Goal: Task Accomplishment & Management: Manage account settings

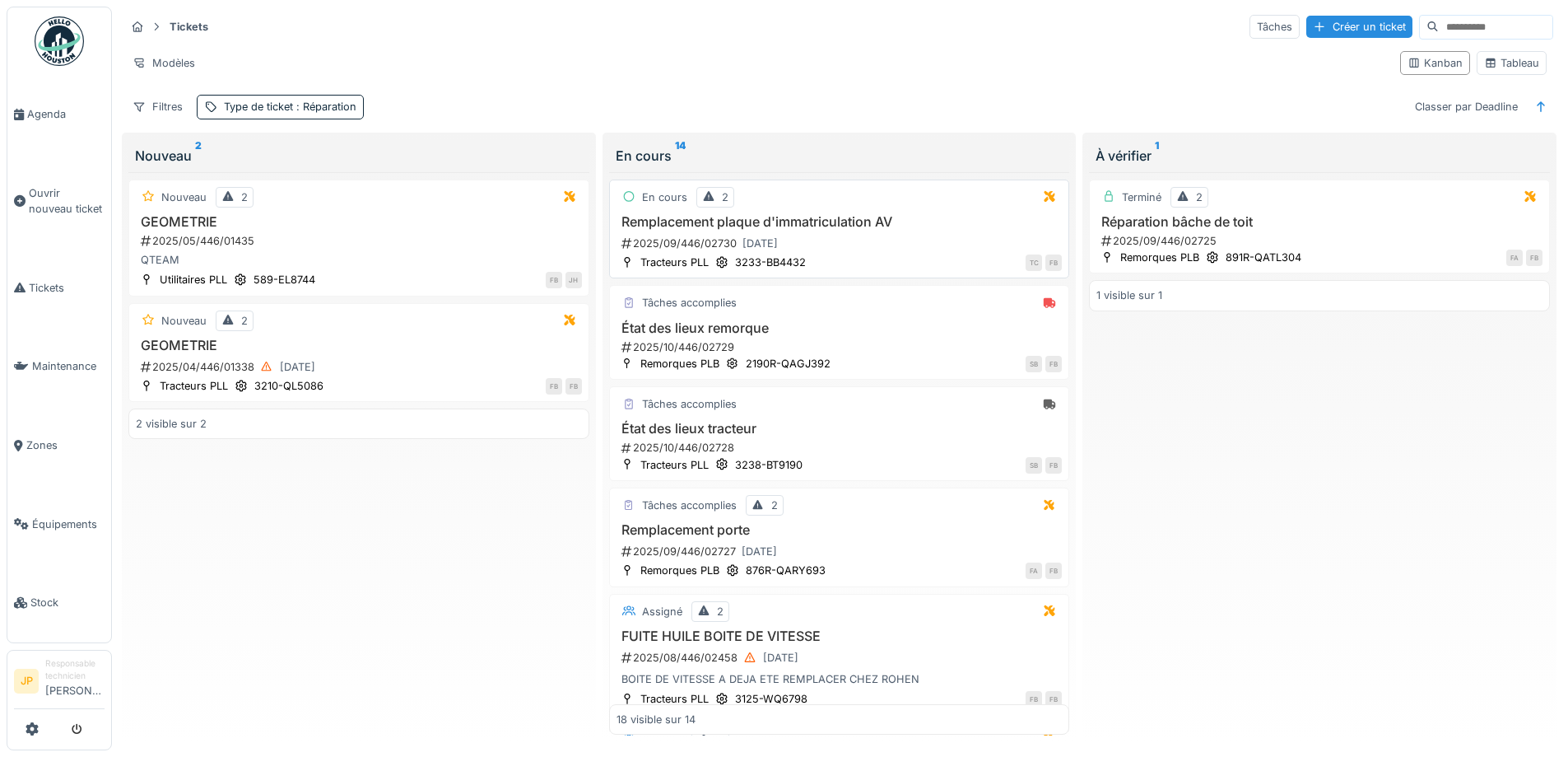
click at [823, 220] on h3 "Remplacement plaque d'immatriculation AV" at bounding box center [839, 222] width 446 height 16
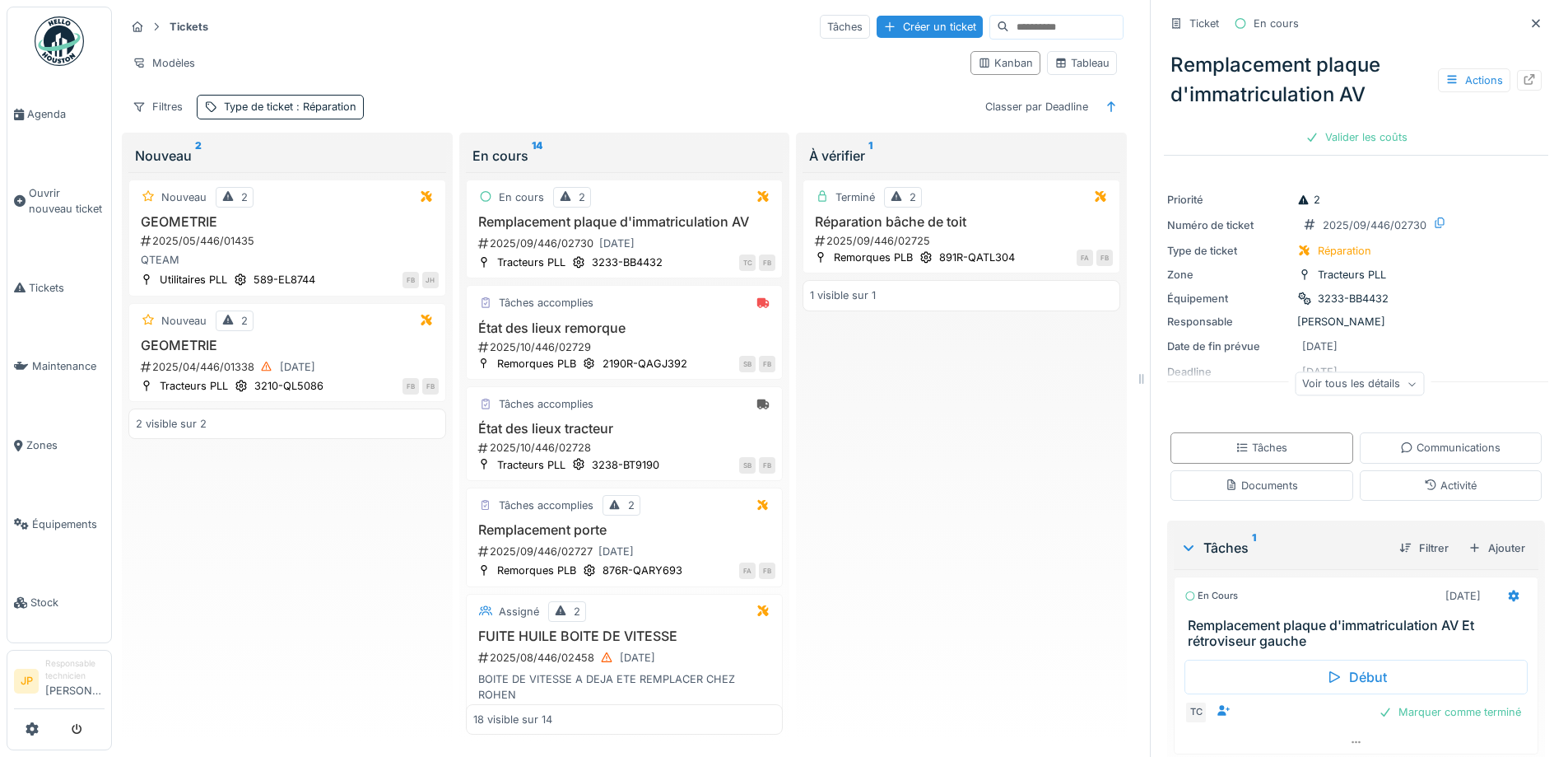
scroll to position [12, 0]
click at [1233, 470] on div "Documents" at bounding box center [1261, 485] width 183 height 30
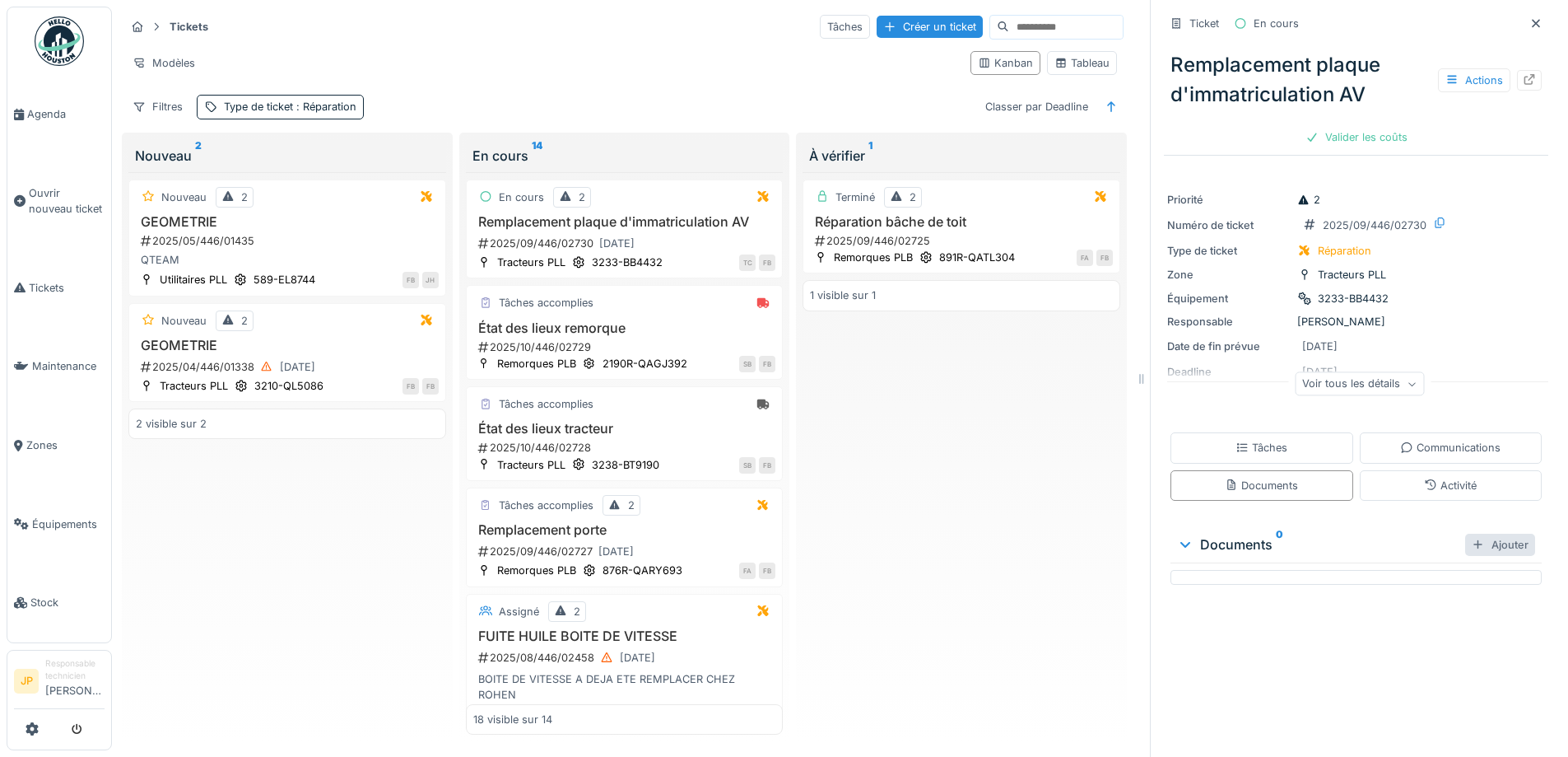
click at [1465, 534] on div "Ajouter" at bounding box center [1500, 545] width 70 height 23
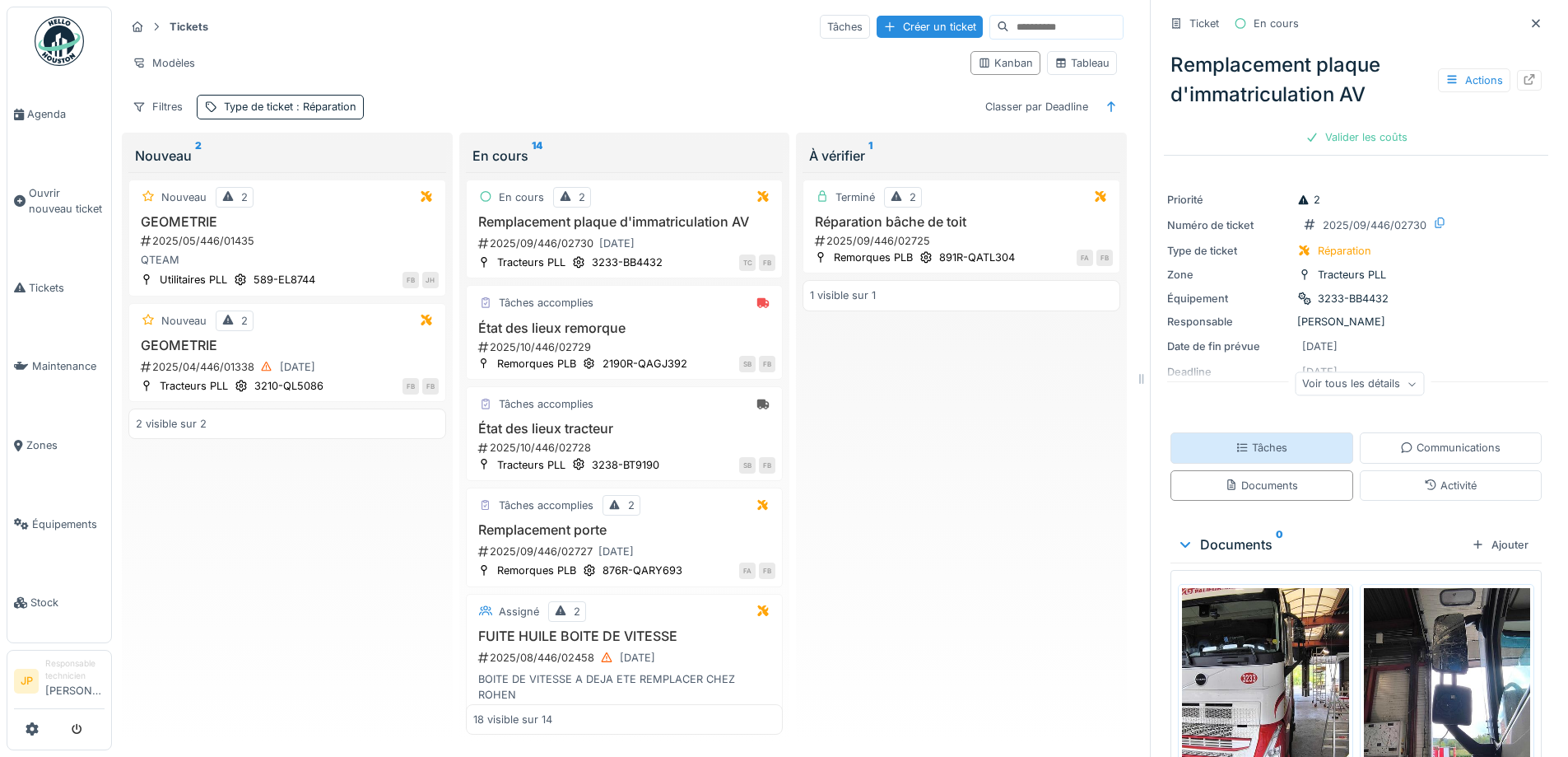
click at [1243, 440] on div "Tâches" at bounding box center [1261, 448] width 52 height 16
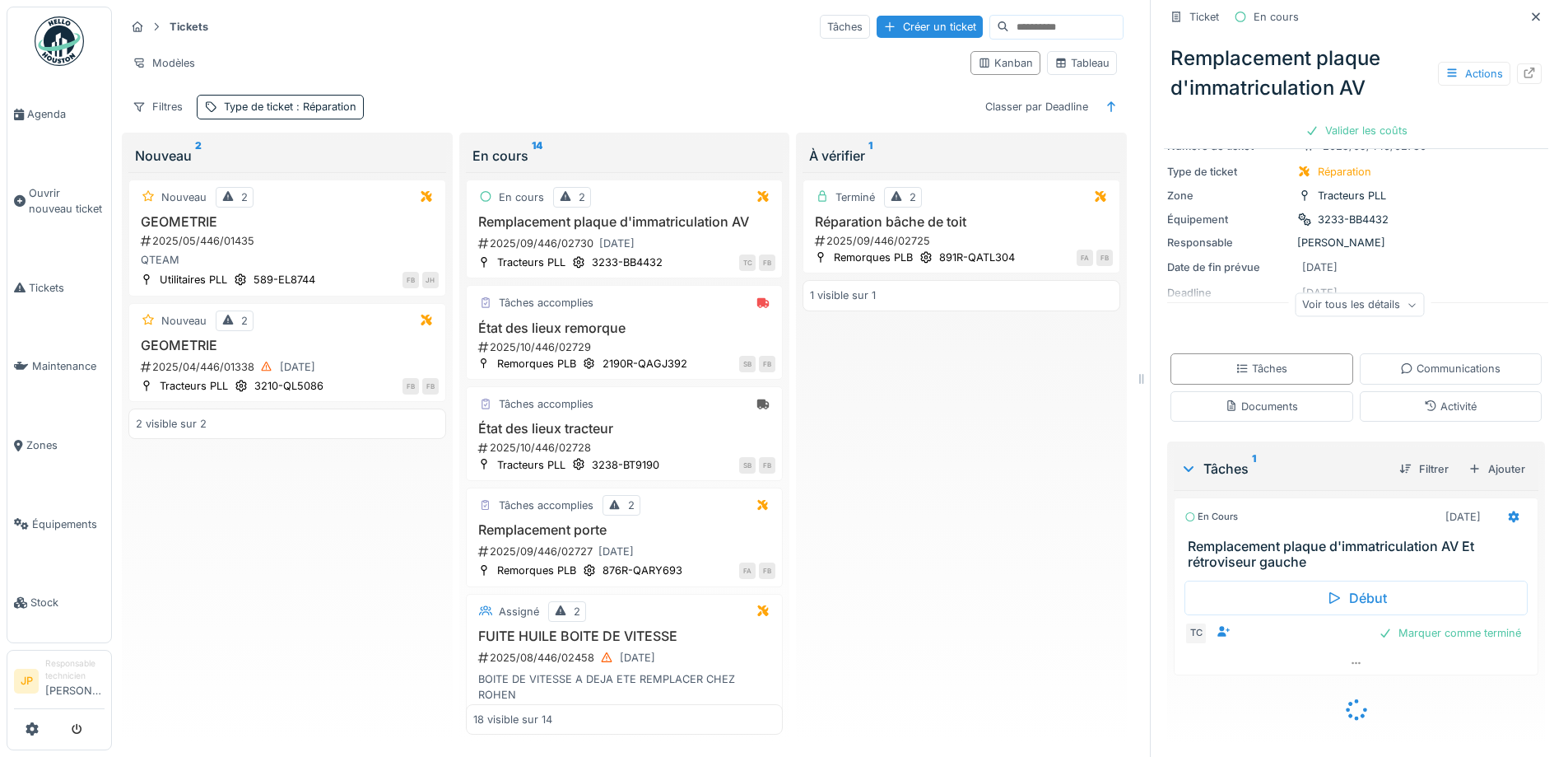
scroll to position [57, 0]
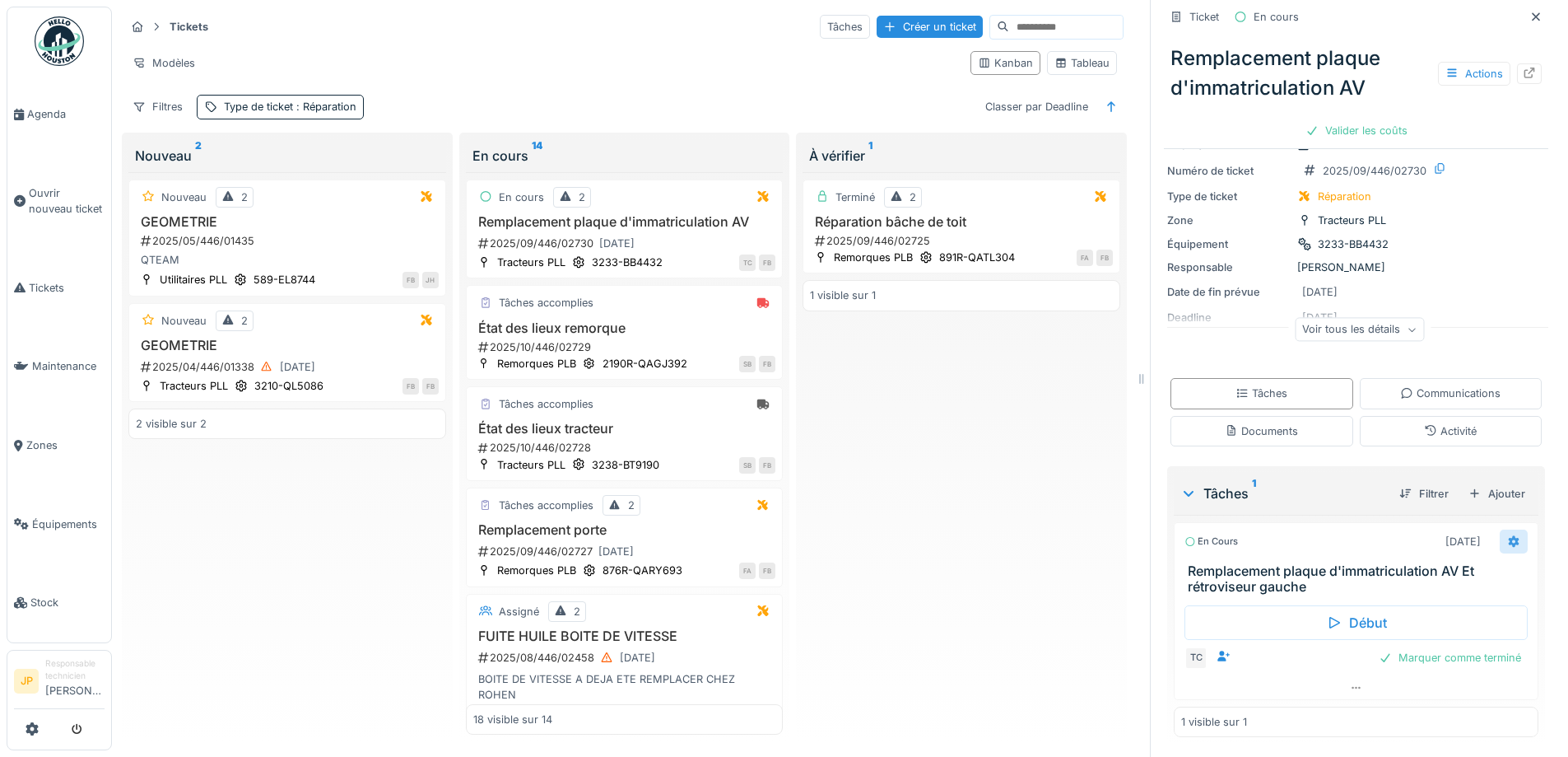
click at [1507, 534] on div at bounding box center [1513, 541] width 13 height 16
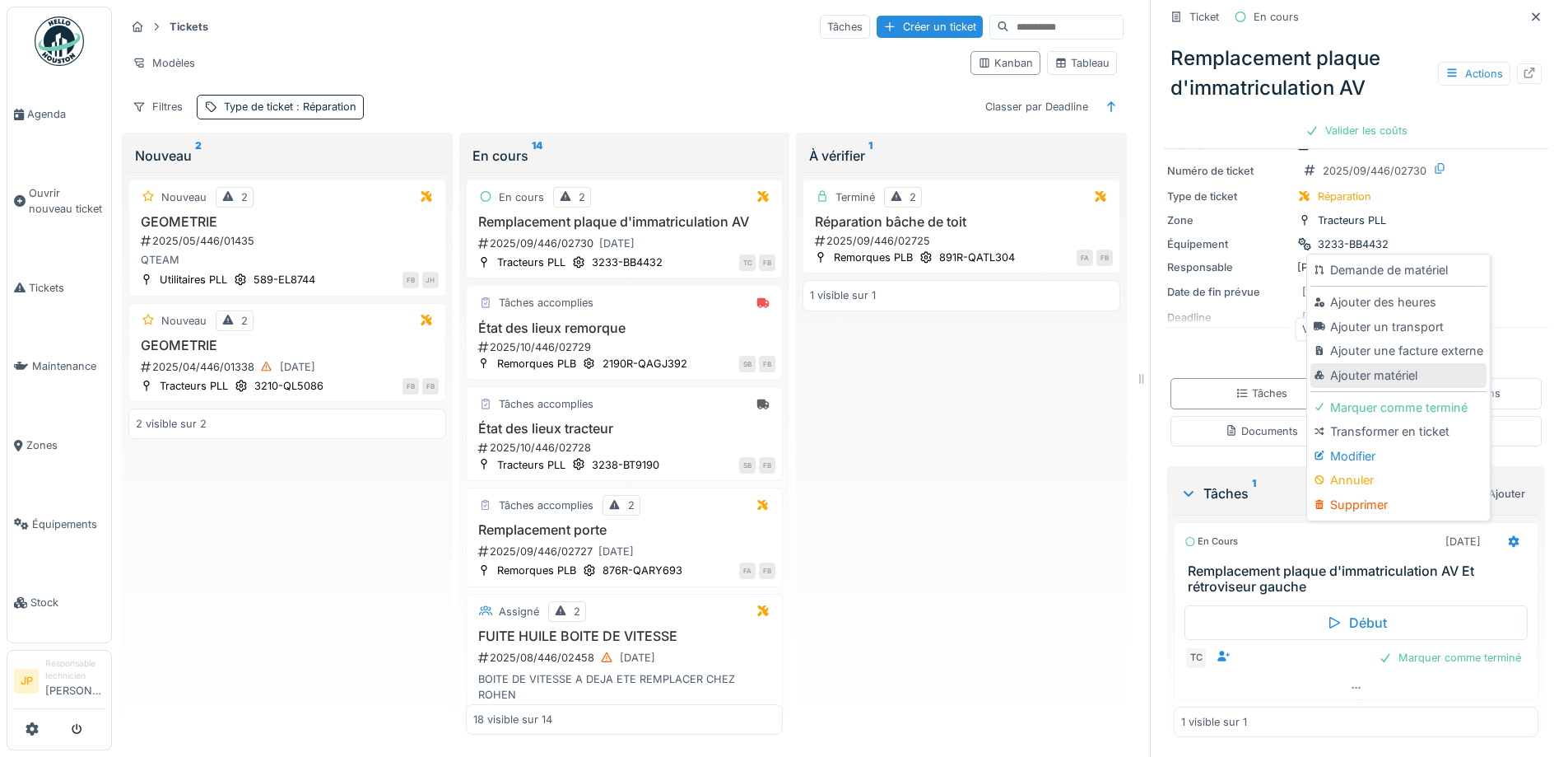
click at [1398, 363] on div "Ajouter matériel" at bounding box center [1397, 375] width 175 height 25
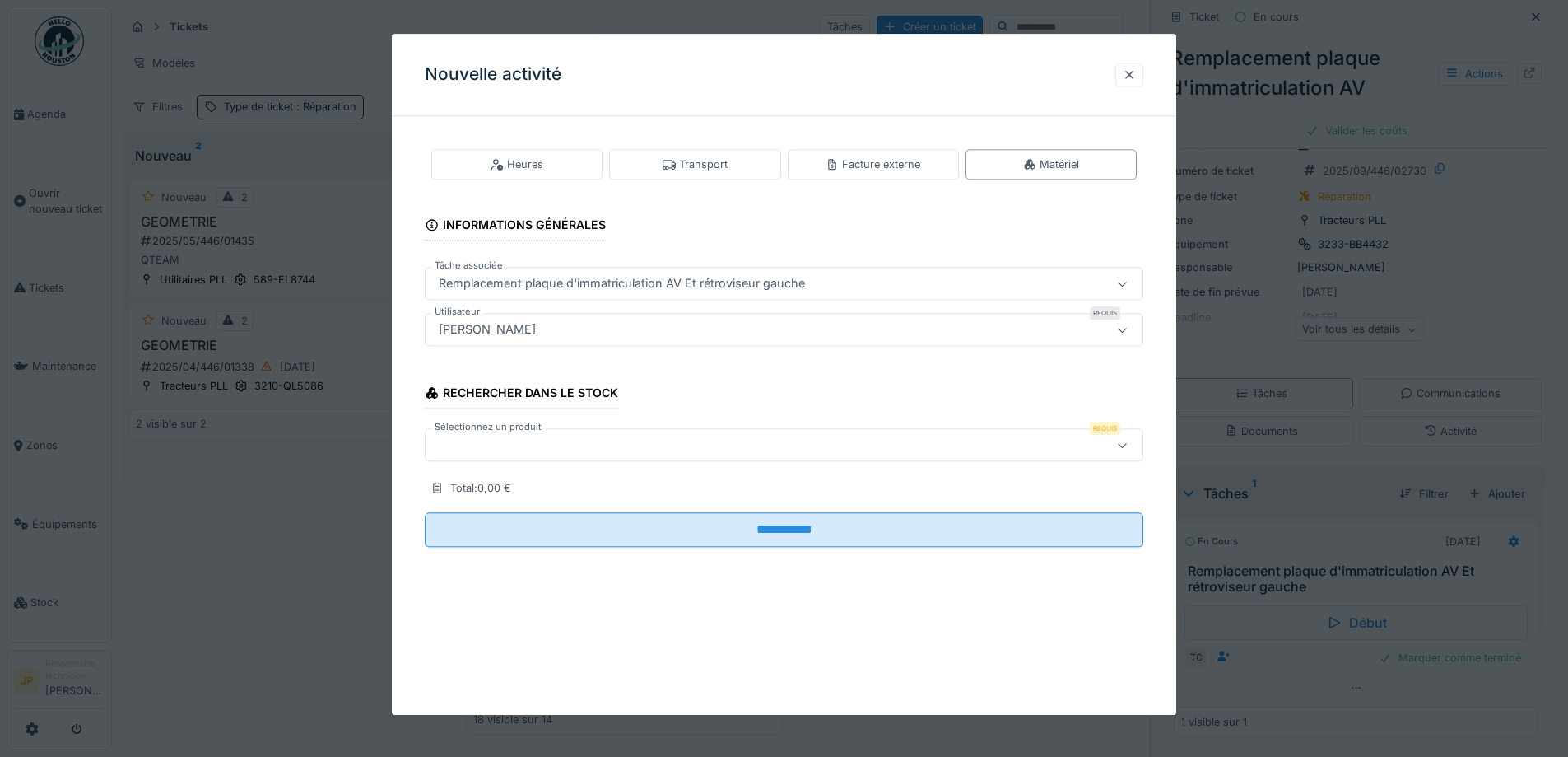
click at [552, 443] on div at bounding box center [742, 445] width 620 height 18
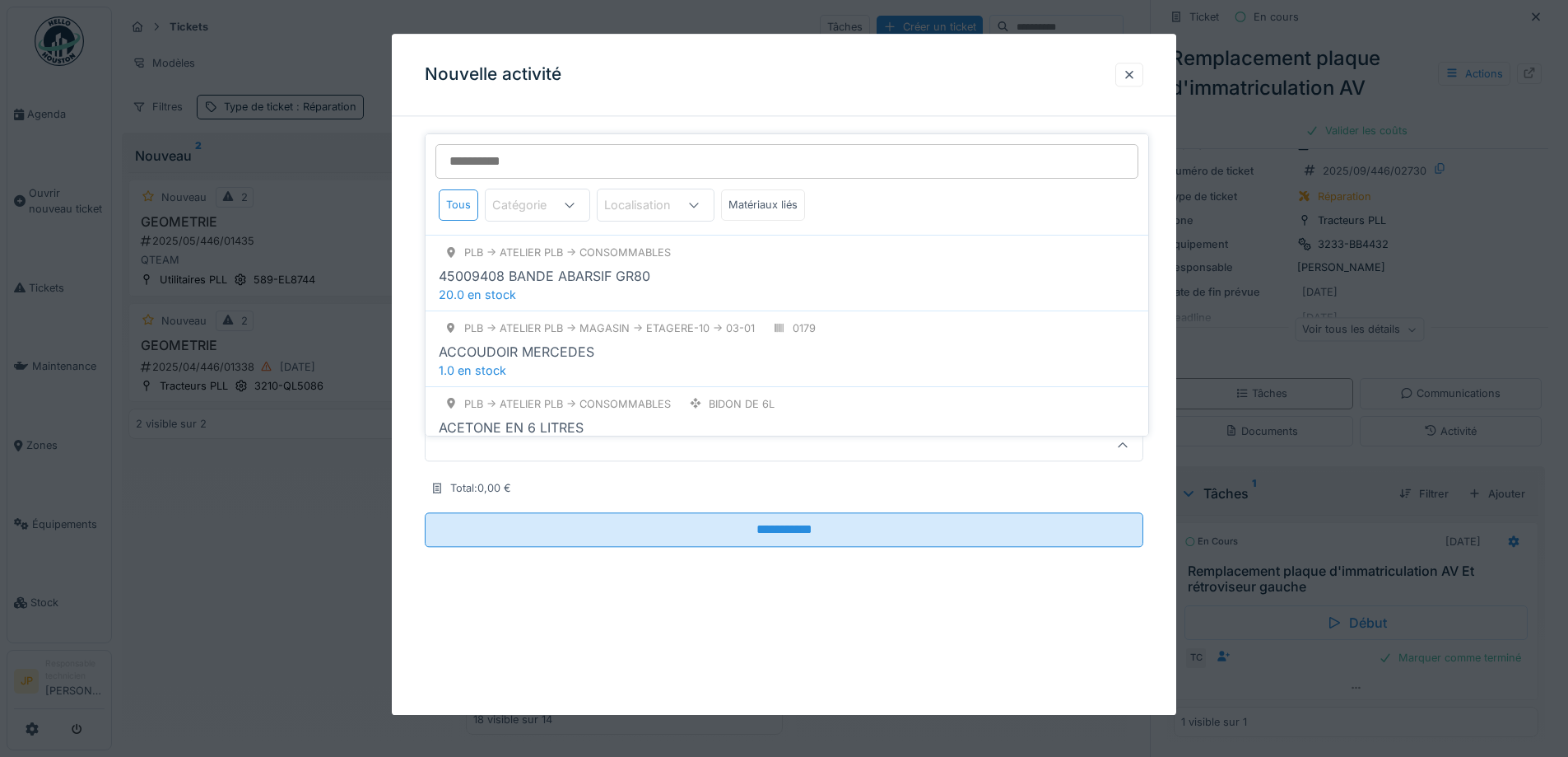
click at [515, 151] on input "Sélectionnez un produit" at bounding box center [787, 161] width 703 height 35
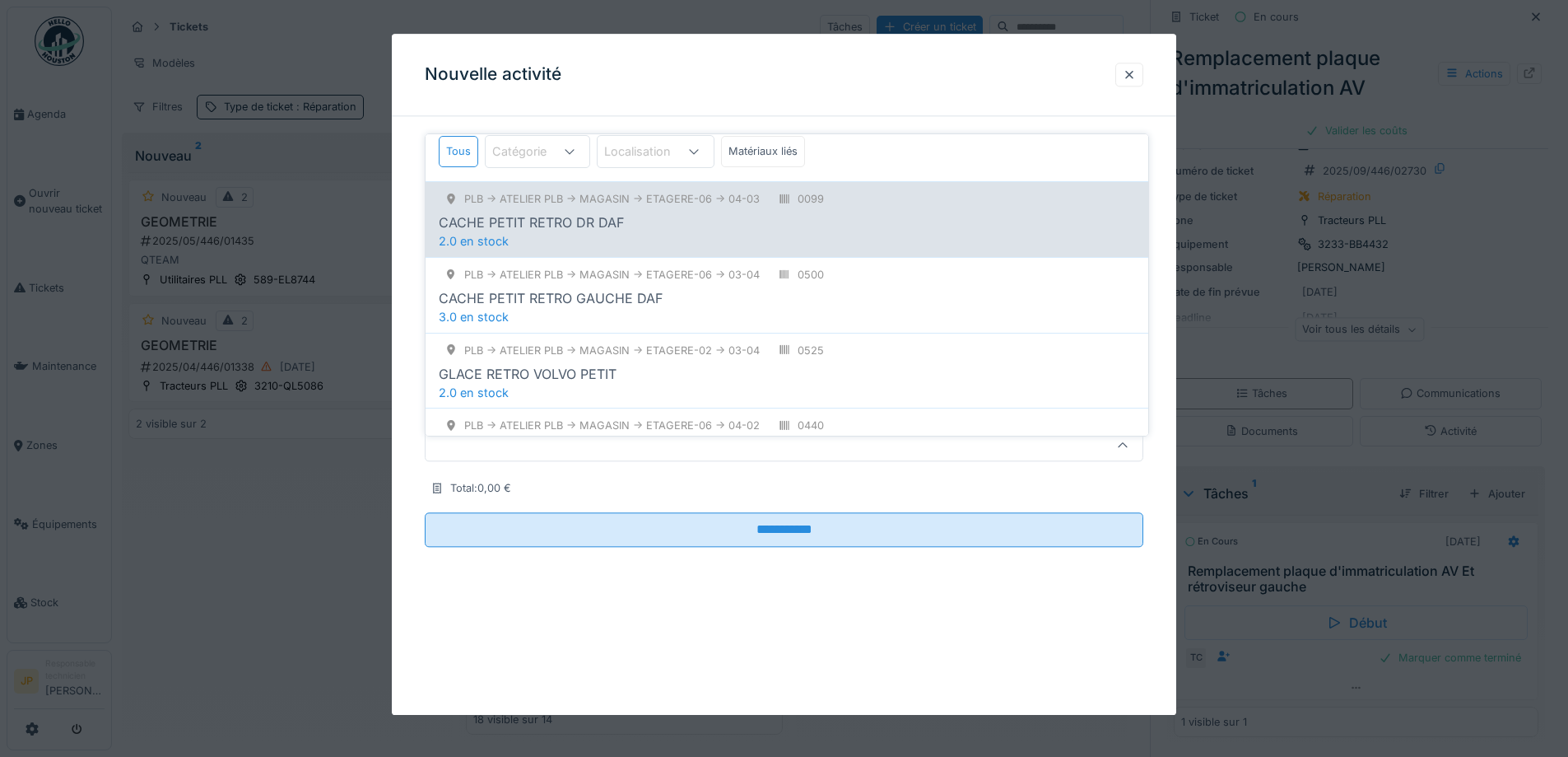
scroll to position [82, 0]
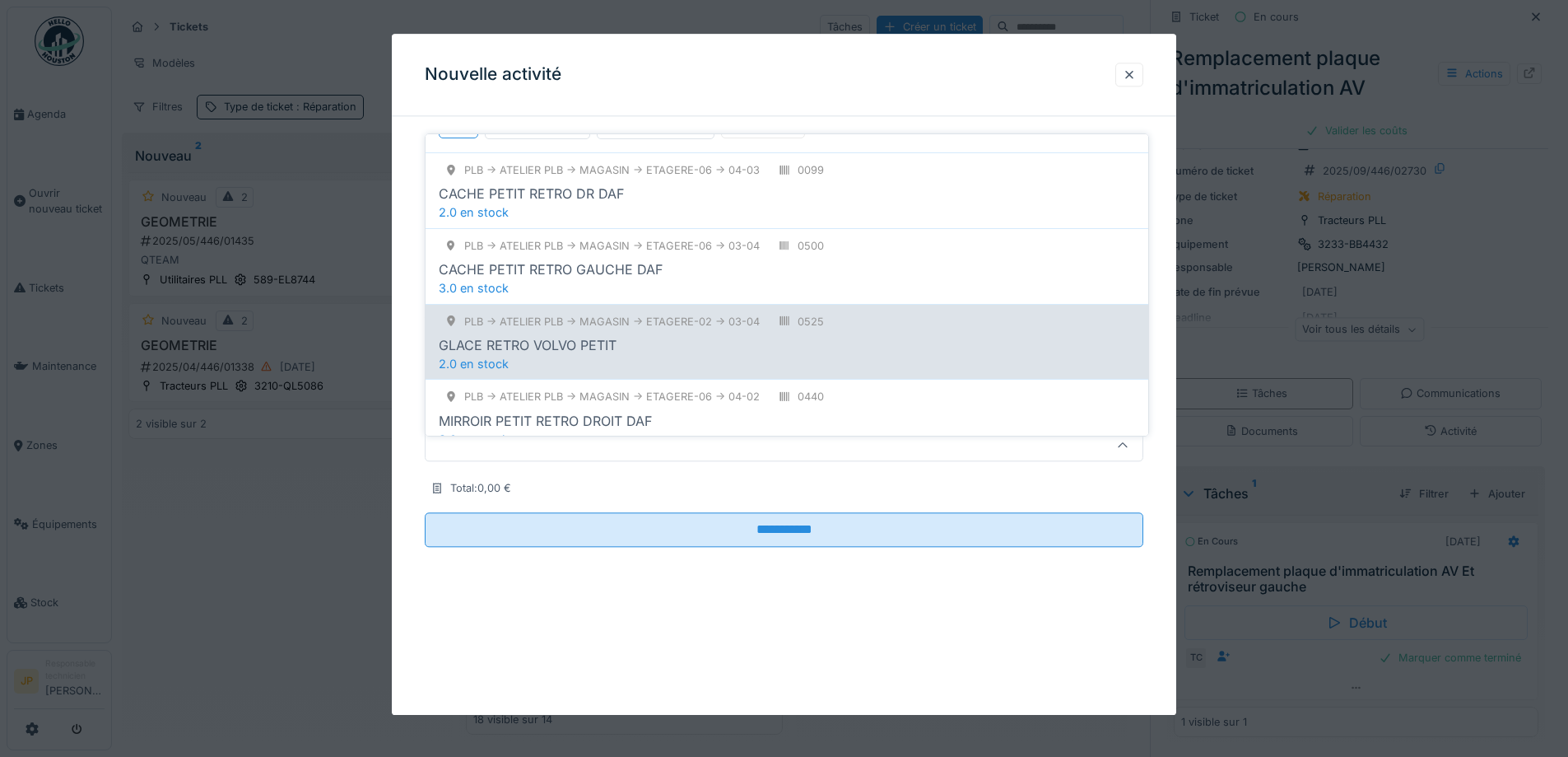
type input "**********"
click at [623, 339] on div "GLACE RETRO VOLVO PETIT" at bounding box center [787, 345] width 696 height 20
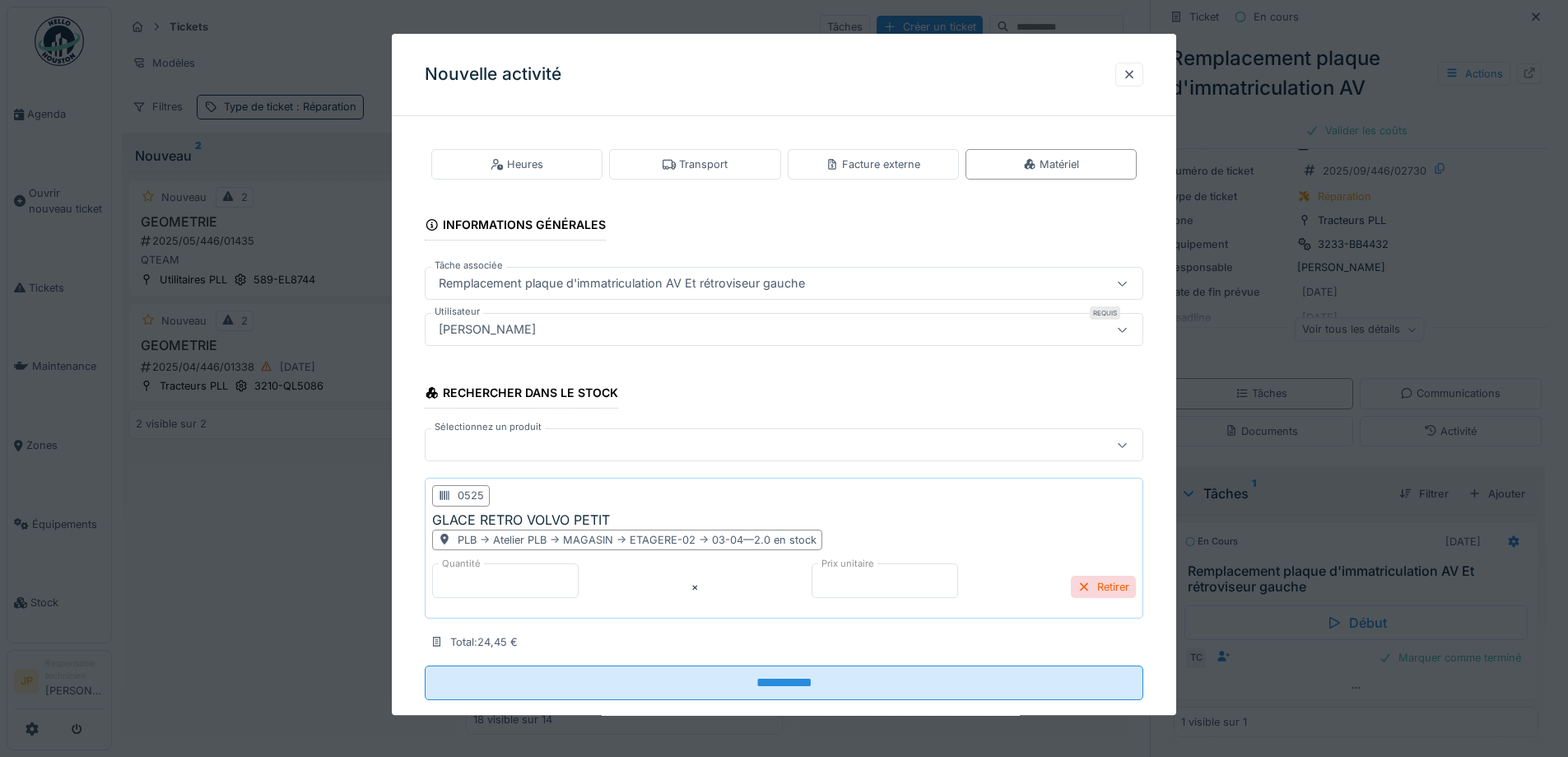
click at [494, 455] on div at bounding box center [784, 445] width 719 height 33
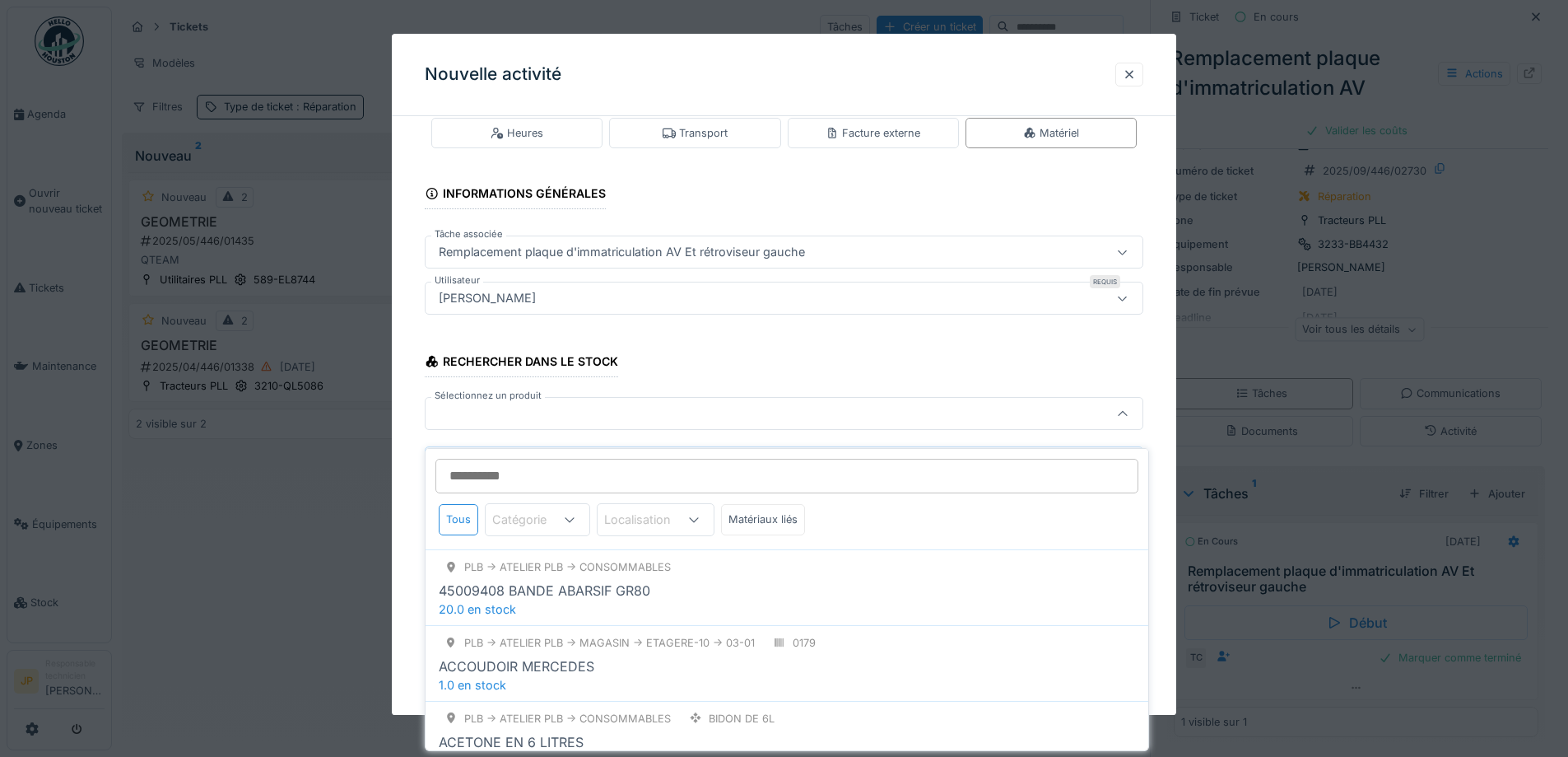
click at [504, 461] on input "Sélectionnez un produit" at bounding box center [787, 476] width 703 height 35
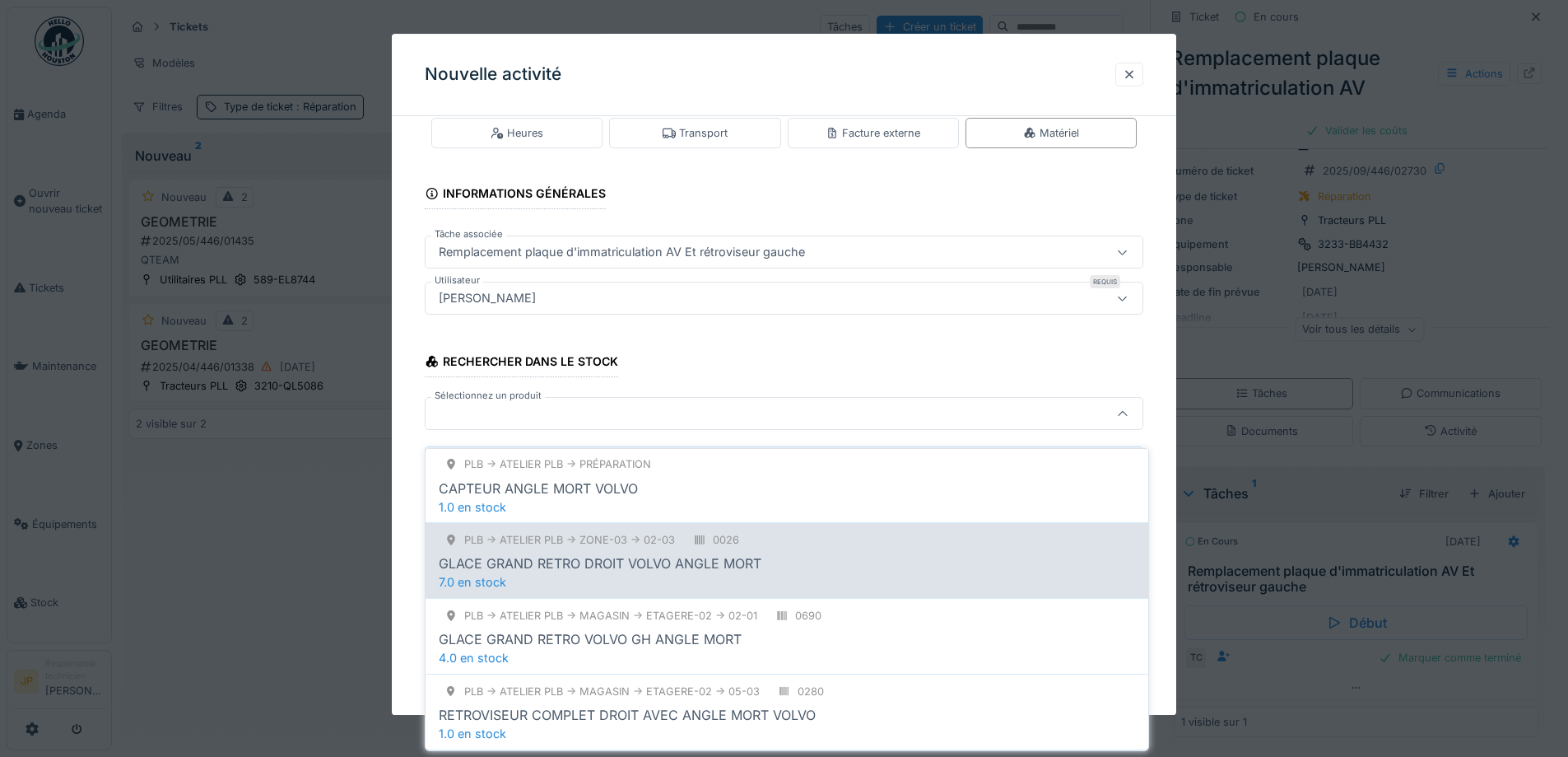
scroll to position [411, 0]
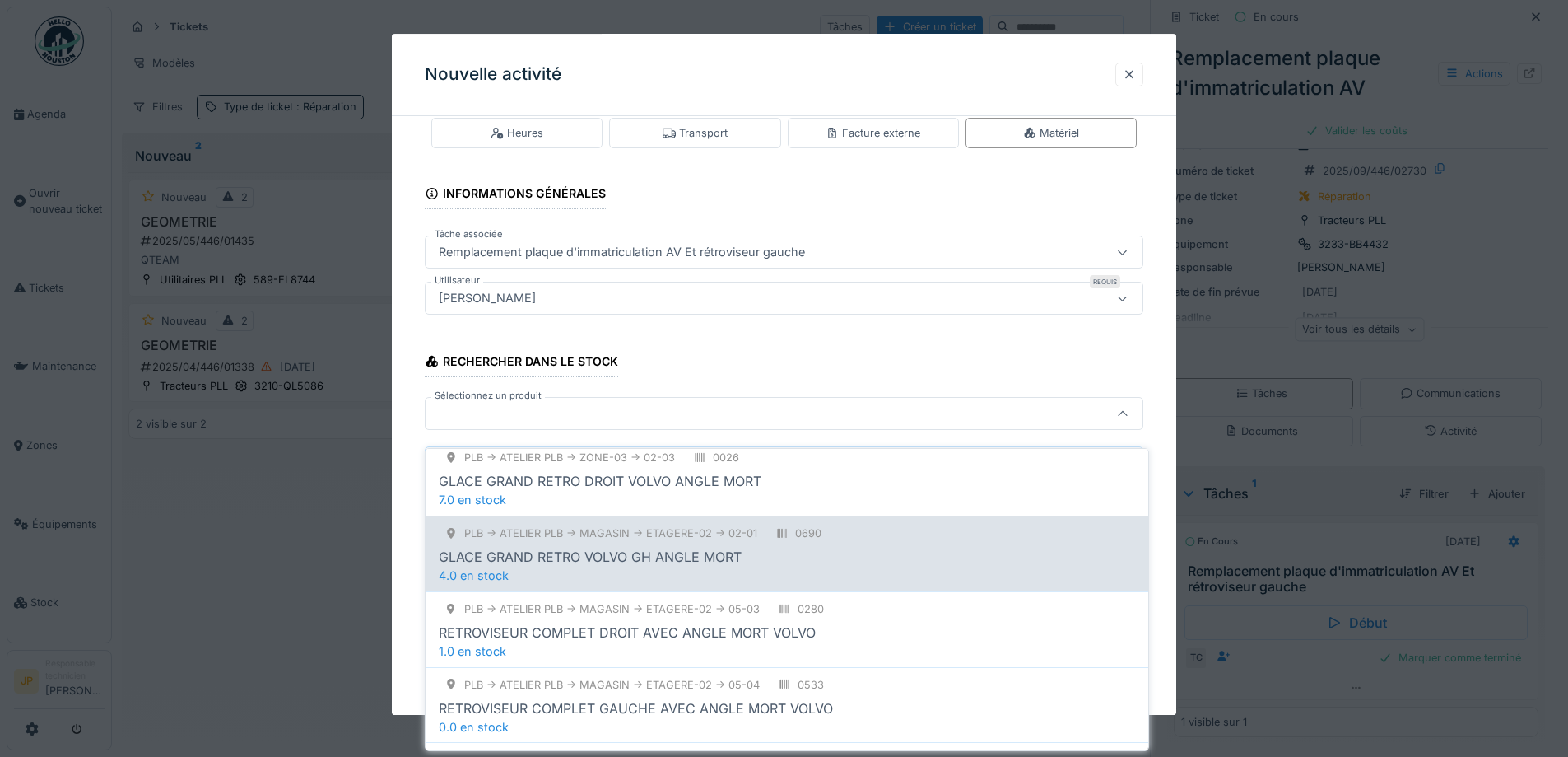
type input "**********"
click at [658, 557] on div "PLB -> Atelier PLB -> MAGASIN -> ETAGERE-02 -> 02-01 0690 GLACE GRAND RETRO VOL…" at bounding box center [786, 553] width 723 height 75
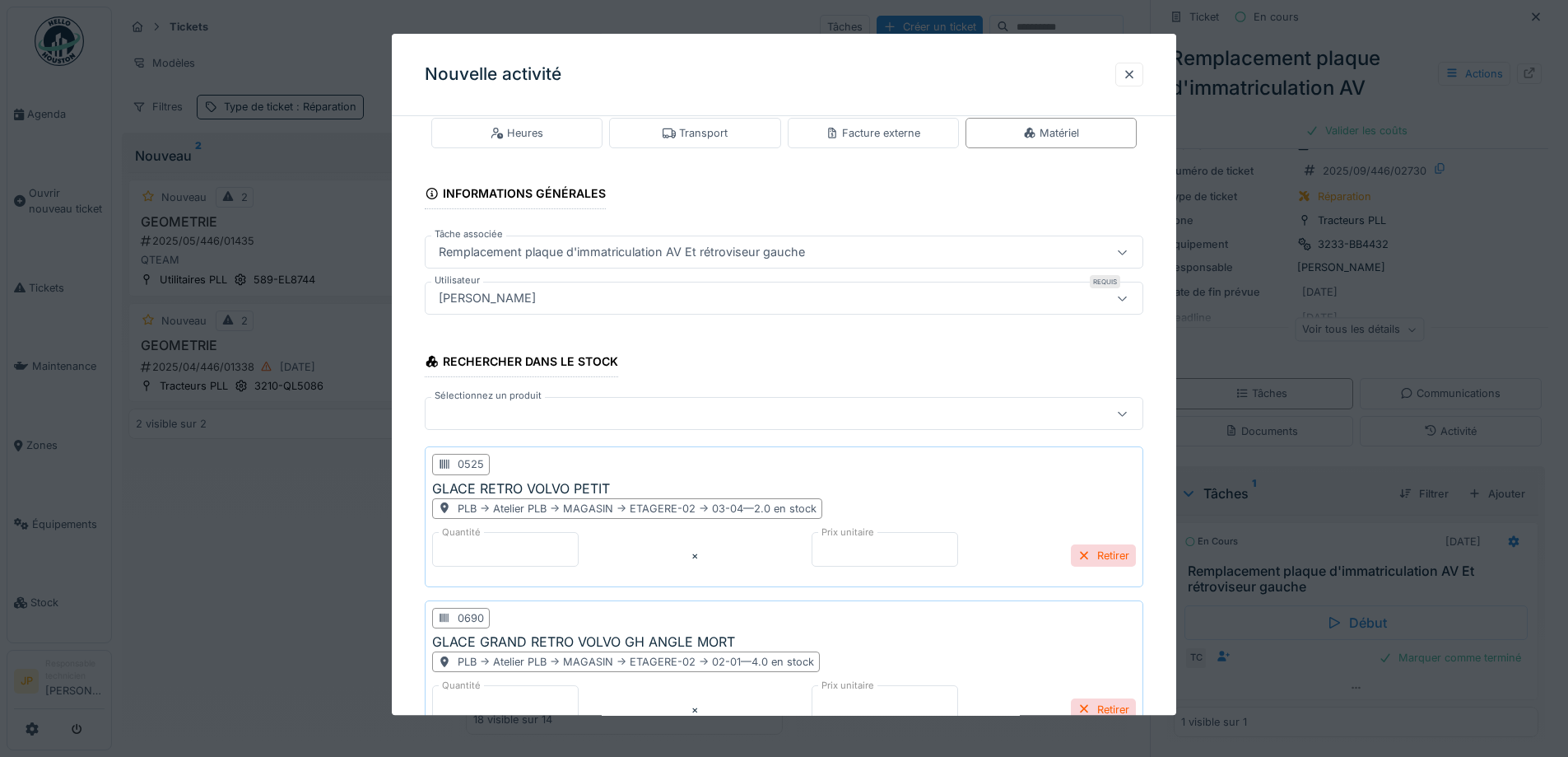
click at [558, 417] on div at bounding box center [742, 414] width 620 height 18
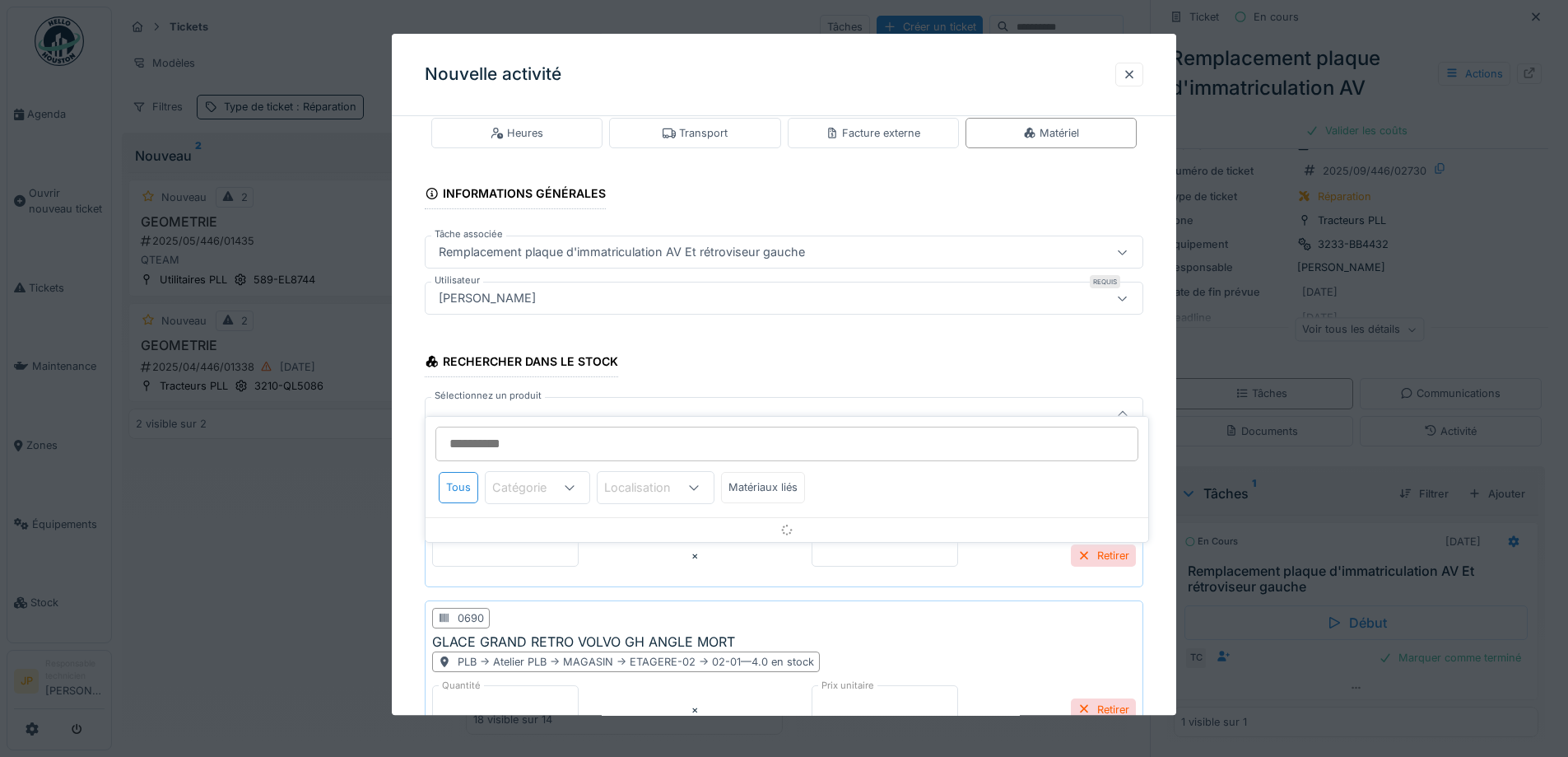
scroll to position [71, 0]
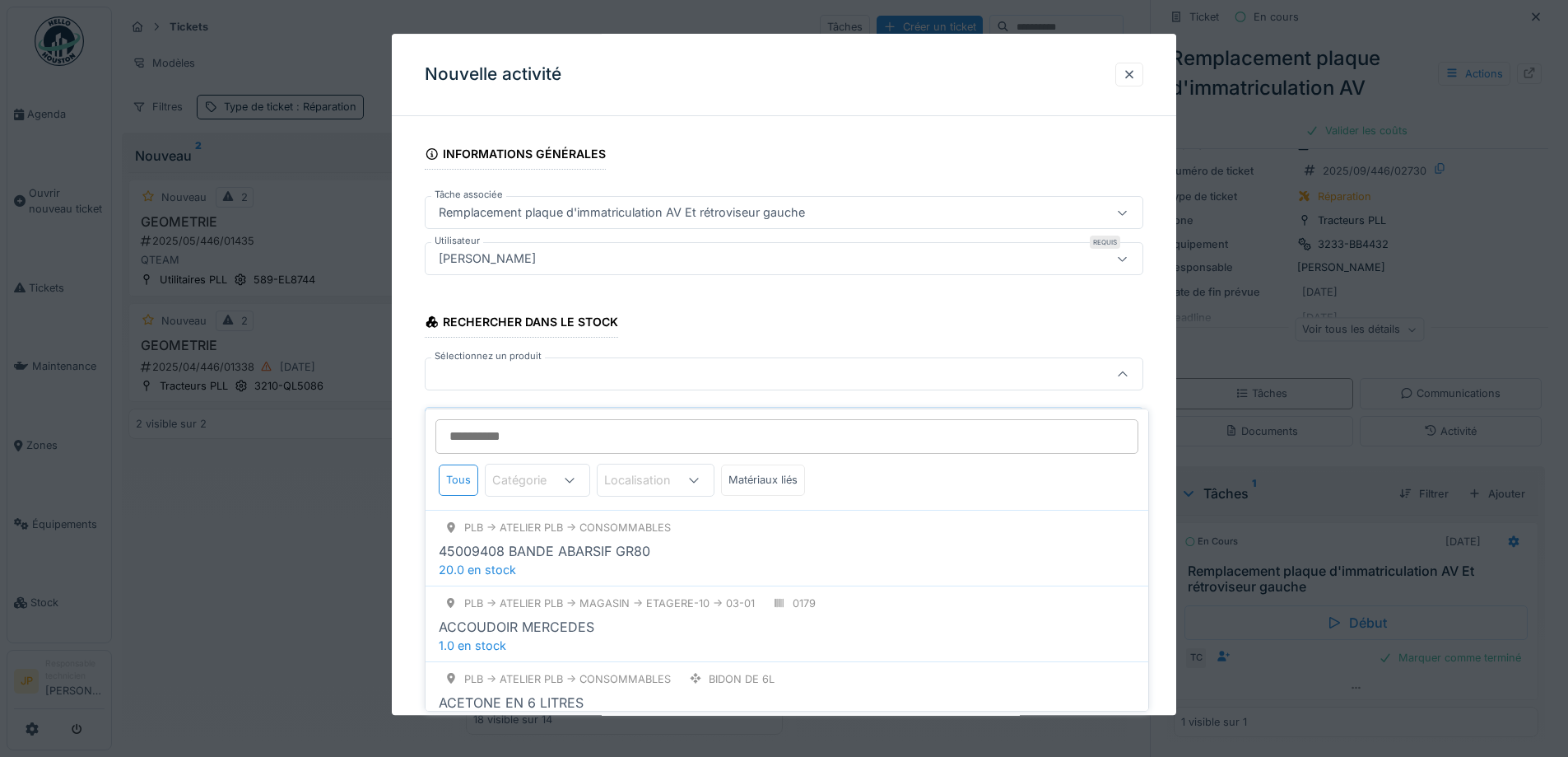
click at [513, 424] on input "Sélectionnez un produit" at bounding box center [787, 437] width 703 height 35
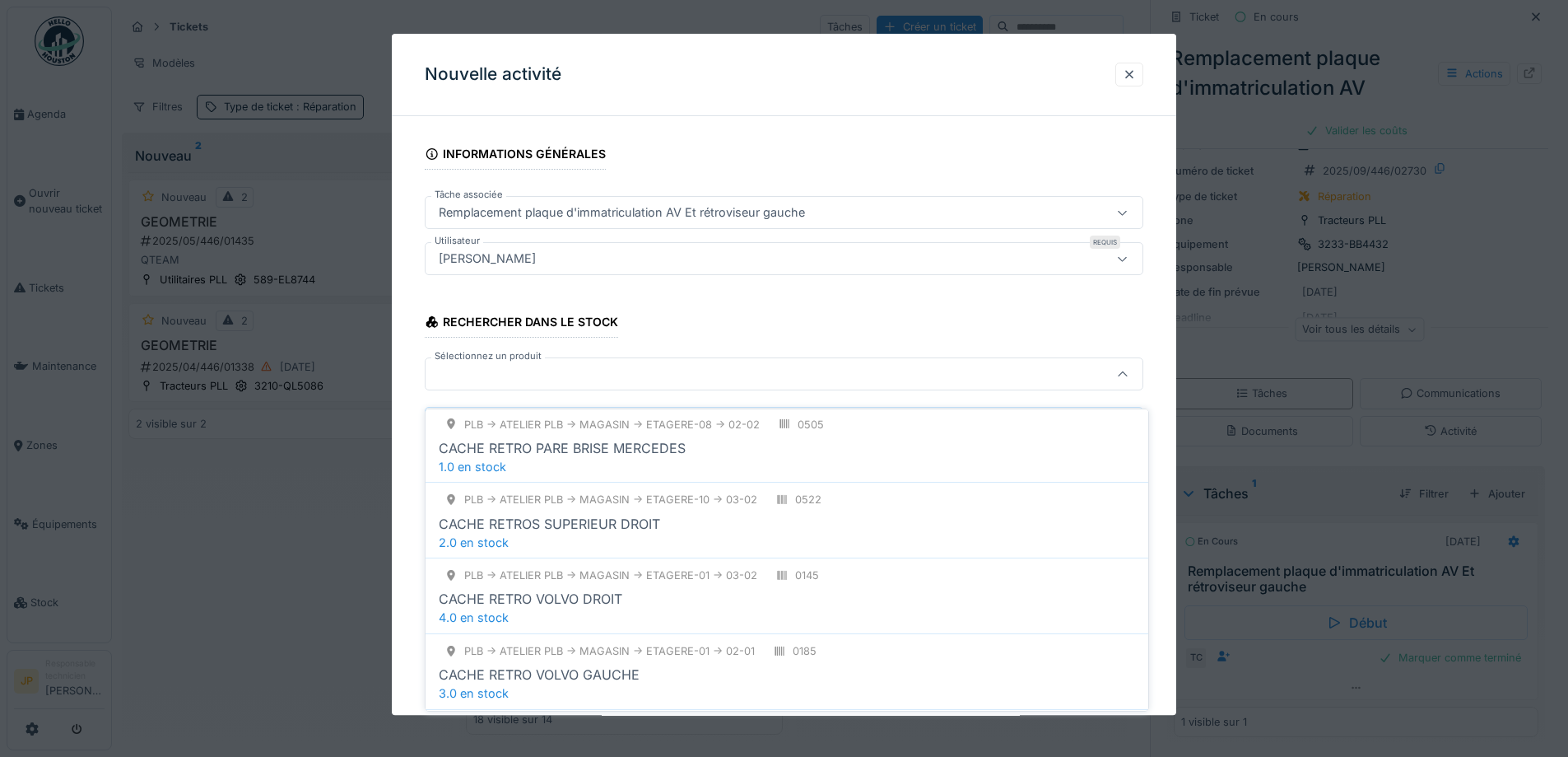
scroll to position [659, 0]
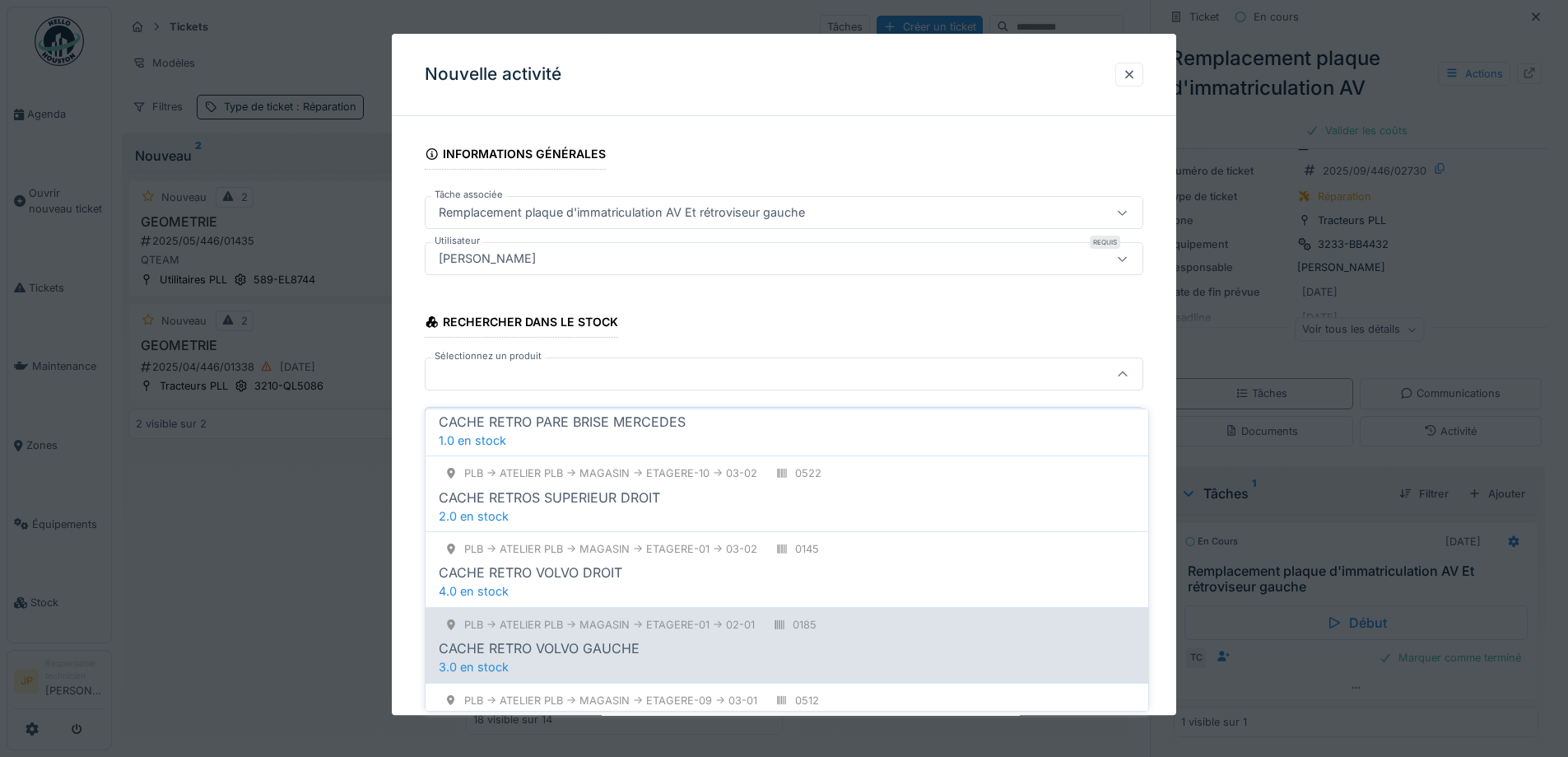
type input "**********"
click at [647, 645] on div "PLB -> Atelier PLB -> MAGASIN -> ETAGERE-01 -> 02-01 0185 CACHE RETRO VOLVO GAU…" at bounding box center [786, 644] width 723 height 75
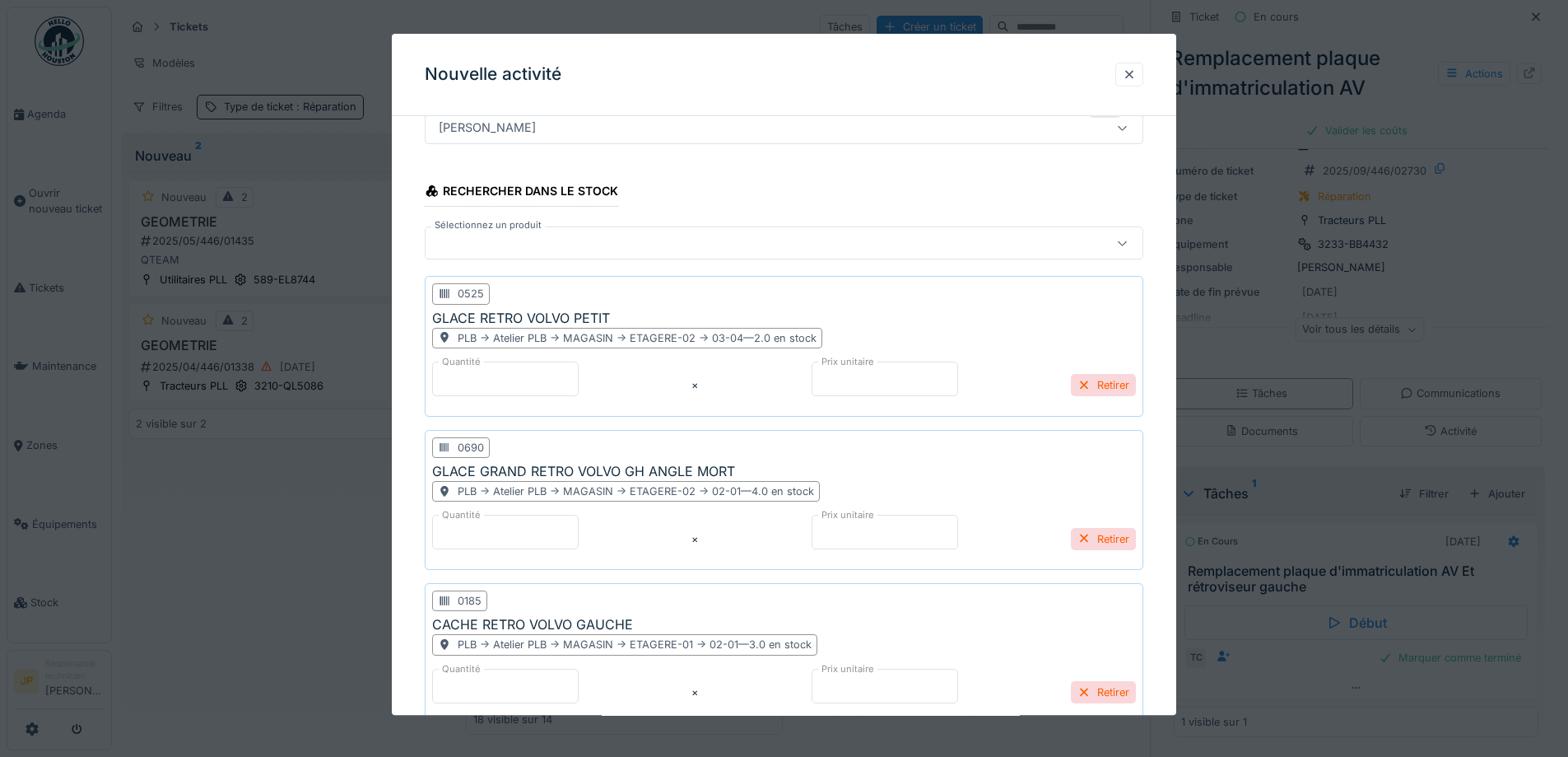
scroll to position [339, 0]
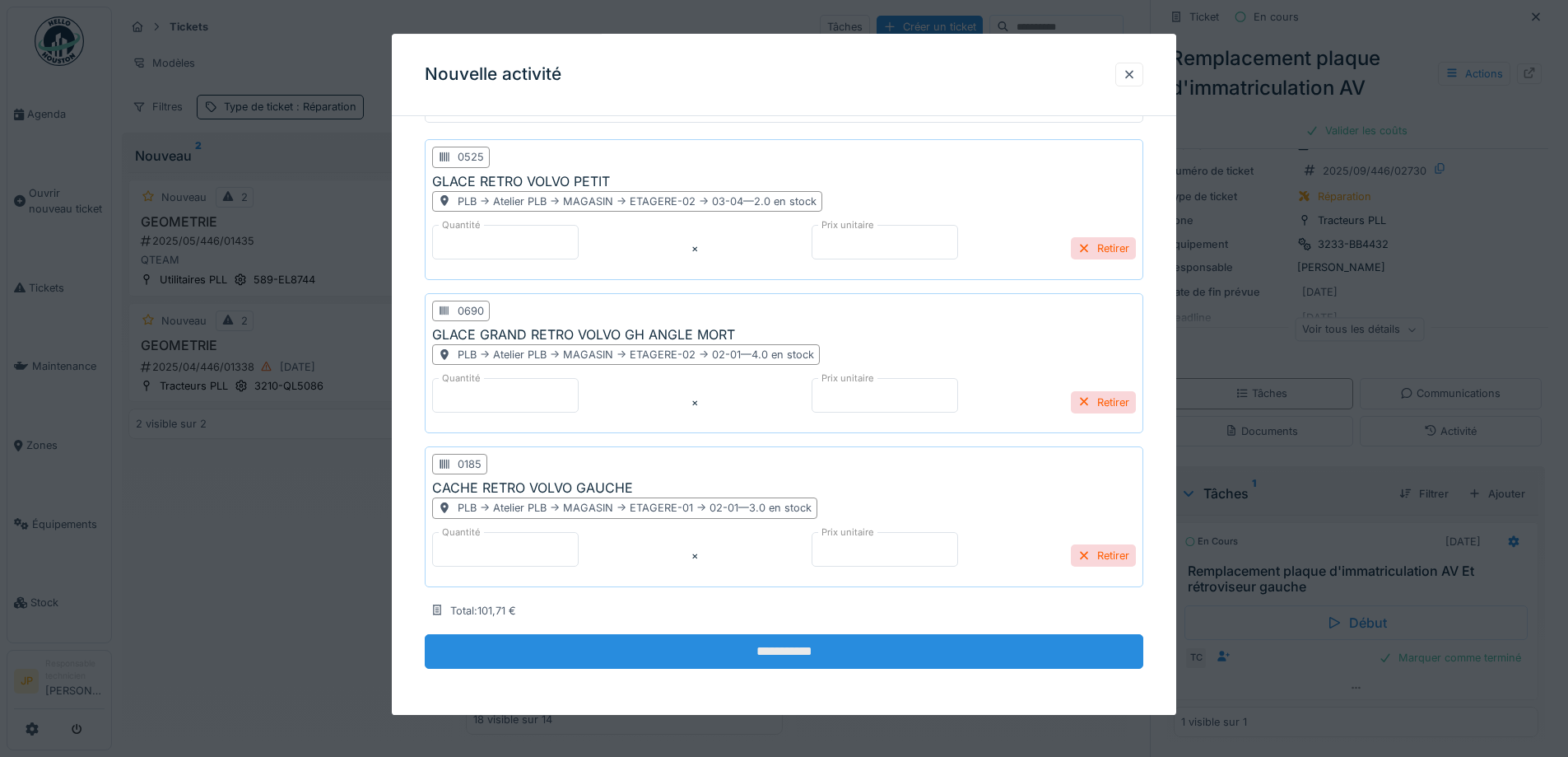
click at [784, 660] on input "**********" at bounding box center [784, 651] width 719 height 35
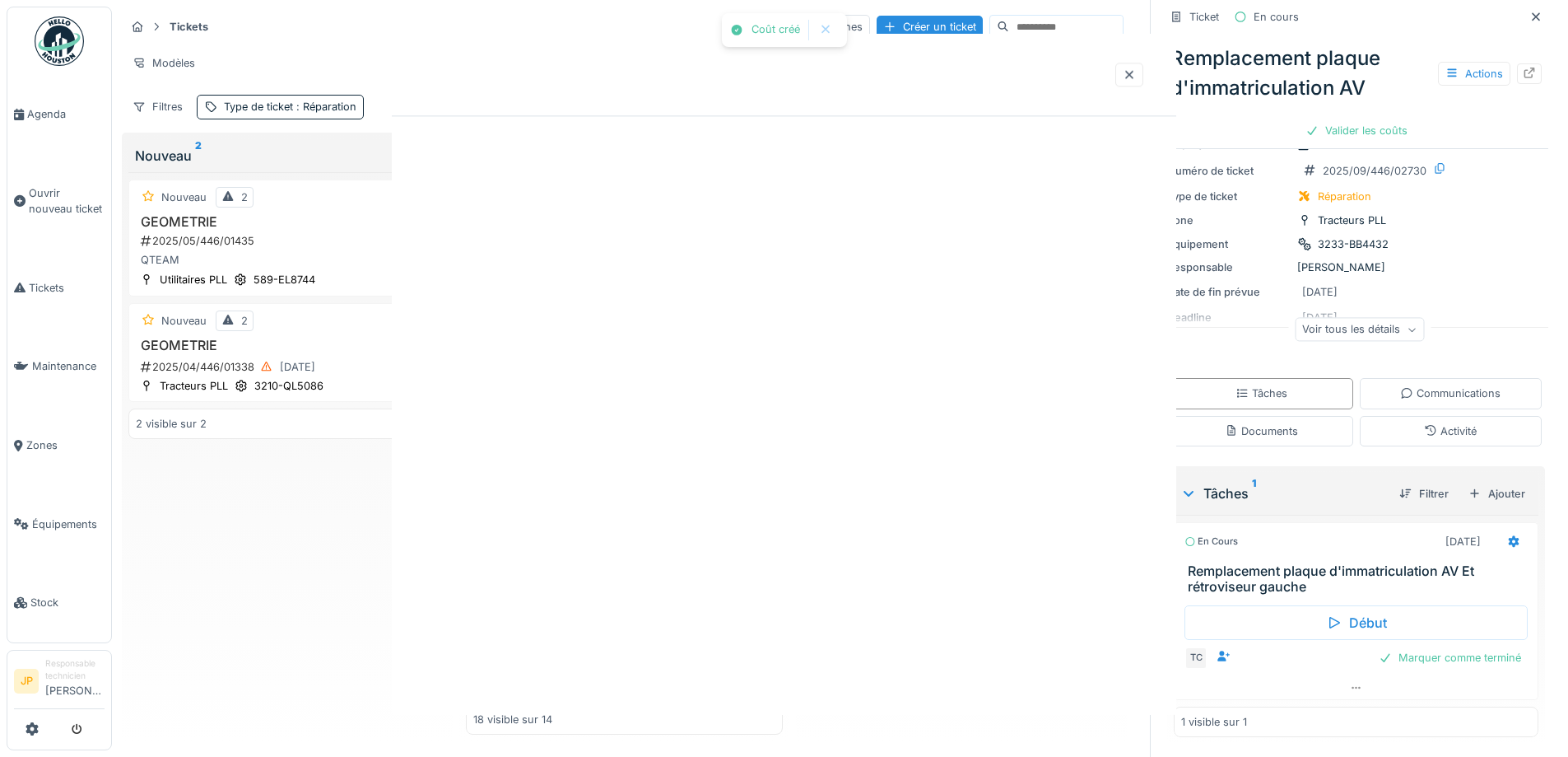
scroll to position [0, 0]
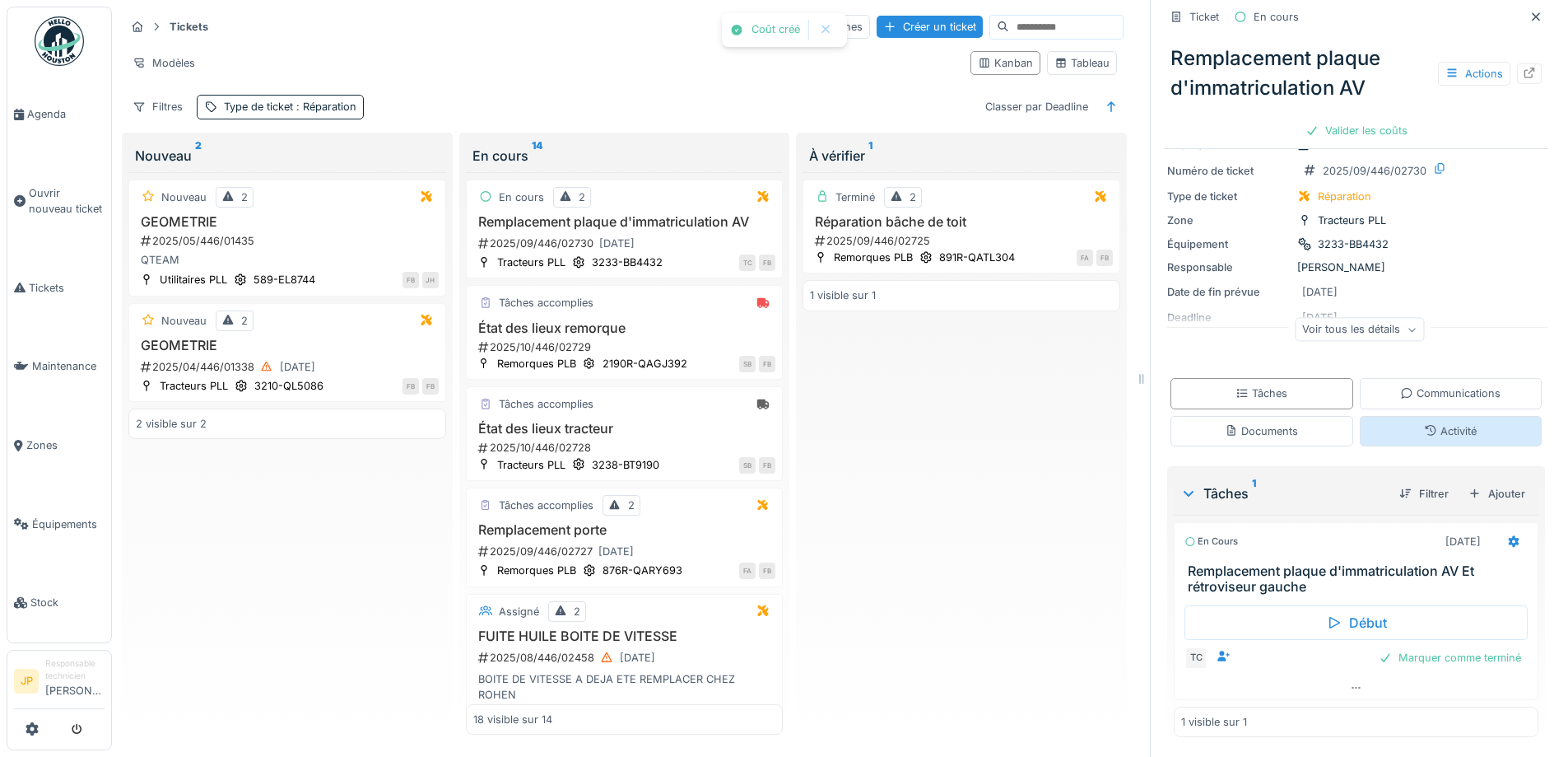
click at [1458, 416] on div "Activité" at bounding box center [1450, 430] width 183 height 30
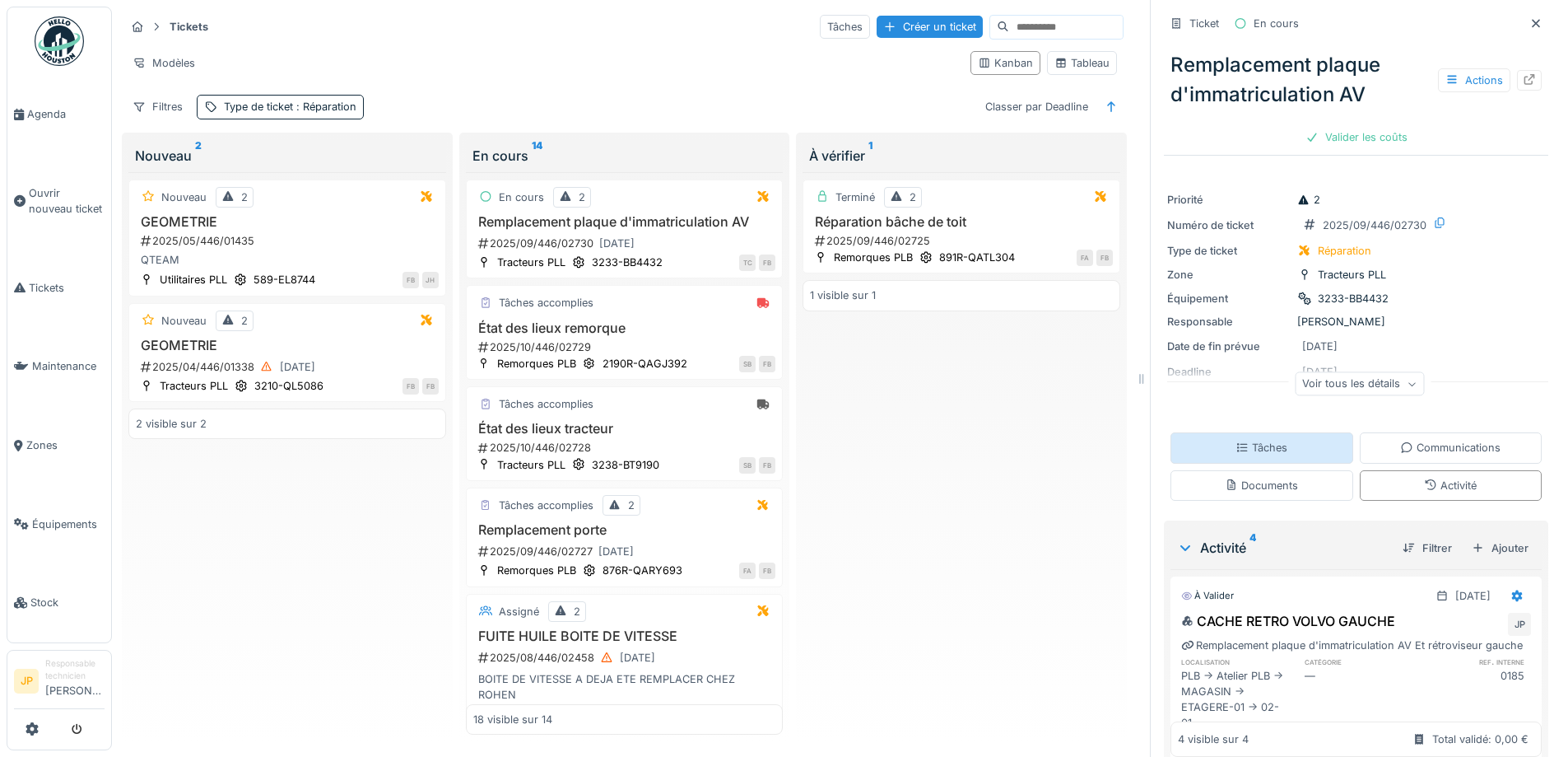
click at [1277, 436] on div "Tâches" at bounding box center [1261, 447] width 183 height 30
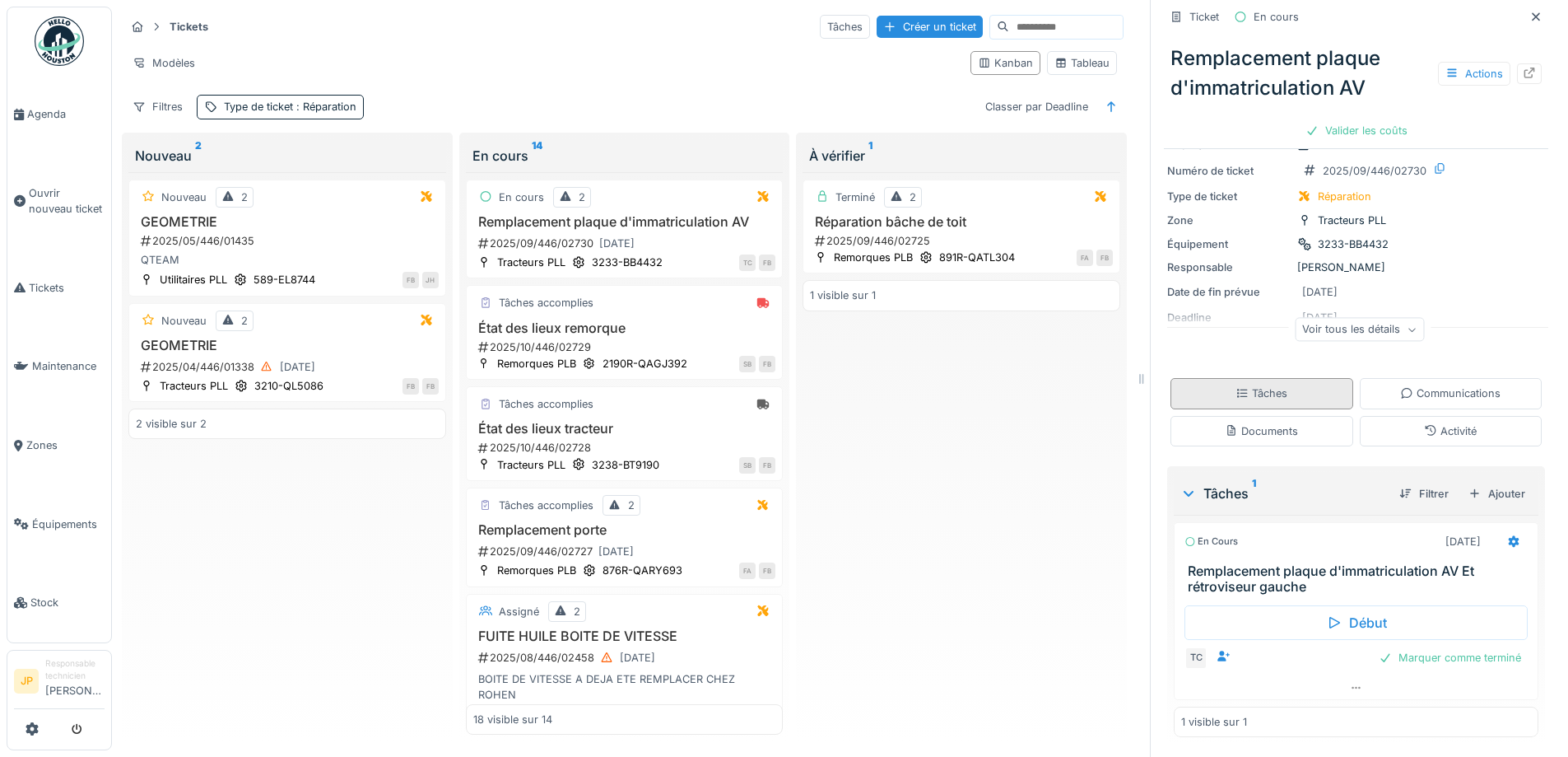
scroll to position [57, 0]
click at [1429, 663] on div "Marquer comme terminé" at bounding box center [1450, 657] width 156 height 23
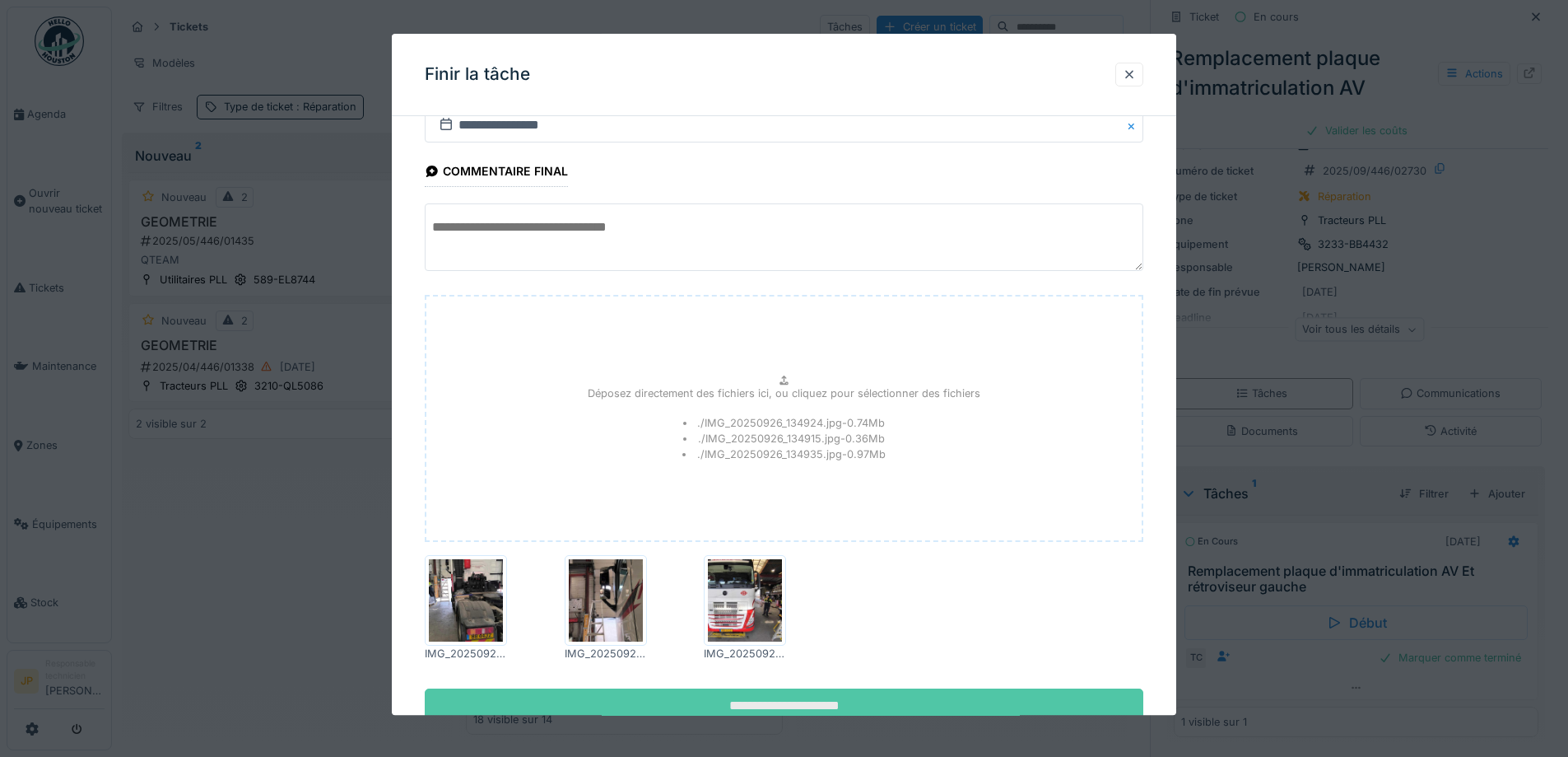
scroll to position [110, 0]
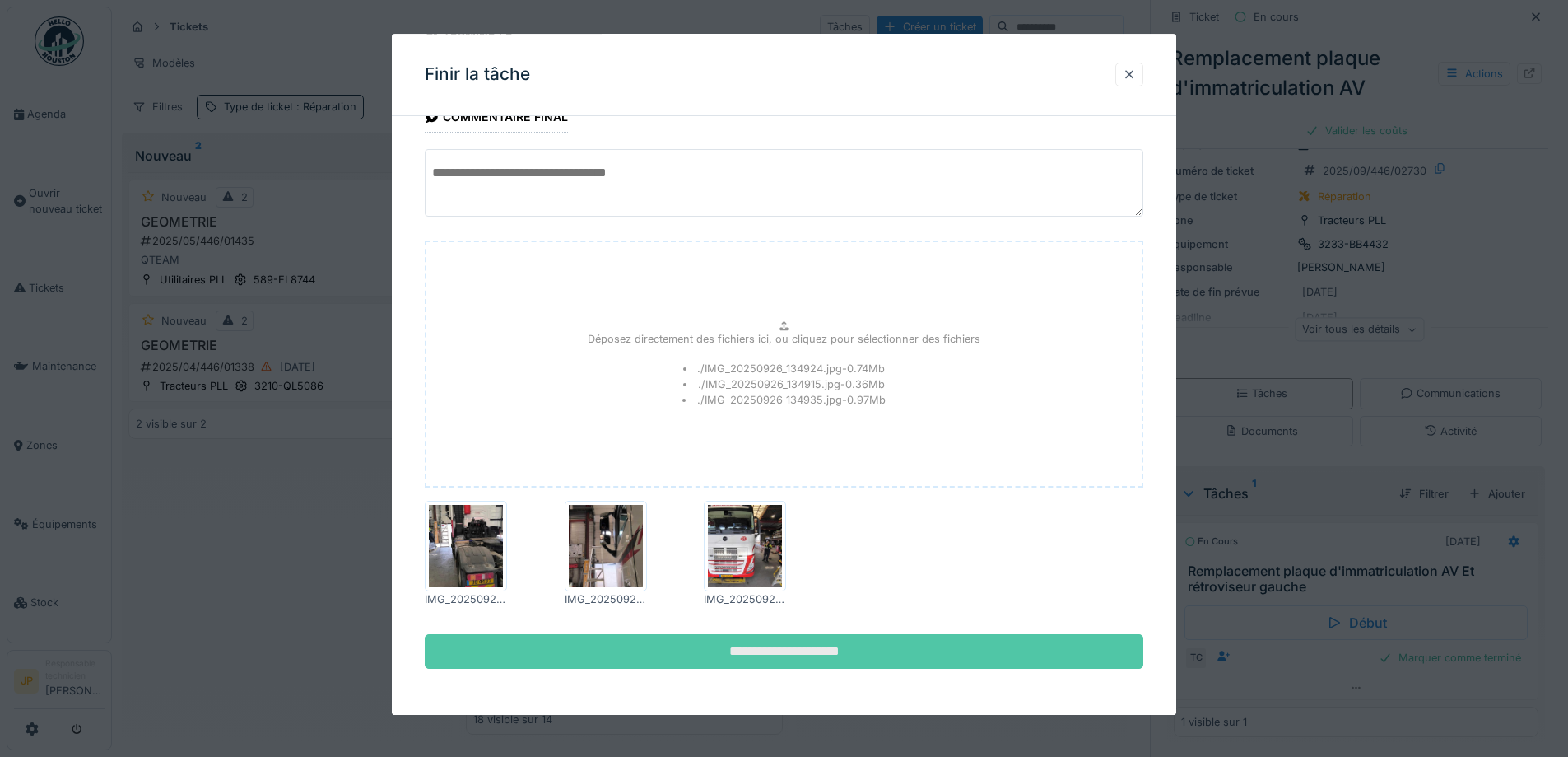
click at [792, 651] on input "**********" at bounding box center [784, 651] width 719 height 35
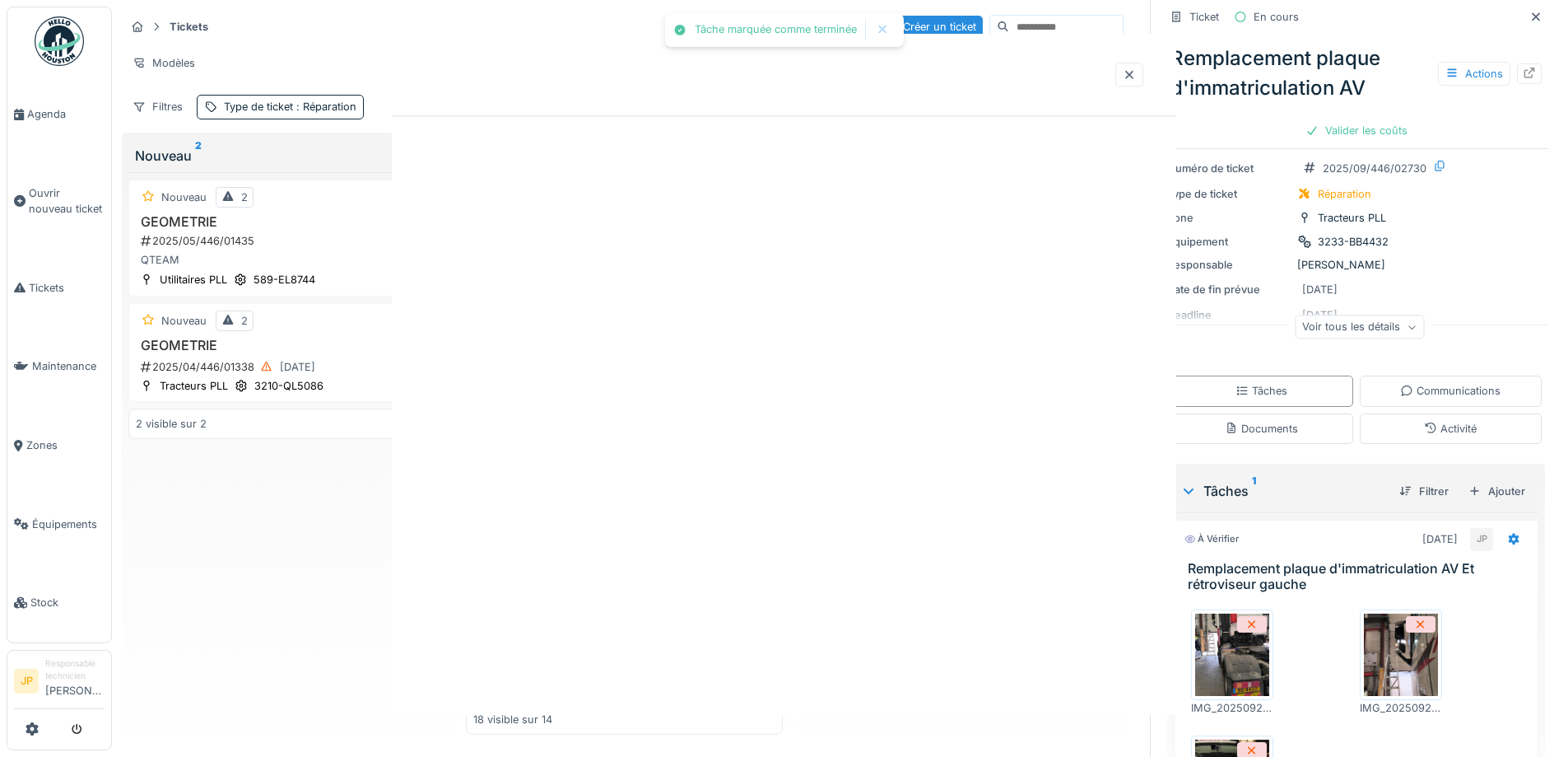
scroll to position [0, 0]
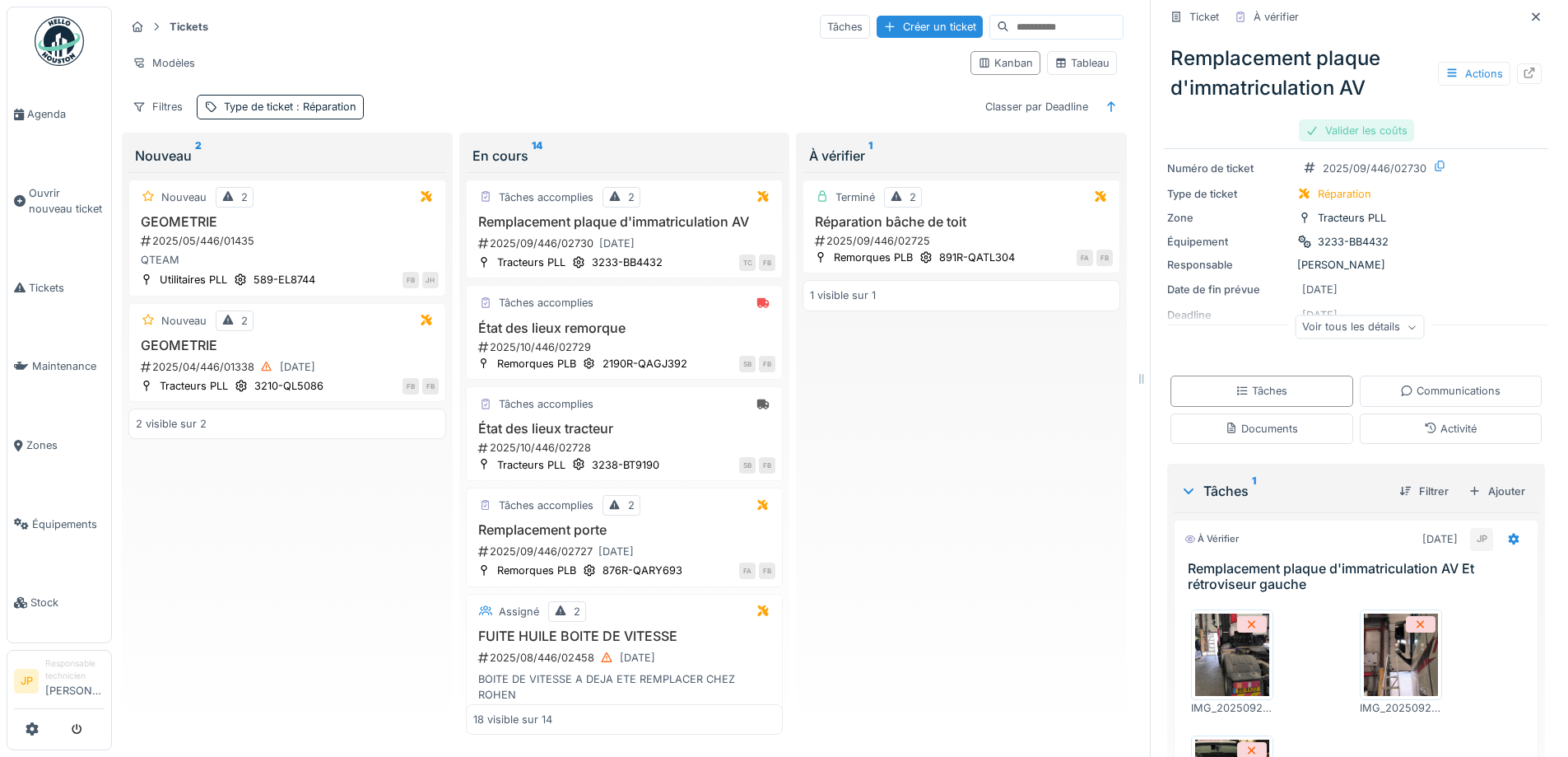
click at [1339, 133] on div "Valider les coûts" at bounding box center [1356, 131] width 115 height 23
click at [1424, 435] on div "Activité" at bounding box center [1450, 428] width 53 height 16
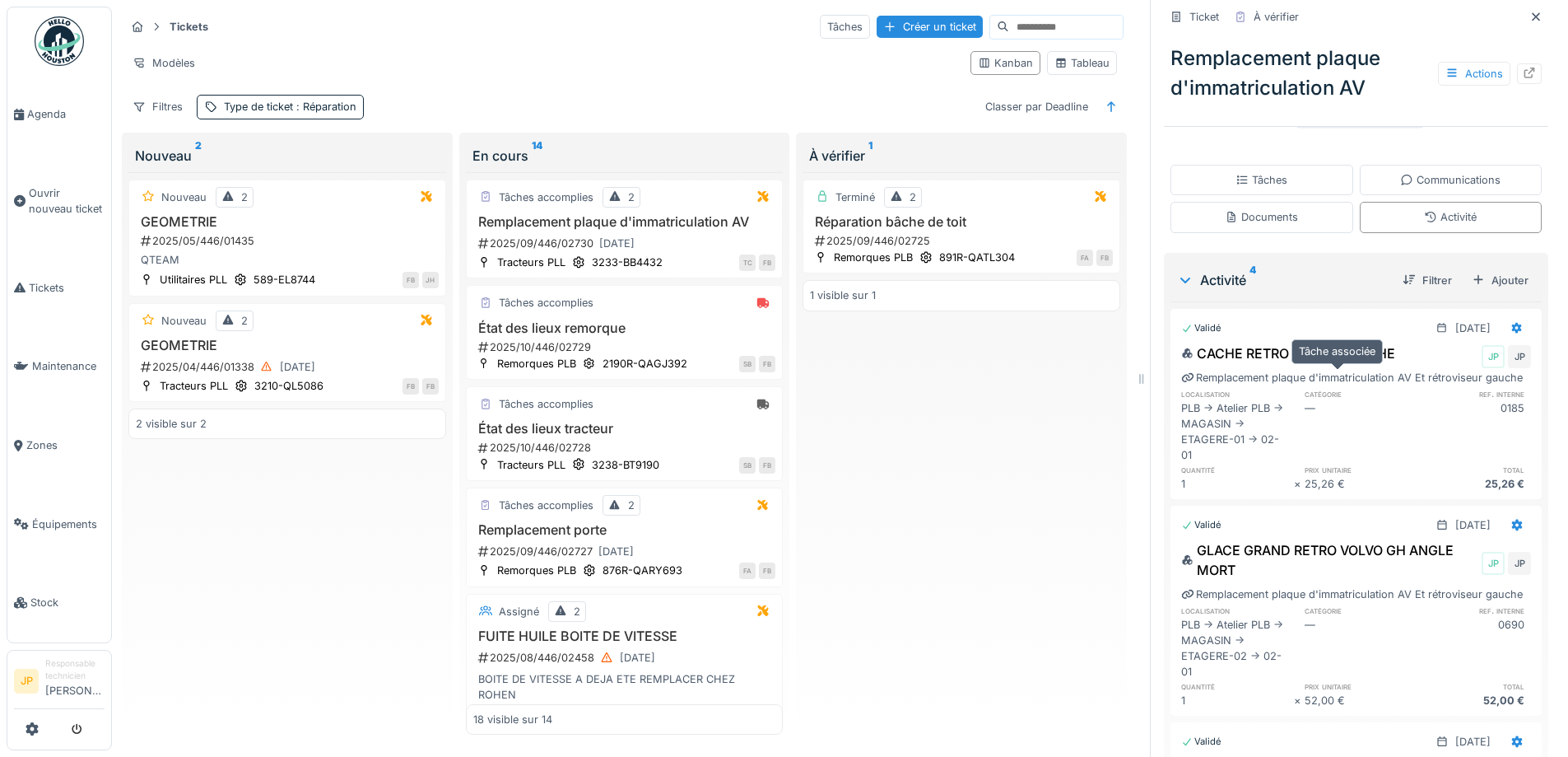
scroll to position [249, 0]
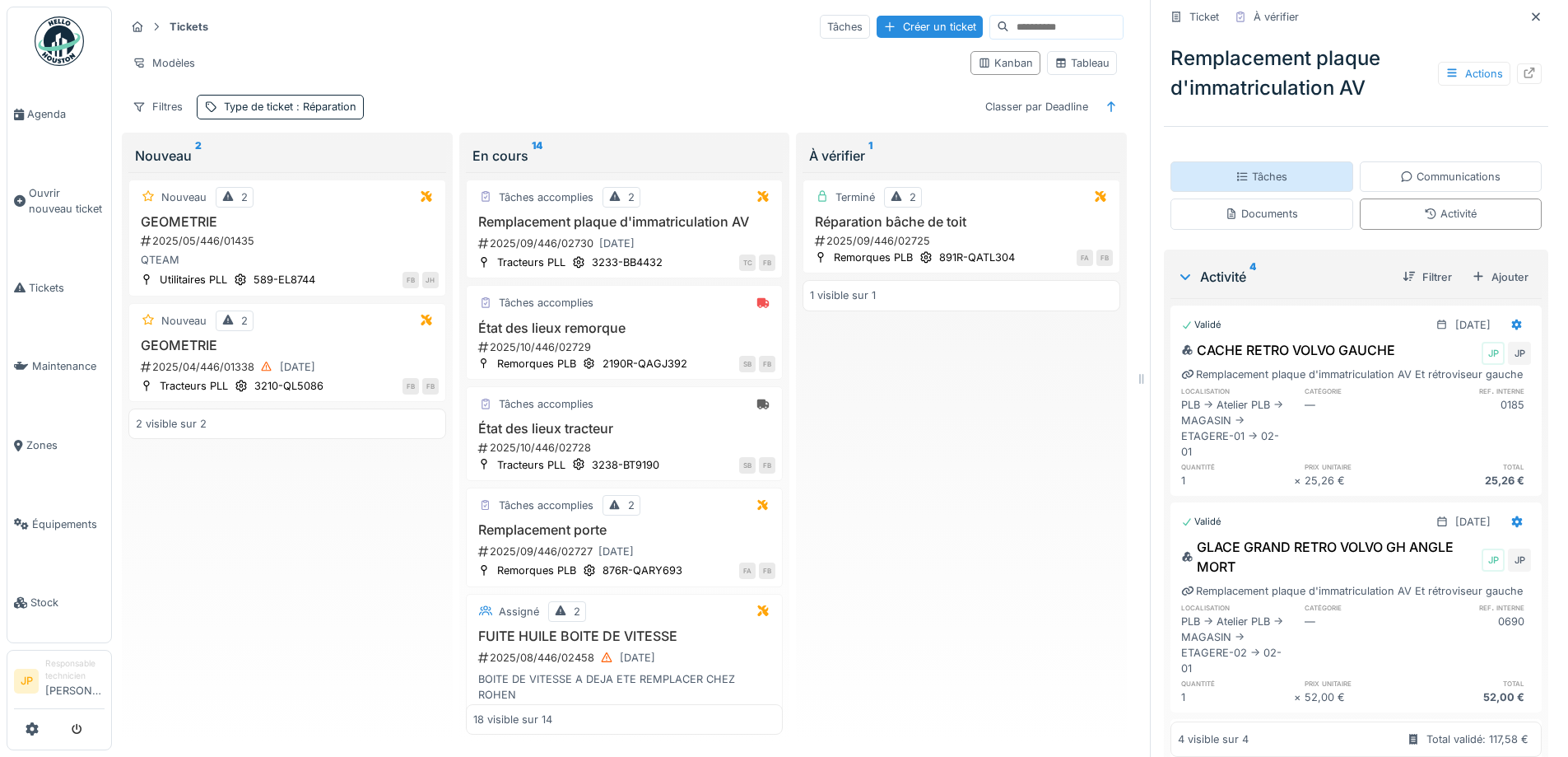
click at [1256, 169] on div "Tâches" at bounding box center [1261, 177] width 52 height 16
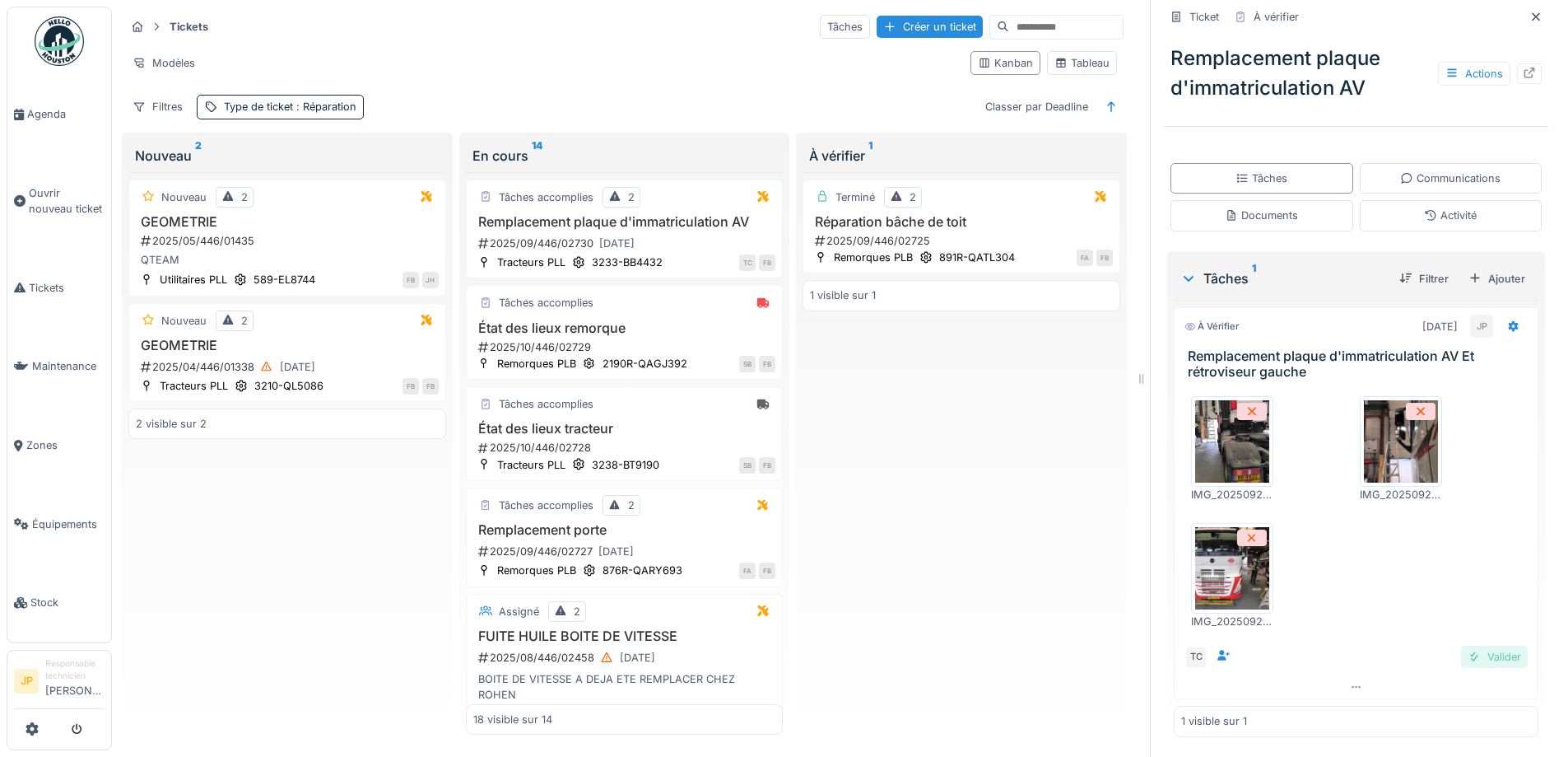
click at [1468, 657] on div "Valider" at bounding box center [1494, 657] width 67 height 23
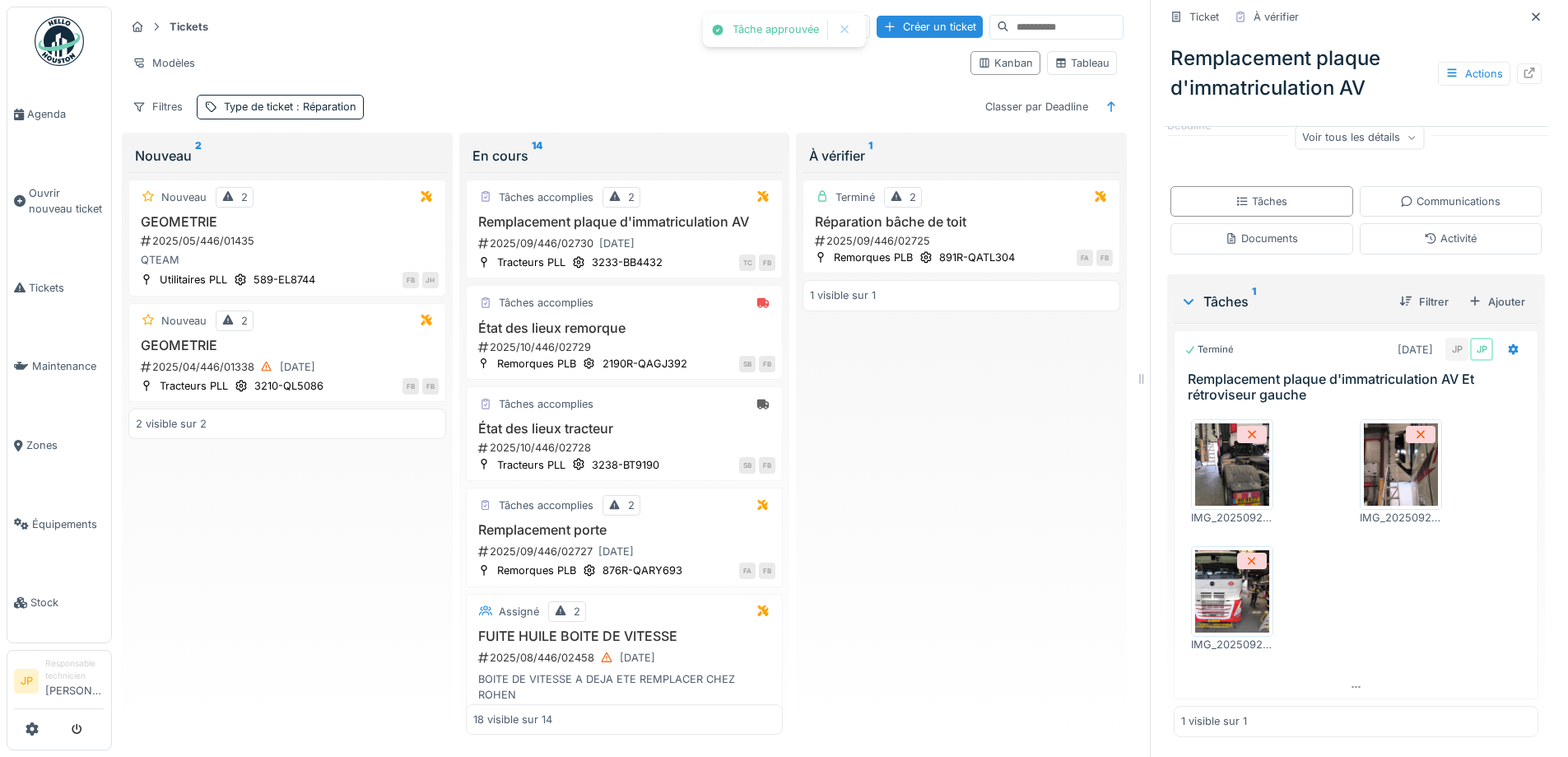
scroll to position [0, 0]
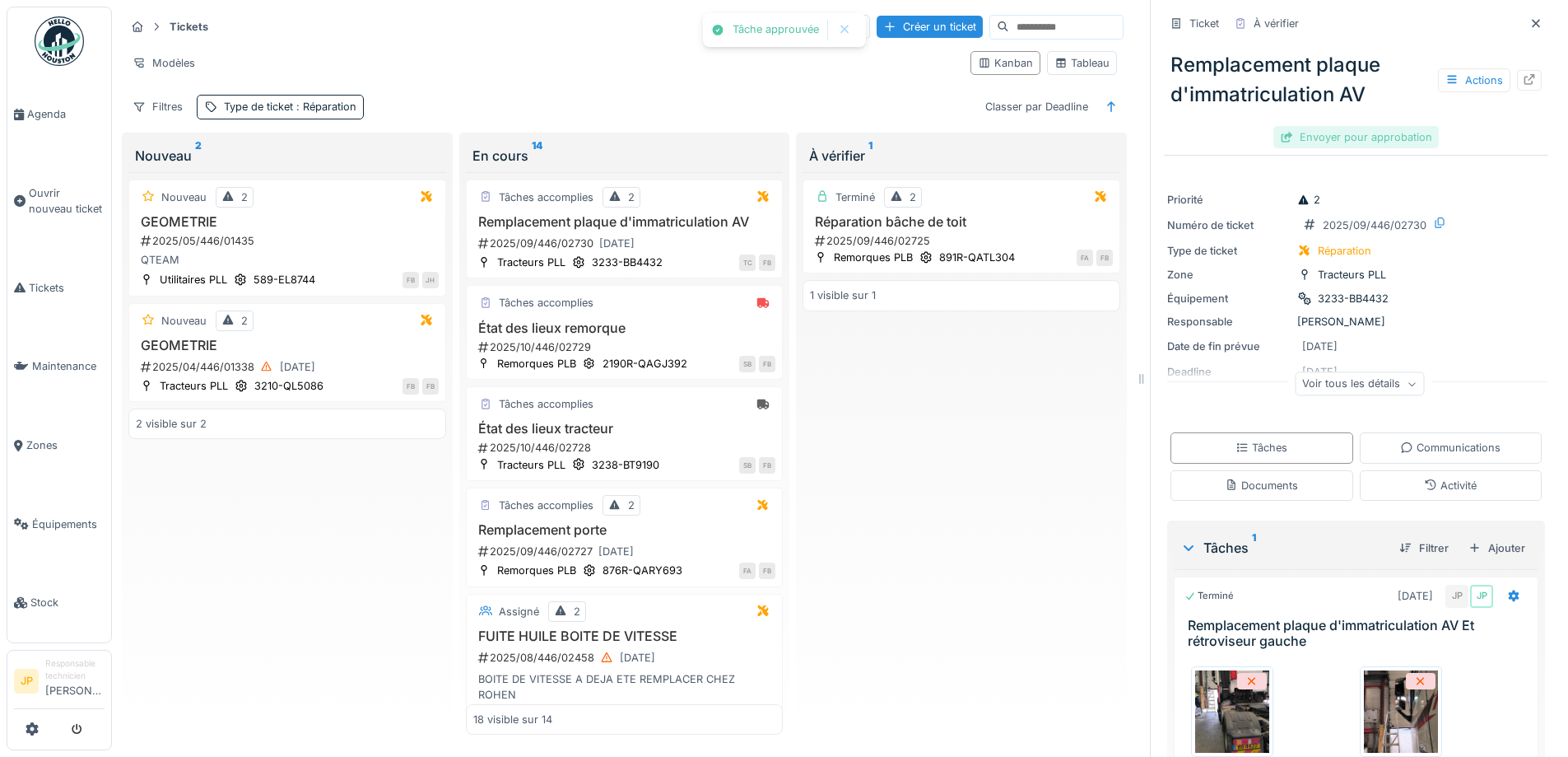
click at [1328, 134] on div "Envoyer pour approbation" at bounding box center [1356, 137] width 165 height 23
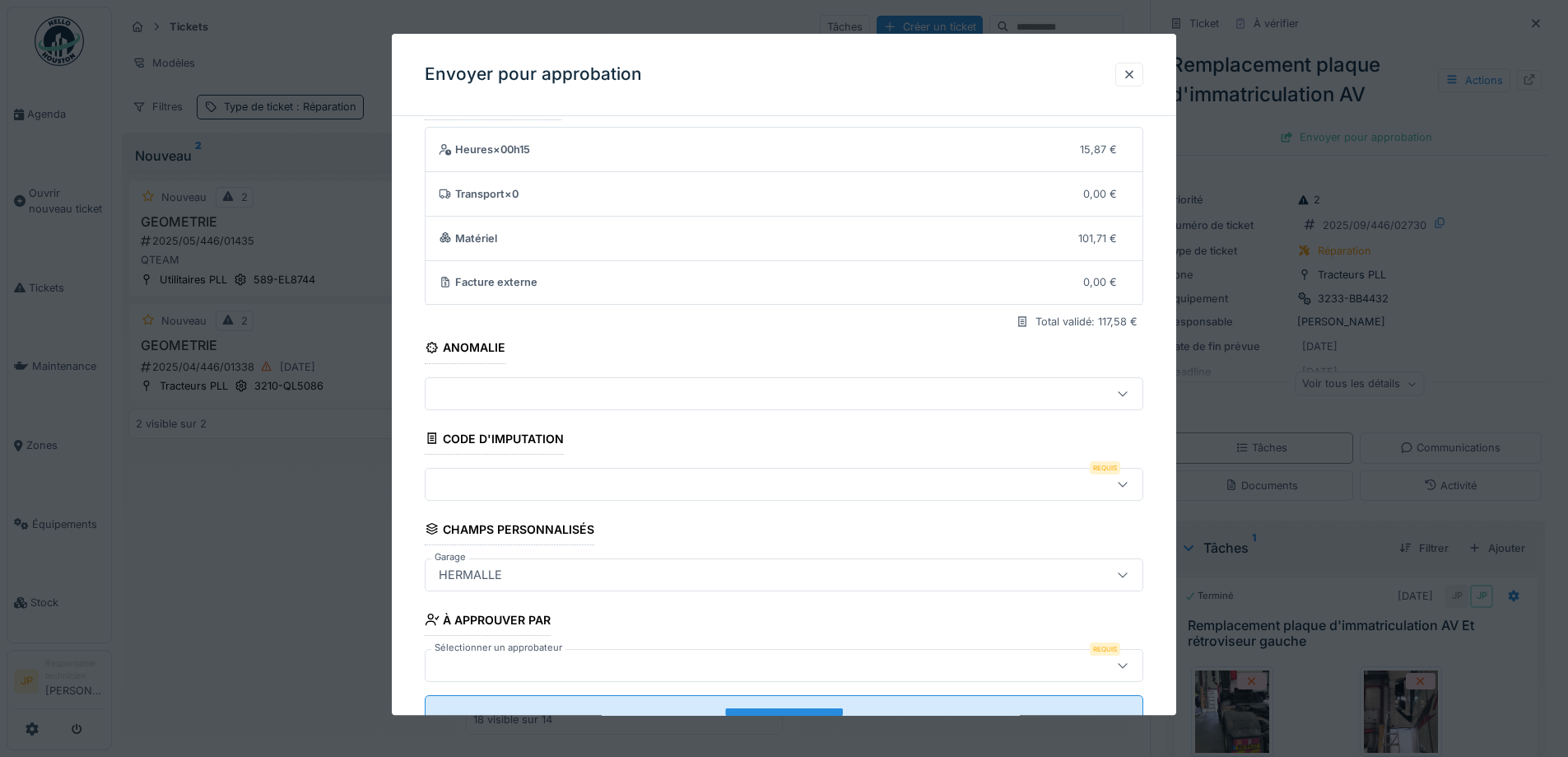
scroll to position [101, 0]
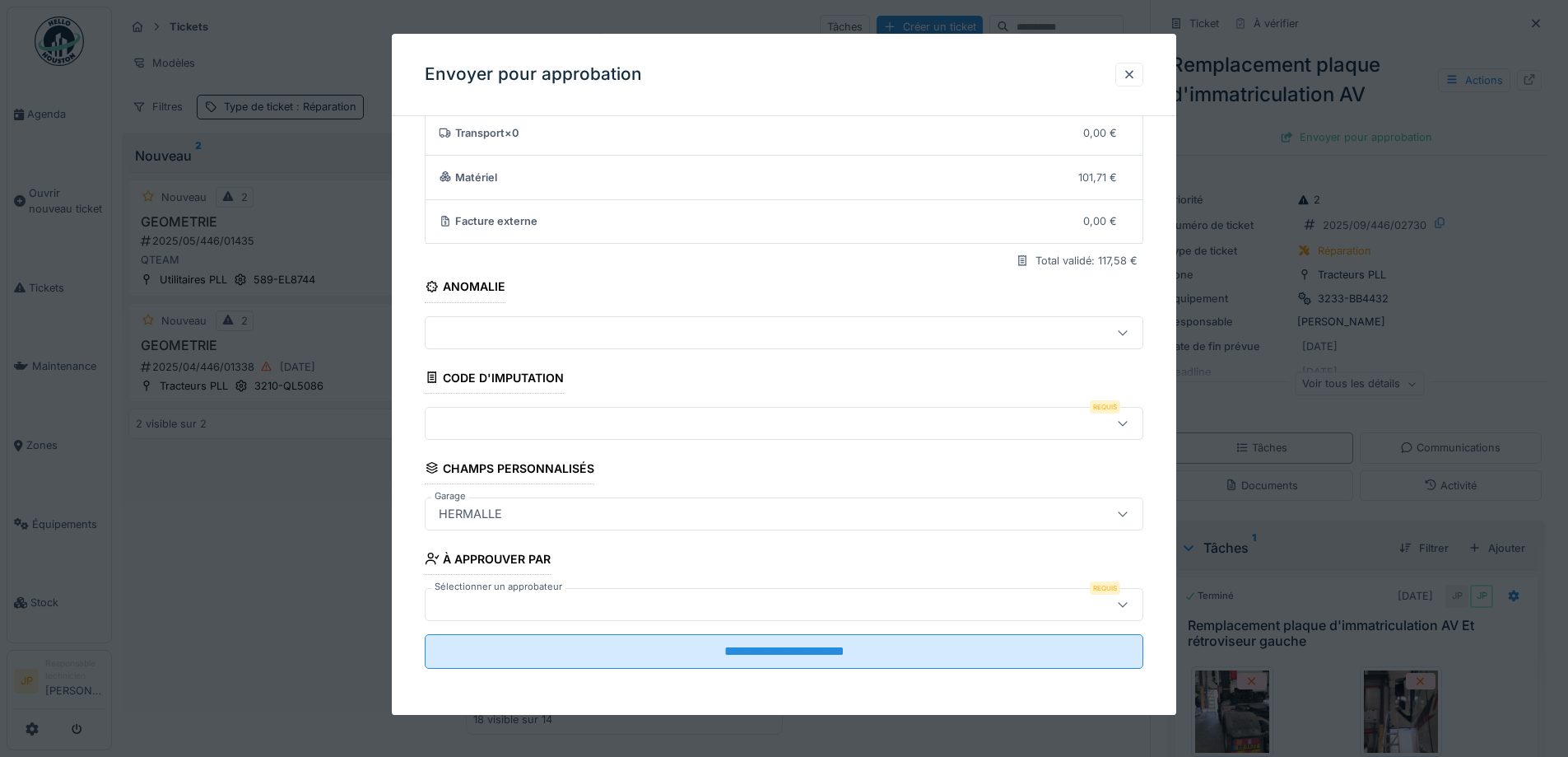
click at [502, 421] on div at bounding box center [742, 423] width 620 height 18
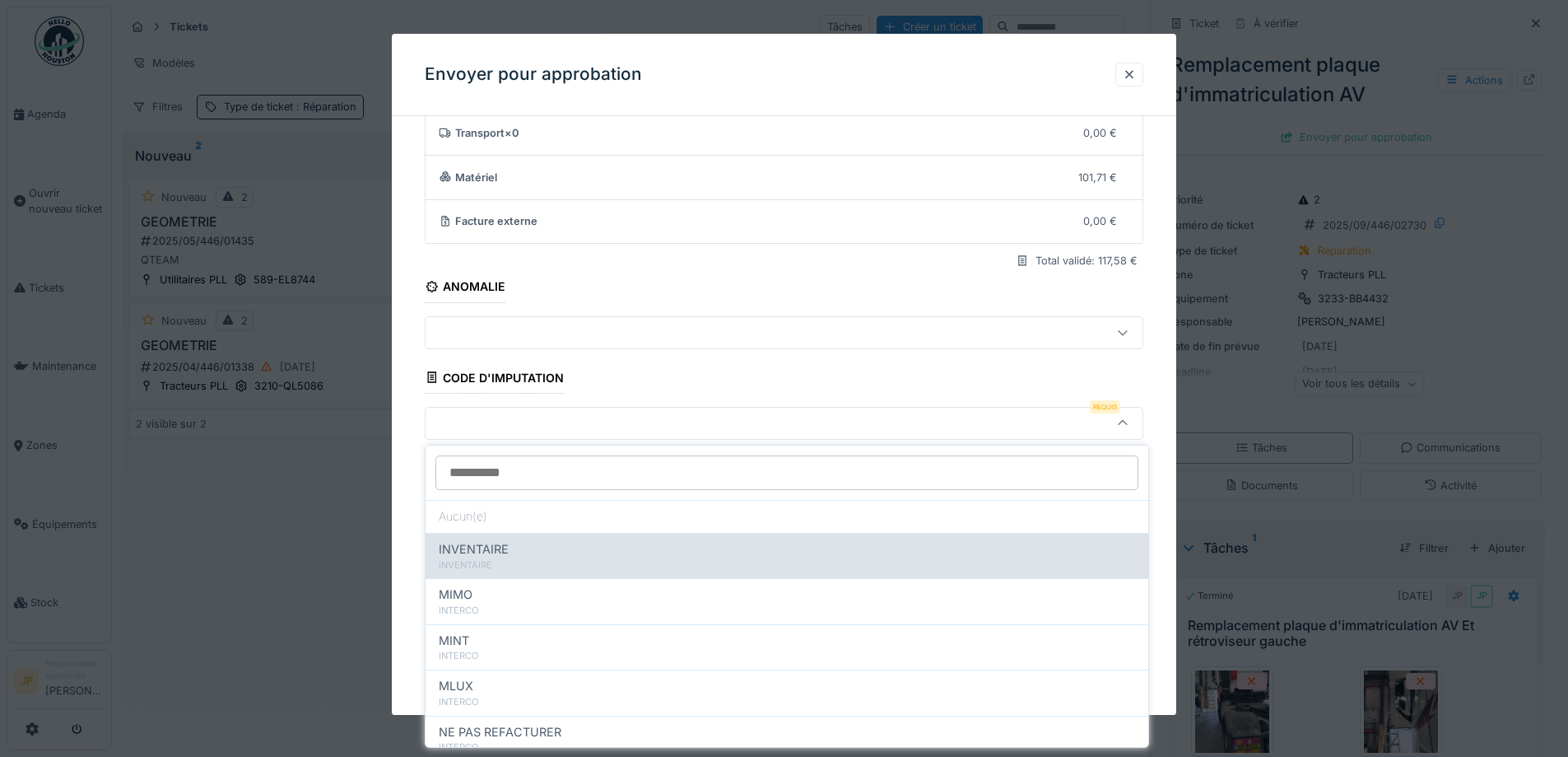
scroll to position [180, 0]
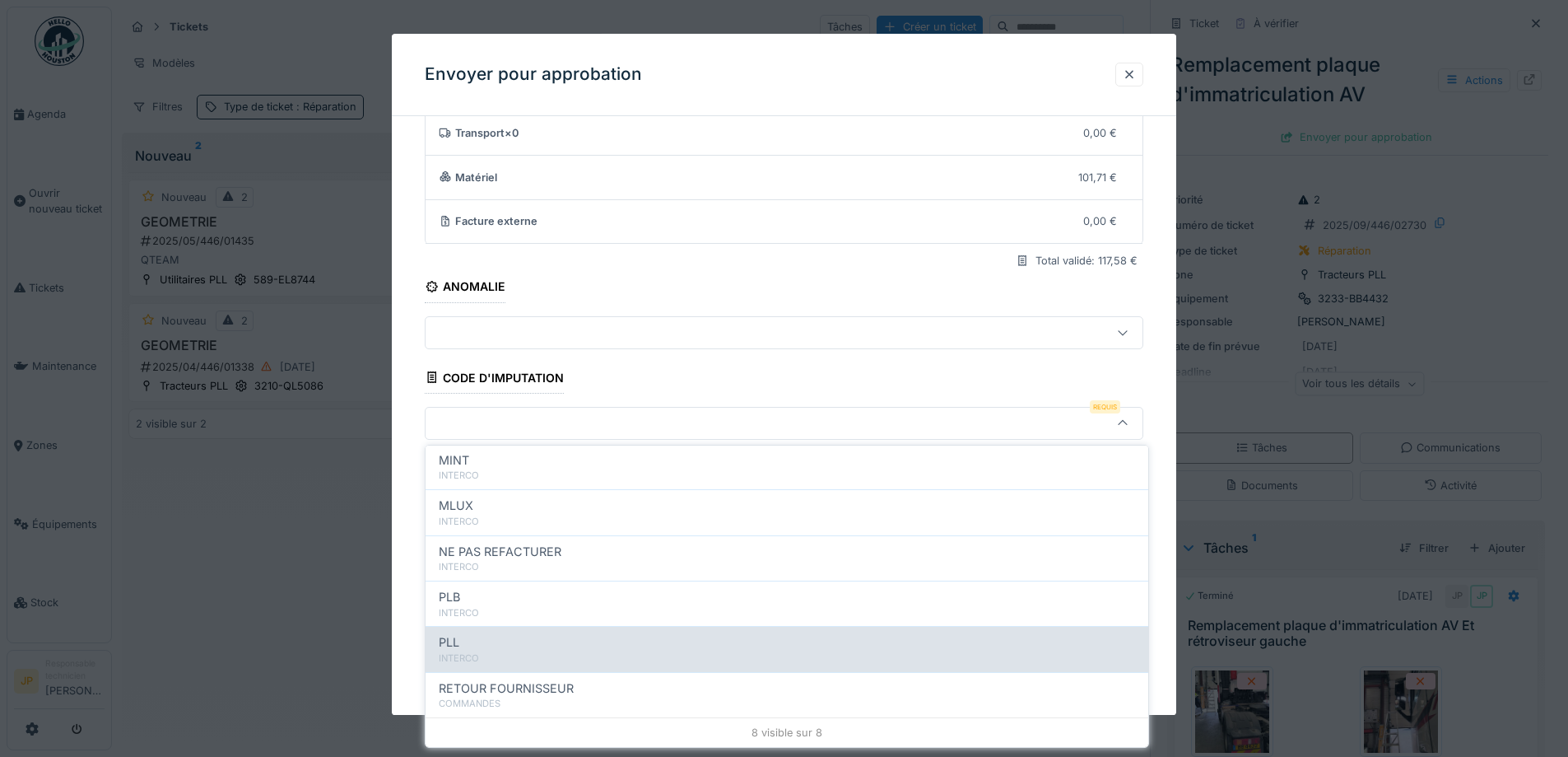
click at [502, 640] on div "PLL" at bounding box center [787, 642] width 696 height 18
type input "***"
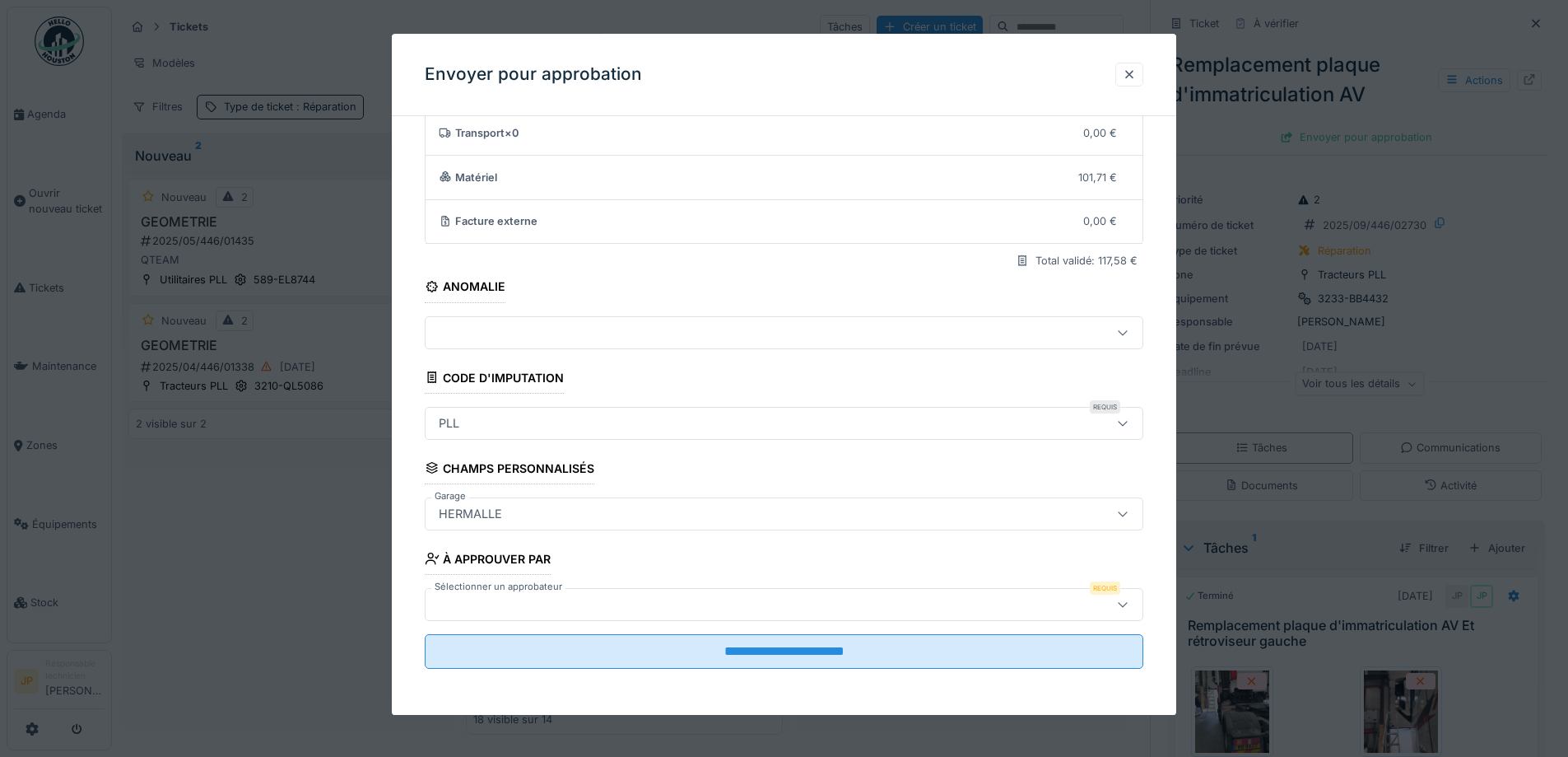
click at [519, 607] on div at bounding box center [742, 604] width 620 height 18
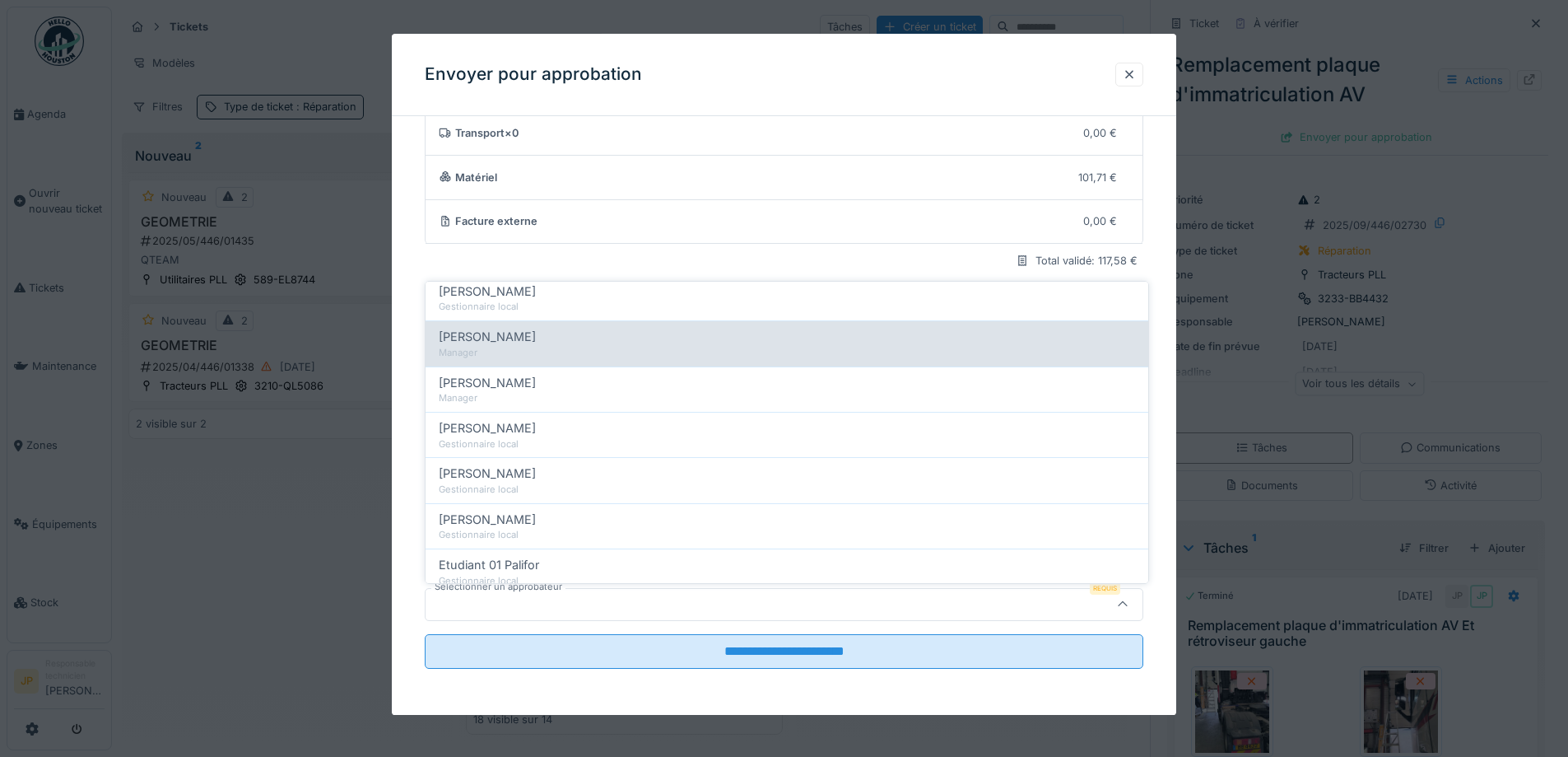
scroll to position [247, 0]
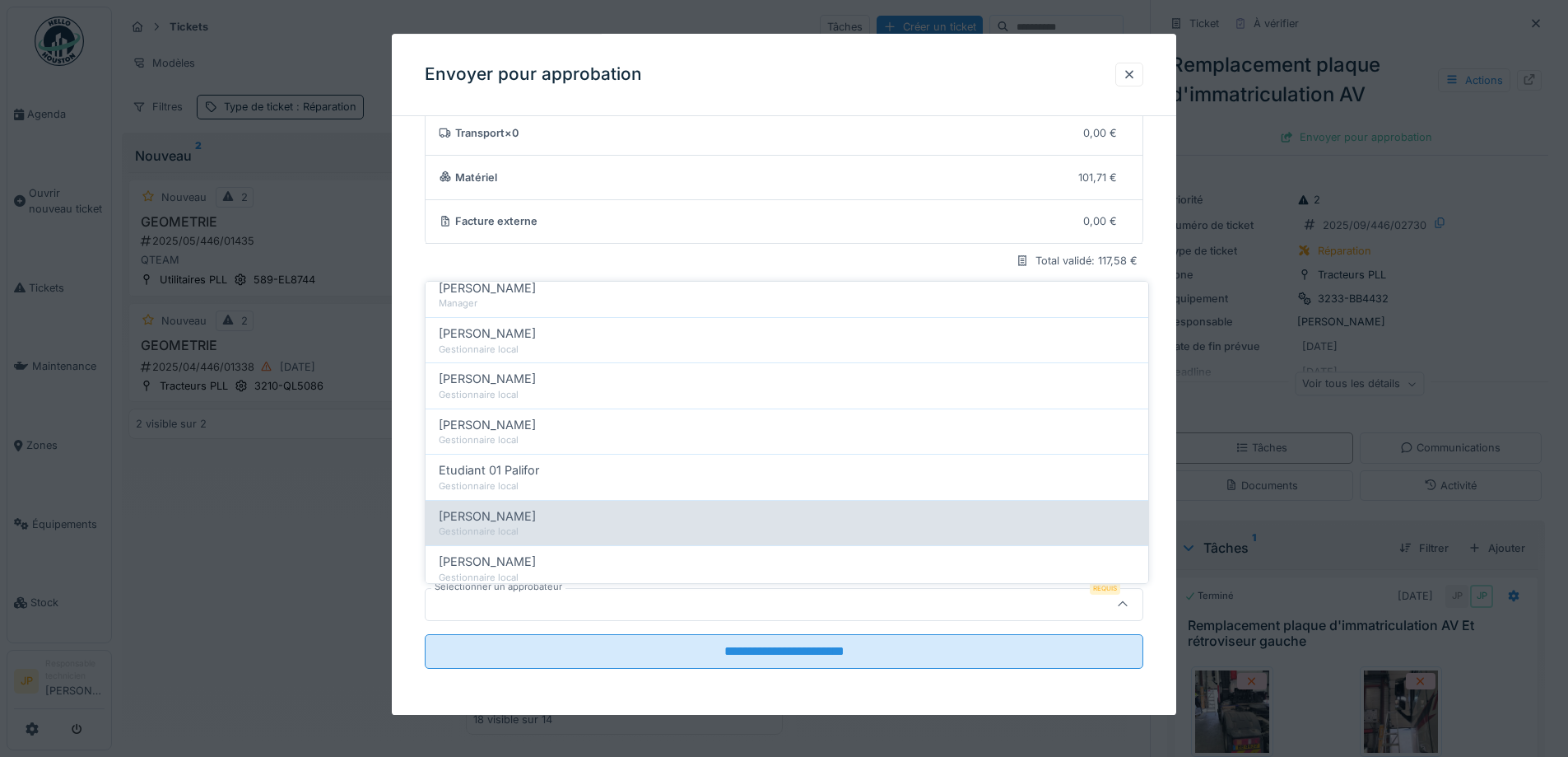
click at [538, 523] on div "Farid Benaissa" at bounding box center [787, 516] width 696 height 18
type input "*****"
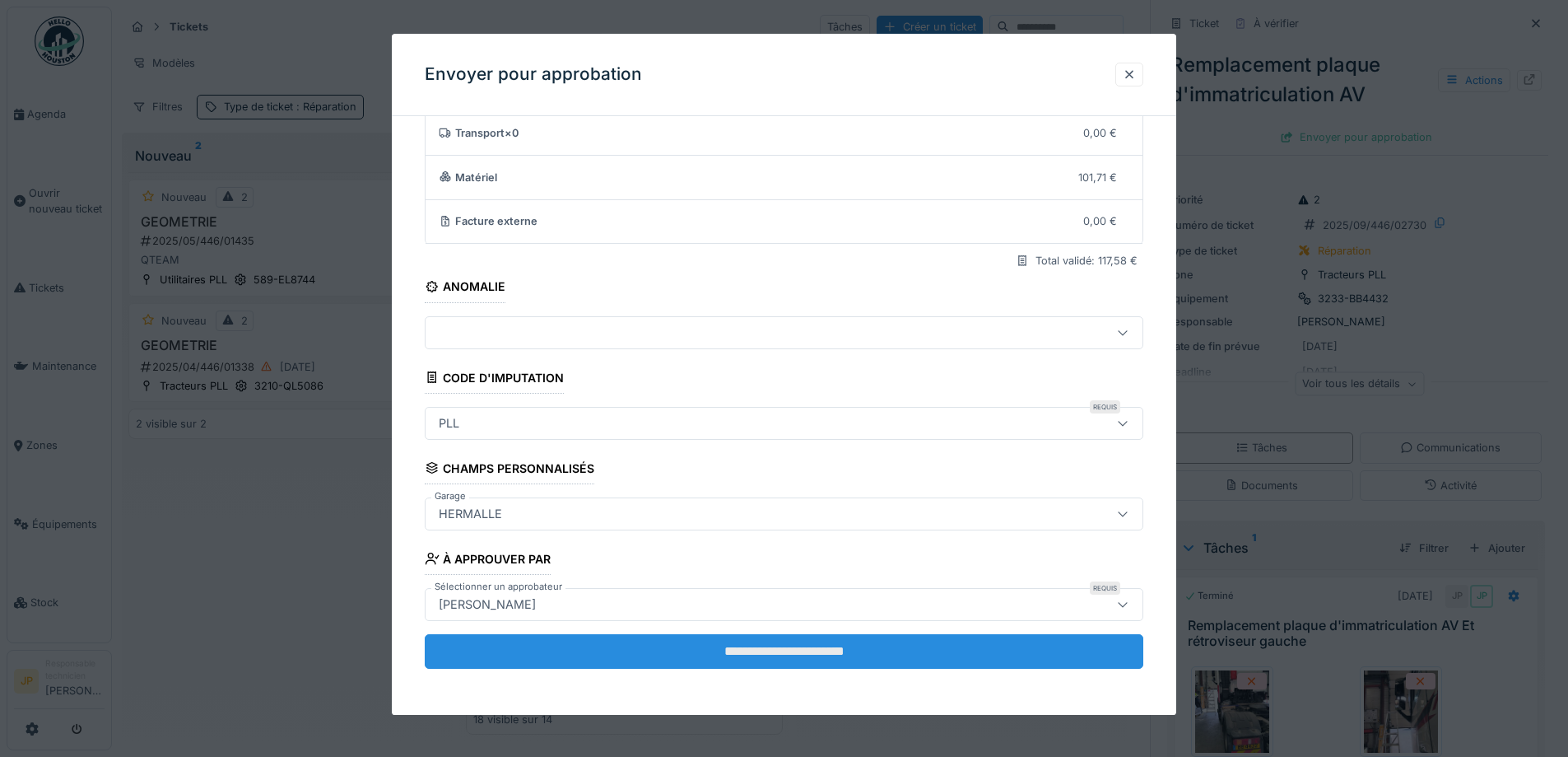
click at [771, 657] on input "**********" at bounding box center [784, 651] width 719 height 35
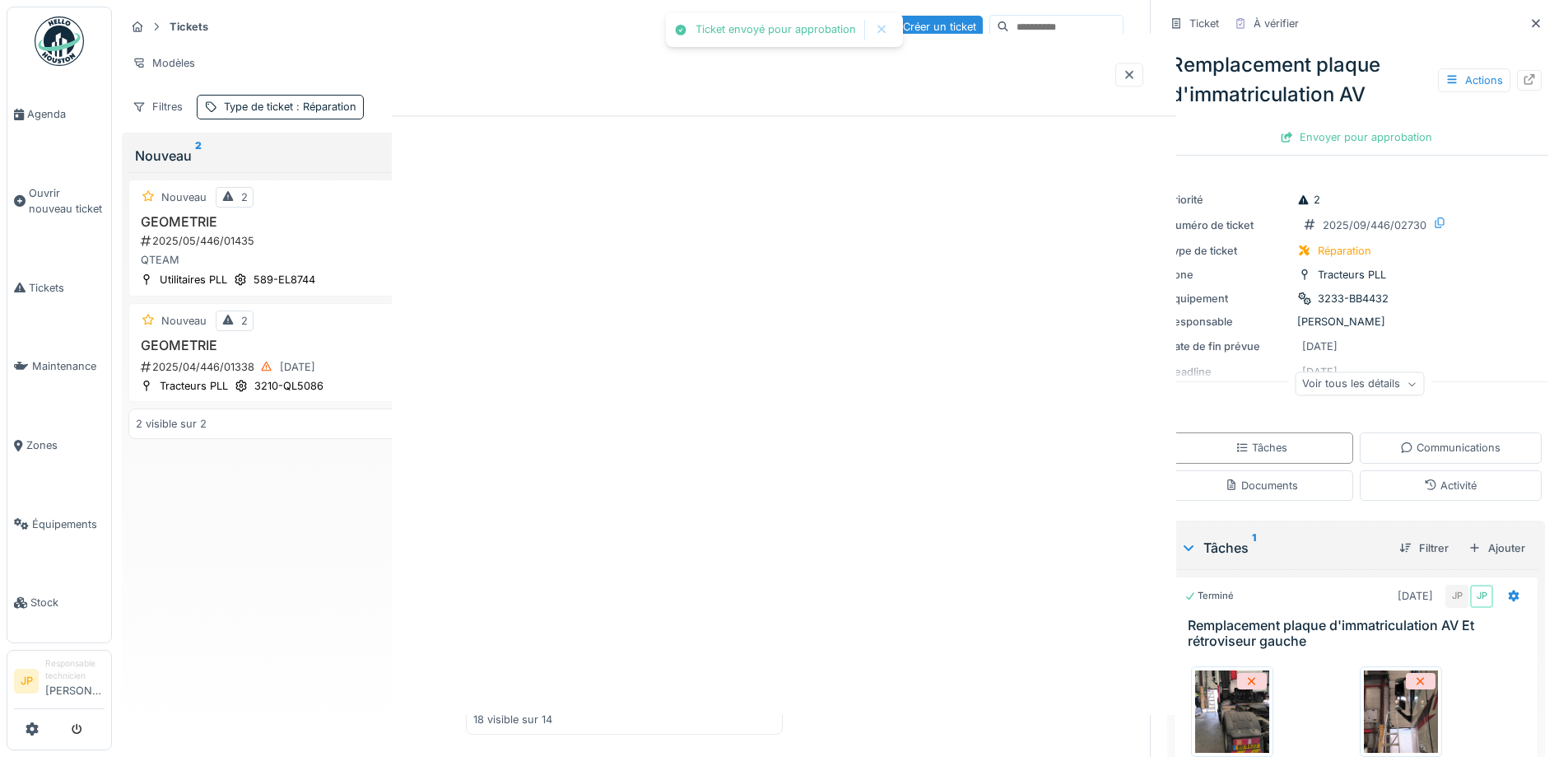
scroll to position [0, 0]
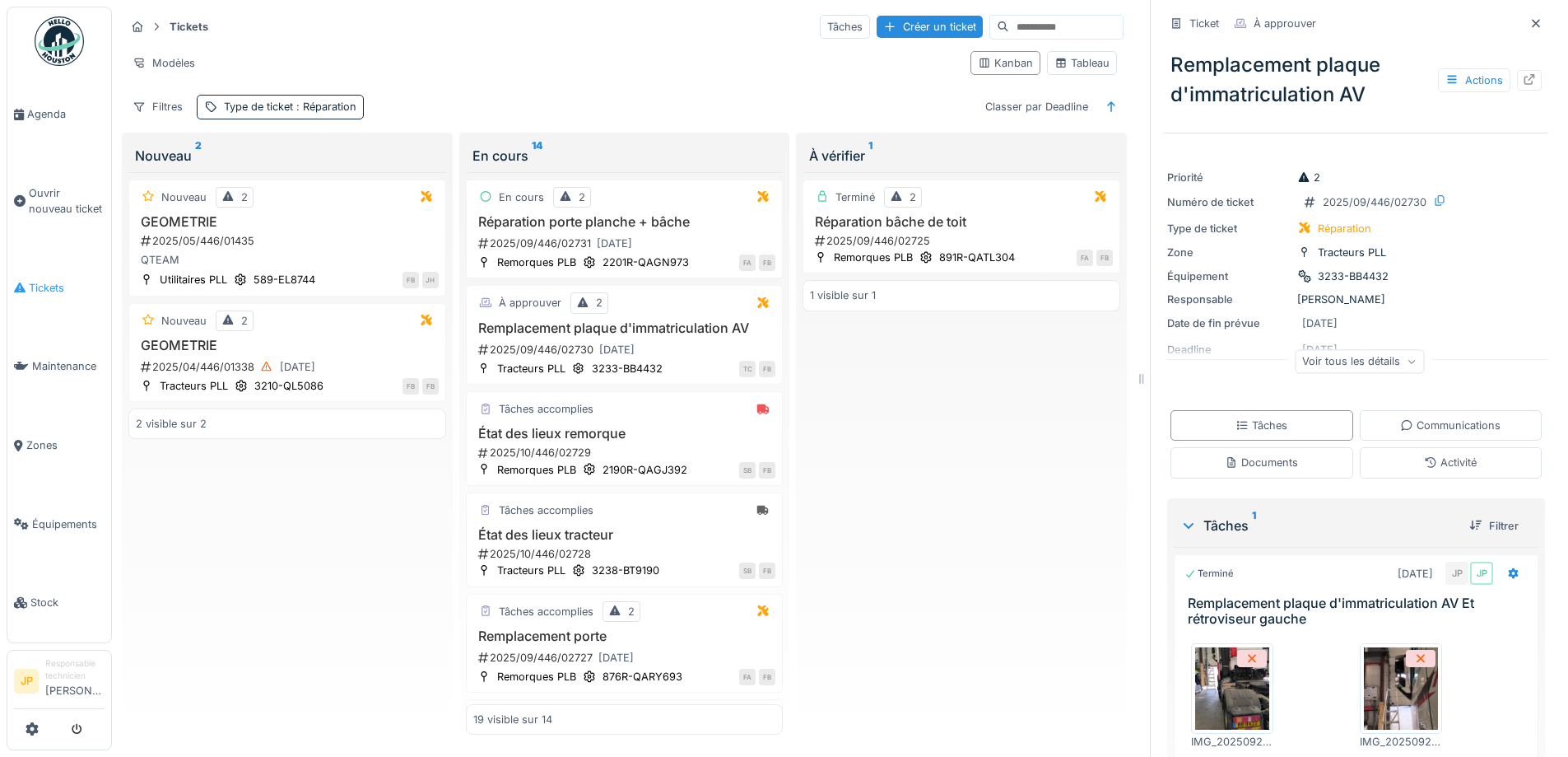
click at [33, 280] on span "Tickets" at bounding box center [66, 288] width 75 height 16
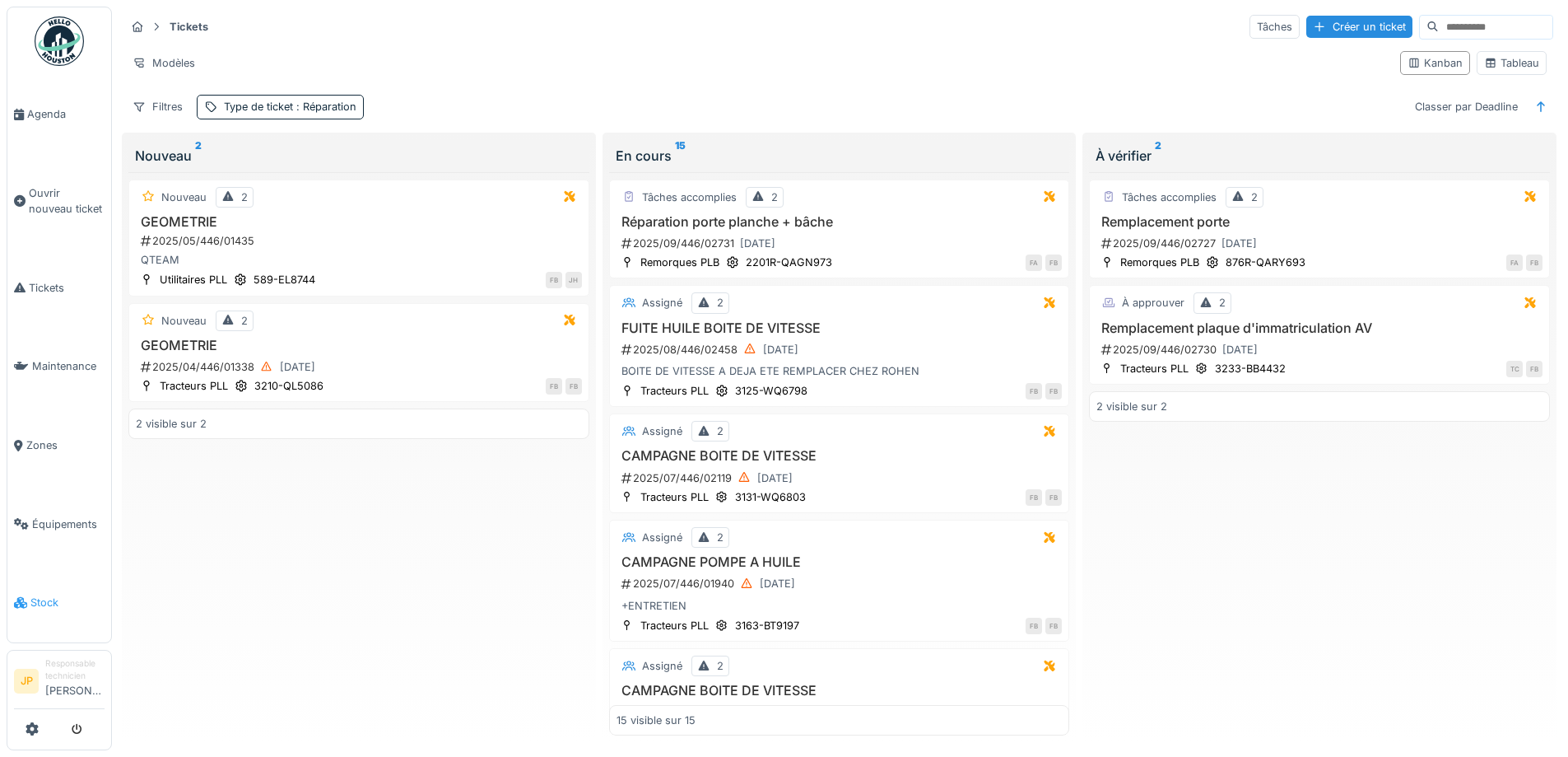
click at [48, 594] on span "Stock" at bounding box center [68, 602] width 74 height 16
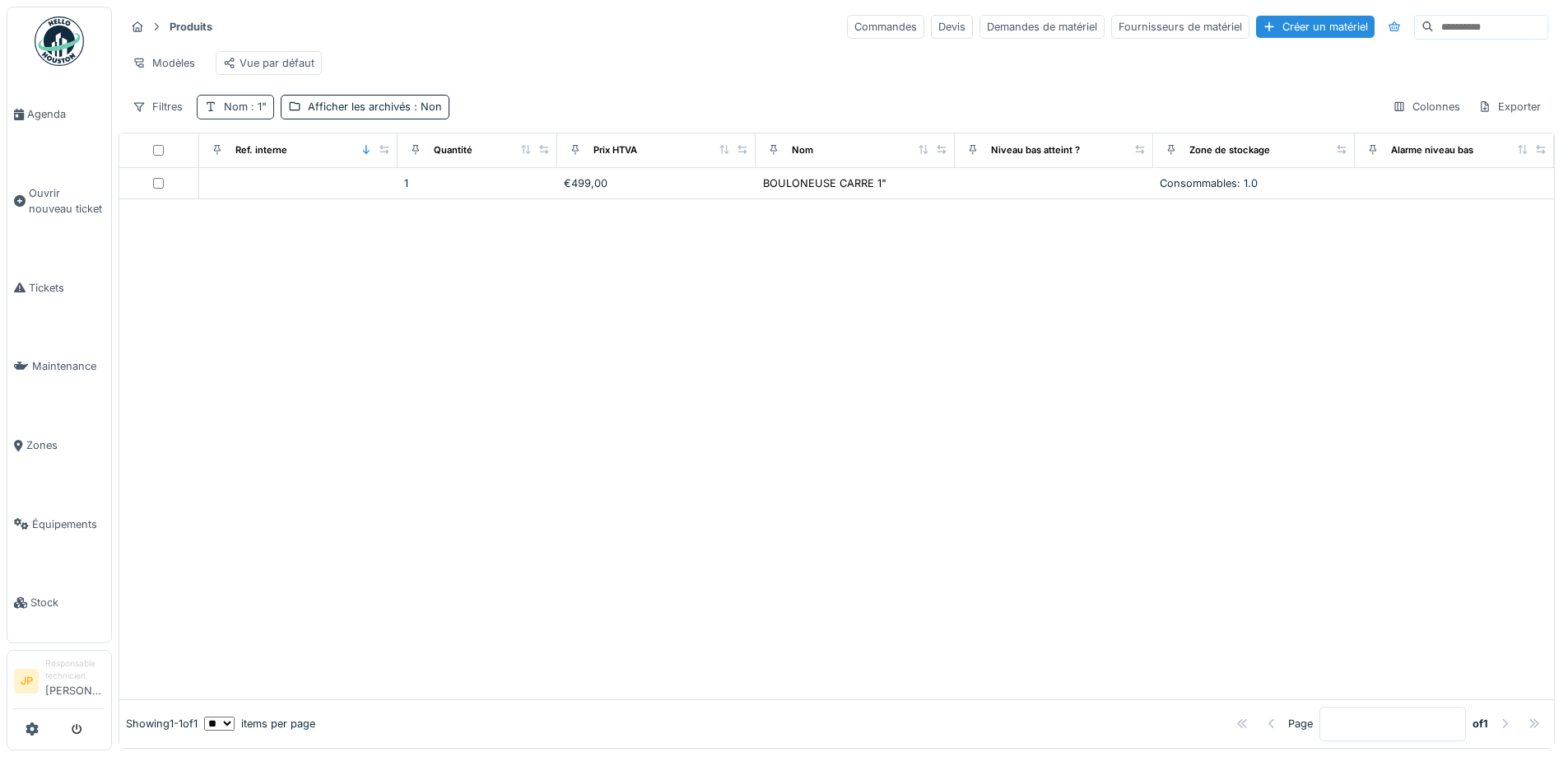
click at [251, 113] on span ": 1"" at bounding box center [257, 107] width 19 height 12
drag, startPoint x: 251, startPoint y: 199, endPoint x: 159, endPoint y: 215, distance: 93.4
click at [159, 215] on body "Agenda Ouvrir nouveau ticket Tickets Maintenance Zones Équipements Stock JP Res…" at bounding box center [784, 378] width 1568 height 757
type input "*"
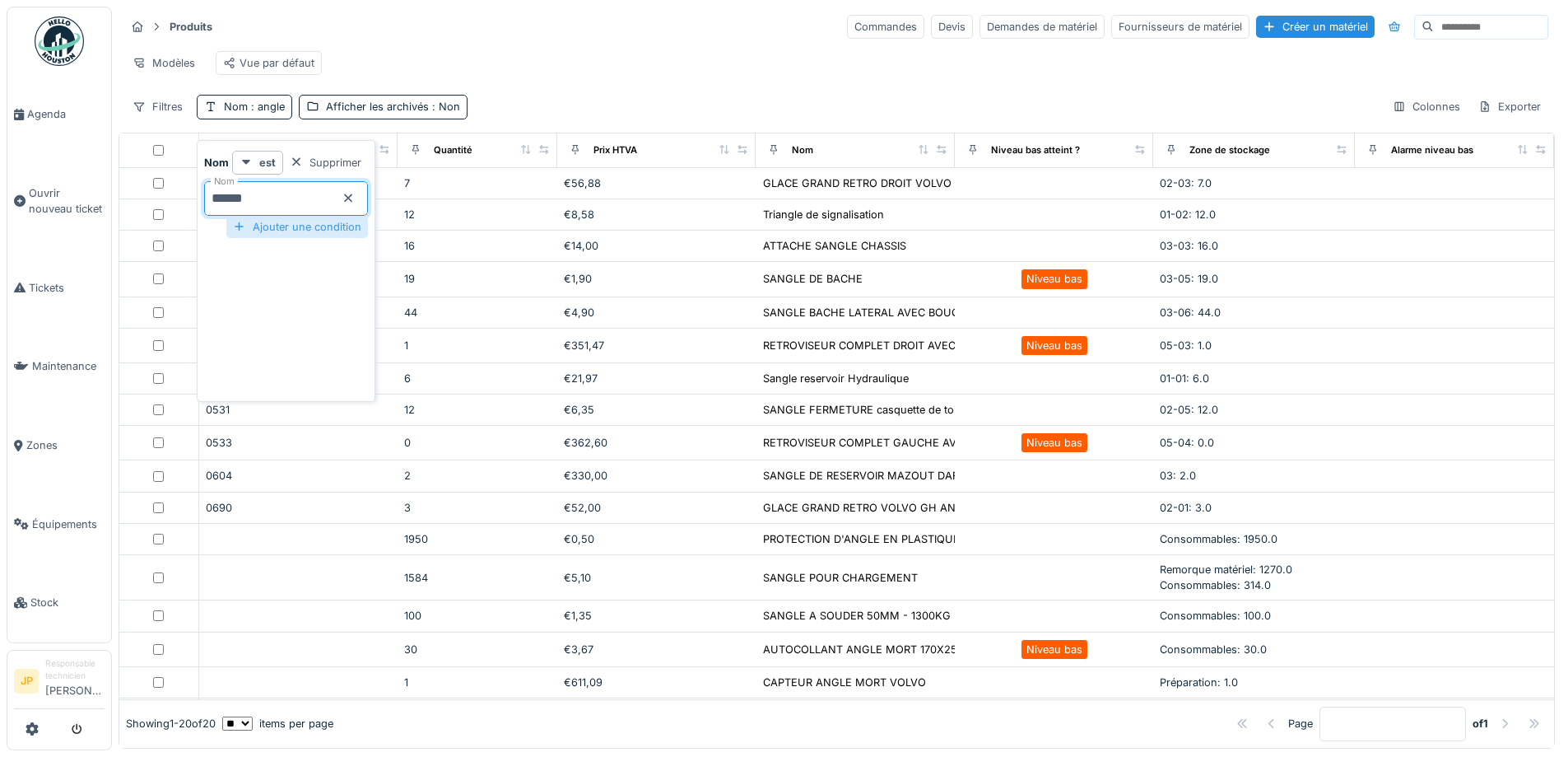
type input "**********"
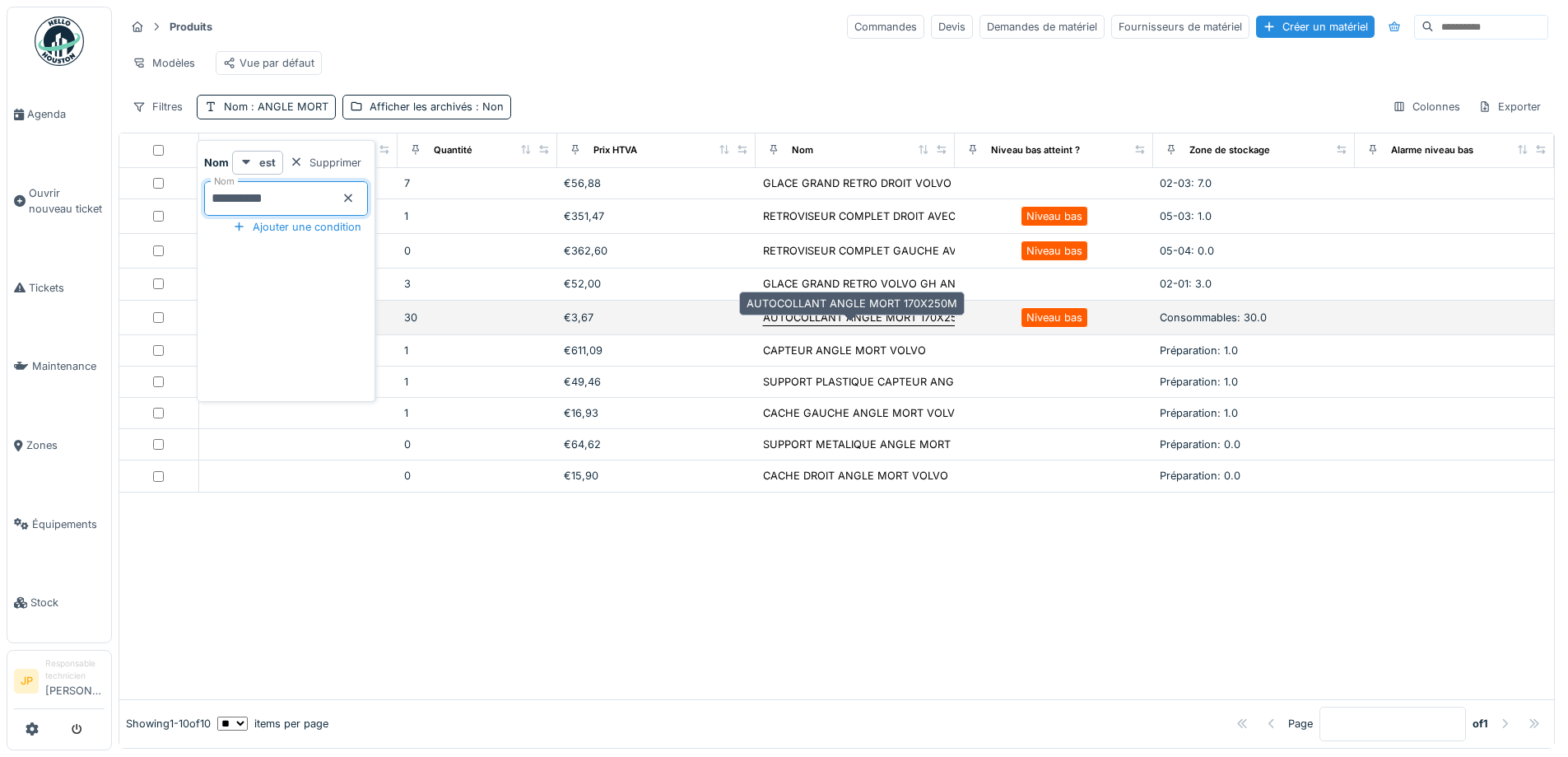
click at [821, 326] on div "AUTOCOLLANT ANGLE MORT 170X250M" at bounding box center [868, 317] width 210 height 16
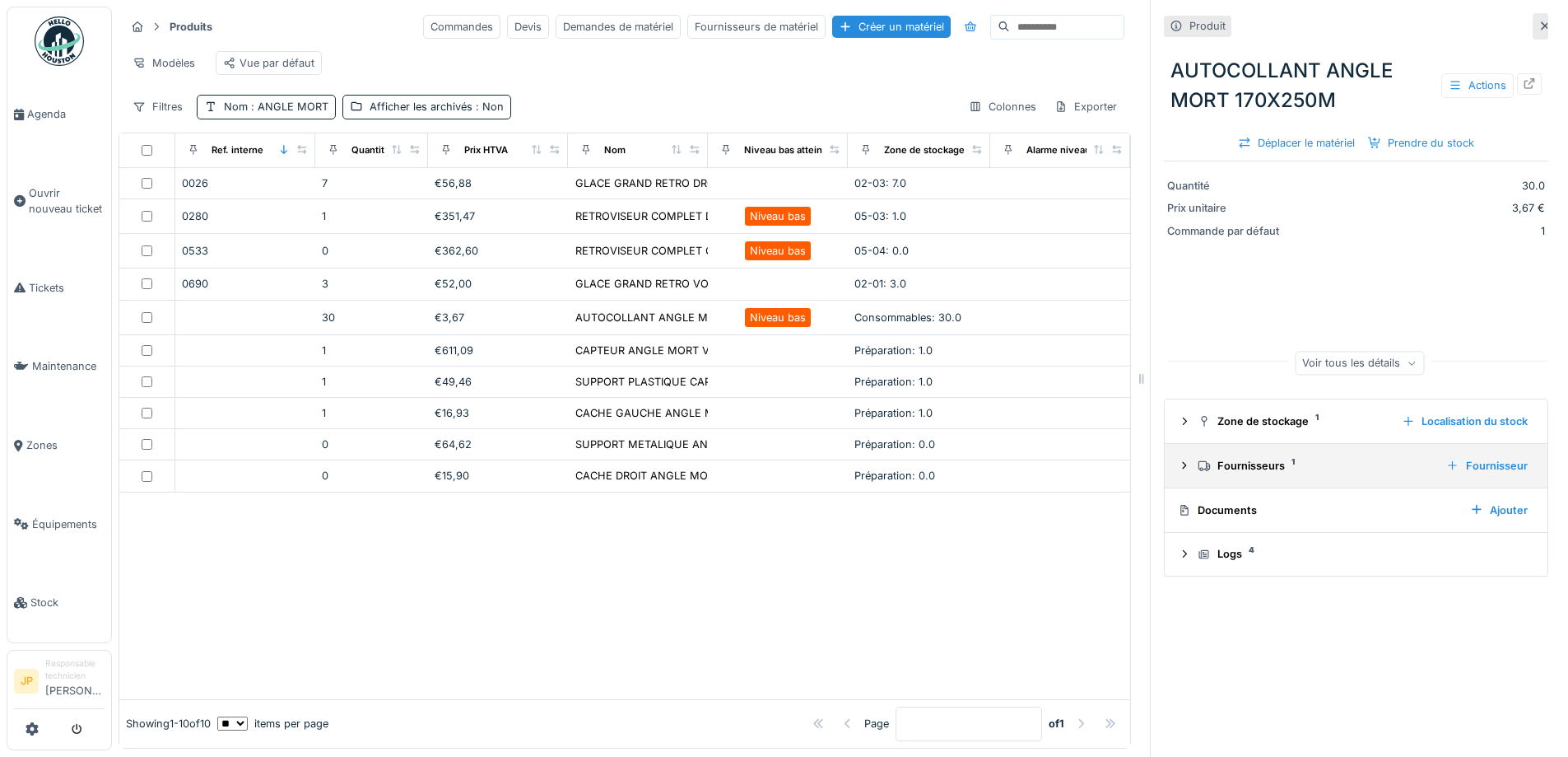
click at [1226, 481] on summary "Fournisseurs 1 Fournisseur" at bounding box center [1356, 465] width 370 height 30
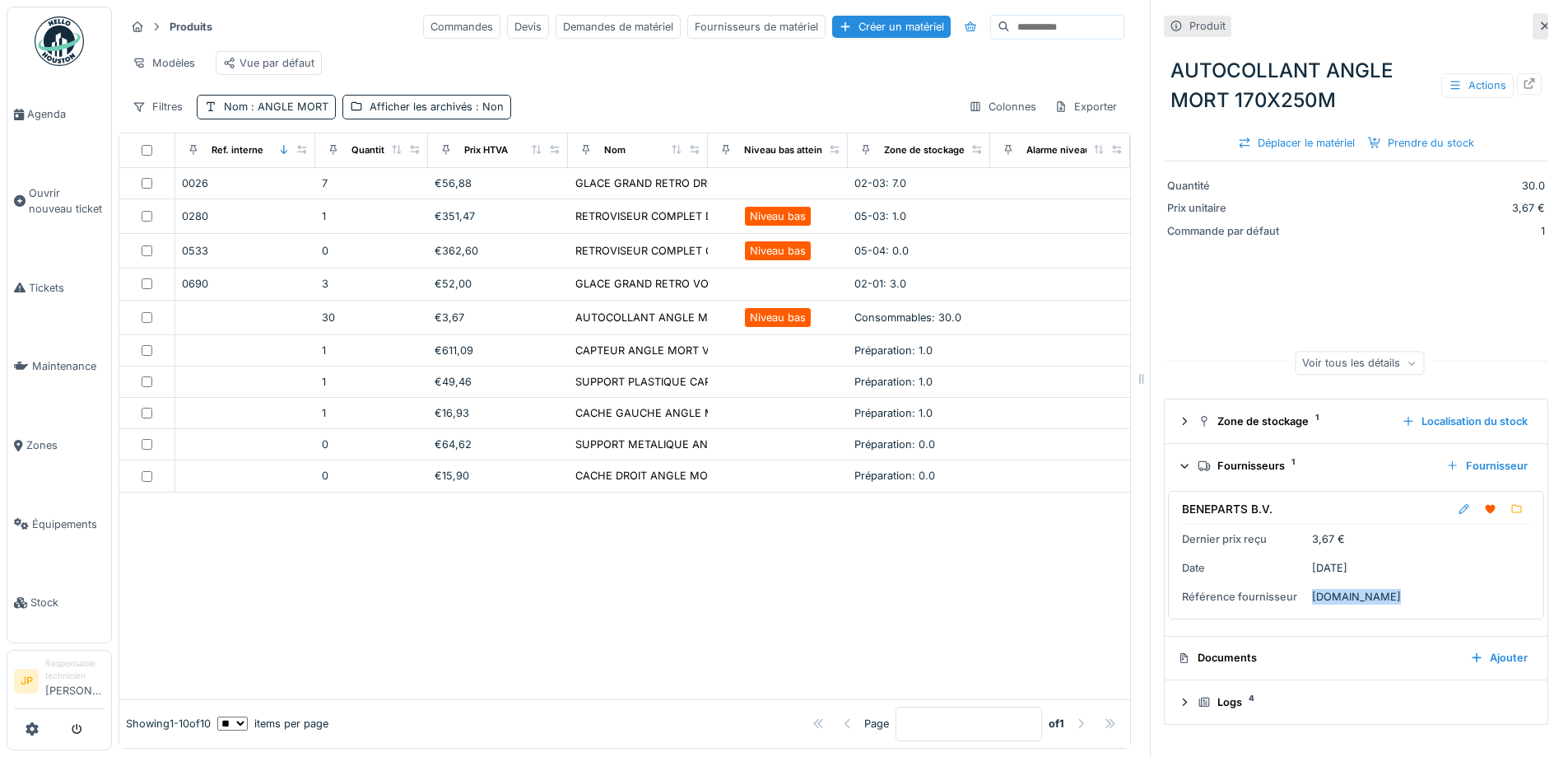
drag, startPoint x: 1376, startPoint y: 596, endPoint x: 1300, endPoint y: 607, distance: 76.8
click at [1300, 607] on div "BENEPARTS B.V. Dernier prix reçu 3,67 € Date 07/05/2025 Référence fournisseur 5…" at bounding box center [1356, 555] width 376 height 128
copy div "51.08.0781.MQ"
click at [248, 113] on span ": ANGLE MORT" at bounding box center [287, 107] width 81 height 12
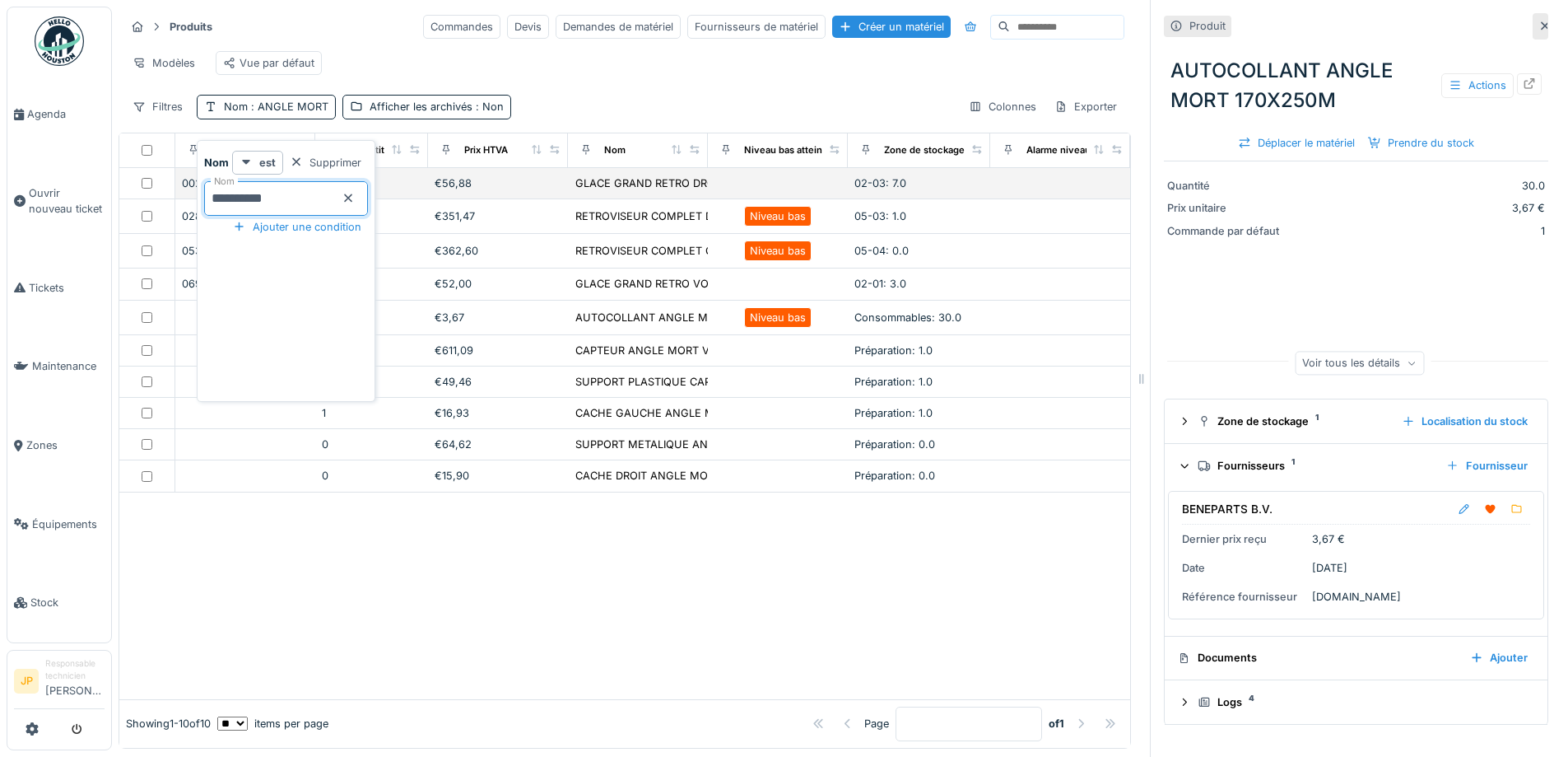
drag, startPoint x: 322, startPoint y: 209, endPoint x: 182, endPoint y: 198, distance: 140.4
click at [186, 199] on body "Agenda Ouvrir nouveau ticket Tickets Maintenance Zones Équipements Stock JP Res…" at bounding box center [784, 378] width 1568 height 757
type input "*******"
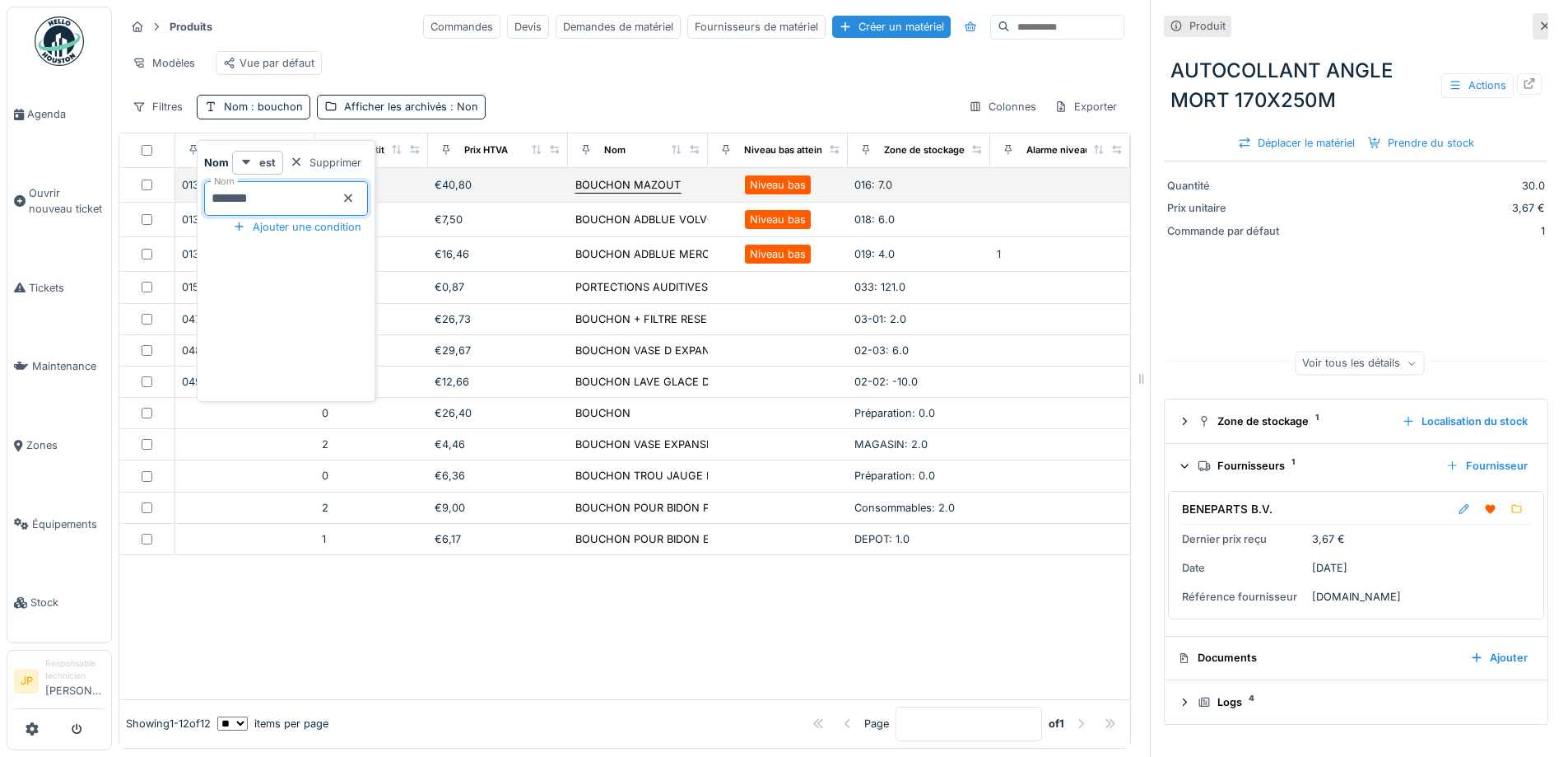
click at [592, 192] on div "BOUCHON MAZOUT" at bounding box center [629, 184] width 106 height 16
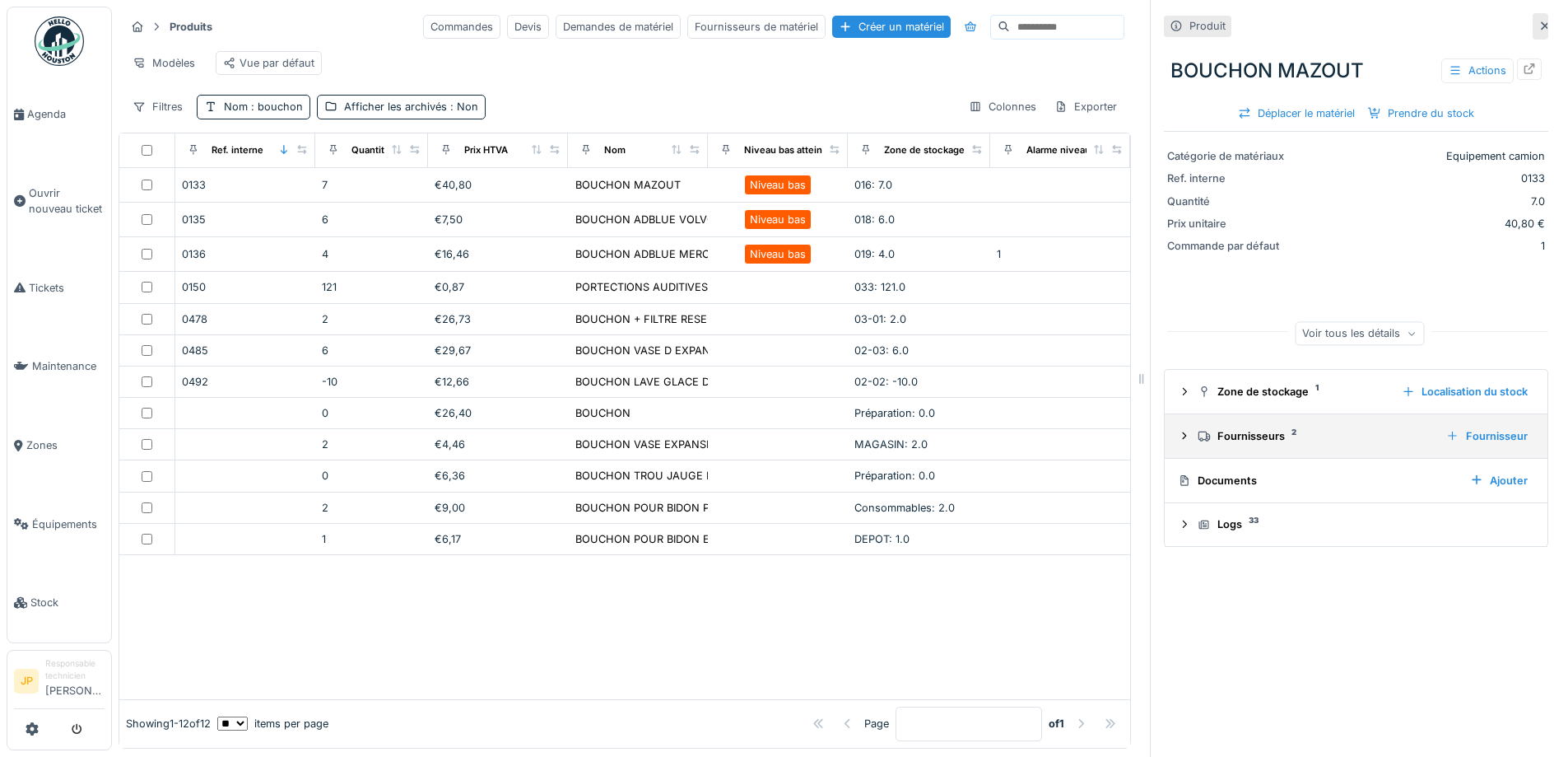
click at [1255, 443] on div "Fournisseurs 2" at bounding box center [1315, 436] width 236 height 16
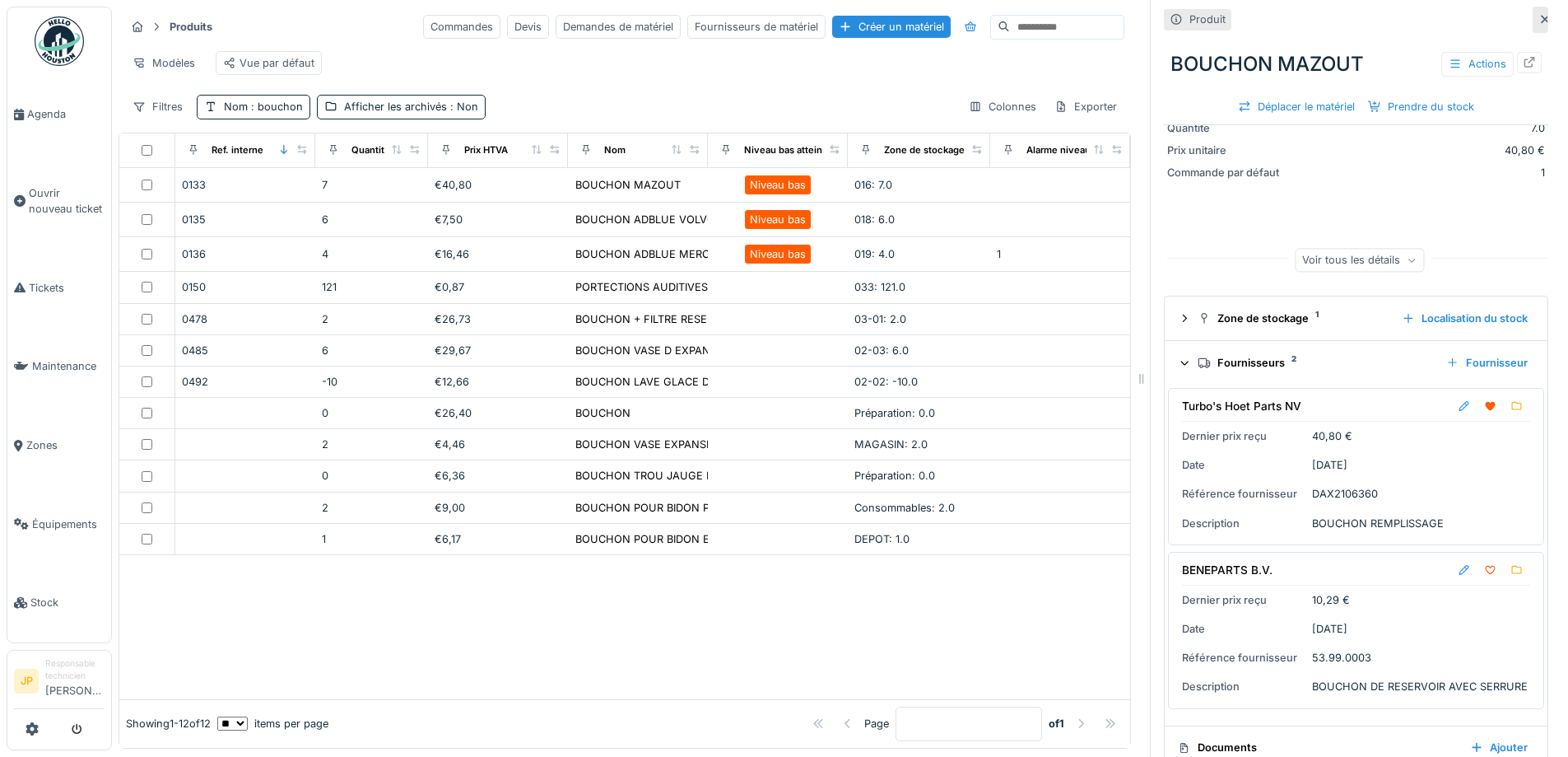
scroll to position [162, 0]
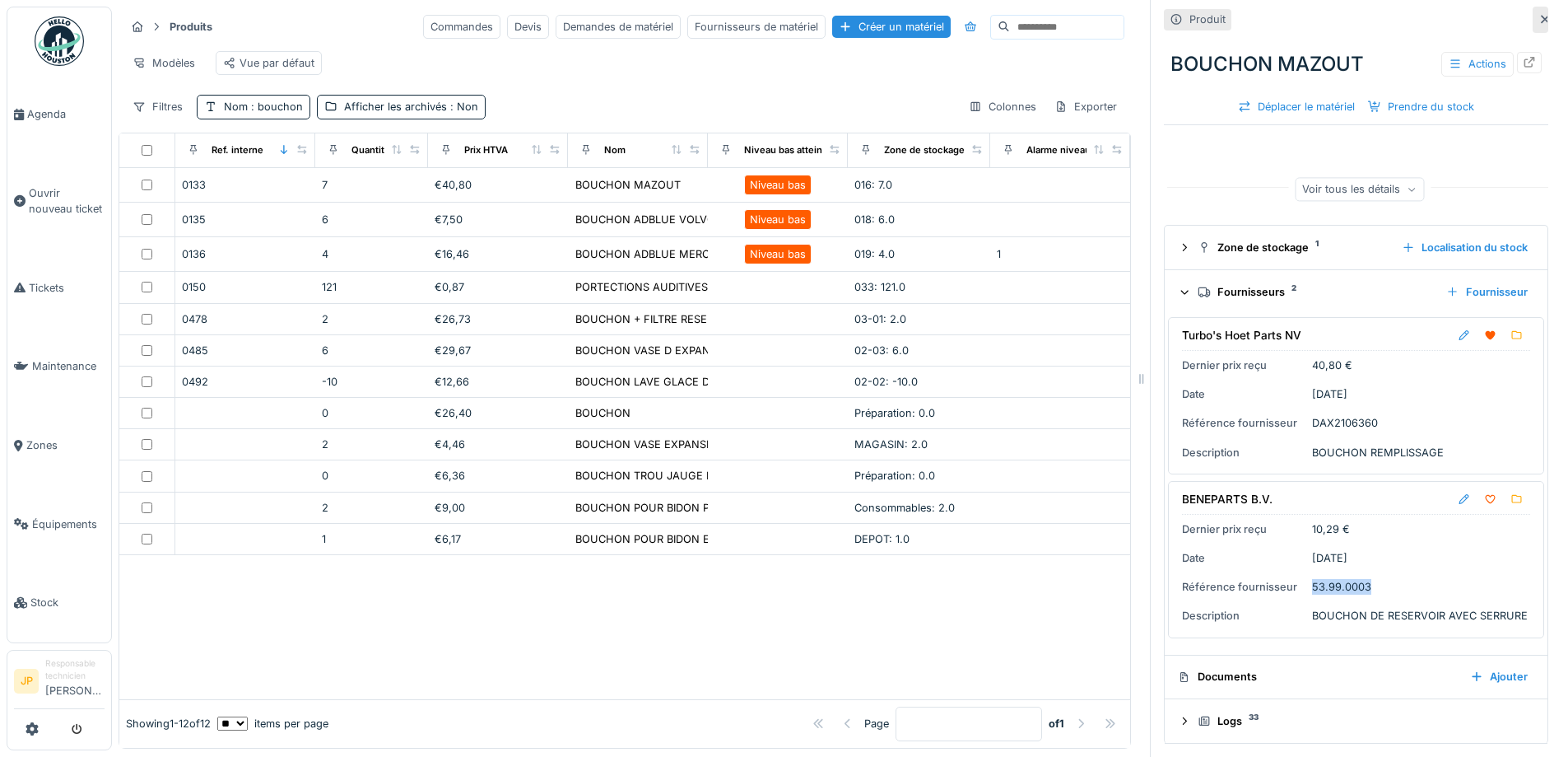
drag, startPoint x: 1325, startPoint y: 573, endPoint x: 1300, endPoint y: 573, distance: 25.0
click at [1300, 573] on div "BENEPARTS B.V. Dernier prix reçu 10,29 € Date 11/09/2025 Référence fournisseur …" at bounding box center [1356, 560] width 376 height 158
click at [268, 112] on div "Nom : bouchon" at bounding box center [263, 107] width 79 height 16
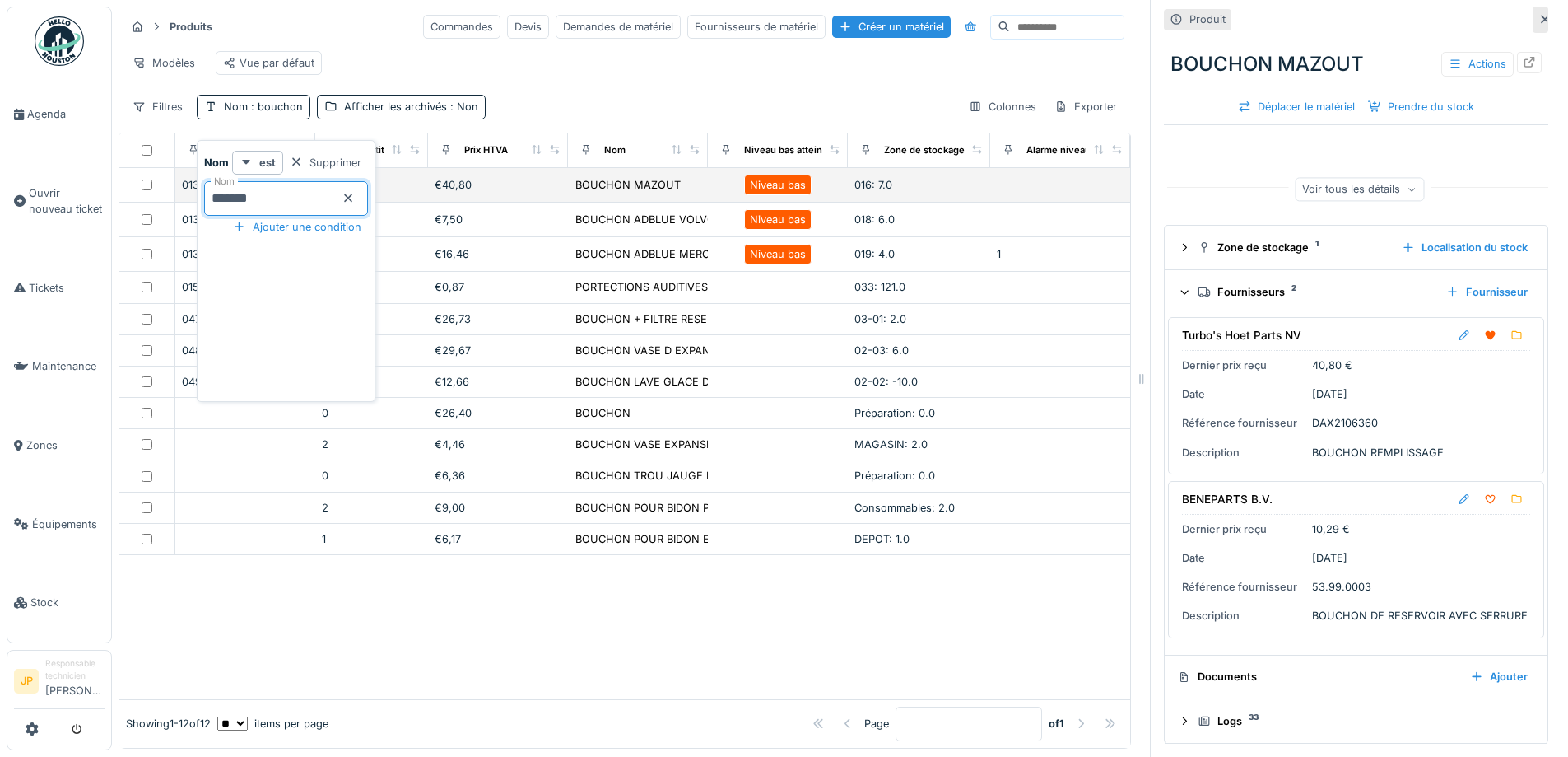
drag, startPoint x: 284, startPoint y: 197, endPoint x: 160, endPoint y: 201, distance: 124.1
click at [163, 206] on body "Agenda Ouvrir nouveau ticket Tickets Maintenance Zones Équipements Stock JP Res…" at bounding box center [784, 378] width 1568 height 757
type input "******"
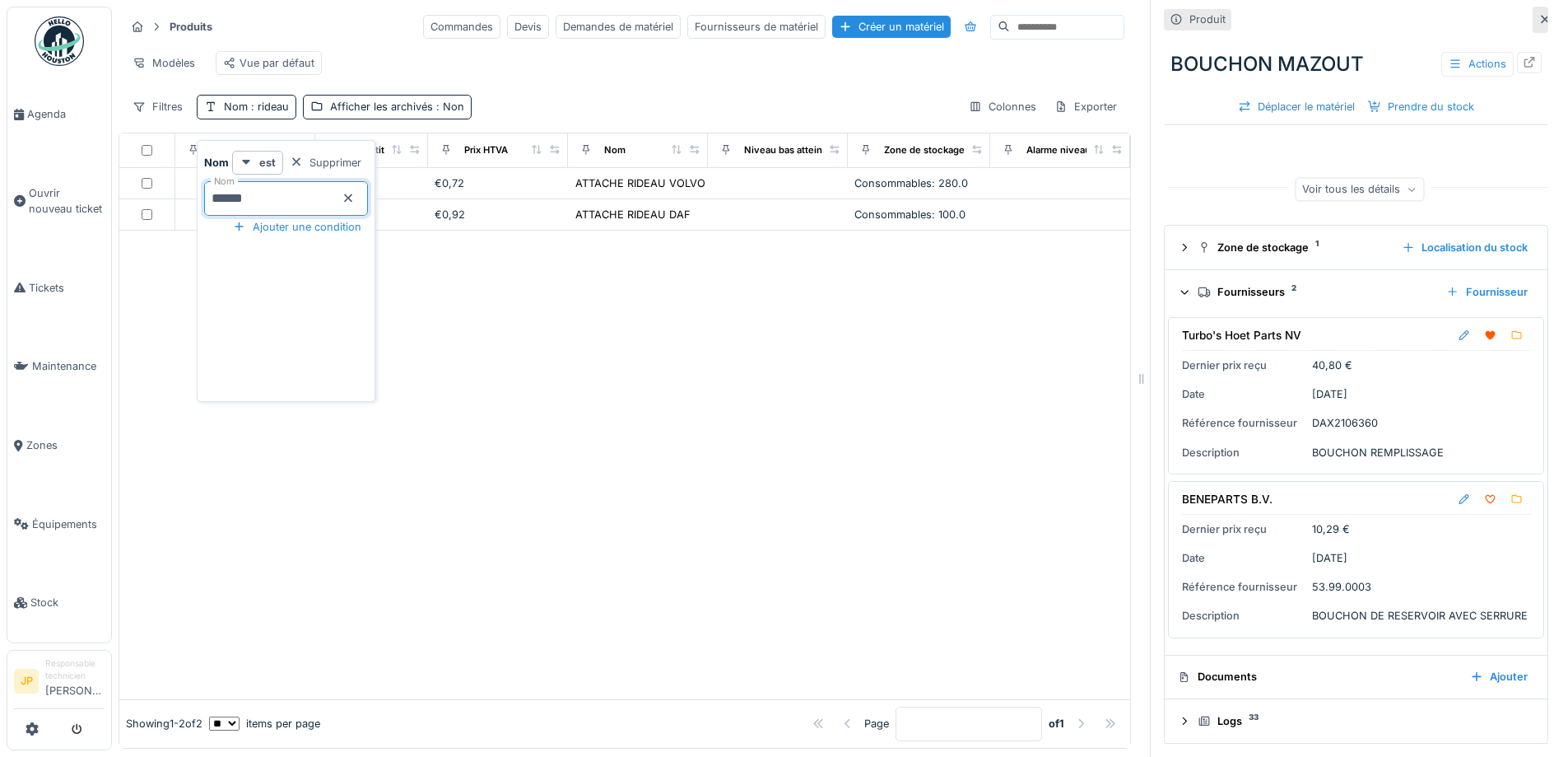
click at [669, 99] on div "Produits Commandes Devis Demandes de matériel Fournisseurs de matériel Créer un…" at bounding box center [624, 67] width 1012 height 120
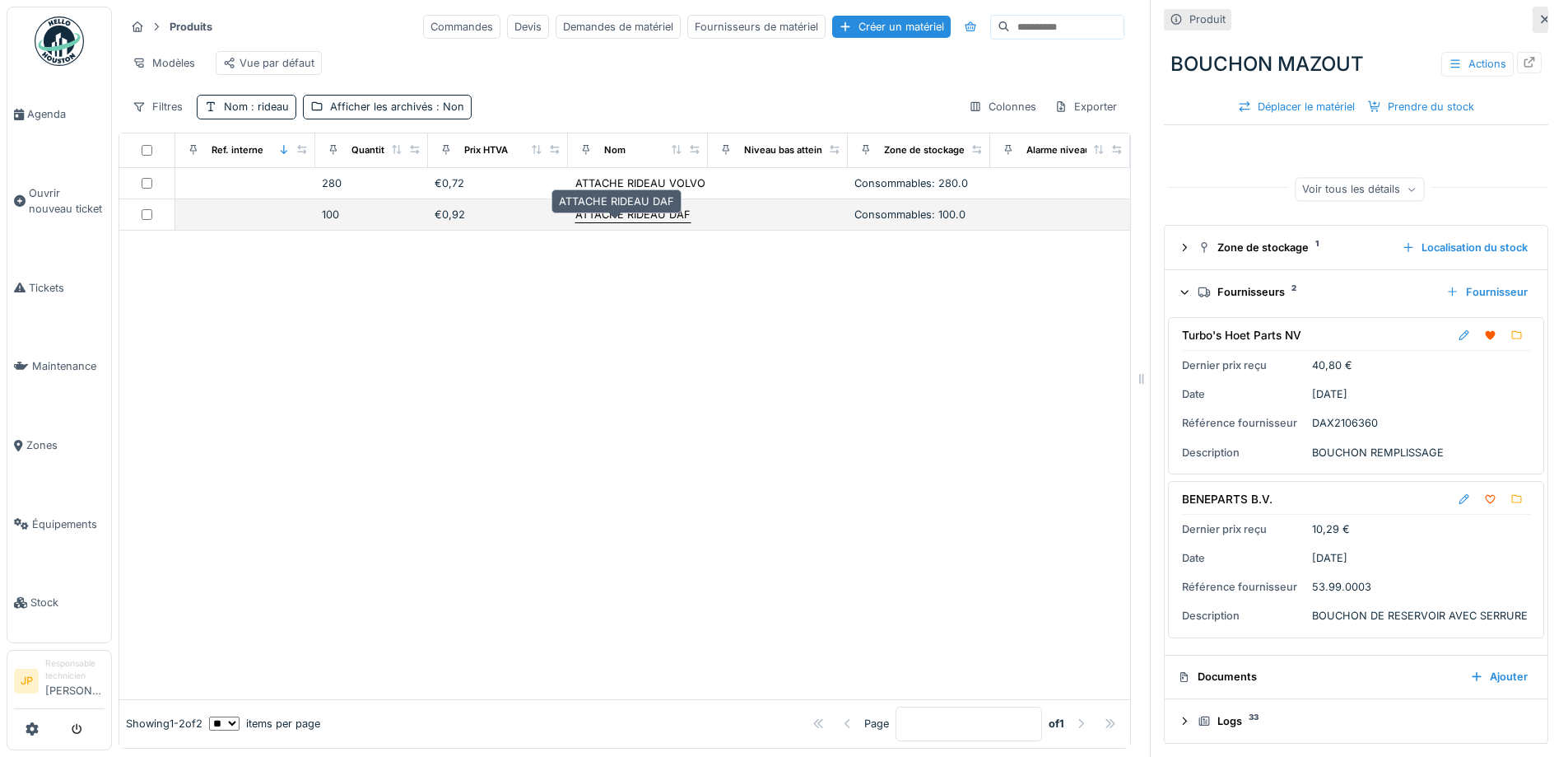
click at [606, 223] on div "ATTACHE RIDEAU DAF" at bounding box center [633, 215] width 115 height 16
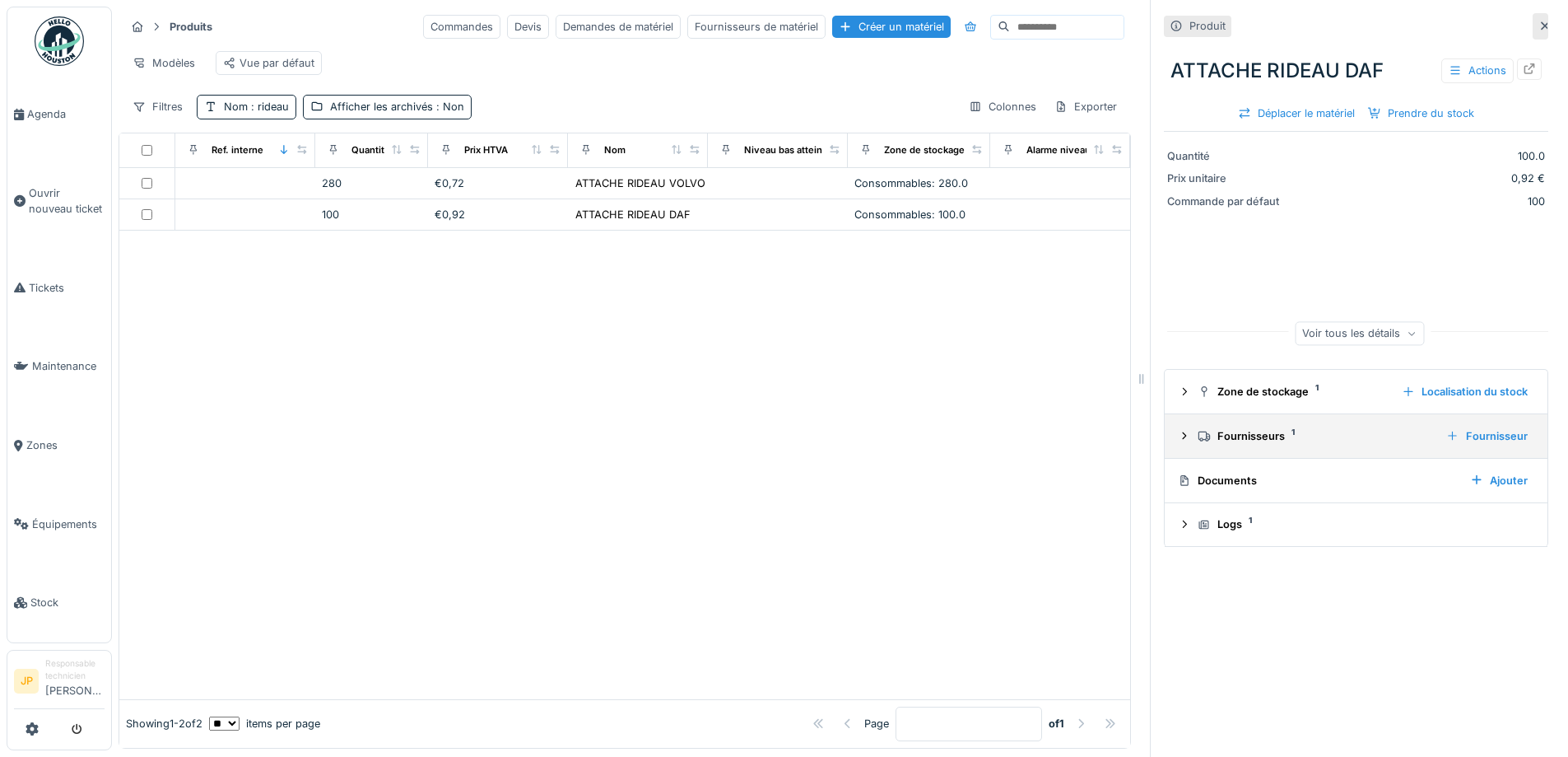
click at [1230, 435] on div "Fournisseurs 1" at bounding box center [1315, 436] width 236 height 16
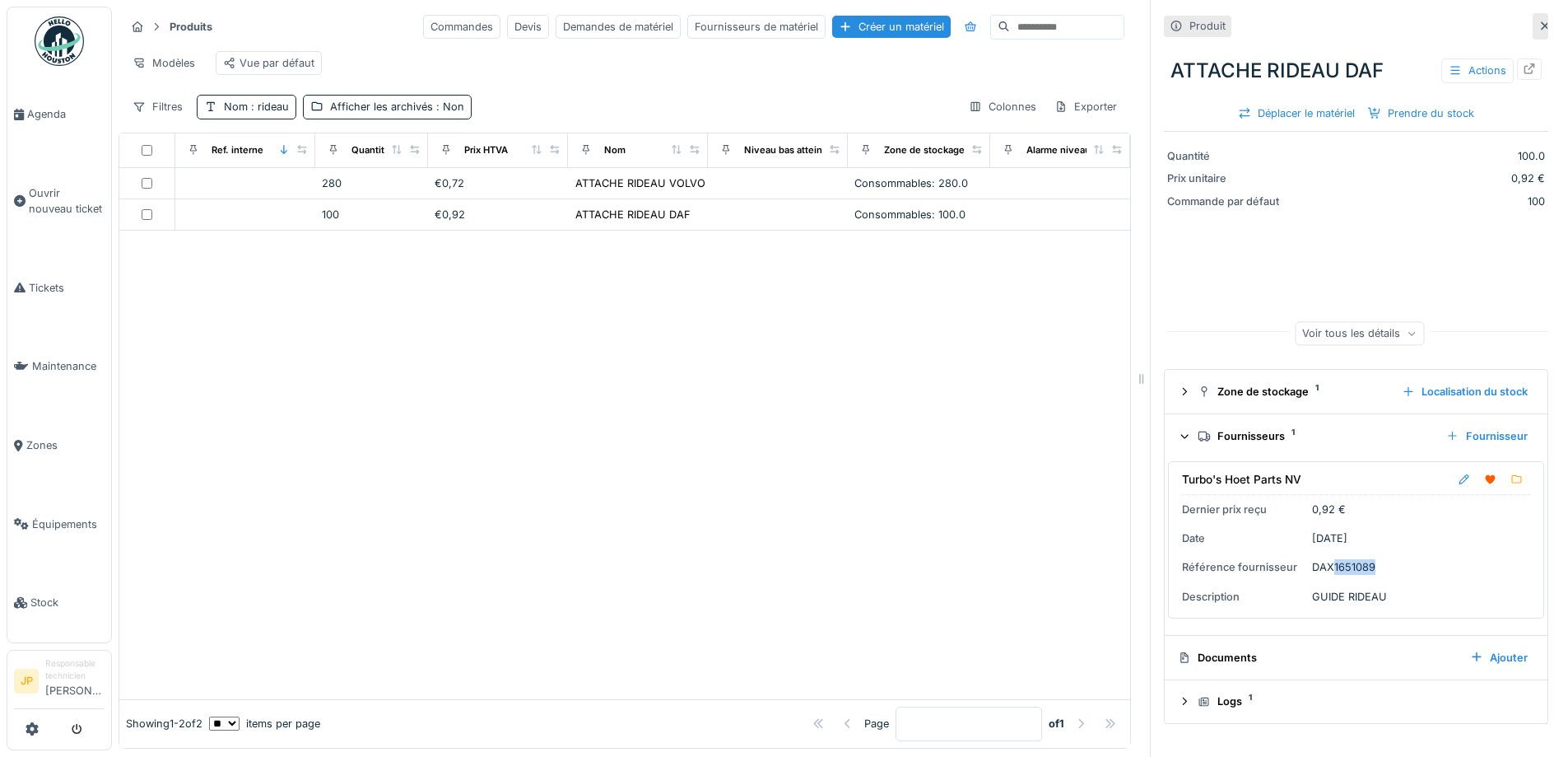
drag, startPoint x: 1366, startPoint y: 567, endPoint x: 1323, endPoint y: 573, distance: 43.4
click at [1323, 573] on div "Turbo's Hoet Parts NV Dernier prix reçu 0,92 € Date 16/09/2025 Référence fourni…" at bounding box center [1356, 540] width 376 height 158
copy div "1651089"
drag, startPoint x: 1341, startPoint y: 571, endPoint x: 1389, endPoint y: 565, distance: 48.4
click at [1420, 562] on div "Turbo's Hoet Parts NV Dernier prix reçu 0,92 € Date 16/09/2025 Référence fourni…" at bounding box center [1356, 540] width 376 height 158
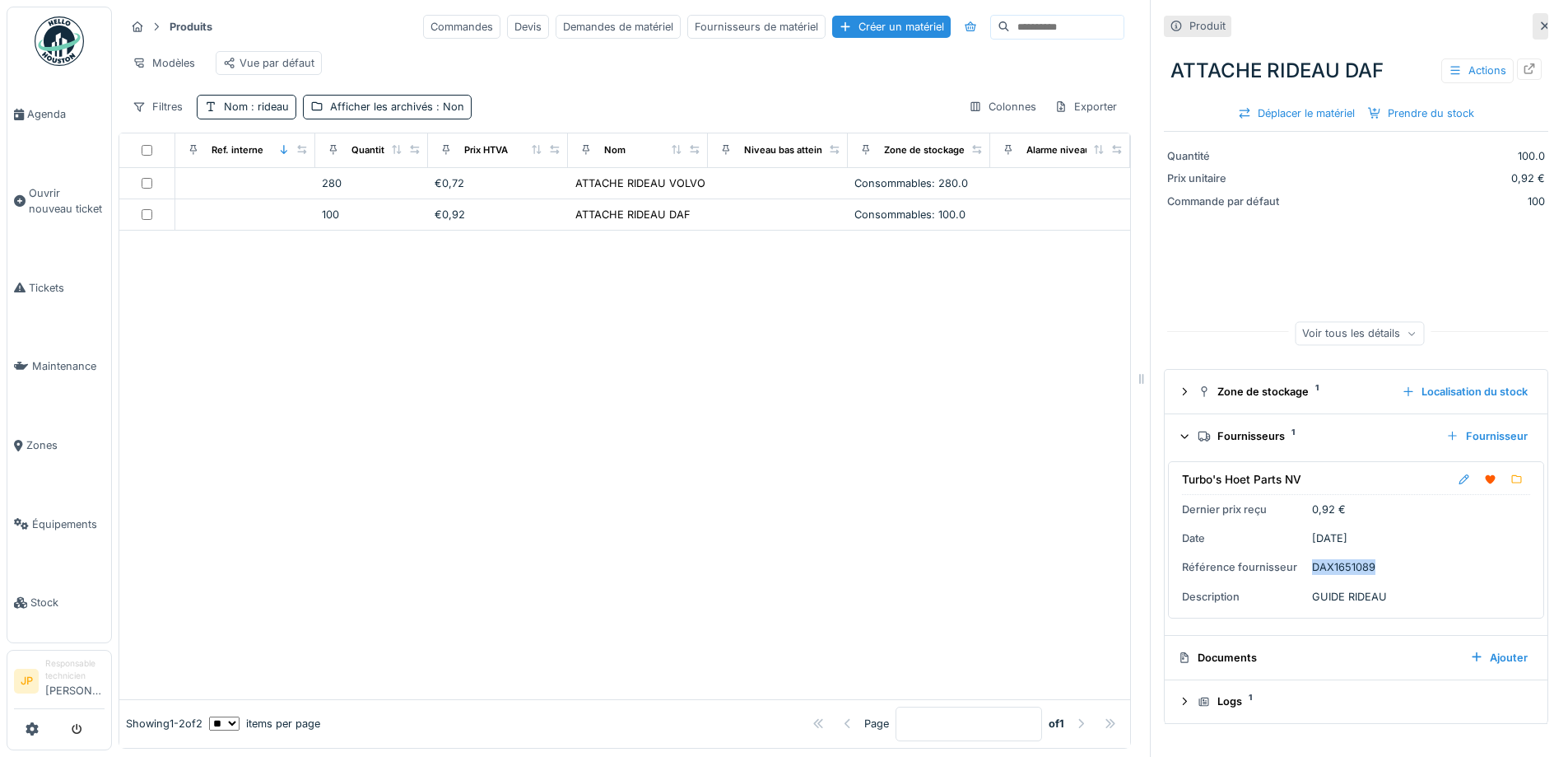
drag, startPoint x: 1379, startPoint y: 565, endPoint x: 1303, endPoint y: 574, distance: 76.5
click at [1303, 574] on div "Turbo's Hoet Parts NV Dernier prix reçu 0,92 € Date 16/09/2025 Référence fourni…" at bounding box center [1356, 540] width 376 height 158
copy div "DAX1651089"
click at [58, 361] on span "Maintenance" at bounding box center [68, 366] width 73 height 16
click at [34, 282] on span "Tickets" at bounding box center [66, 288] width 75 height 16
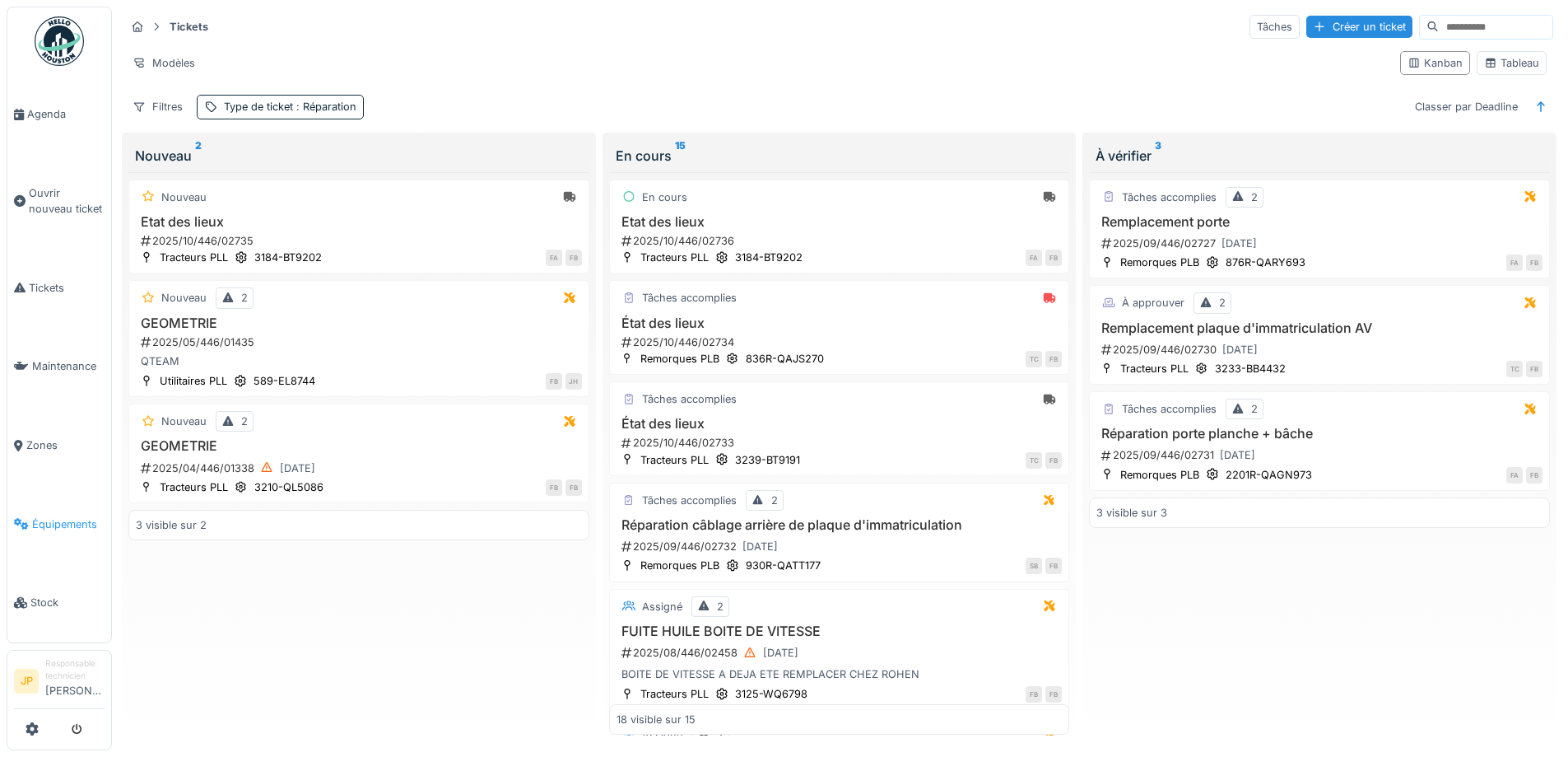
click at [51, 516] on span "Équipements" at bounding box center [68, 524] width 73 height 16
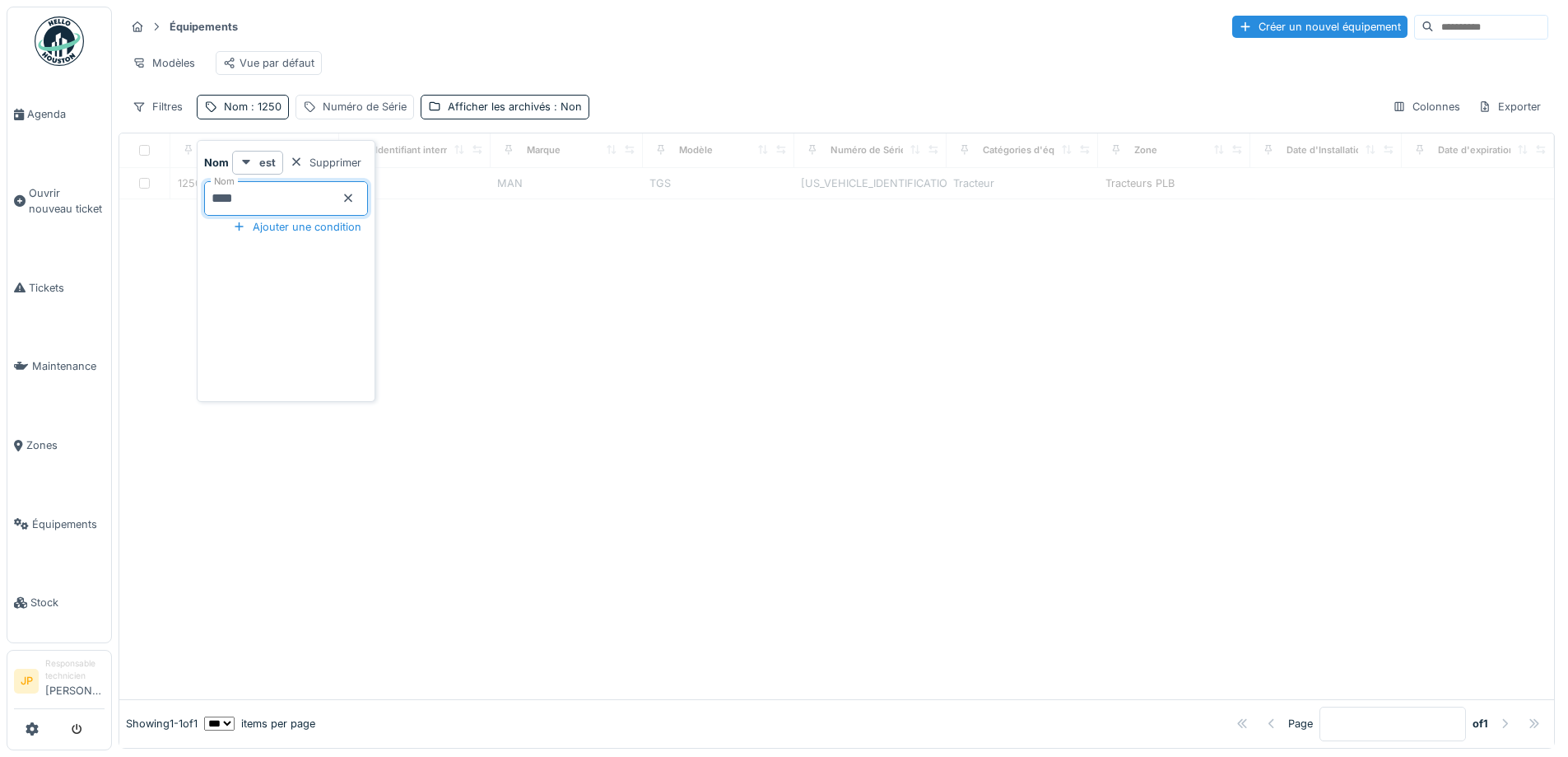
click at [721, 521] on div at bounding box center [836, 449] width 1435 height 500
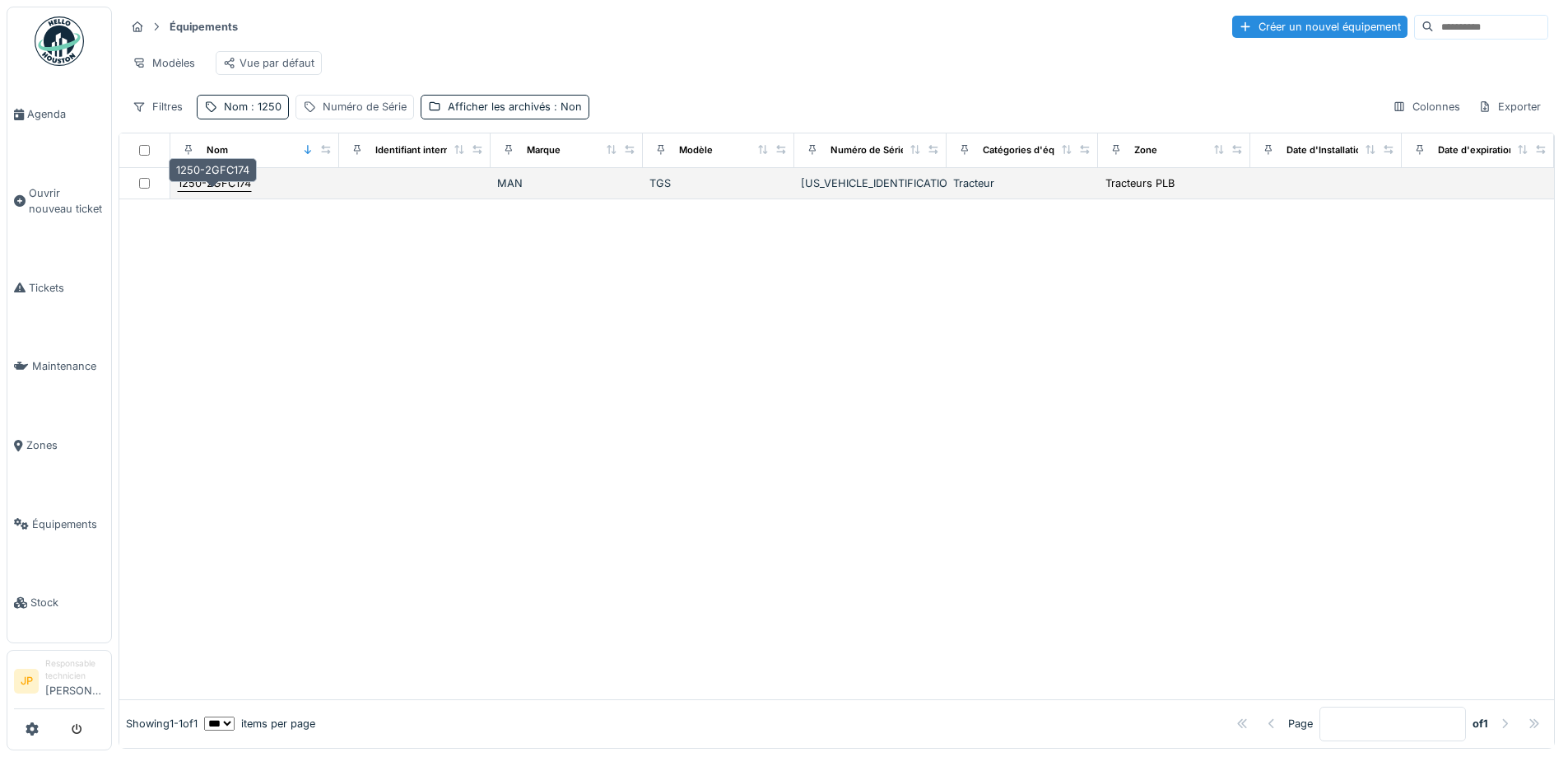
click at [243, 191] on div "1250-2GFC174" at bounding box center [214, 183] width 74 height 16
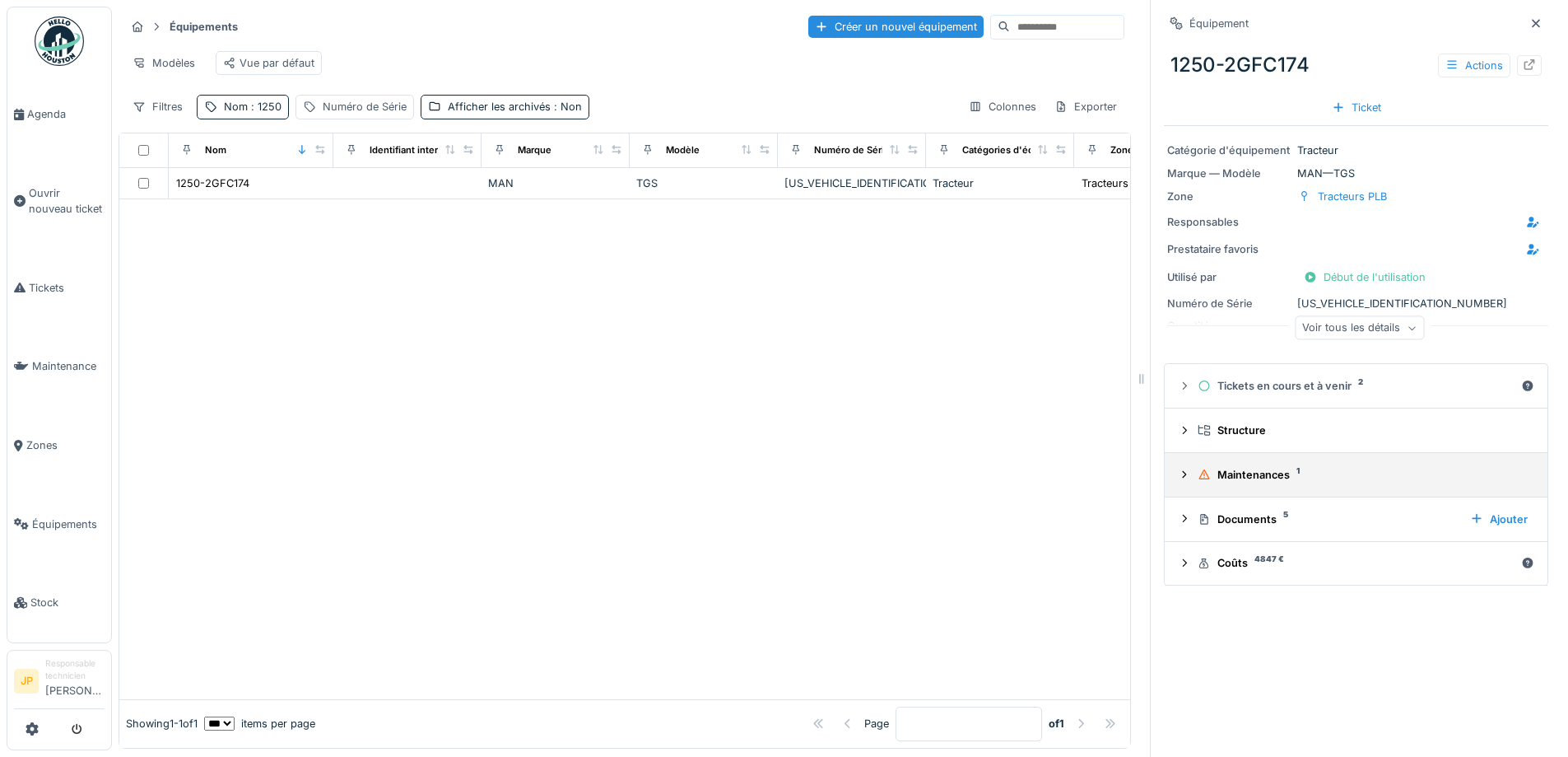
click at [1242, 477] on div "Maintenances 1" at bounding box center [1362, 475] width 330 height 16
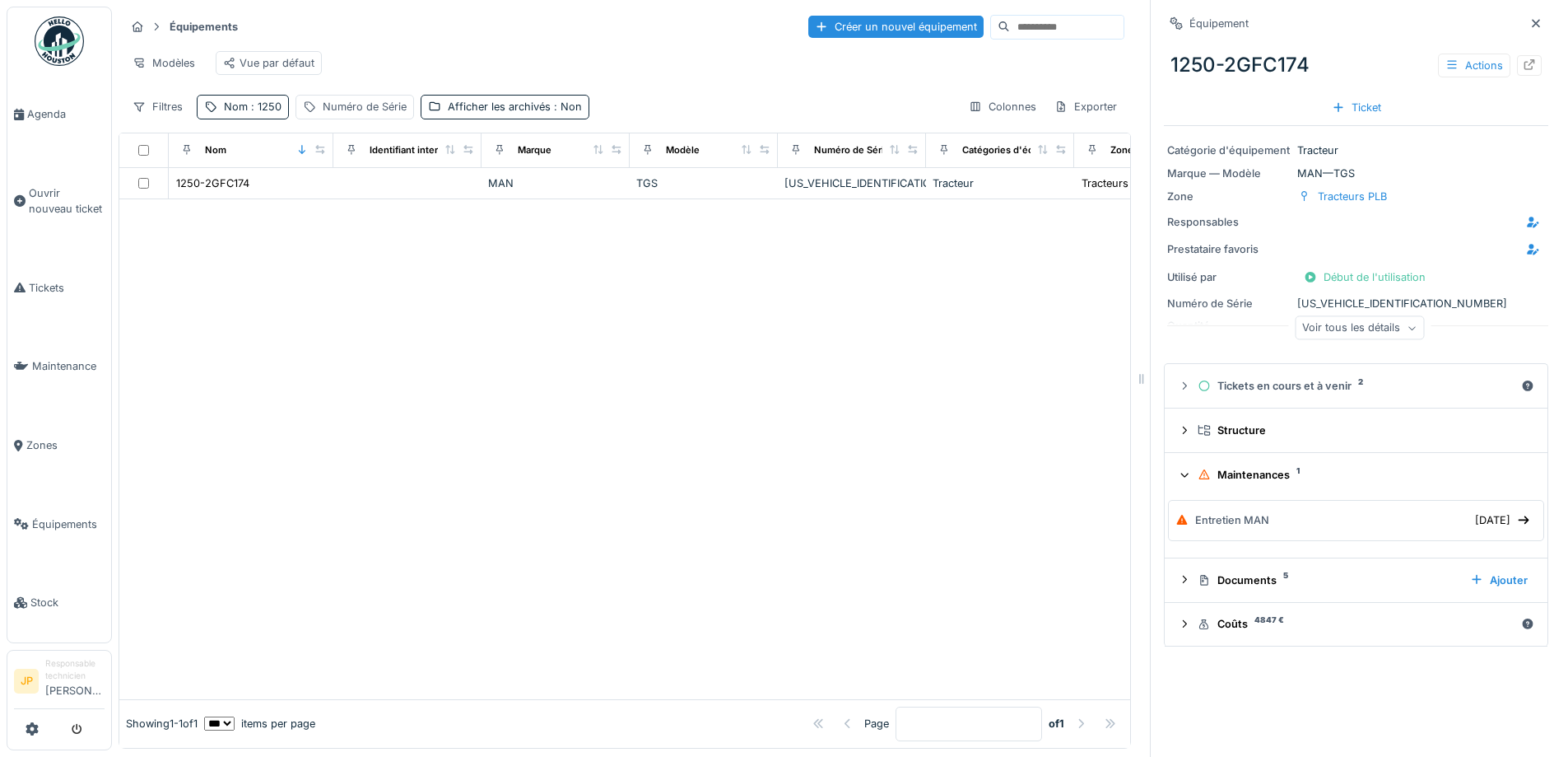
click at [1243, 471] on div "Maintenances 1" at bounding box center [1362, 475] width 330 height 16
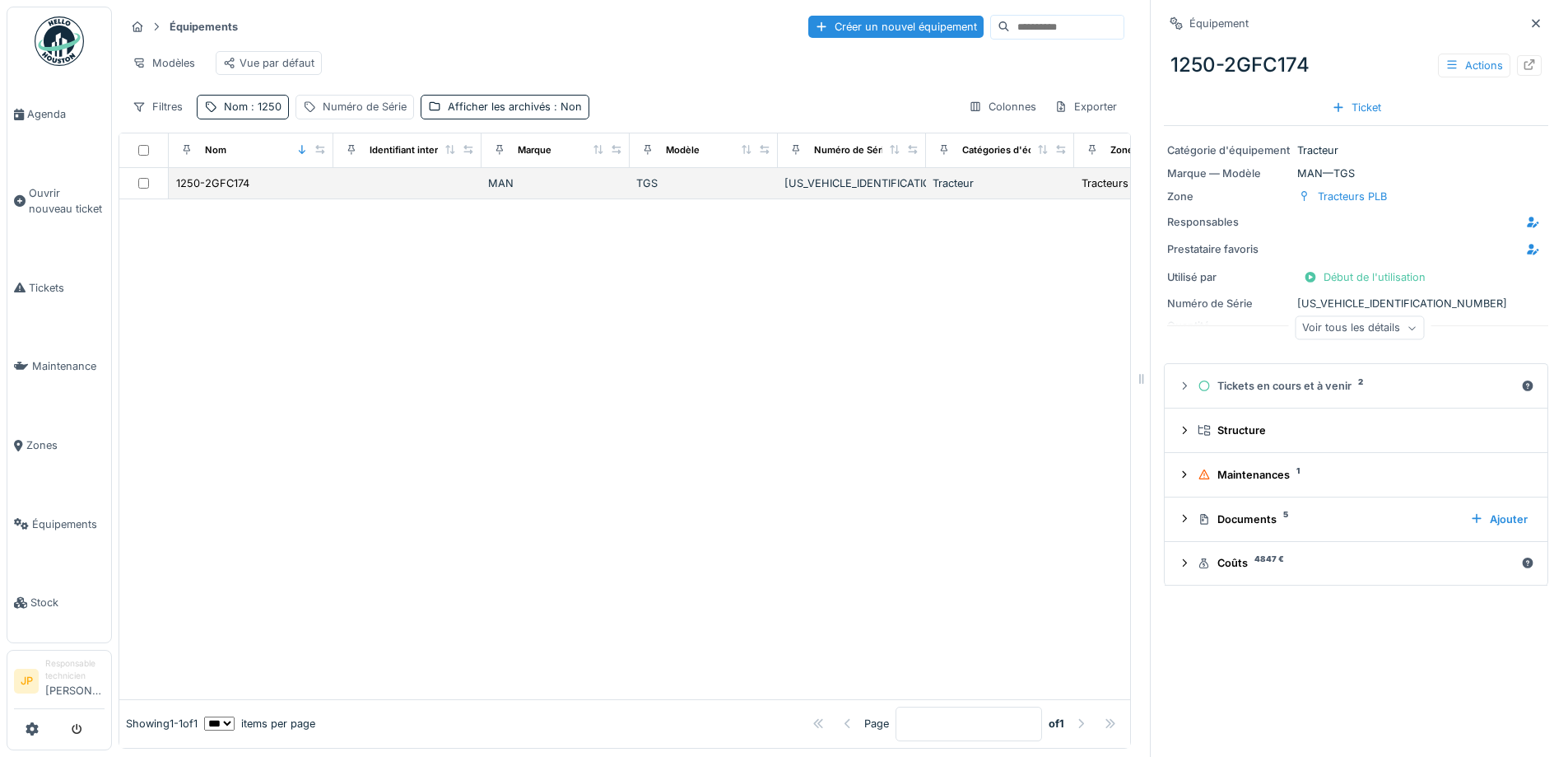
click at [227, 199] on td "1250-2GFC174" at bounding box center [251, 184] width 165 height 31
click at [227, 191] on div "1250-2GFC174" at bounding box center [212, 183] width 74 height 16
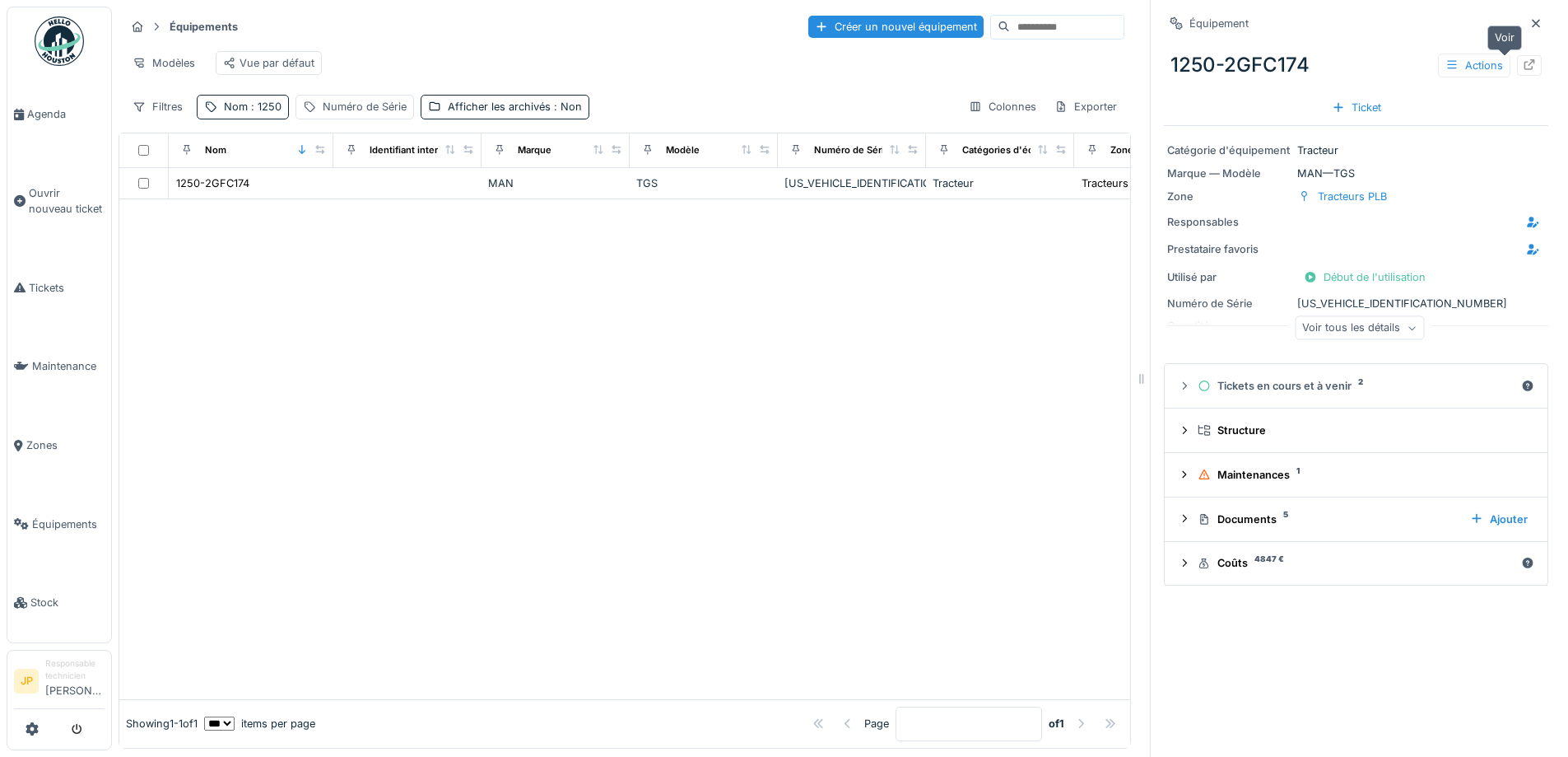
click at [1523, 59] on icon at bounding box center [1529, 64] width 13 height 10
click at [250, 112] on div "Nom : 1250" at bounding box center [253, 107] width 58 height 16
drag, startPoint x: 259, startPoint y: 206, endPoint x: 187, endPoint y: 214, distance: 72.4
click at [187, 214] on body "Agenda Ouvrir nouveau ticket Tickets Maintenance Zones Équipements Stock JP Res…" at bounding box center [784, 378] width 1568 height 757
type input "****"
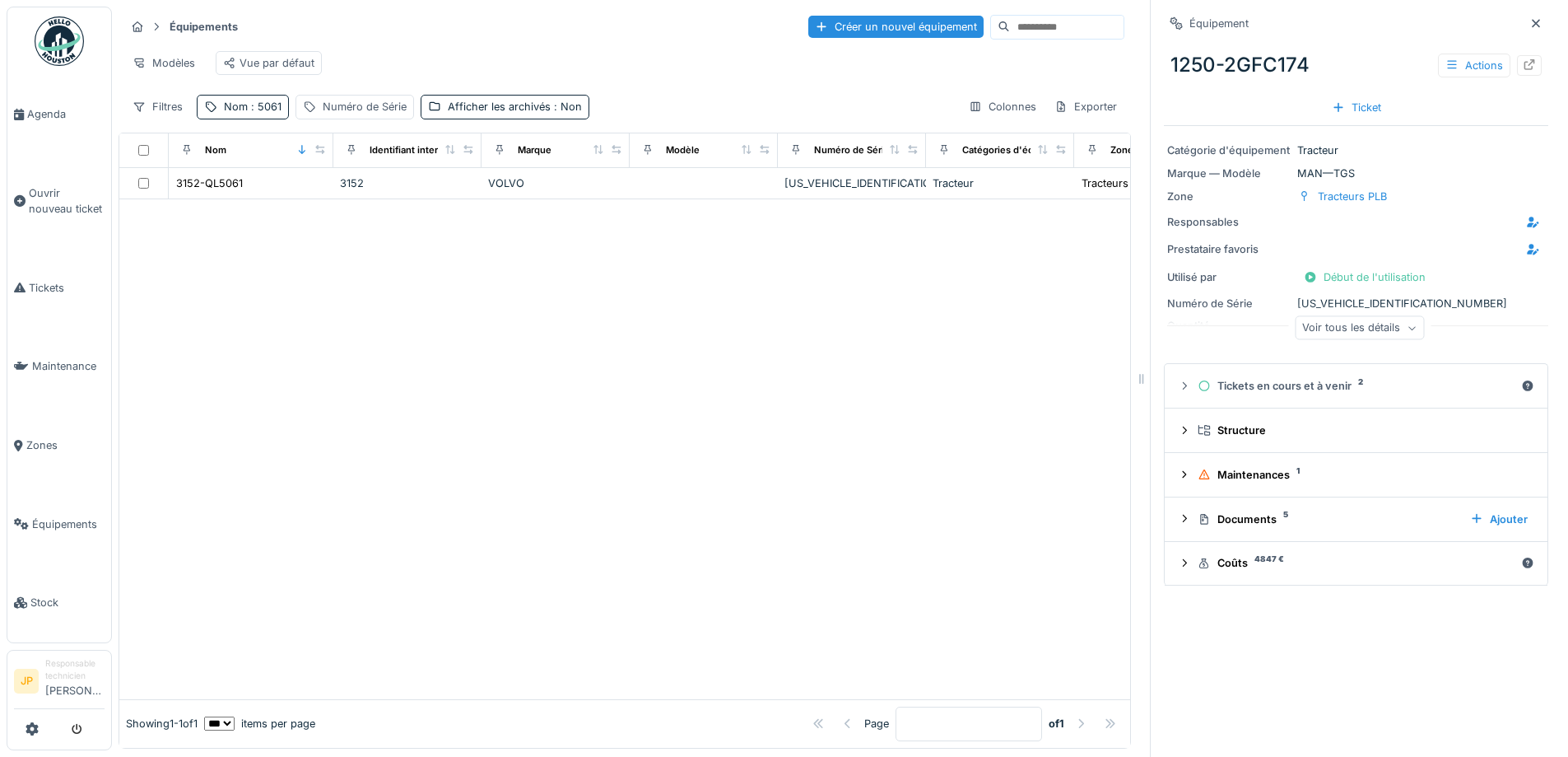
click at [571, 348] on div at bounding box center [624, 449] width 1010 height 500
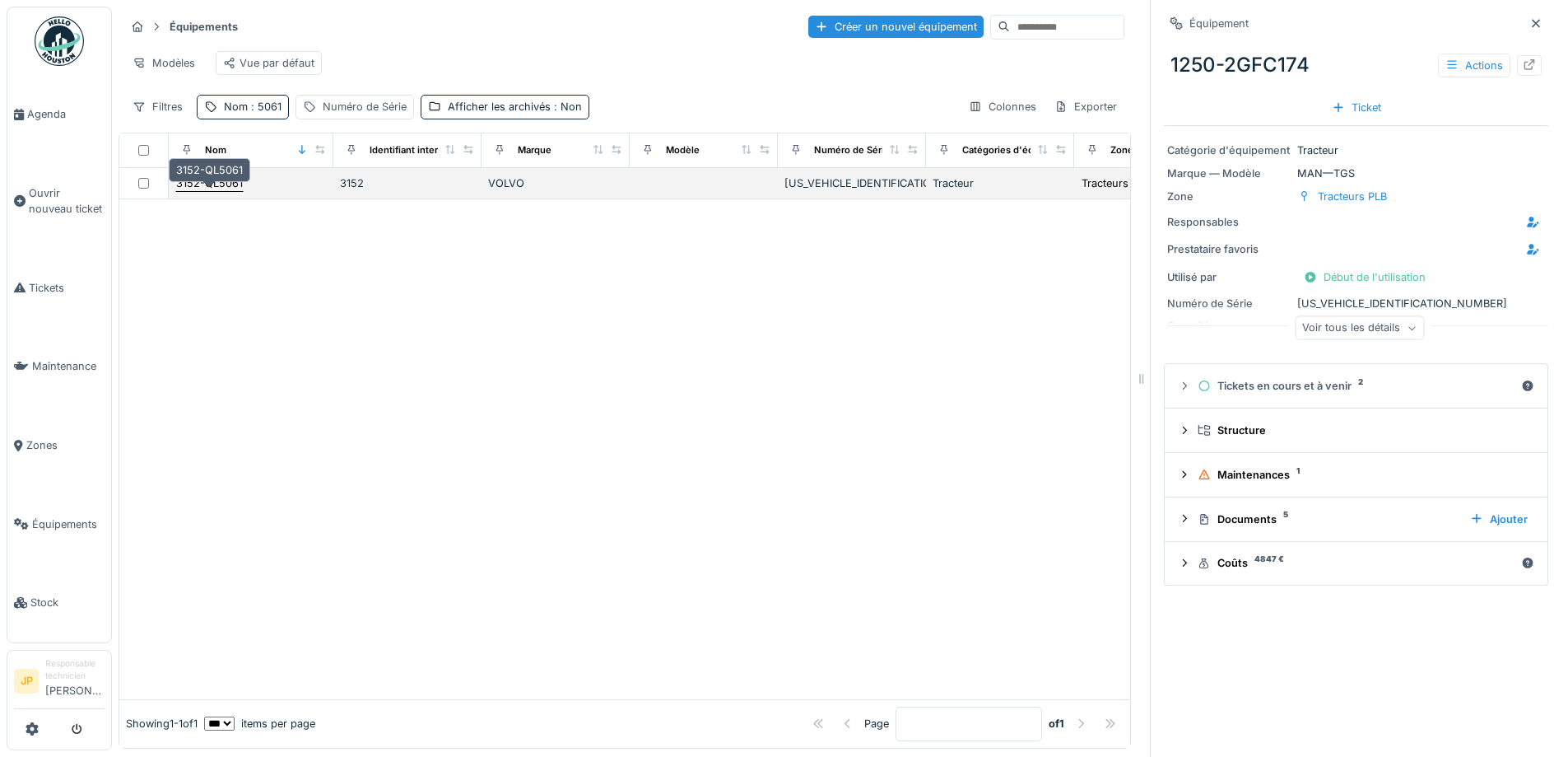
click at [213, 191] on div "3152-QL5061" at bounding box center [209, 183] width 67 height 16
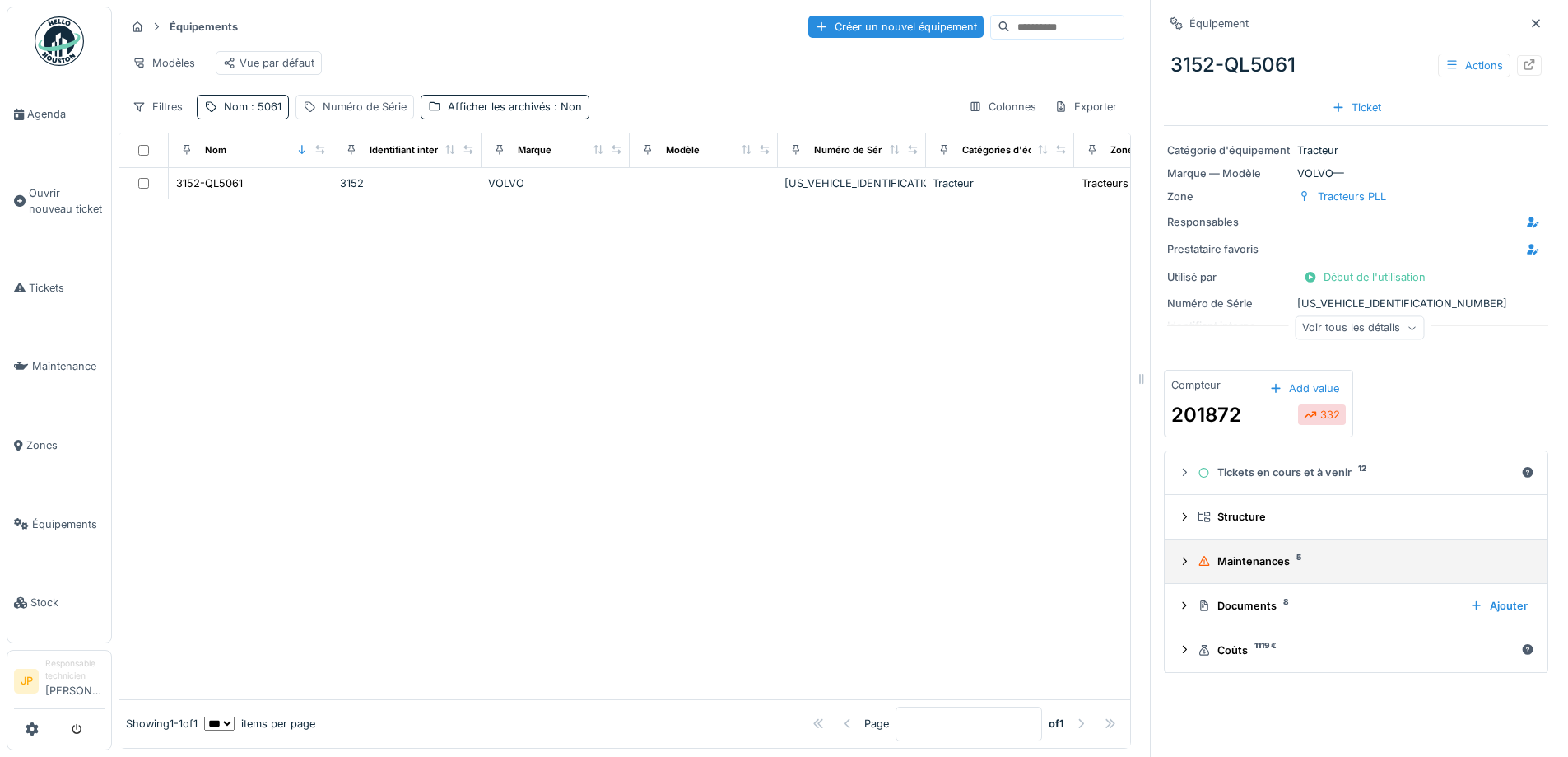
click at [1249, 567] on div "Maintenances 5" at bounding box center [1362, 561] width 330 height 16
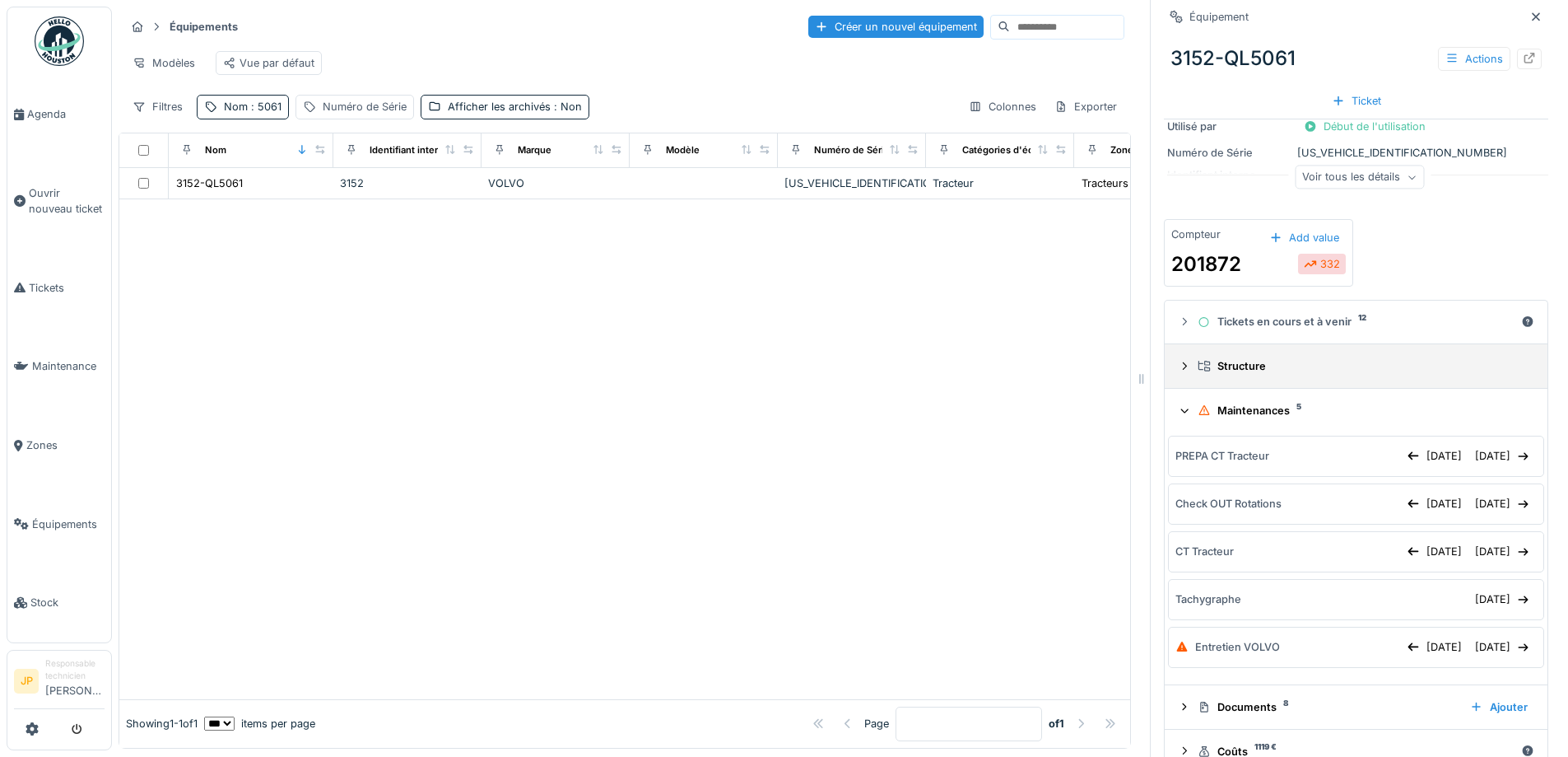
scroll to position [165, 0]
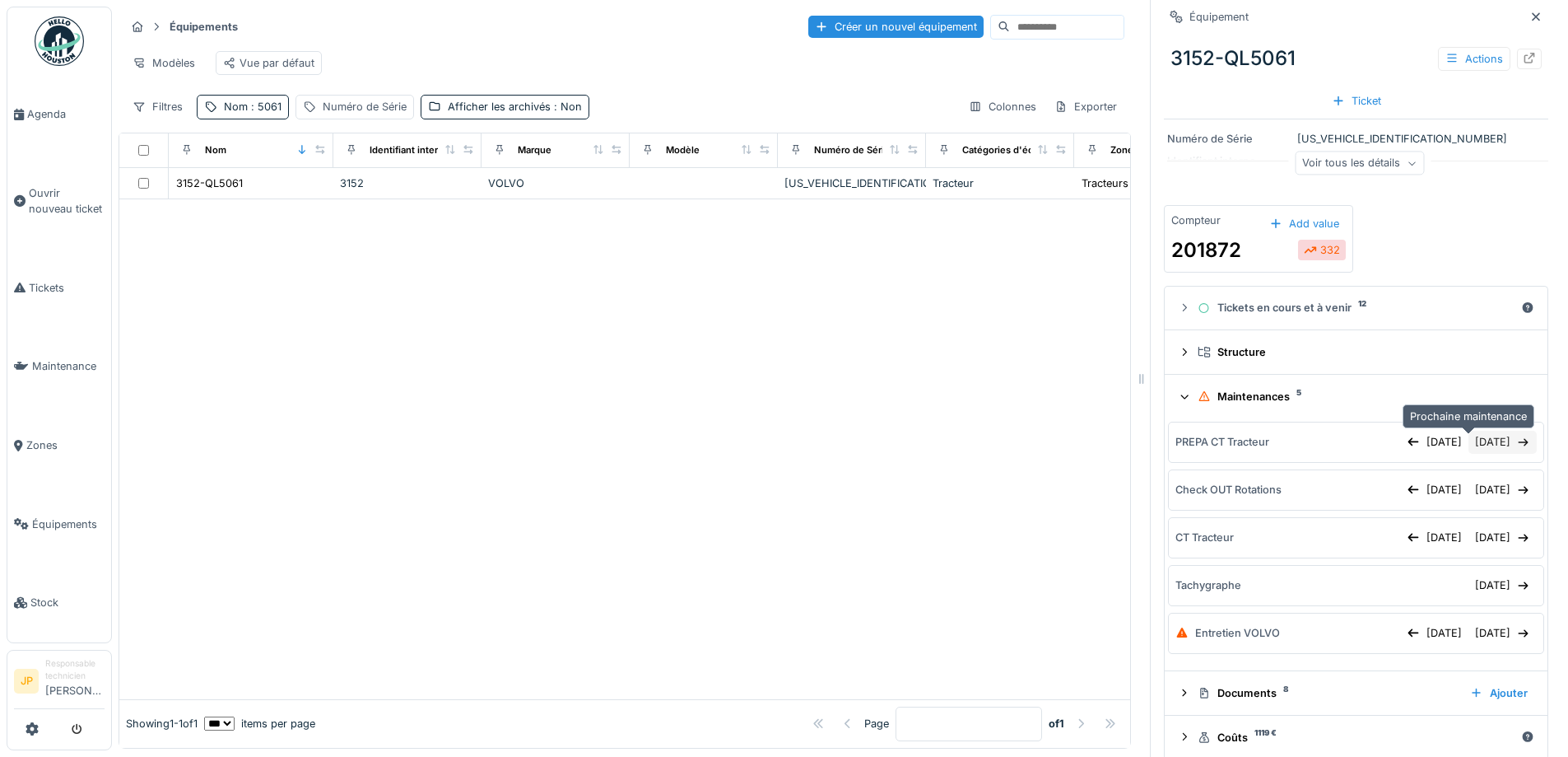
click at [1469, 447] on div "17/10/2025" at bounding box center [1502, 442] width 68 height 23
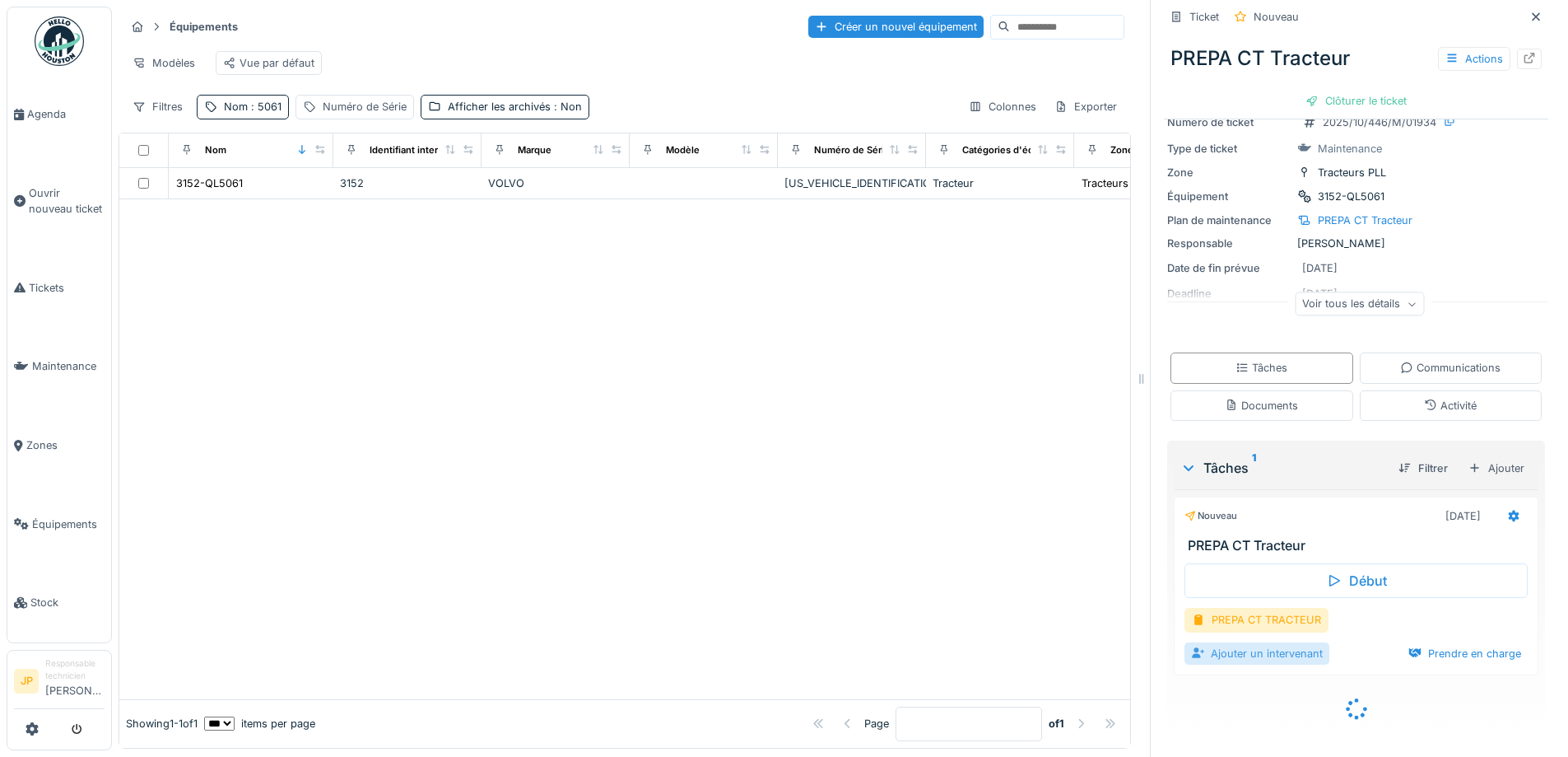
scroll to position [28, 0]
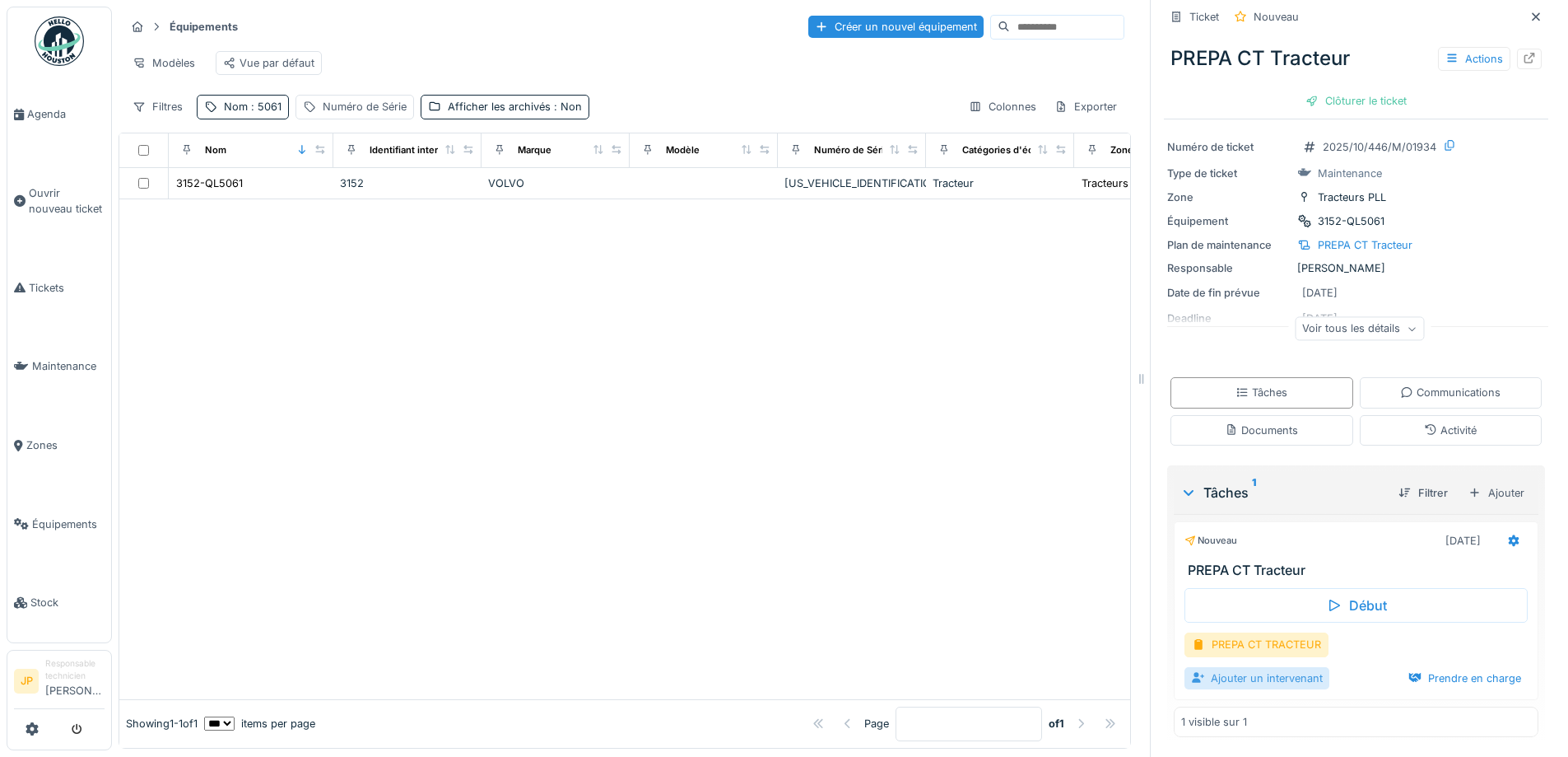
click at [1235, 677] on div "Ajouter un intervenant" at bounding box center [1256, 678] width 145 height 23
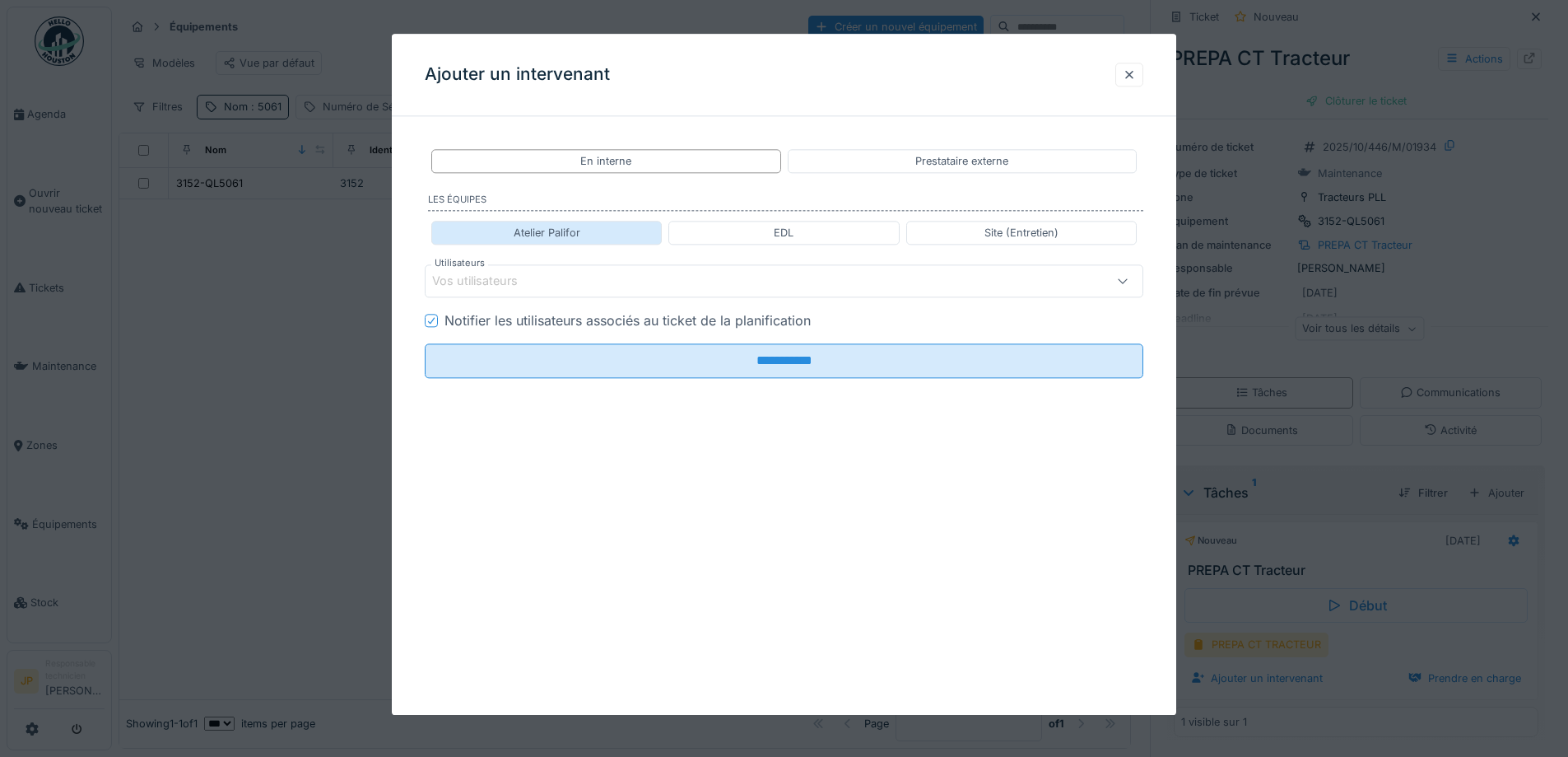
click at [552, 237] on div "Atelier Palifor" at bounding box center [546, 233] width 67 height 16
type input "**********"
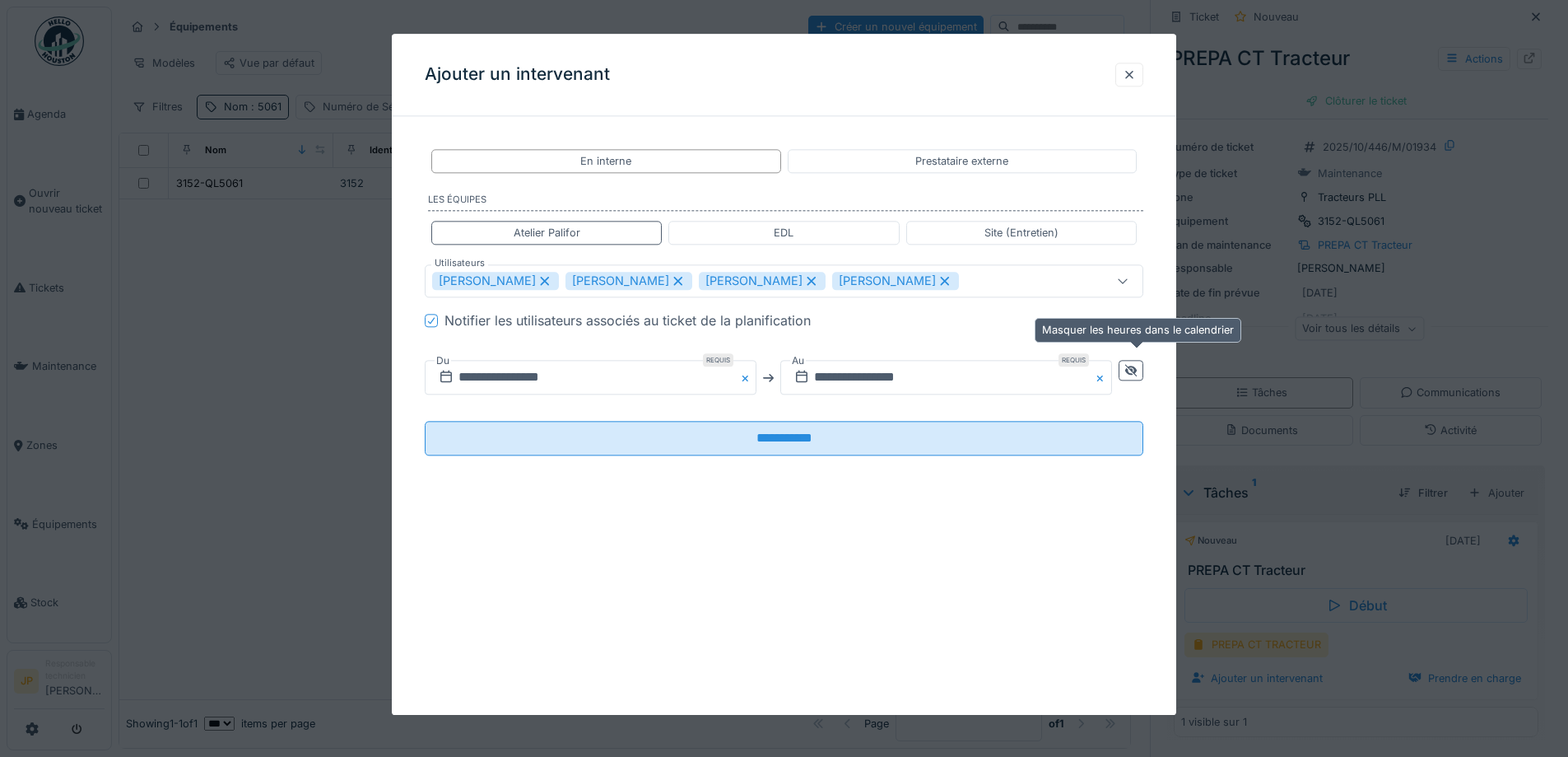
click at [1141, 378] on div at bounding box center [1131, 371] width 25 height 21
click at [771, 372] on input "**********" at bounding box center [769, 378] width 687 height 35
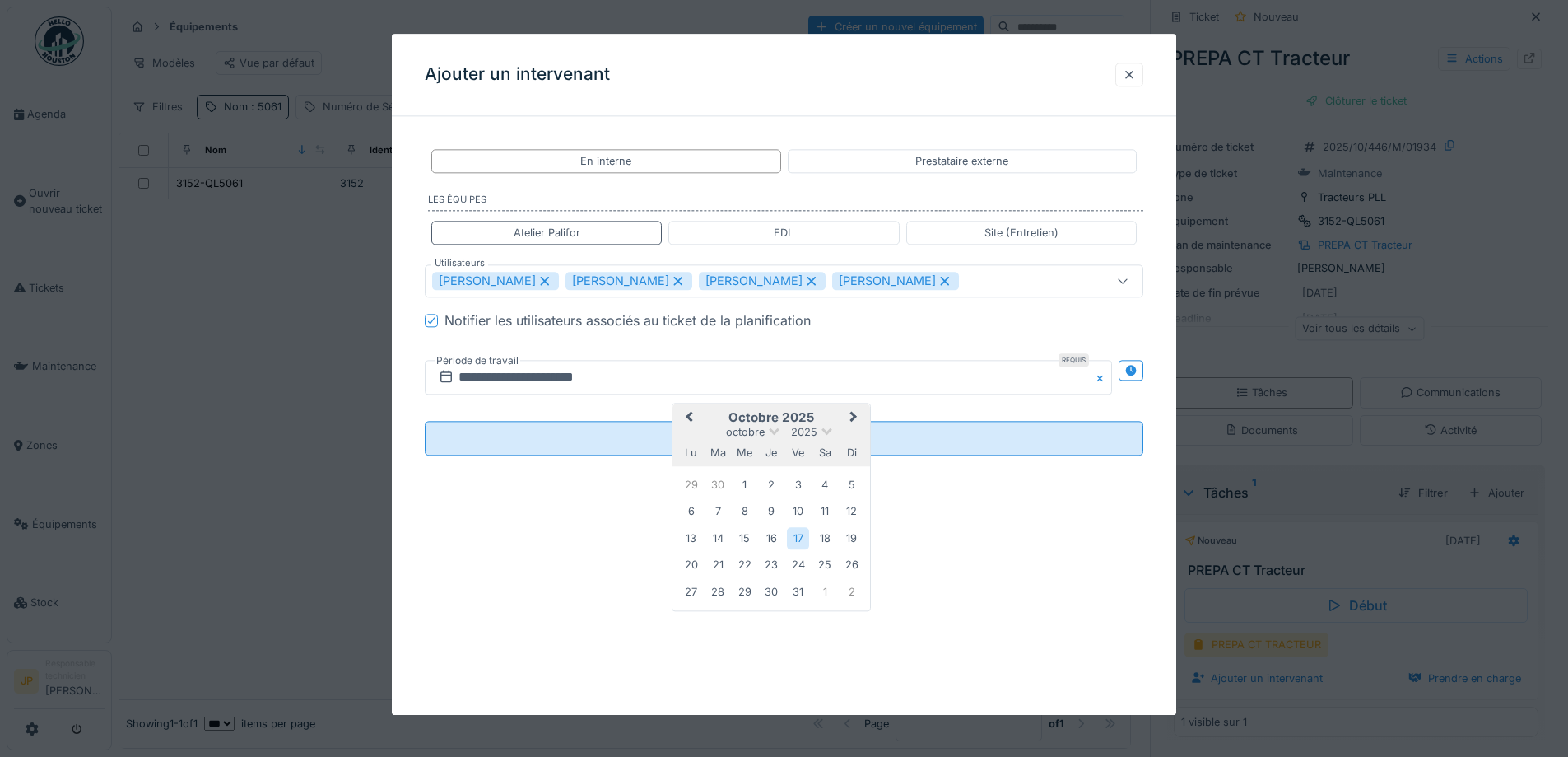
click at [689, 415] on span "Previous Month" at bounding box center [689, 418] width 0 height 20
click at [801, 565] on div "26" at bounding box center [798, 566] width 23 height 24
click at [822, 565] on div "27" at bounding box center [825, 566] width 23 height 23
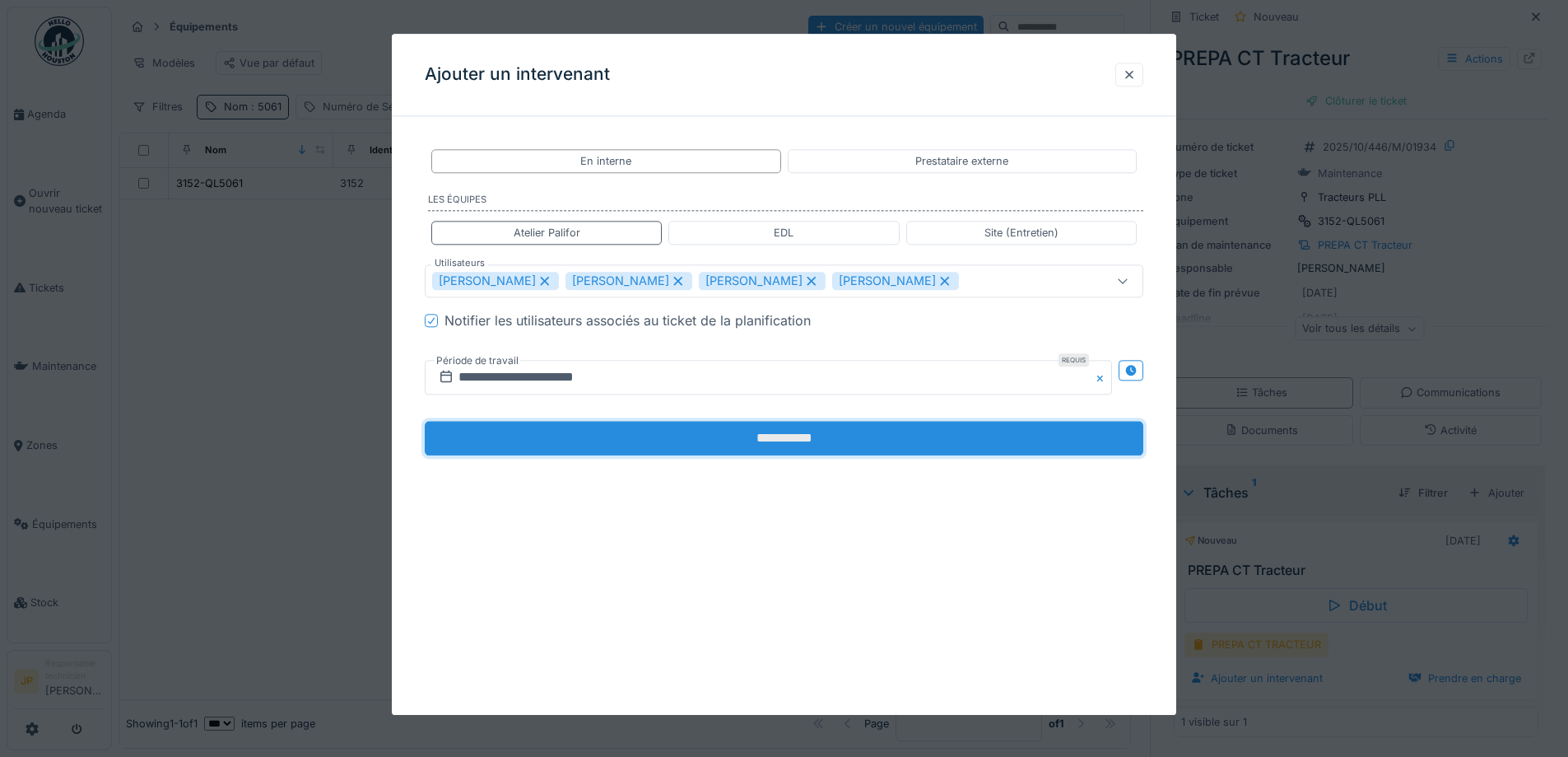
click at [772, 437] on input "**********" at bounding box center [784, 439] width 719 height 35
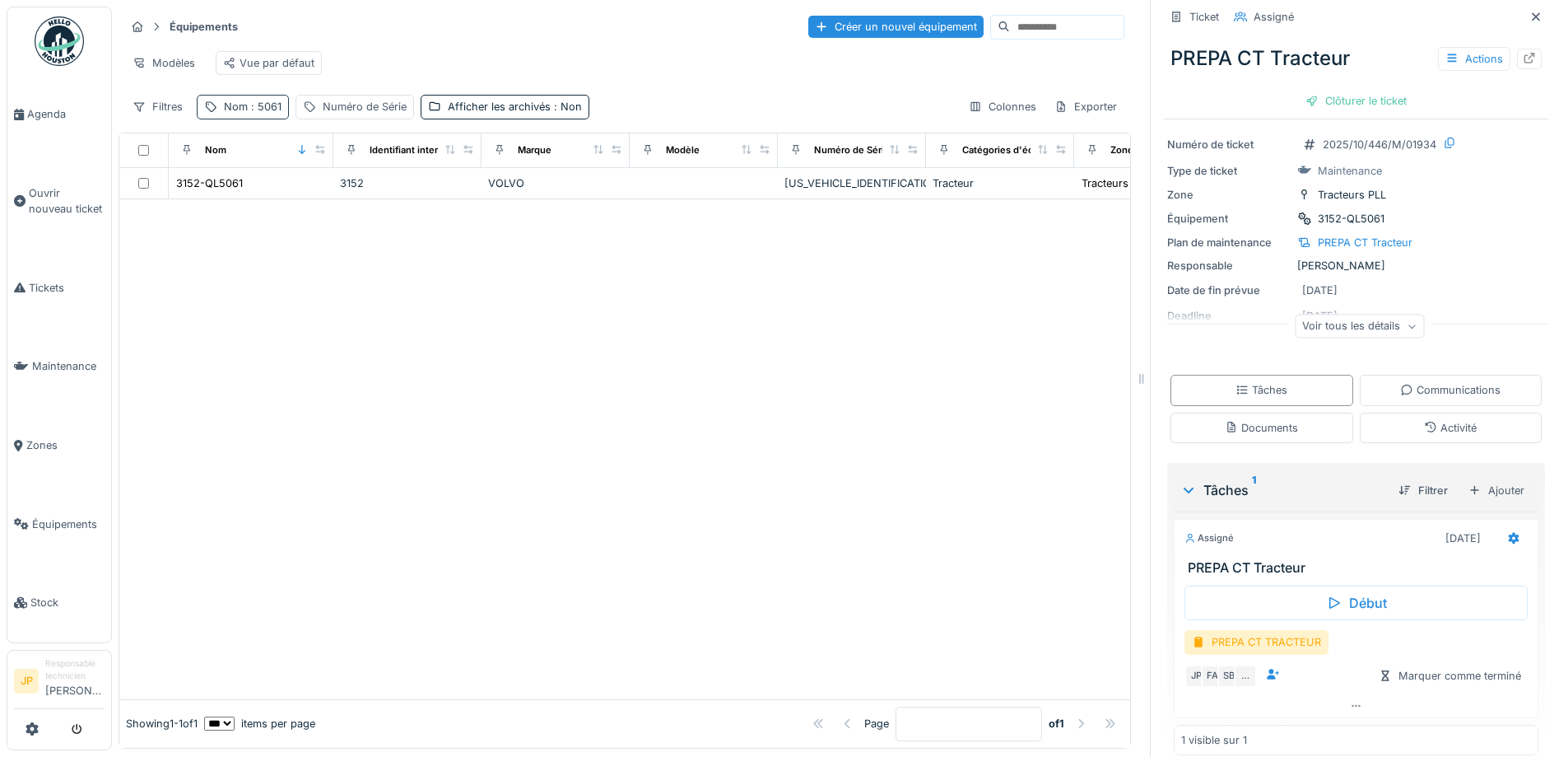
click at [272, 113] on span ": 5061" at bounding box center [264, 107] width 34 height 12
click at [292, 191] on input "****" at bounding box center [286, 198] width 164 height 35
type input "****"
click at [449, 392] on div at bounding box center [624, 449] width 1010 height 500
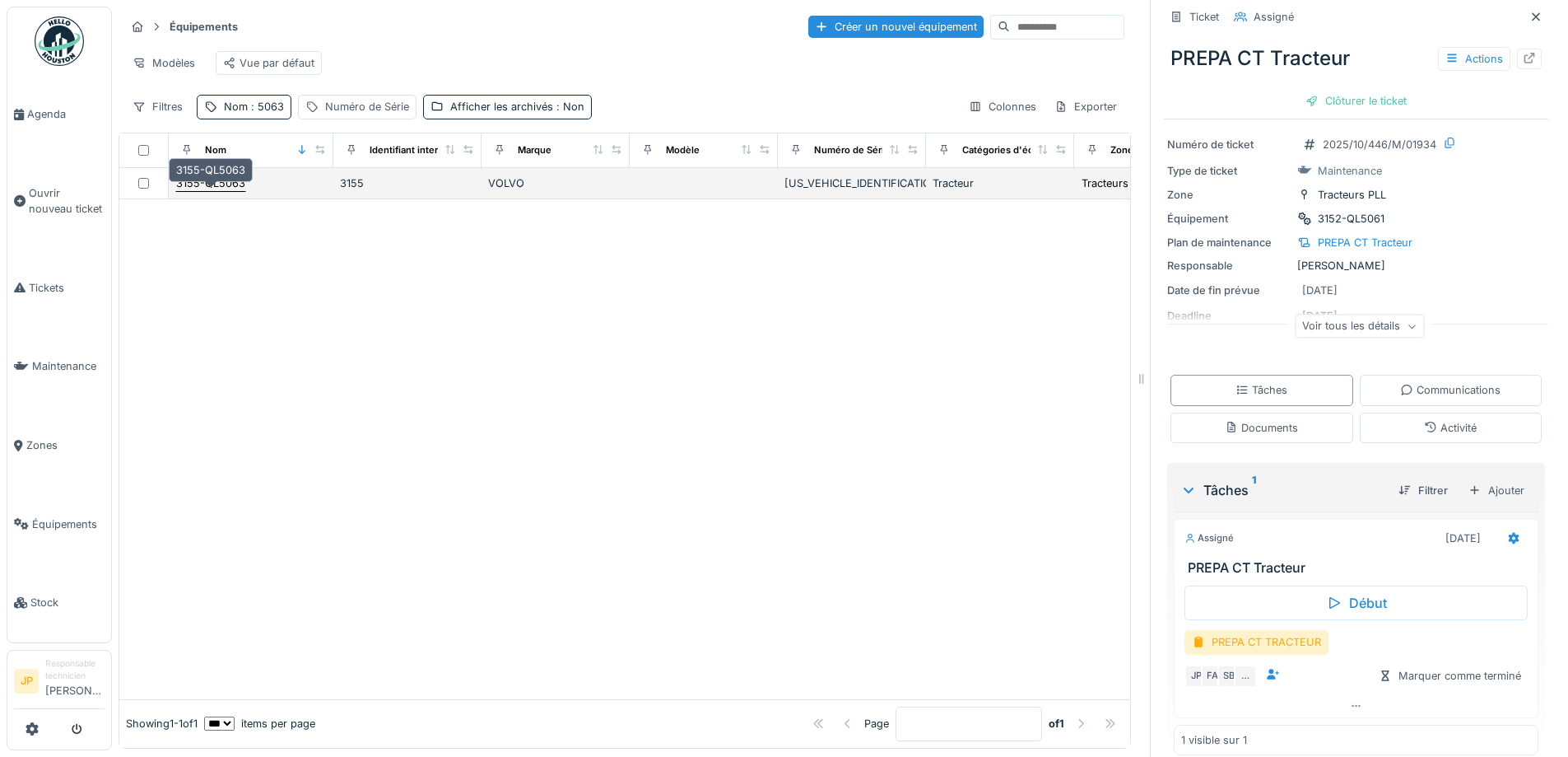
click at [240, 191] on div "3155-QL5063" at bounding box center [210, 183] width 69 height 16
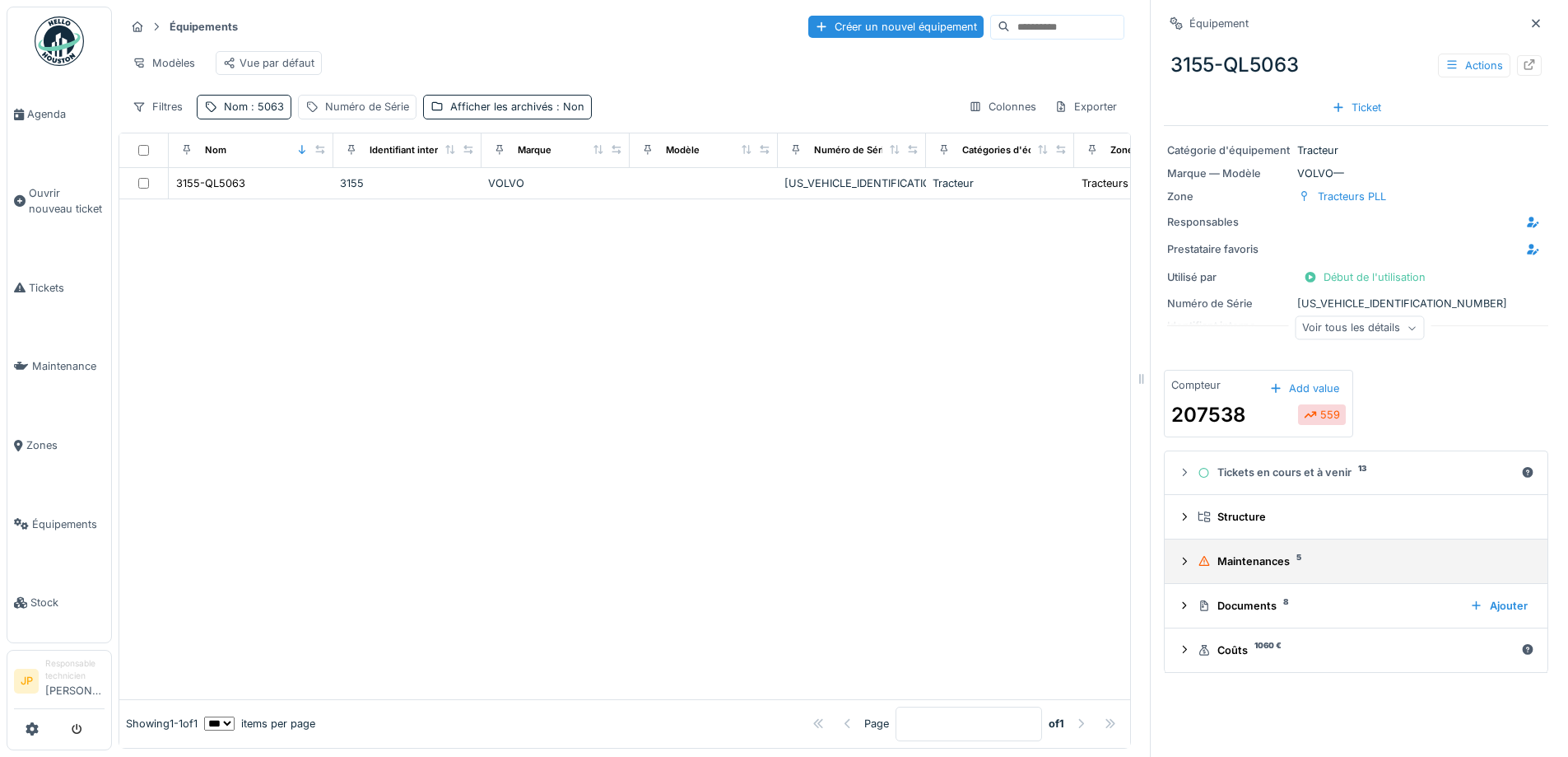
click at [1240, 561] on div "Maintenances 5" at bounding box center [1362, 561] width 330 height 16
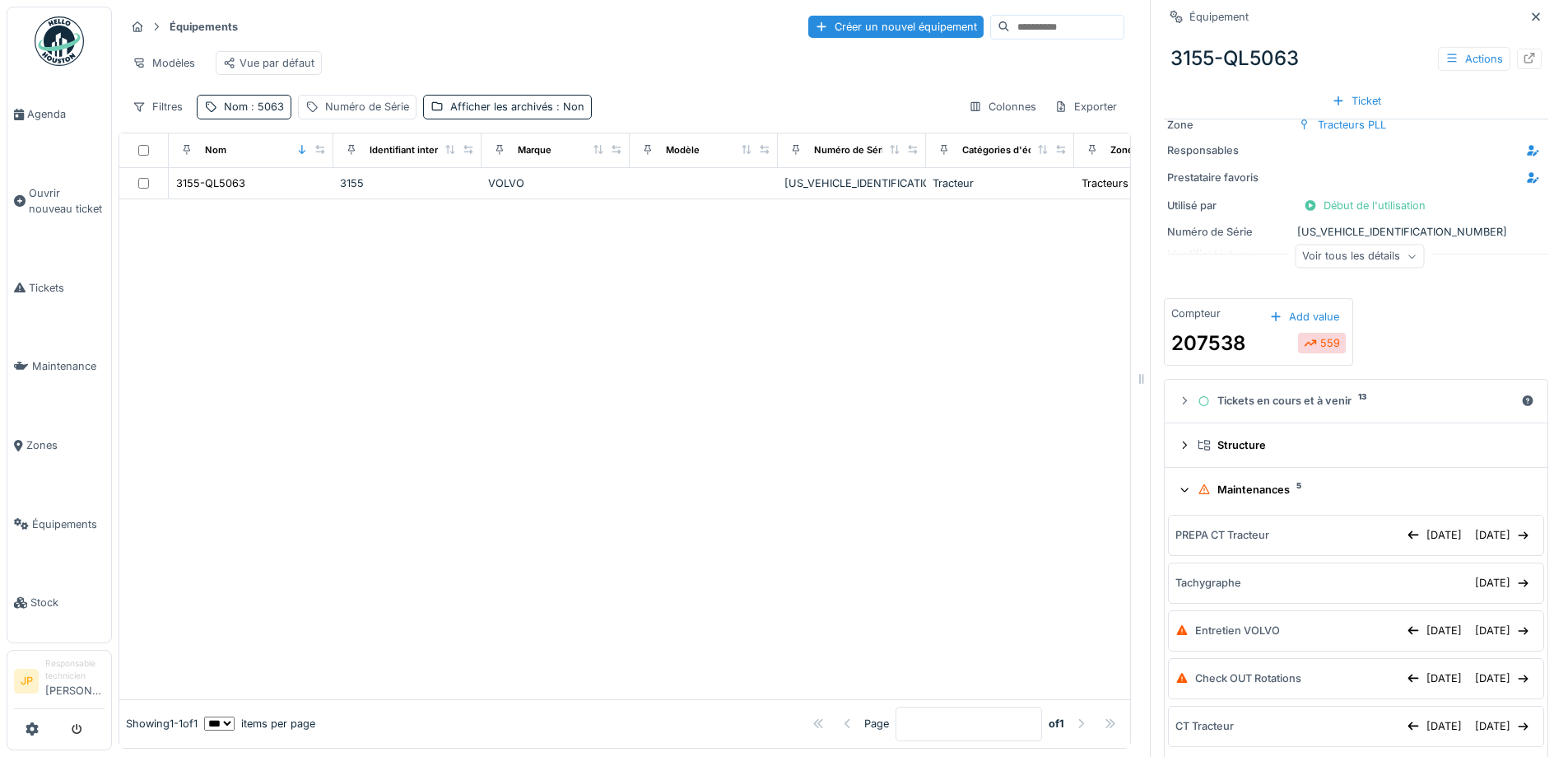
scroll to position [165, 0]
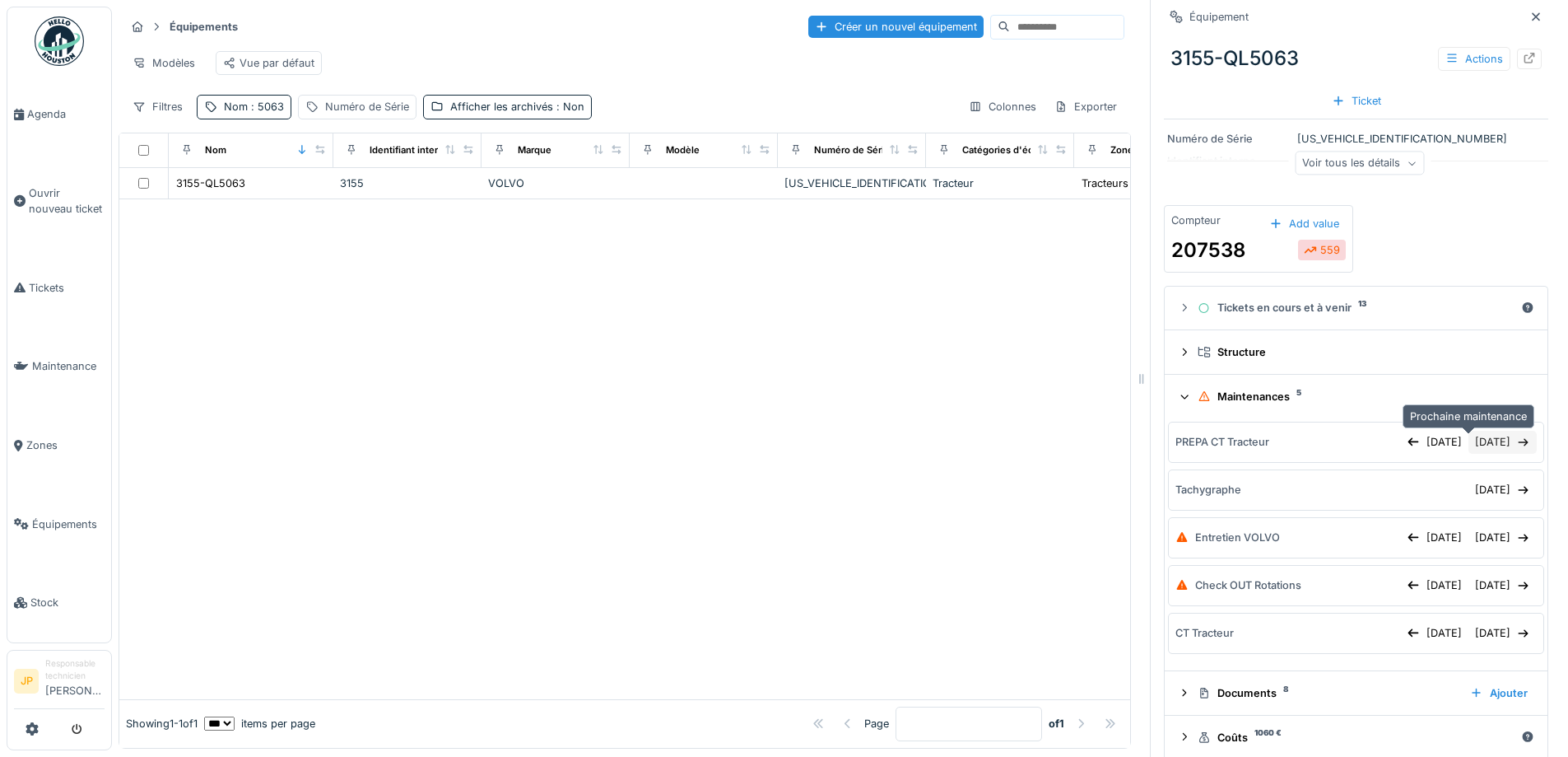
click at [1474, 448] on div "17/10/2025" at bounding box center [1502, 442] width 68 height 23
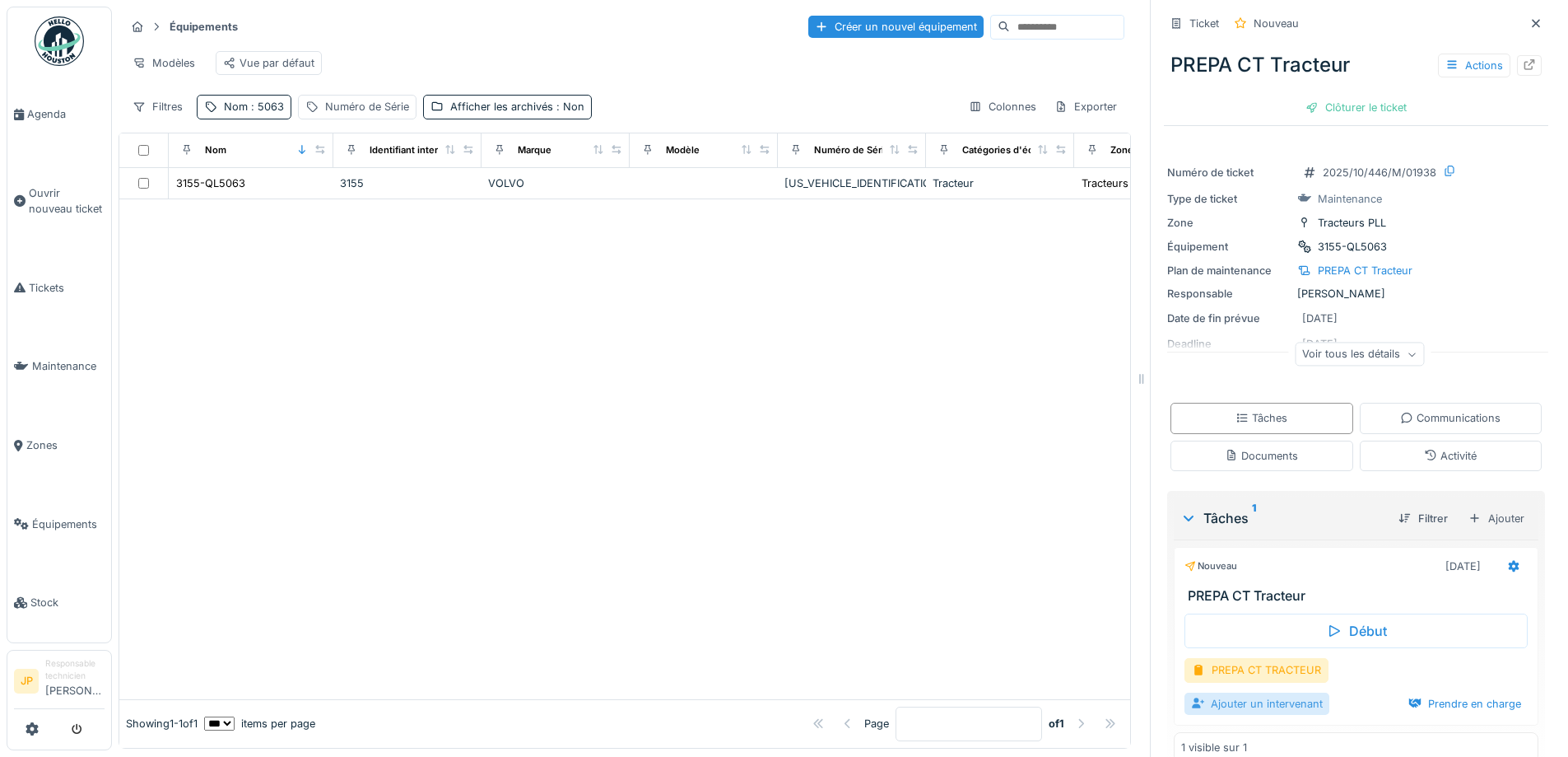
click at [1231, 710] on div "Ajouter un intervenant" at bounding box center [1256, 704] width 145 height 23
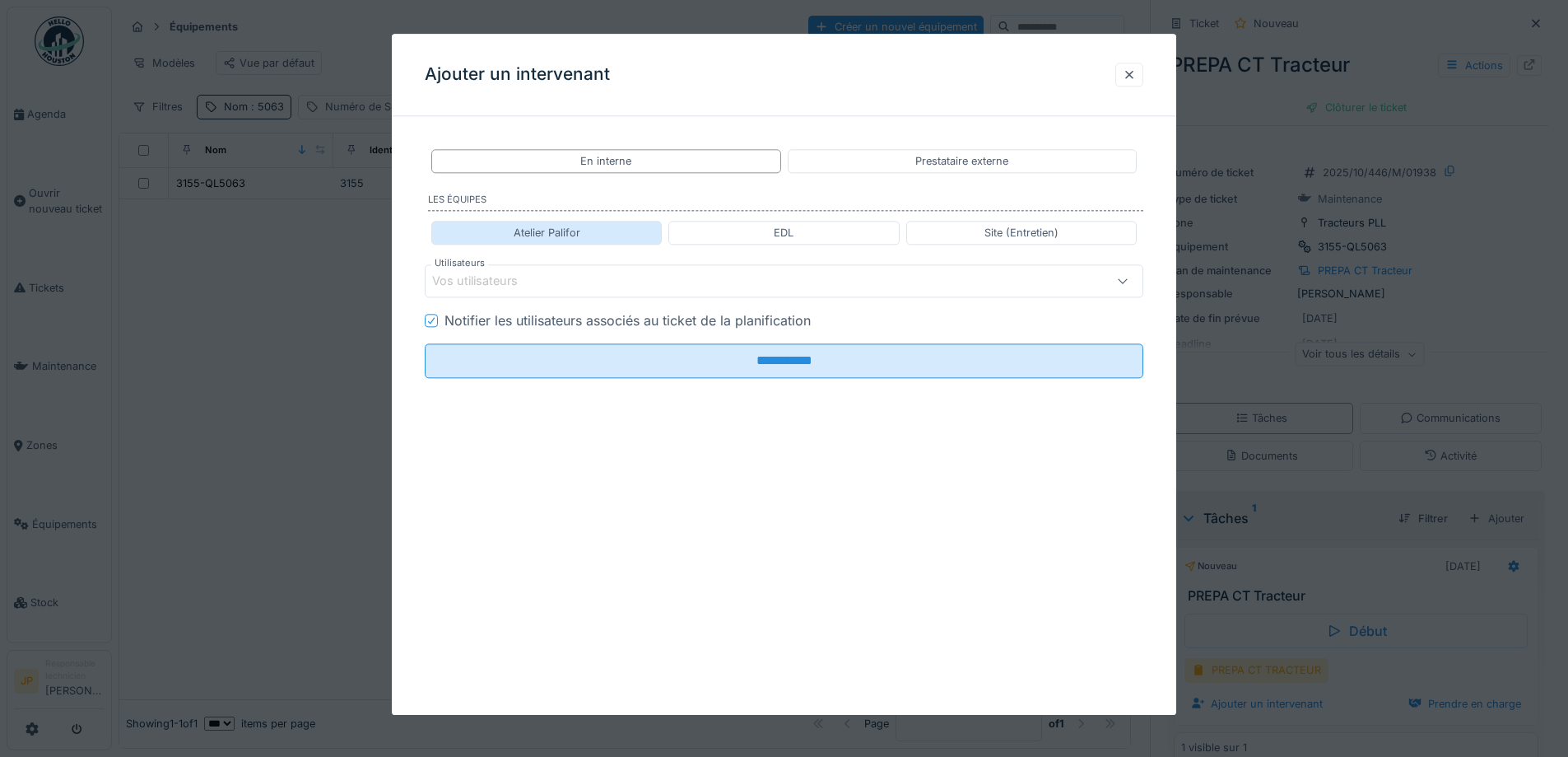
click at [562, 237] on div "Atelier Palifor" at bounding box center [546, 233] width 67 height 16
type input "**********"
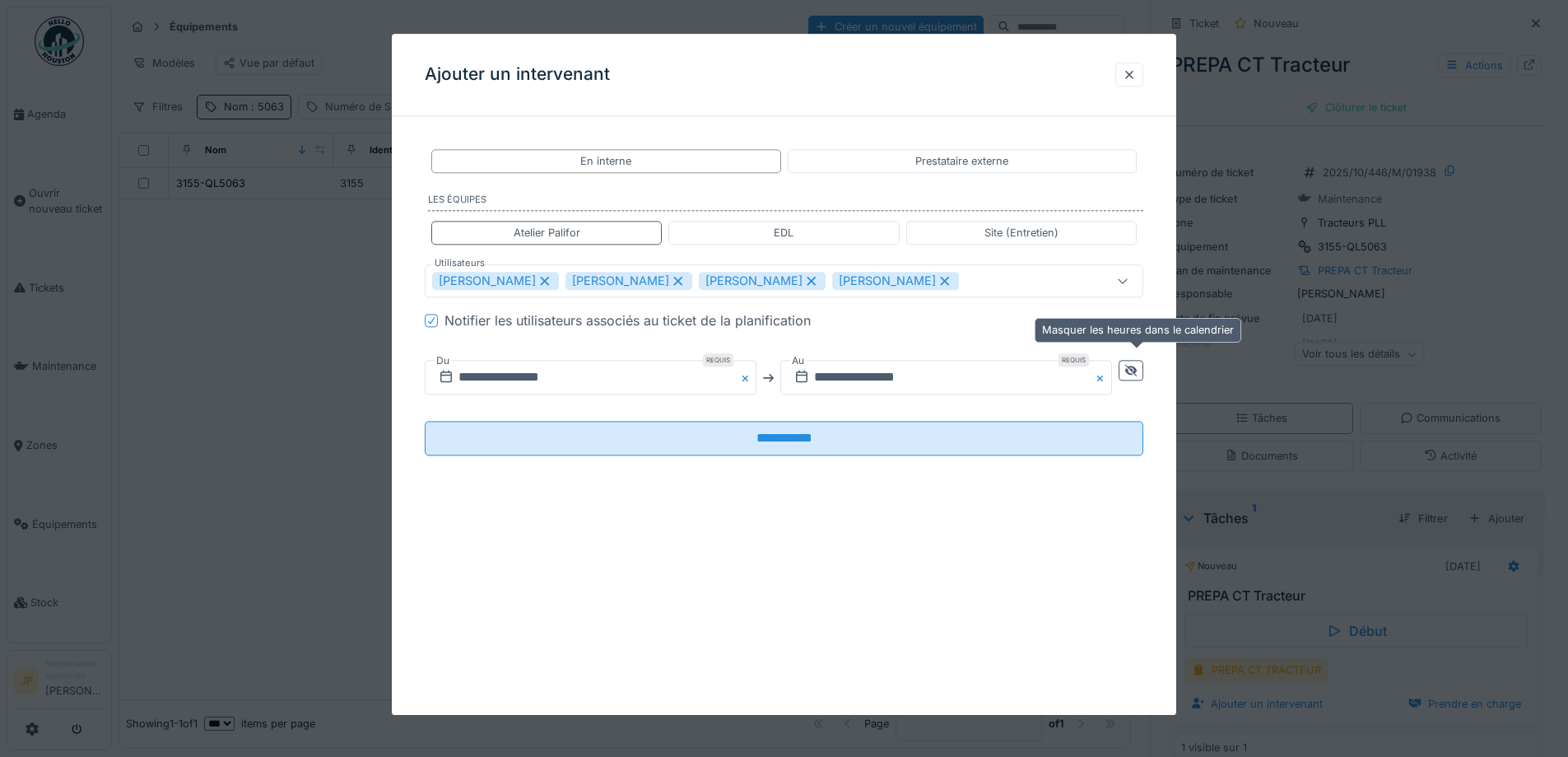
click at [1130, 367] on icon at bounding box center [1131, 370] width 13 height 10
click at [863, 387] on input "**********" at bounding box center [769, 378] width 687 height 35
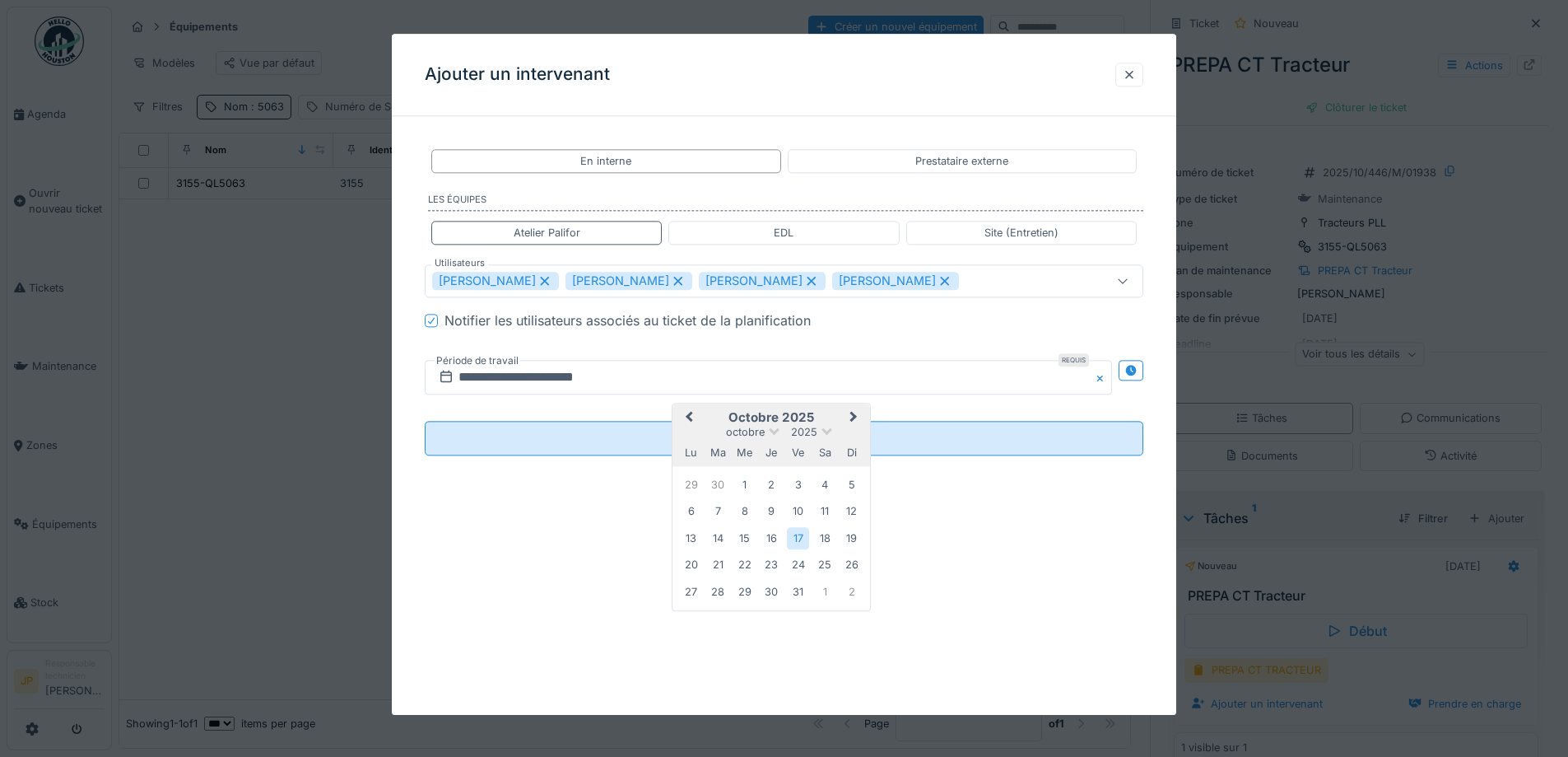
click at [697, 423] on button "Previous Month" at bounding box center [687, 419] width 26 height 26
click at [790, 565] on div "26" at bounding box center [798, 566] width 23 height 24
click at [823, 567] on div "27" at bounding box center [825, 566] width 23 height 23
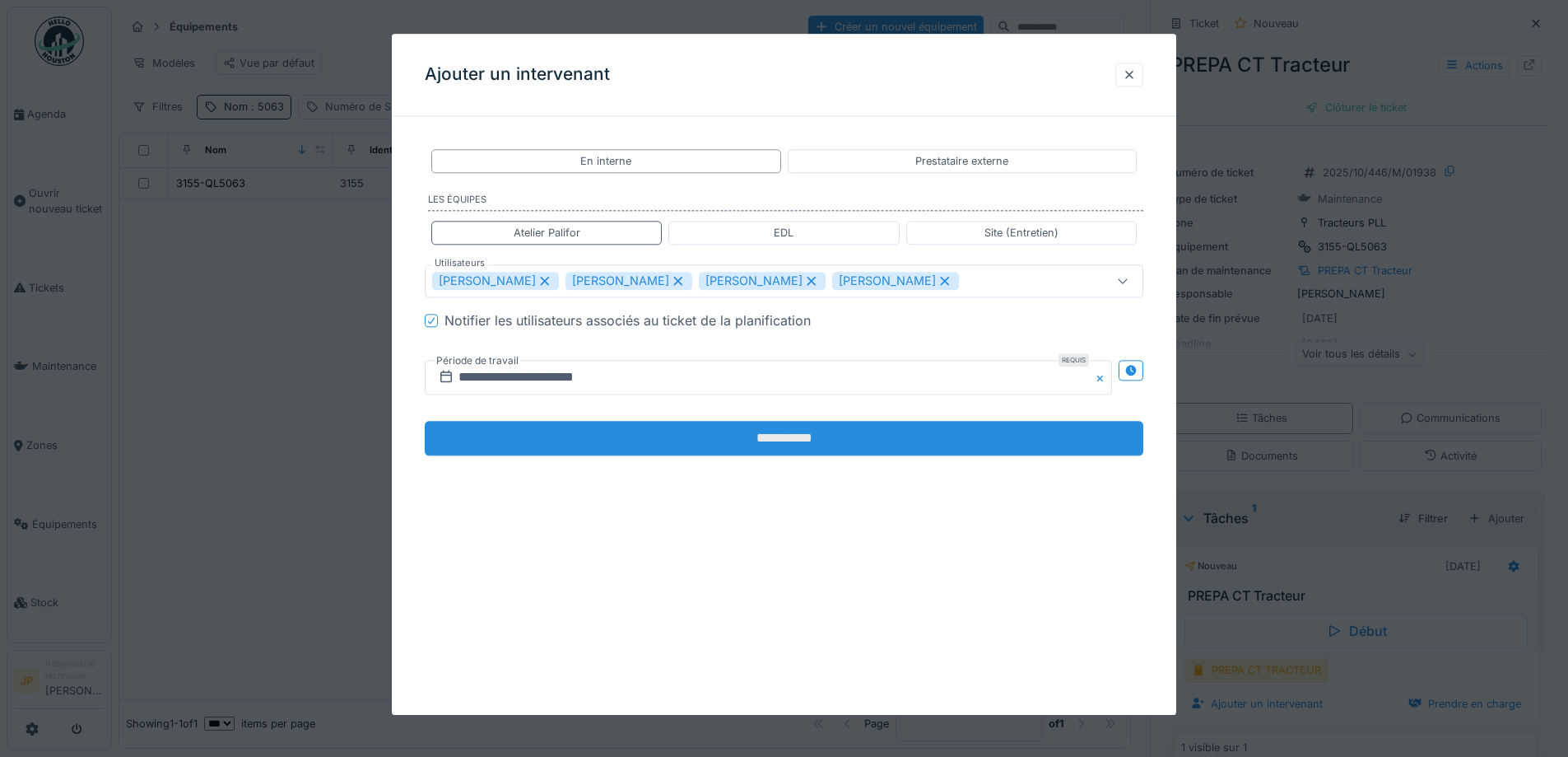
click at [765, 430] on input "**********" at bounding box center [784, 439] width 719 height 35
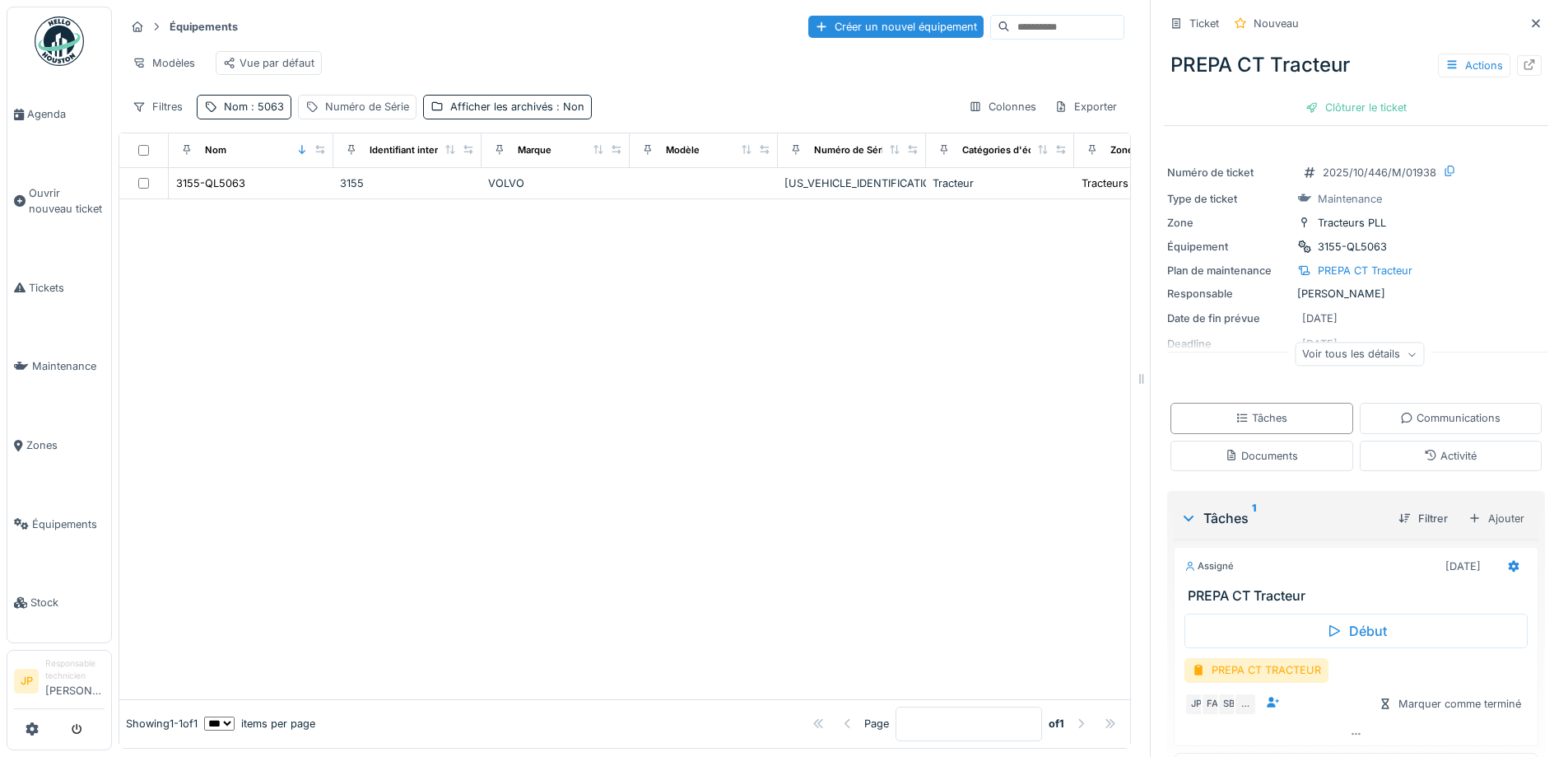
click at [276, 113] on span ": 5063" at bounding box center [266, 107] width 36 height 12
click at [287, 186] on input "****" at bounding box center [286, 198] width 164 height 35
type input "****"
click at [629, 499] on div at bounding box center [624, 449] width 1010 height 500
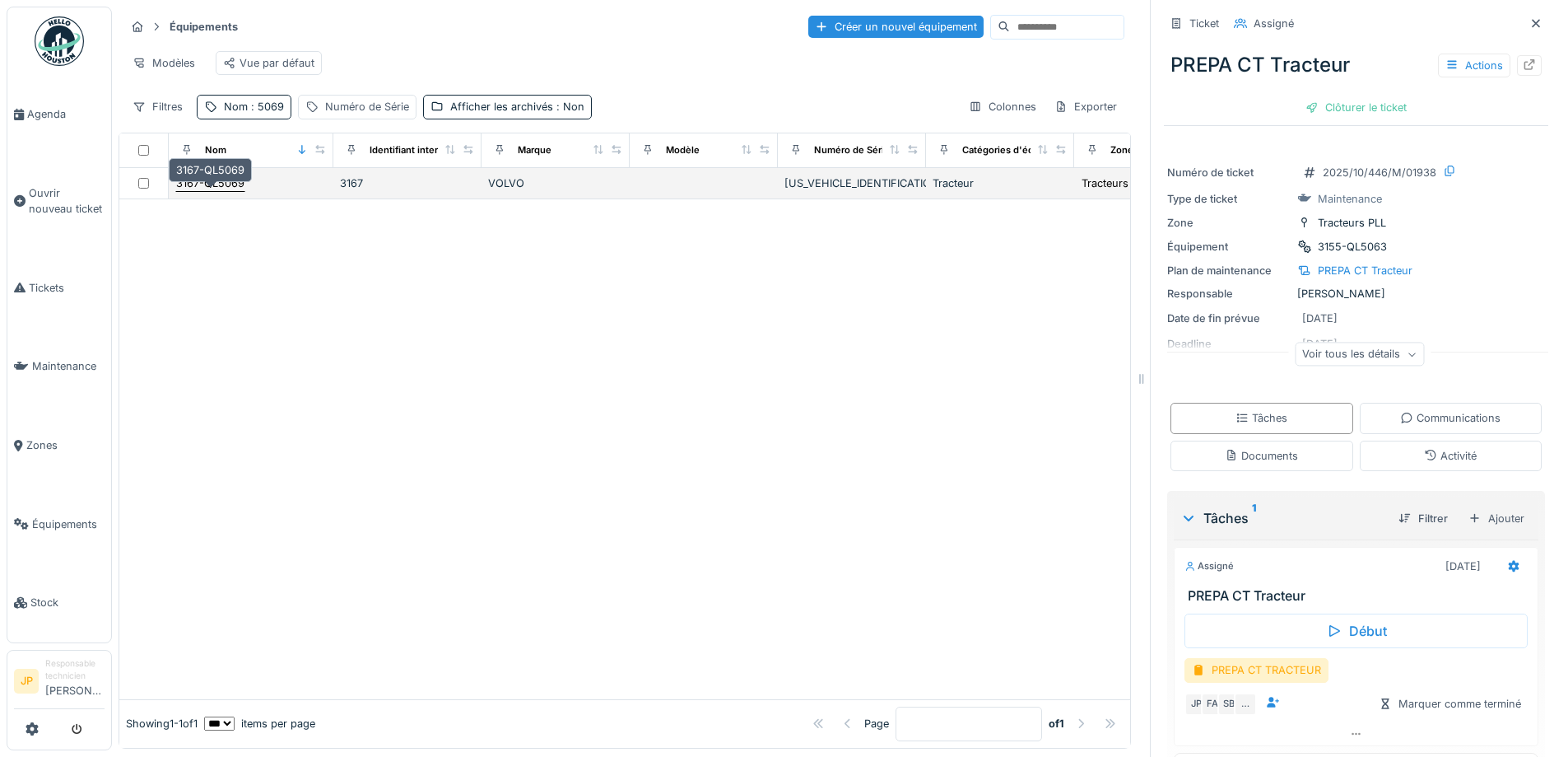
click at [197, 191] on div "3167-QL5069" at bounding box center [210, 183] width 68 height 16
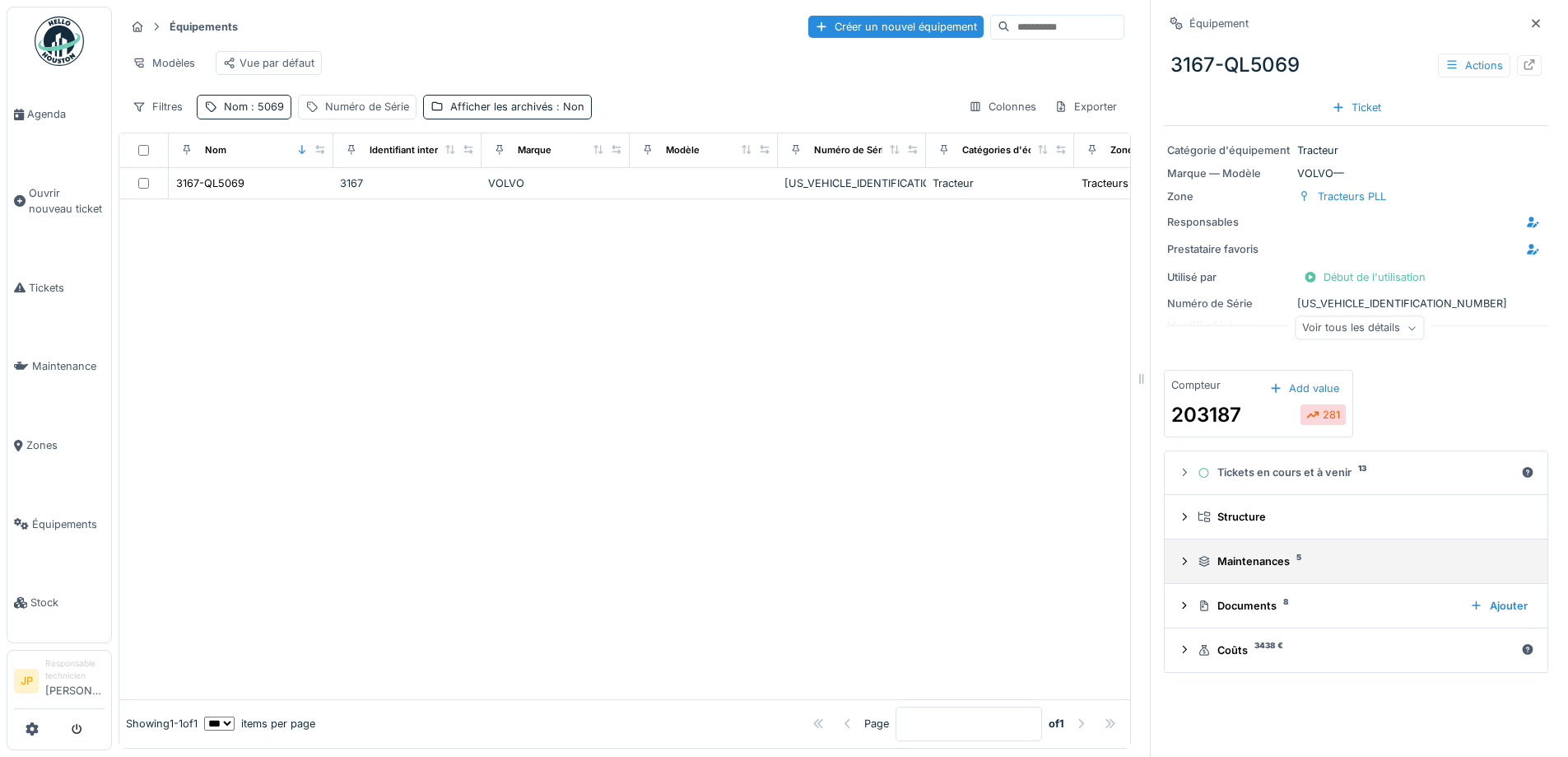
click at [1235, 566] on div "Maintenances 5" at bounding box center [1362, 561] width 330 height 16
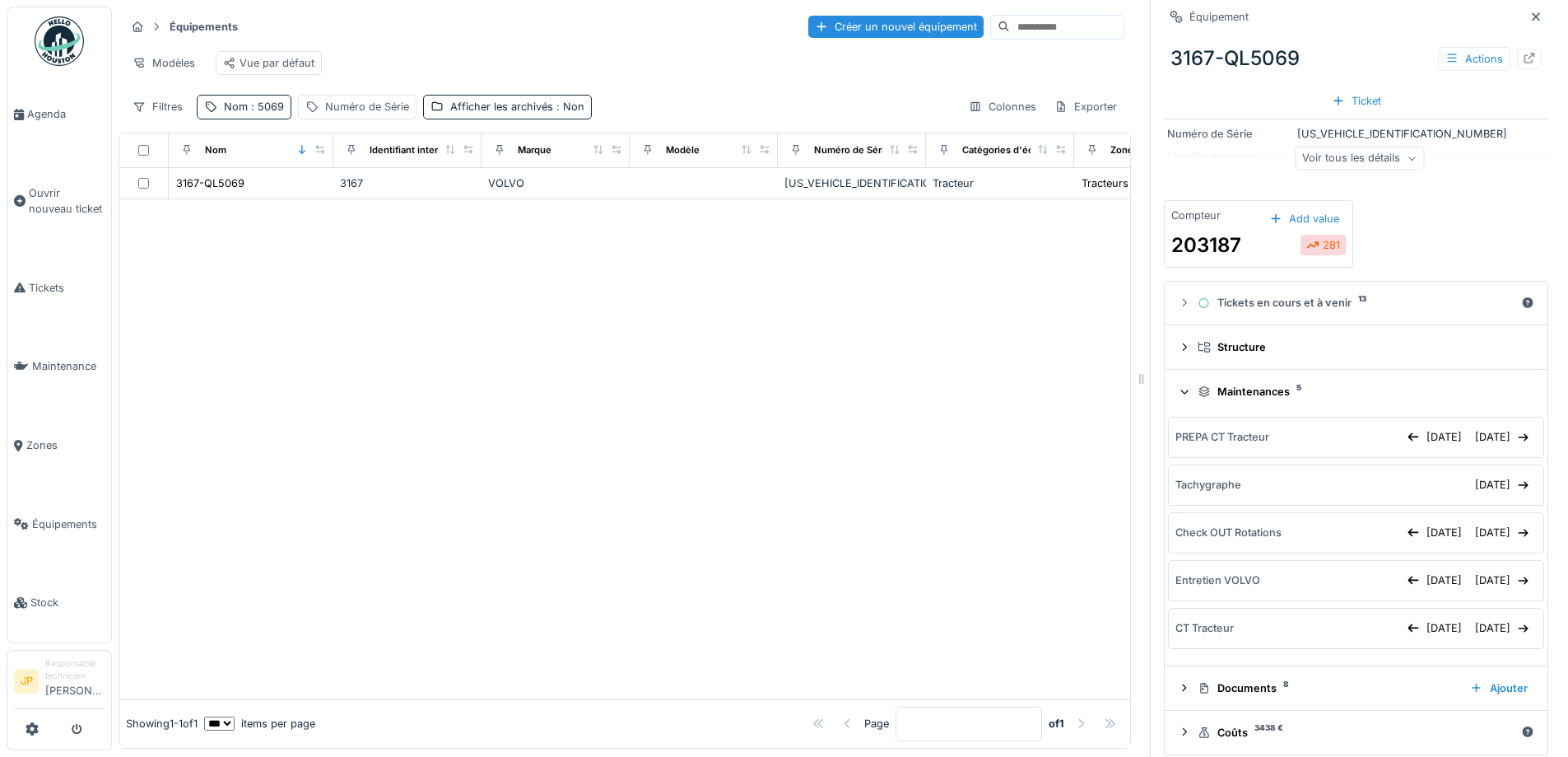
scroll to position [183, 0]
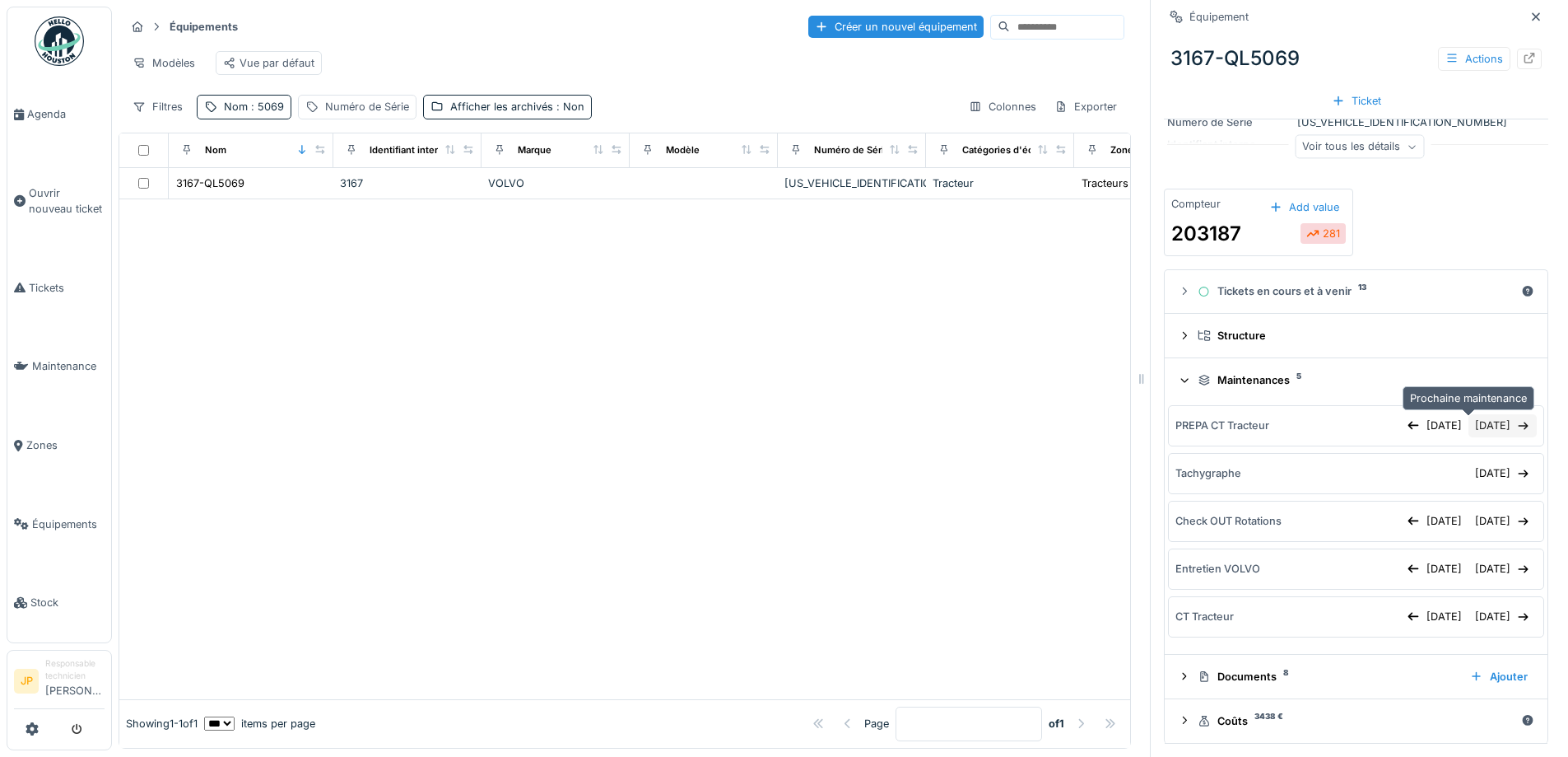
click at [1468, 424] on div "17/10/2025" at bounding box center [1502, 425] width 68 height 23
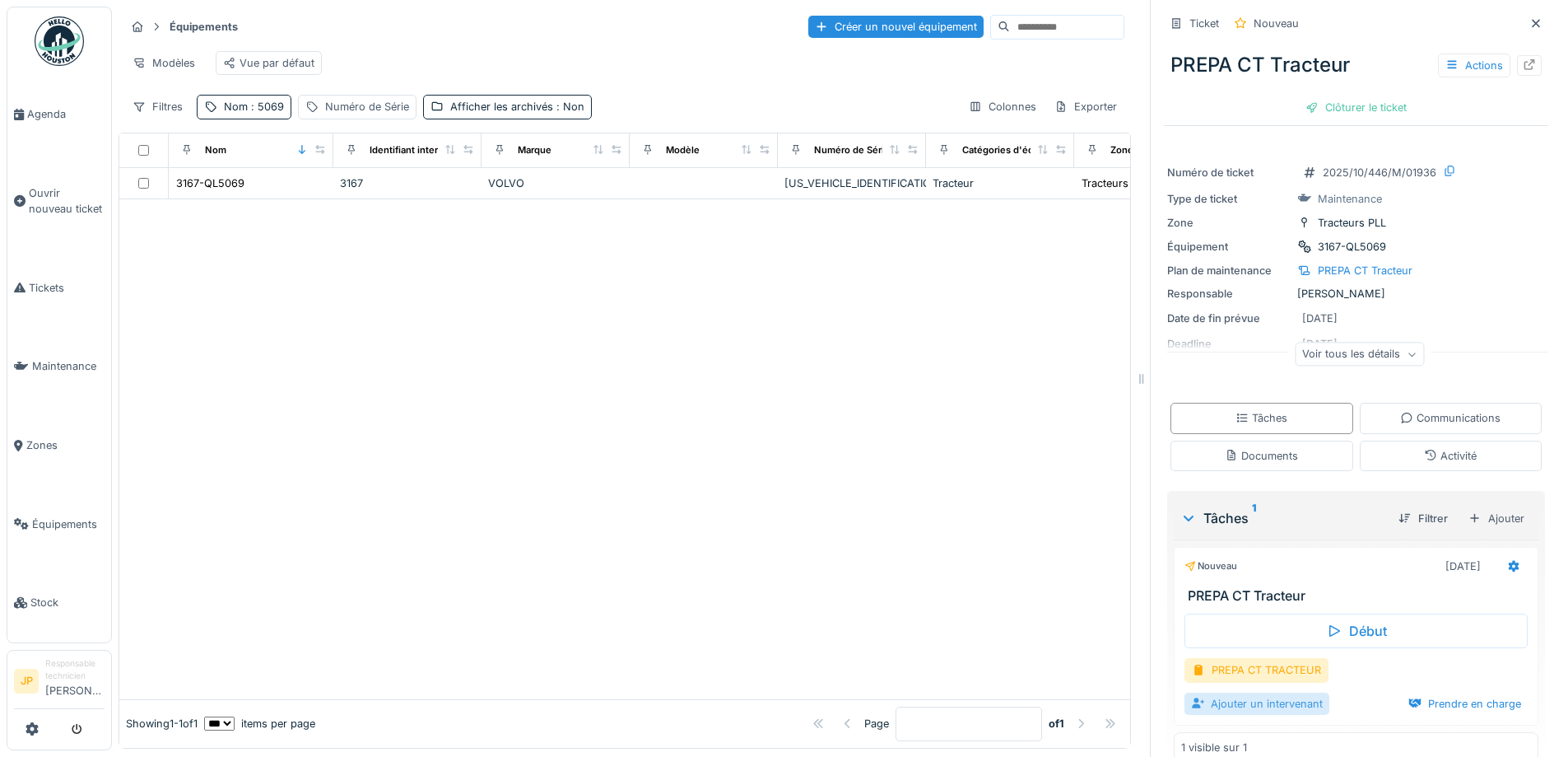
click at [1255, 709] on div "Ajouter un intervenant" at bounding box center [1256, 704] width 145 height 23
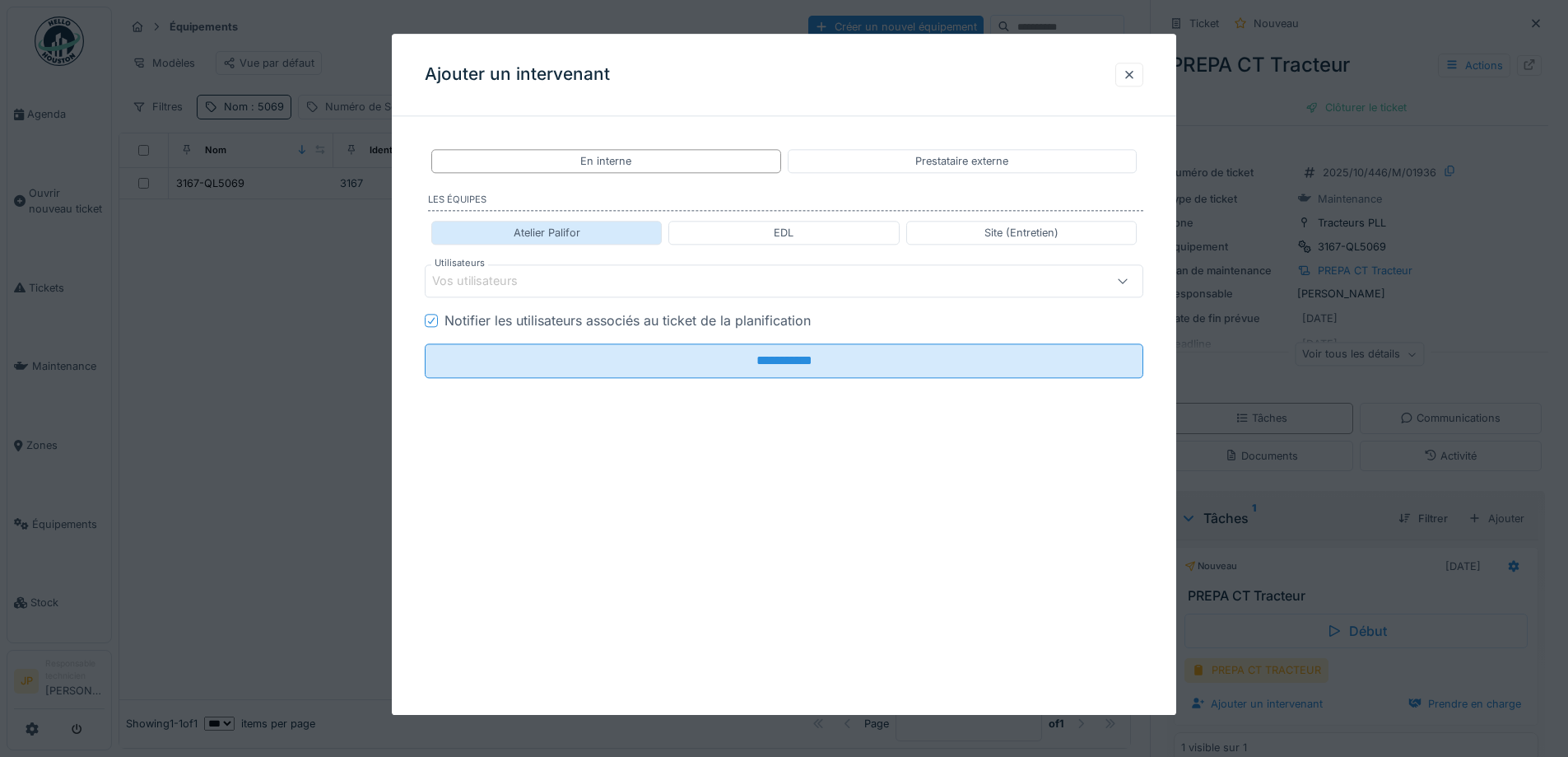
click at [566, 233] on div "Atelier Palifor" at bounding box center [546, 233] width 67 height 16
type input "**********"
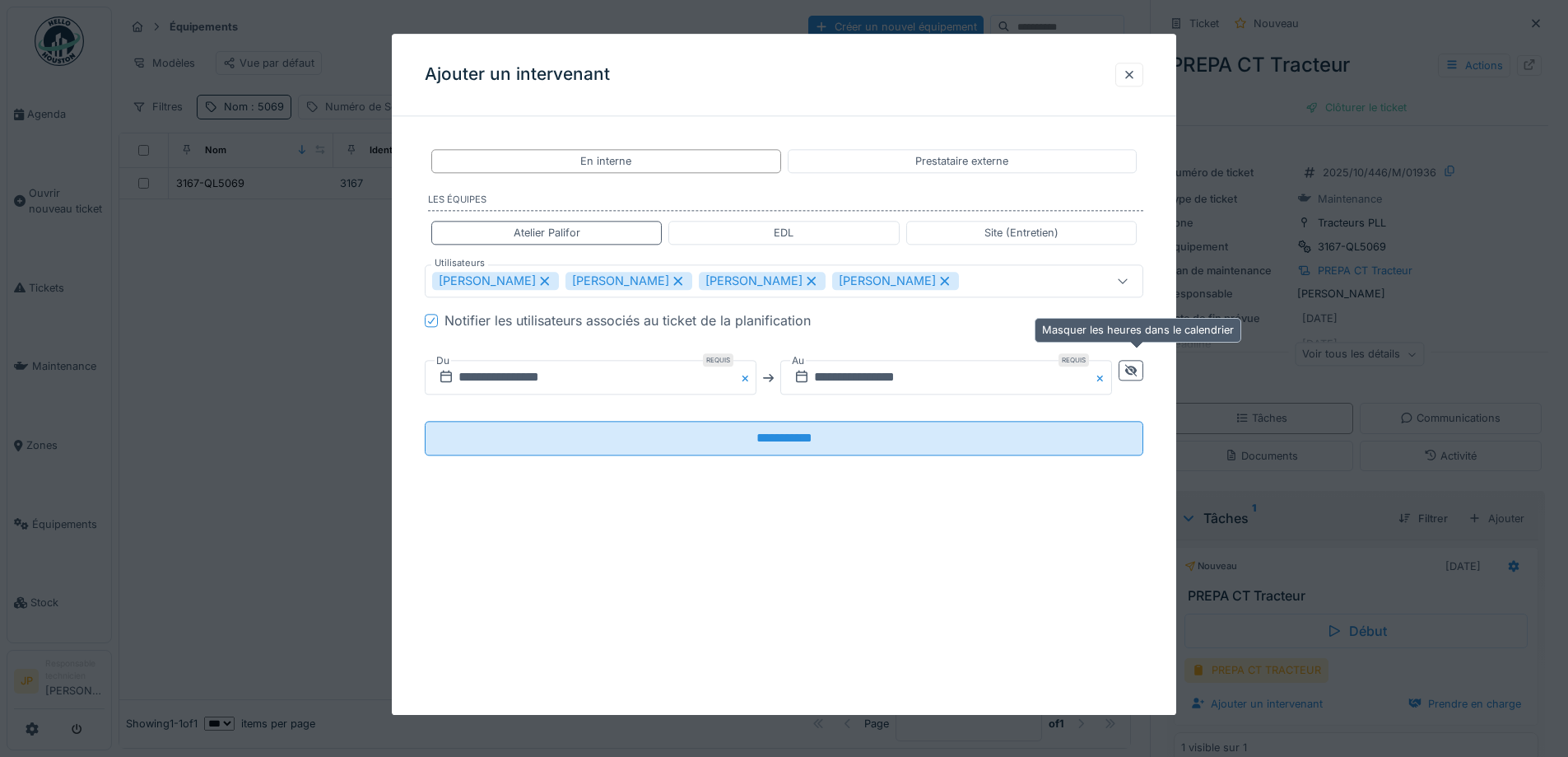
click at [1143, 360] on div at bounding box center [1131, 371] width 25 height 21
click at [778, 369] on input "**********" at bounding box center [769, 378] width 687 height 35
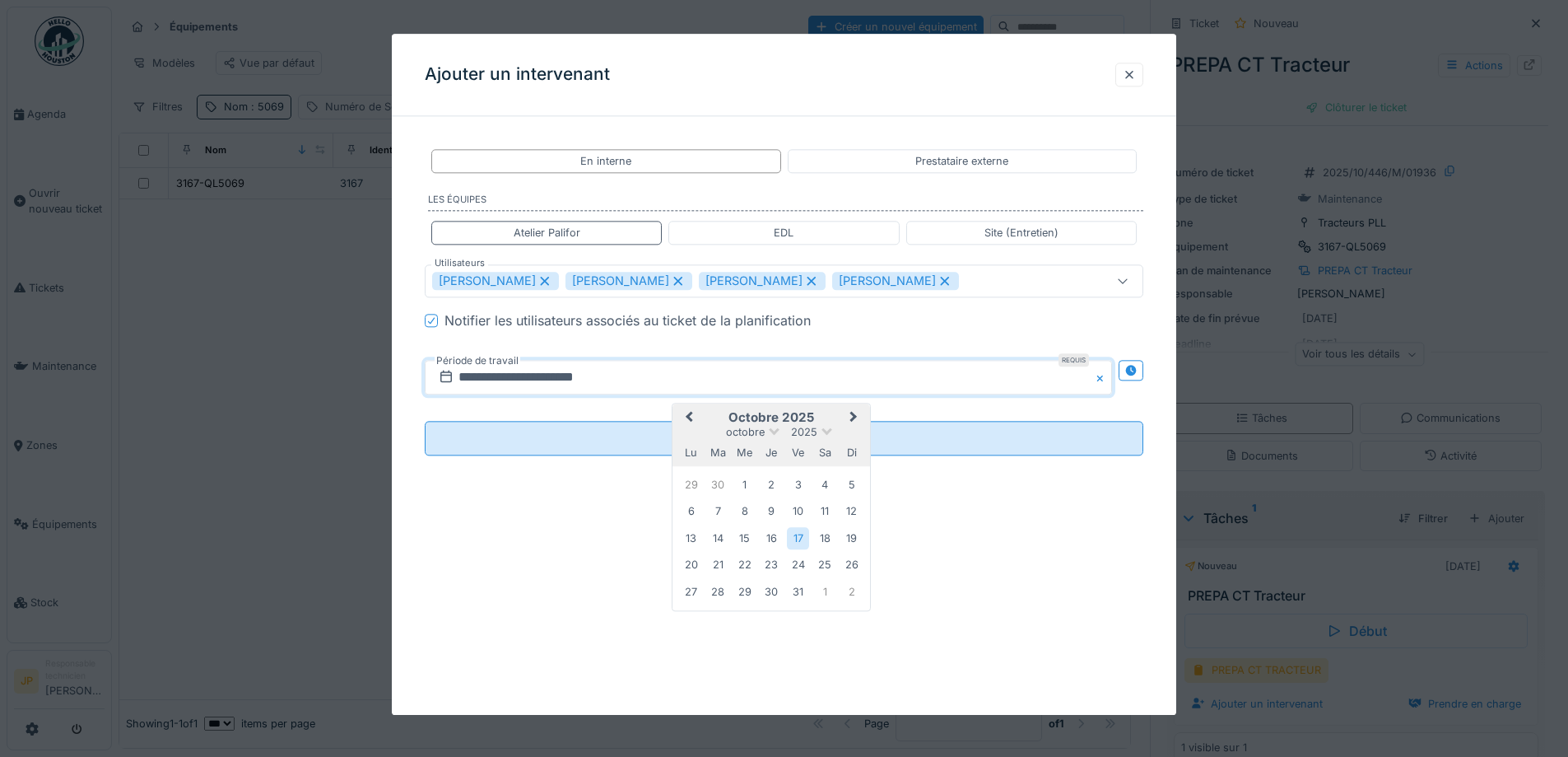
click at [689, 417] on span "Previous Month" at bounding box center [689, 418] width 0 height 20
click at [805, 568] on div "26" at bounding box center [798, 566] width 23 height 24
click at [827, 562] on div "27" at bounding box center [825, 566] width 23 height 23
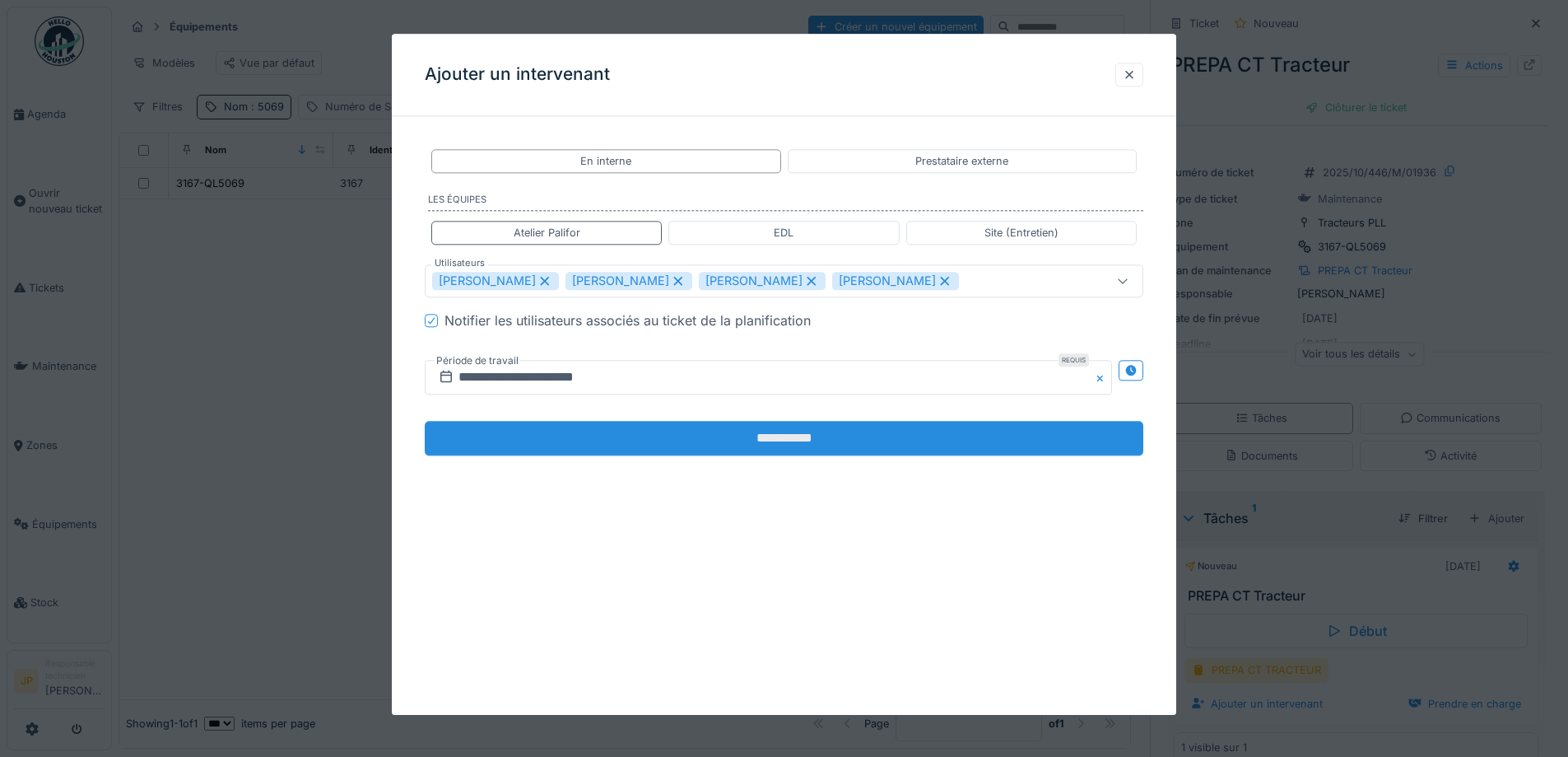
click at [771, 433] on input "**********" at bounding box center [784, 439] width 719 height 35
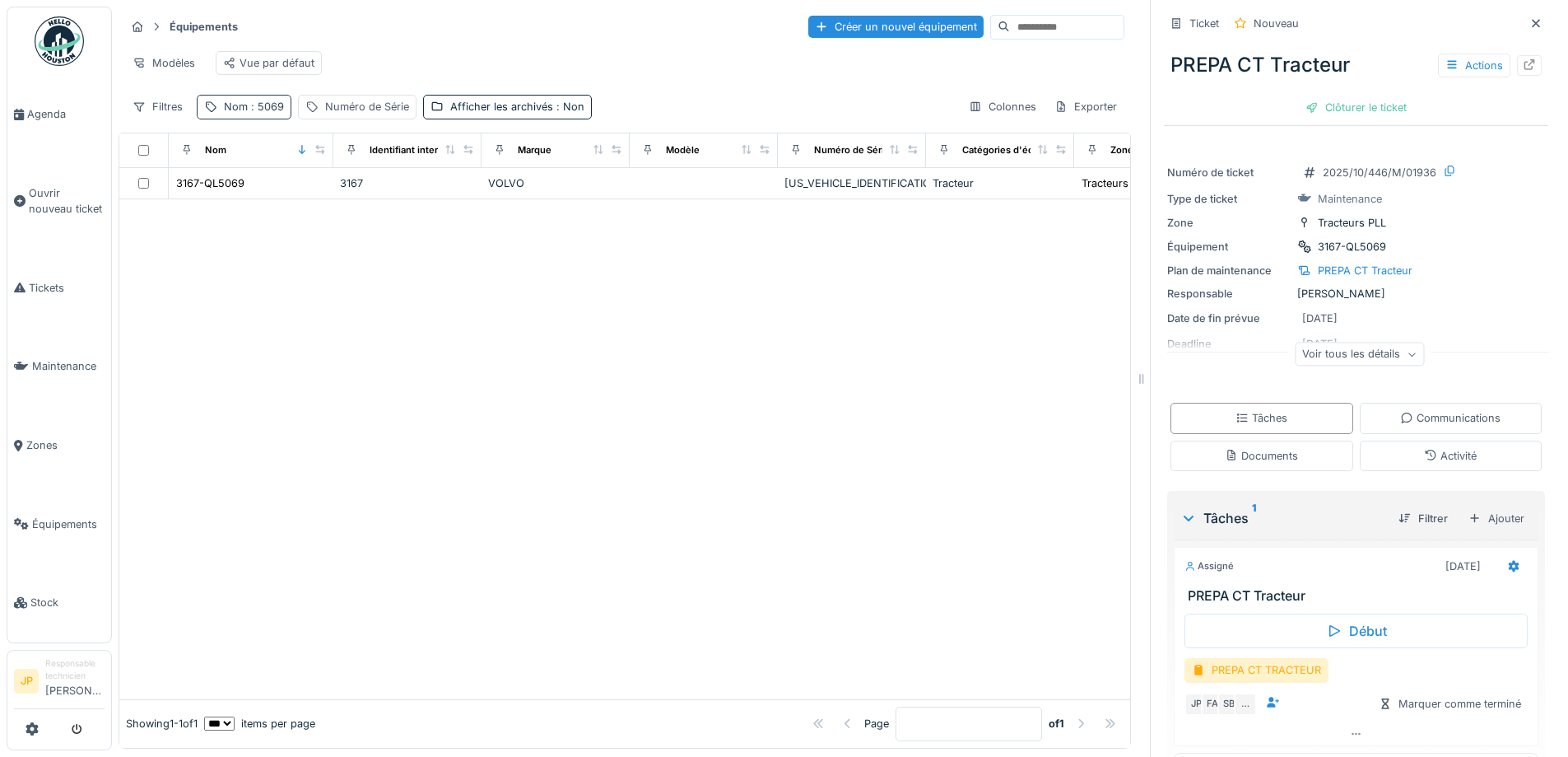
click at [269, 113] on span ": 5069" at bounding box center [266, 107] width 36 height 12
click at [274, 192] on input "****" at bounding box center [286, 198] width 164 height 35
type input "****"
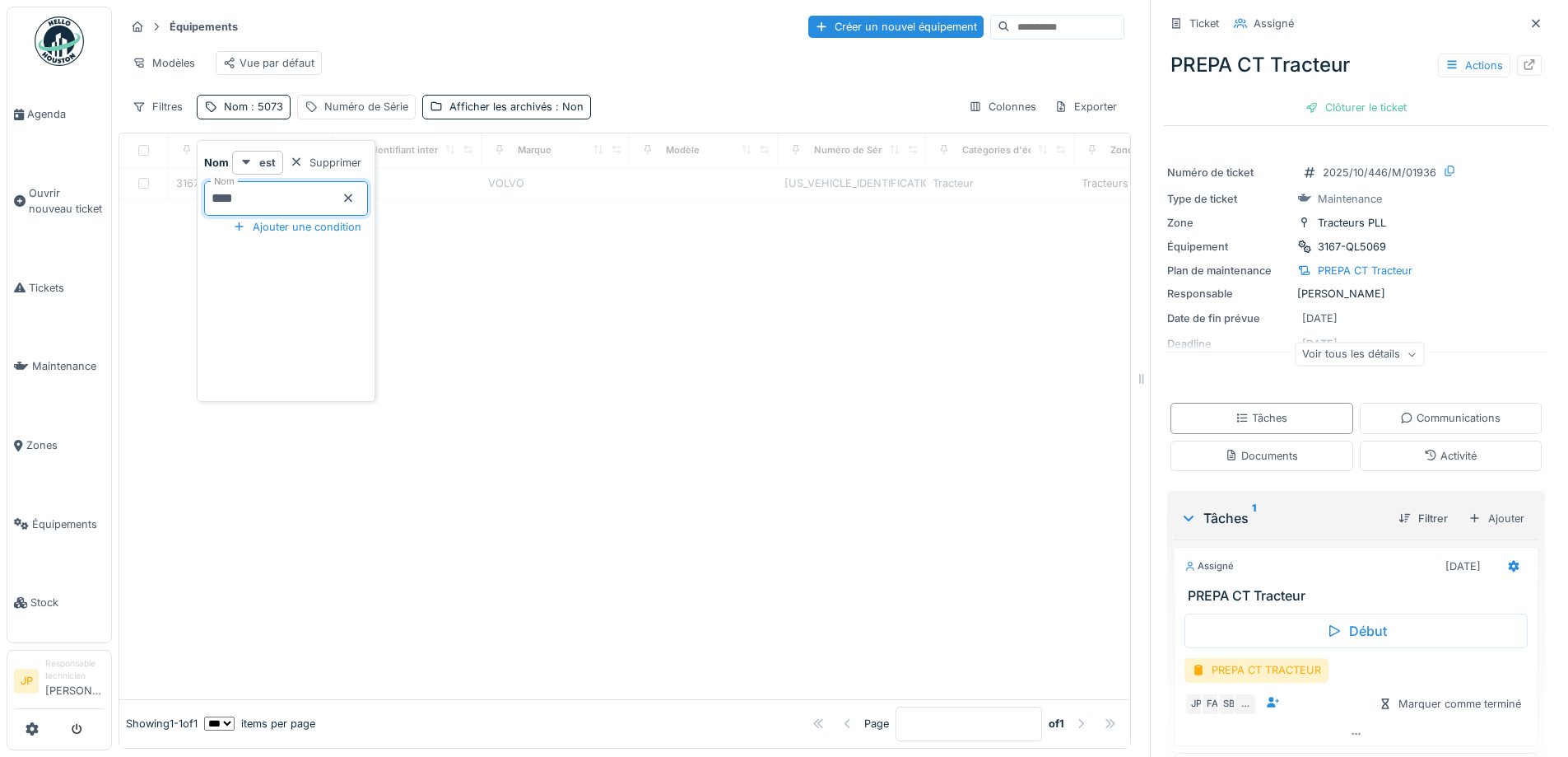
click at [867, 404] on div at bounding box center [624, 449] width 1010 height 500
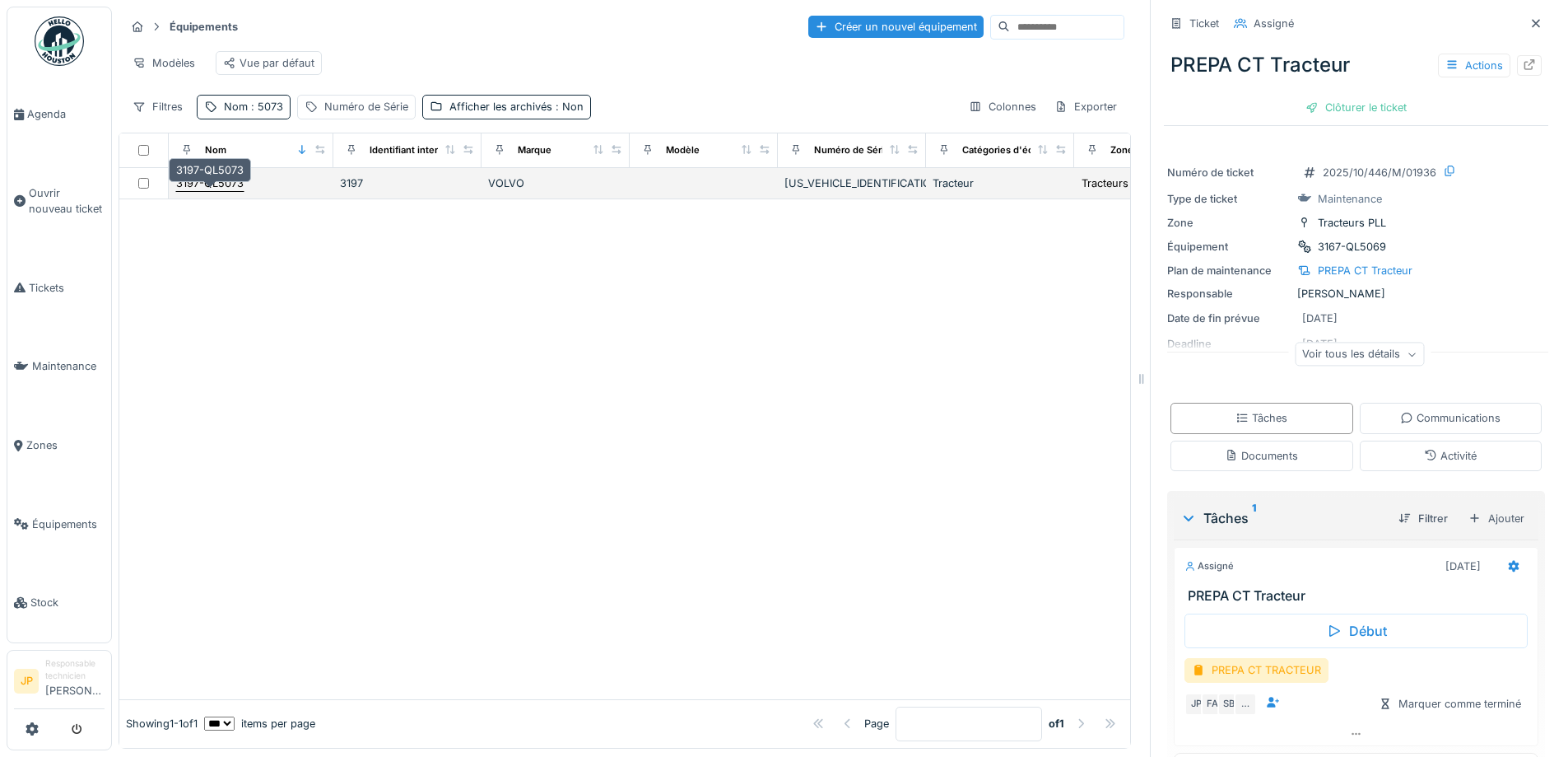
click at [206, 191] on div "3197-QL5073" at bounding box center [210, 183] width 68 height 16
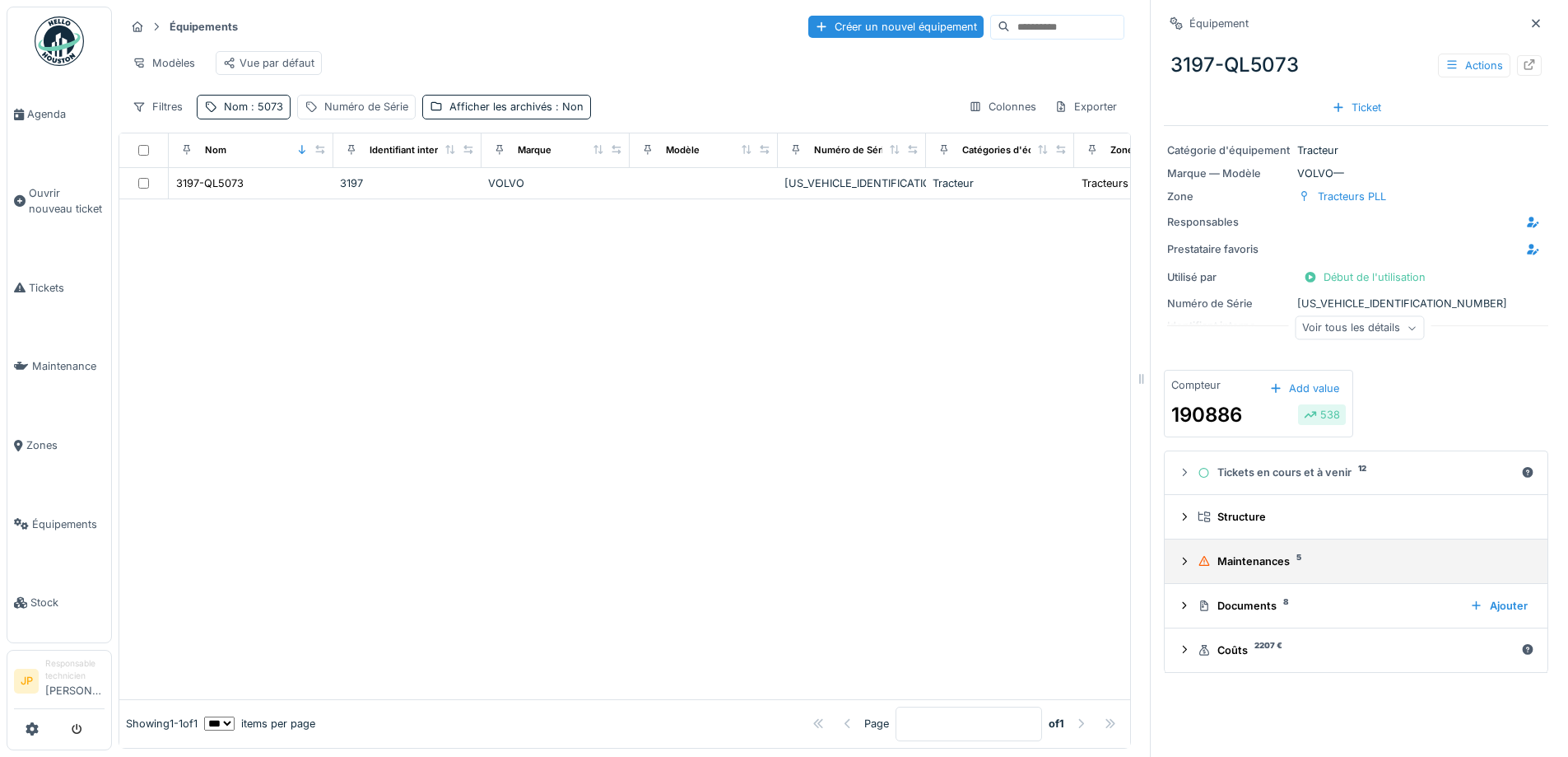
click at [1259, 567] on div "Maintenances 5" at bounding box center [1362, 561] width 330 height 16
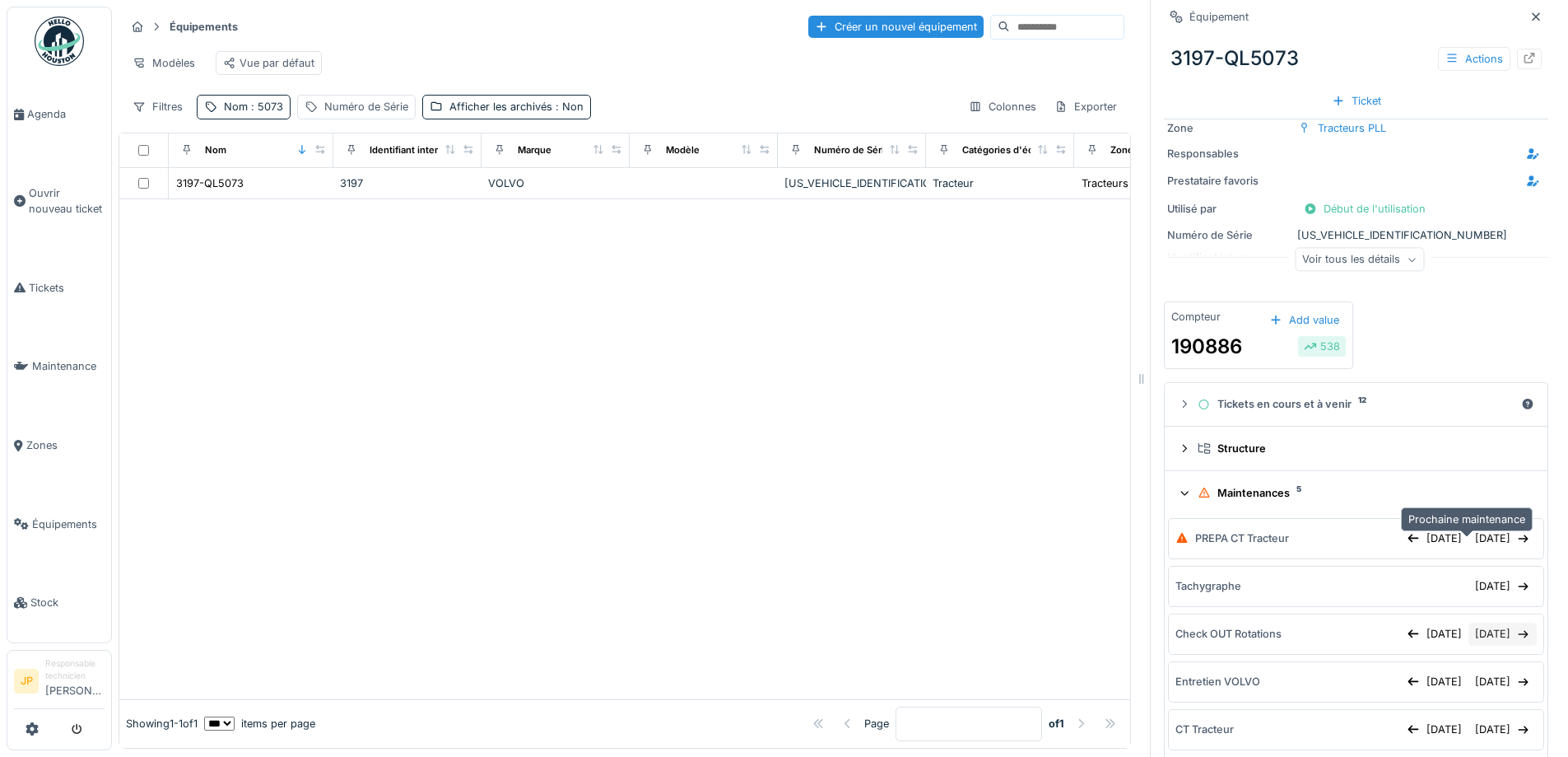
scroll to position [165, 0]
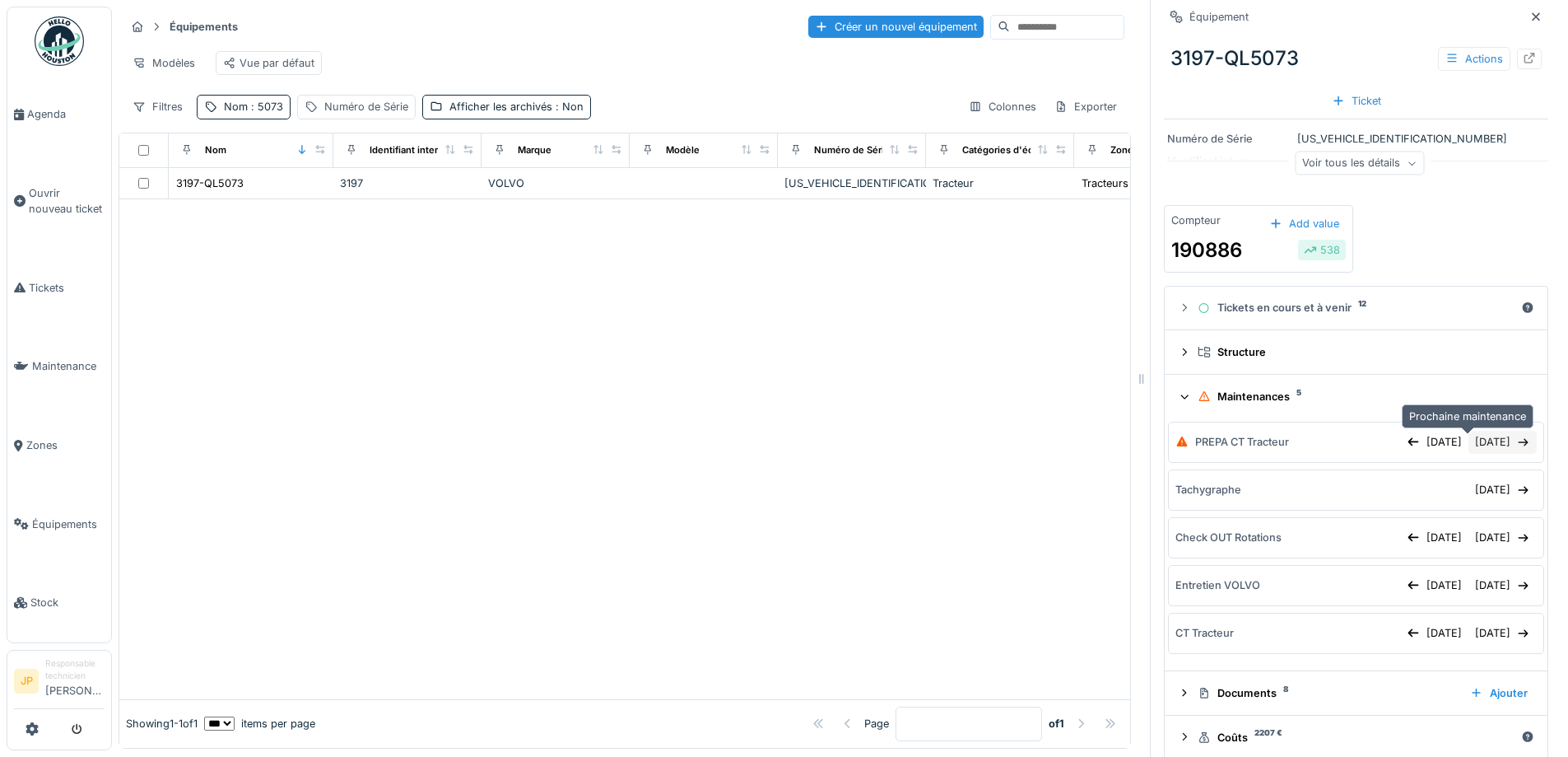
click at [1468, 452] on div "17/09/2025" at bounding box center [1502, 442] width 68 height 23
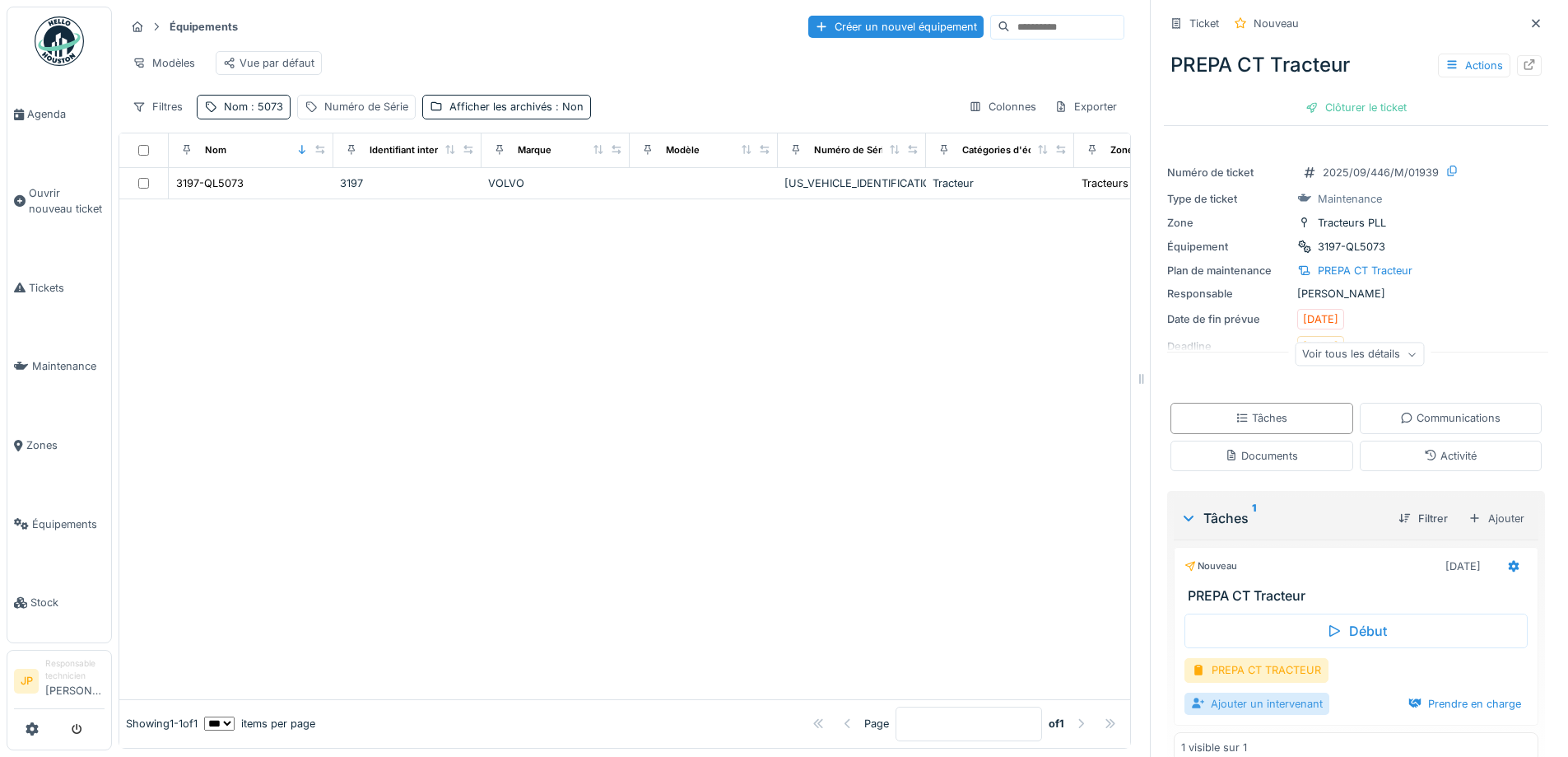
click at [1234, 705] on div "Ajouter un intervenant" at bounding box center [1256, 704] width 145 height 23
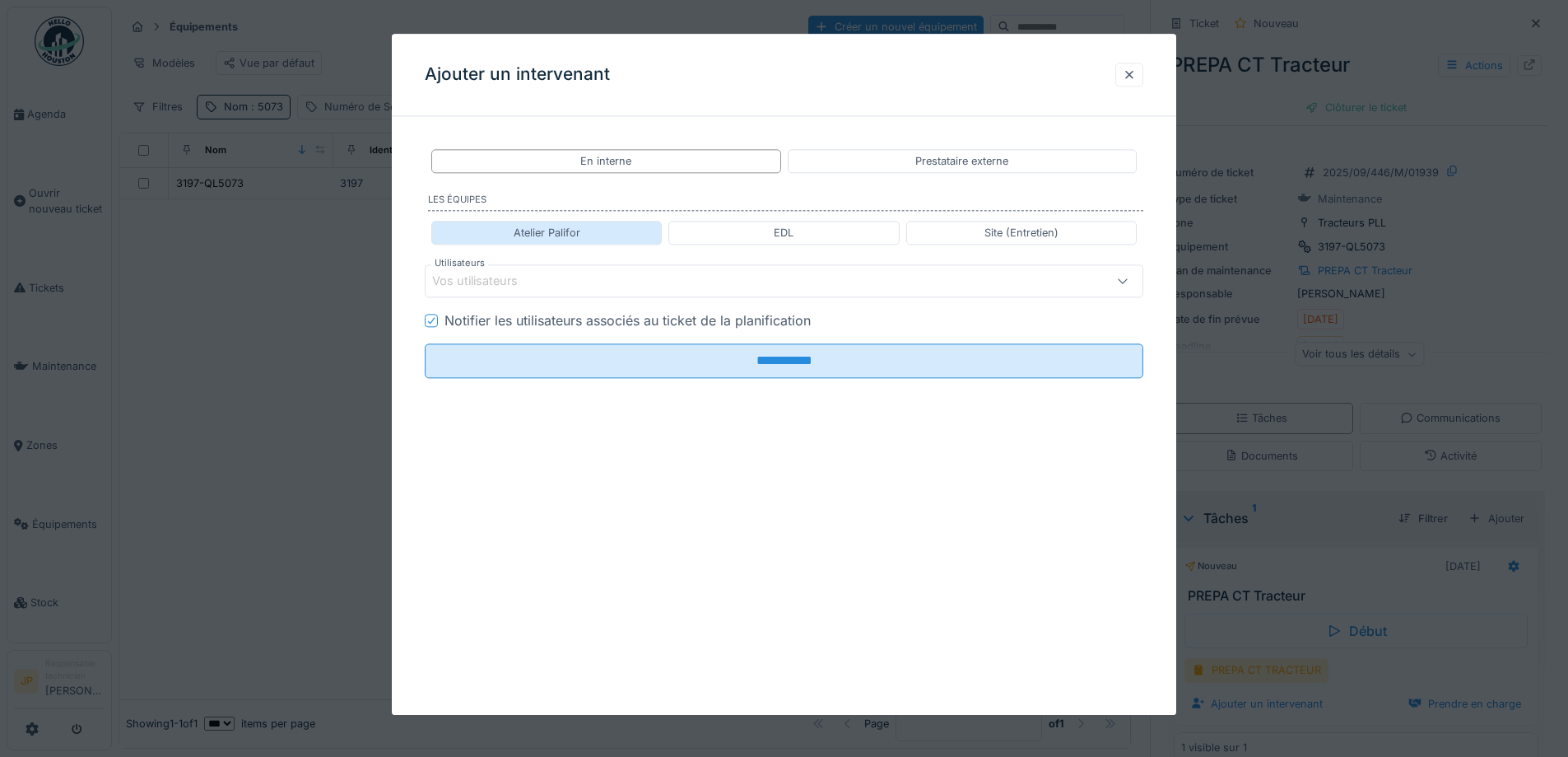
click at [578, 234] on div "Atelier Palifor" at bounding box center [546, 233] width 67 height 16
type input "**********"
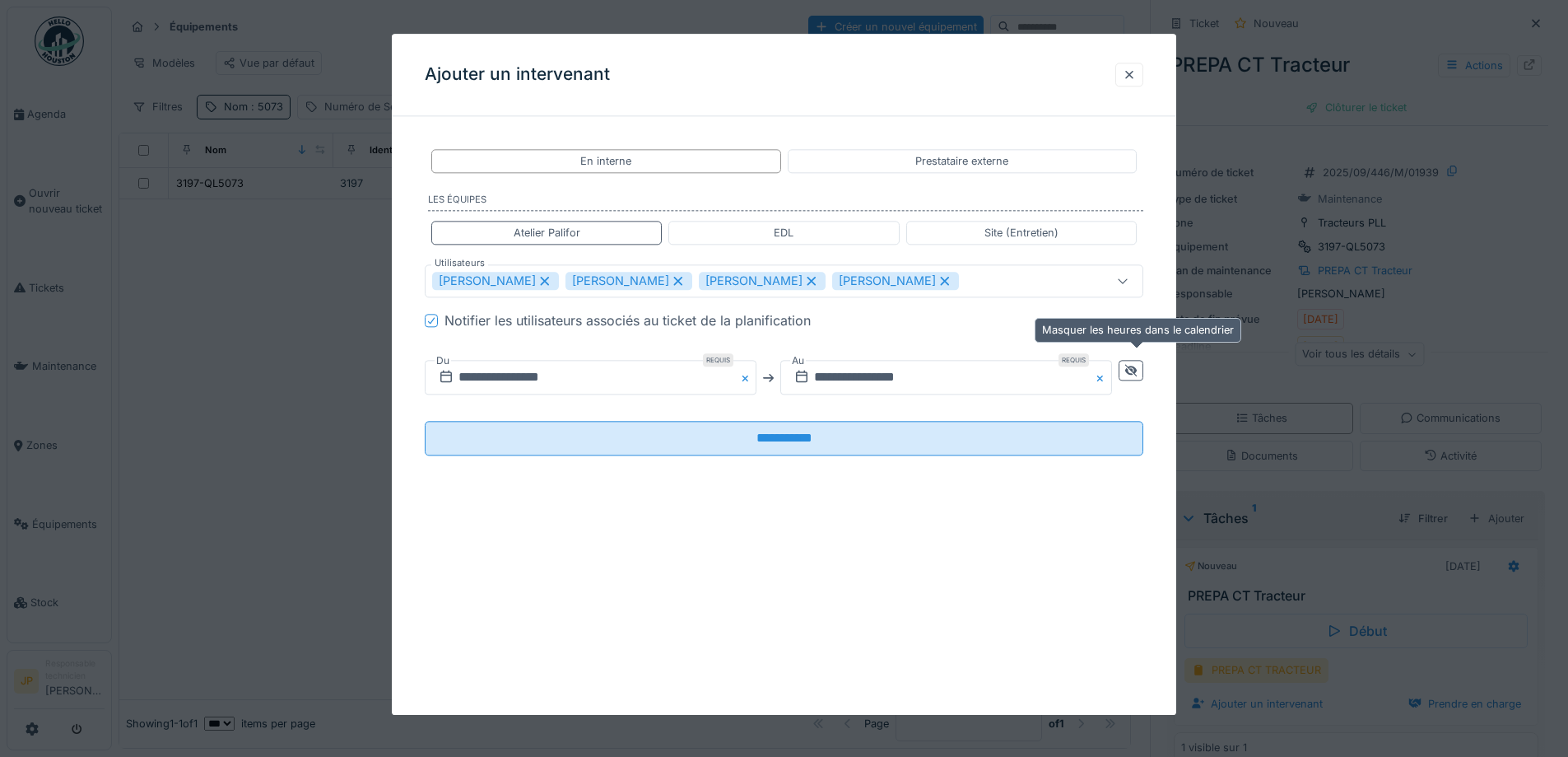
click at [1135, 377] on div at bounding box center [1131, 371] width 13 height 16
click at [936, 378] on input "**********" at bounding box center [769, 378] width 687 height 35
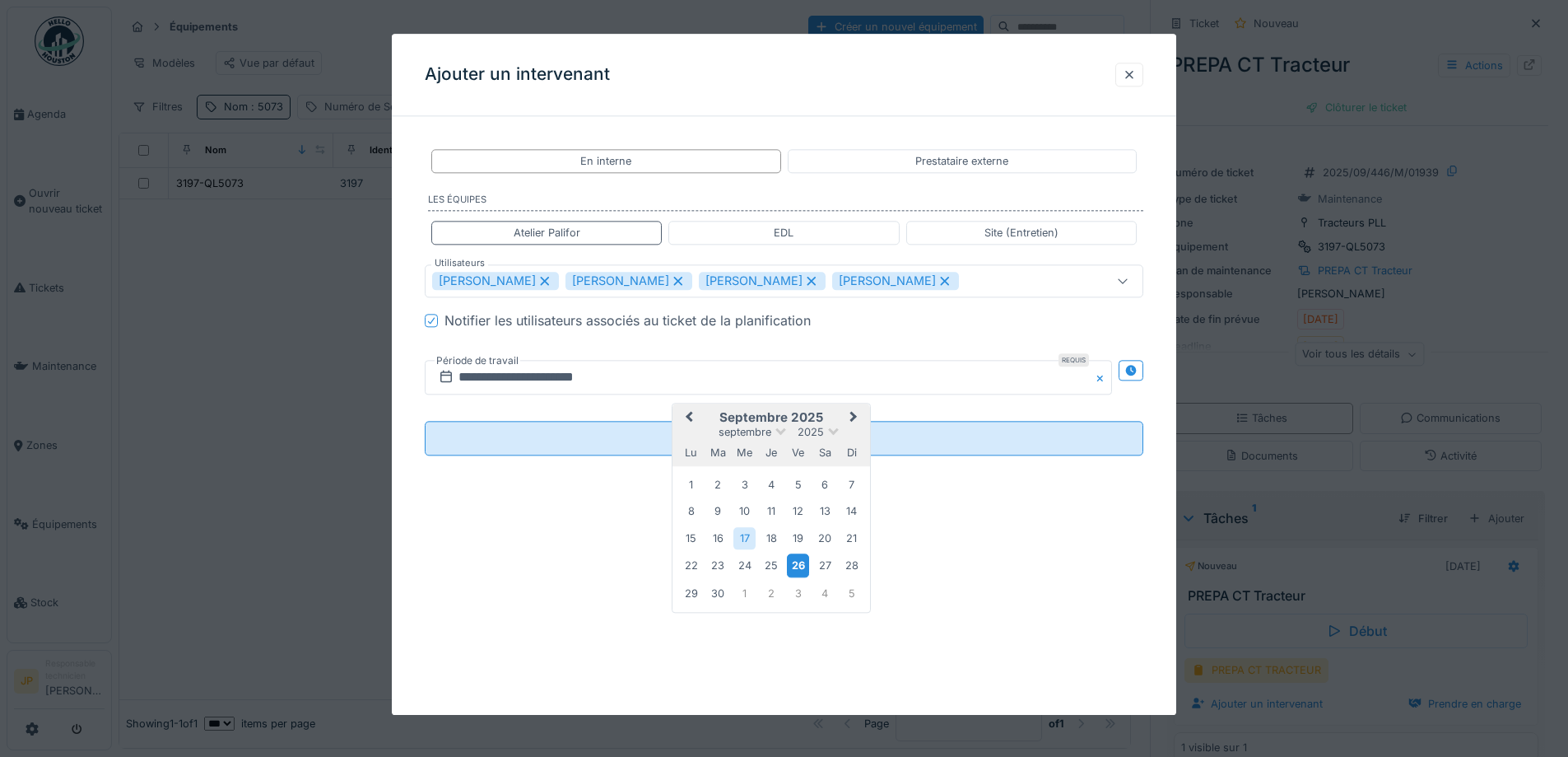
click at [802, 564] on div "26" at bounding box center [798, 566] width 23 height 24
click at [821, 569] on div "27" at bounding box center [825, 566] width 23 height 23
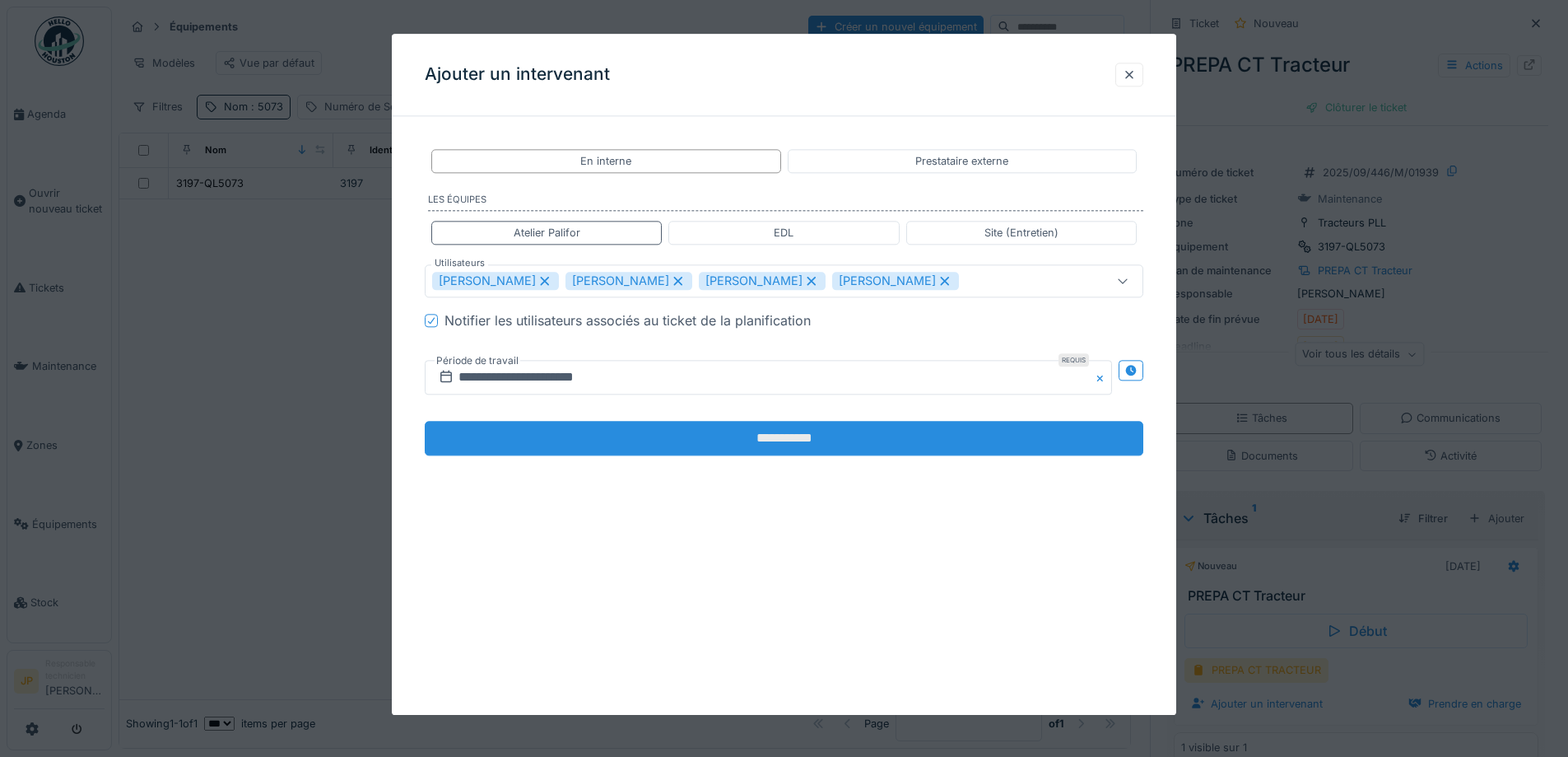
click at [797, 440] on input "**********" at bounding box center [784, 439] width 719 height 35
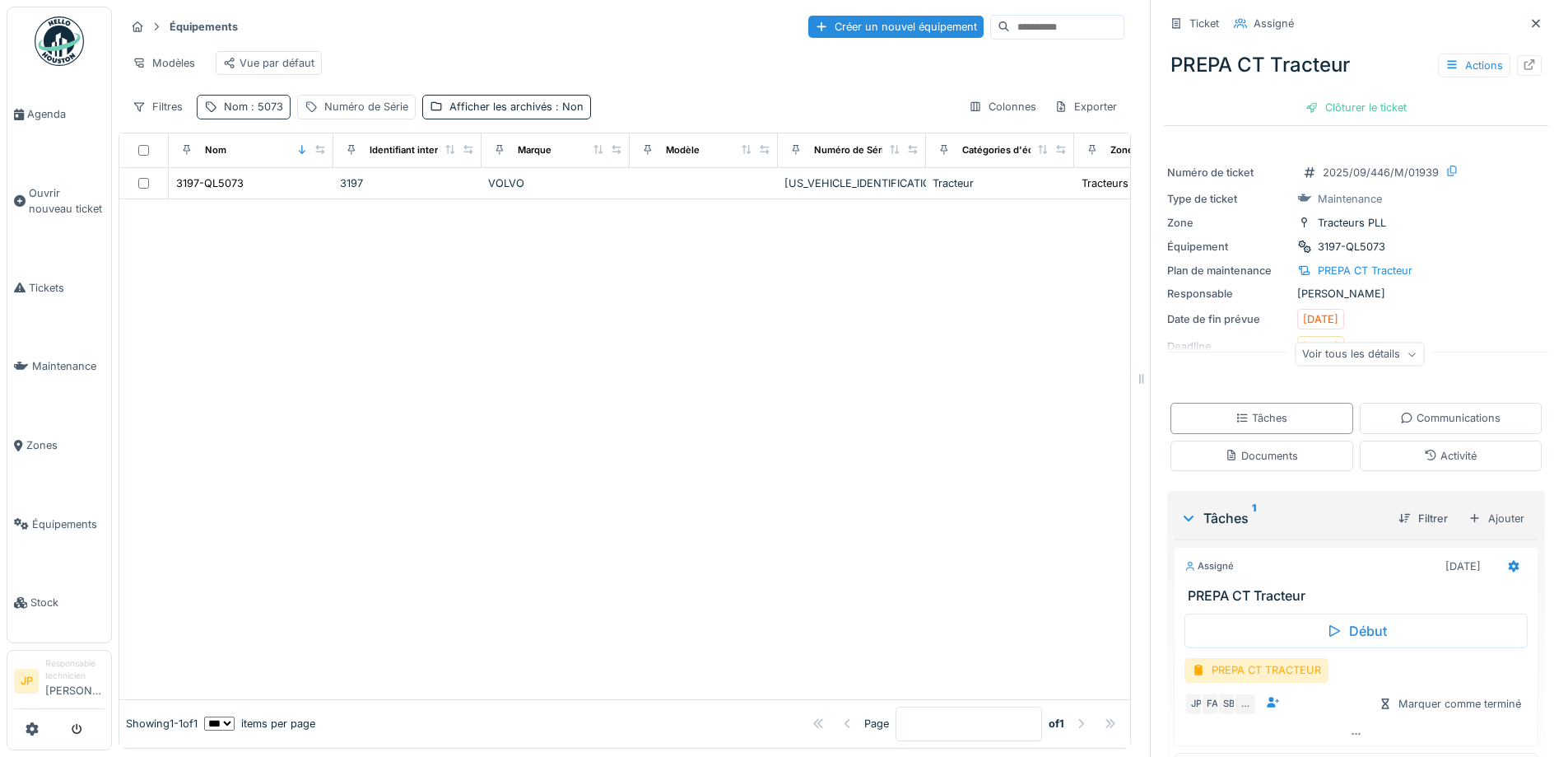
click at [262, 113] on span ": 5073" at bounding box center [265, 107] width 35 height 12
click at [273, 208] on input "****" at bounding box center [286, 198] width 164 height 35
type input "****"
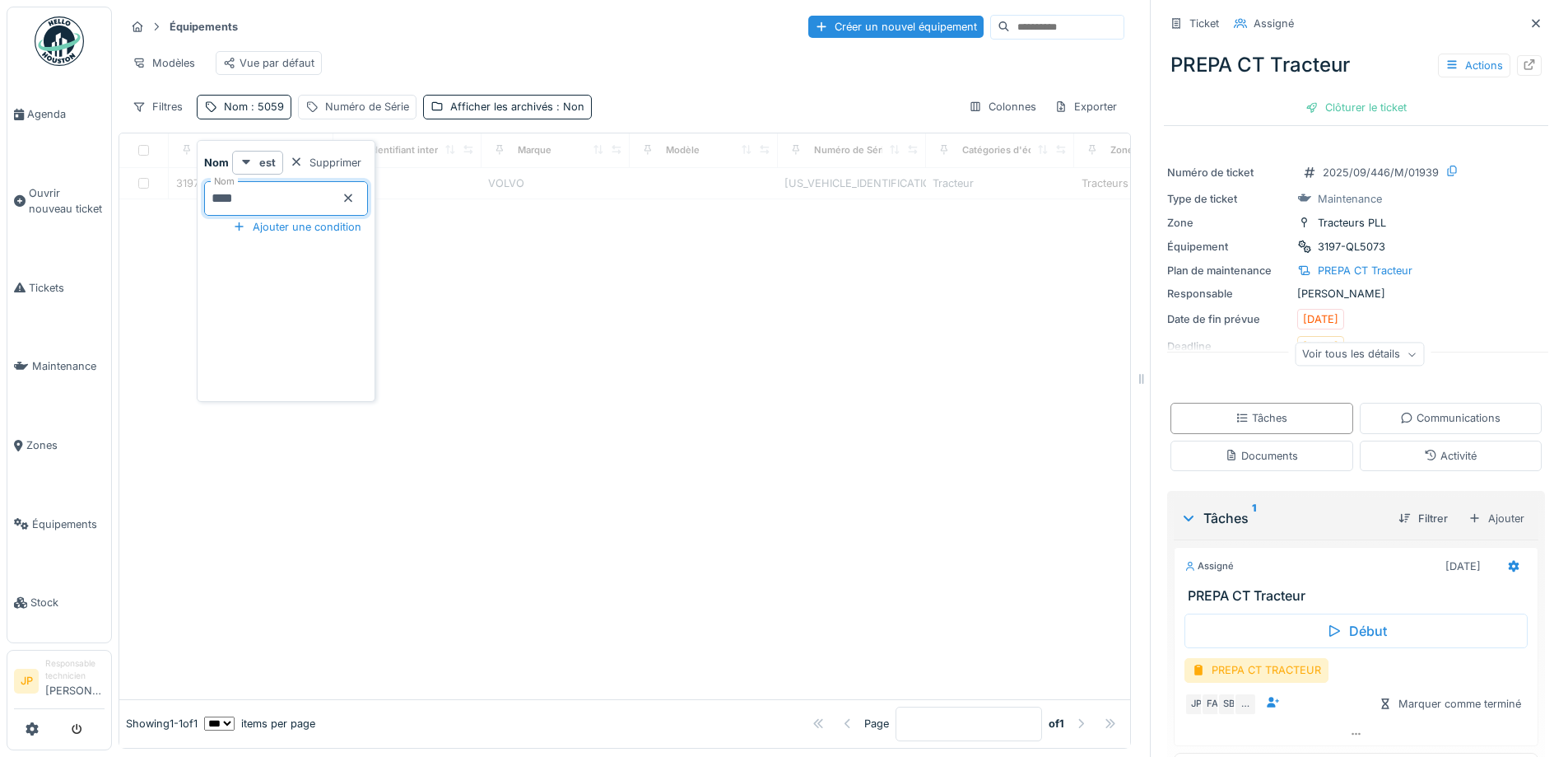
click at [765, 351] on div at bounding box center [624, 449] width 1010 height 500
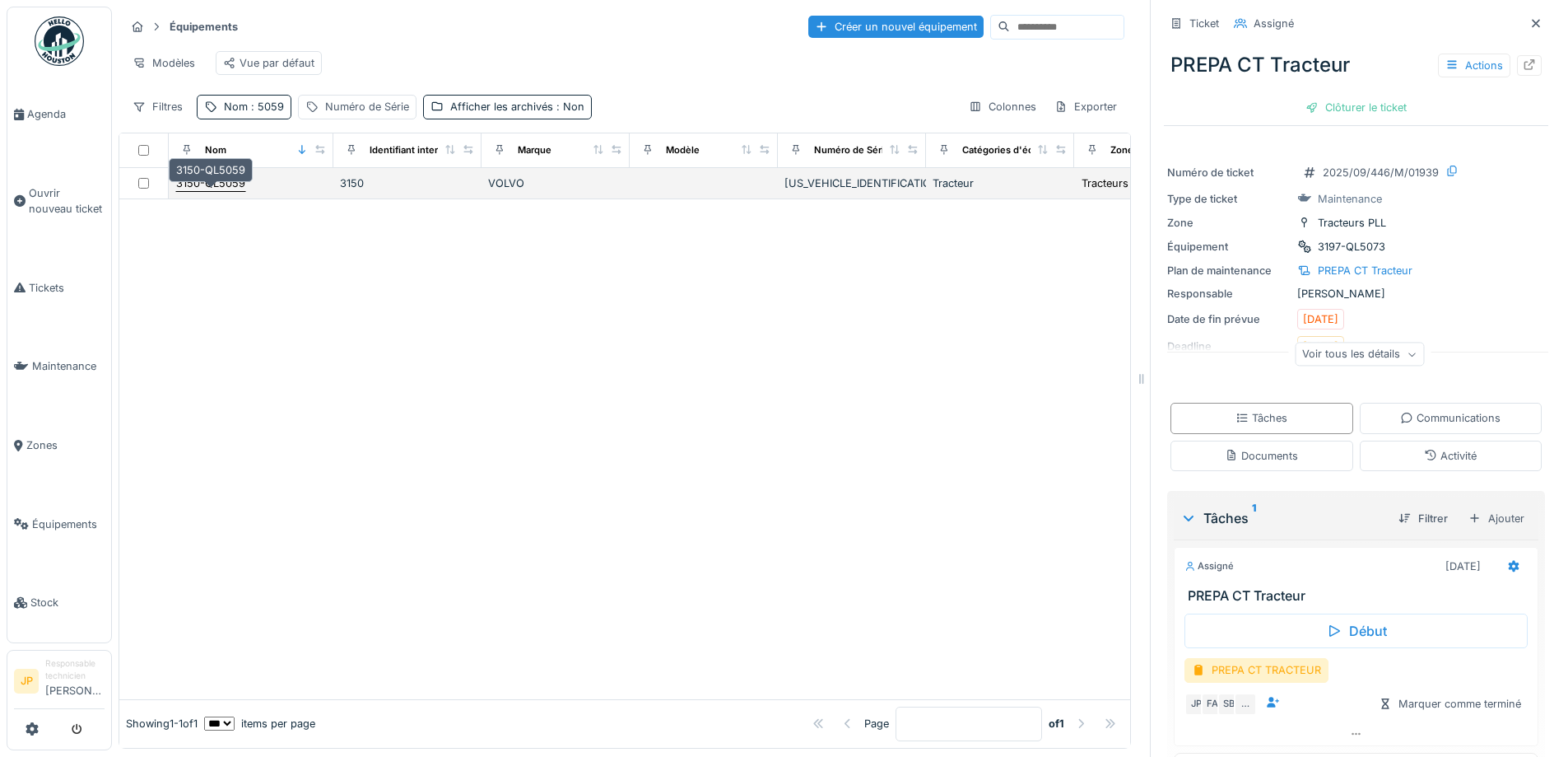
click at [225, 191] on div "3150-QL5059" at bounding box center [210, 183] width 69 height 16
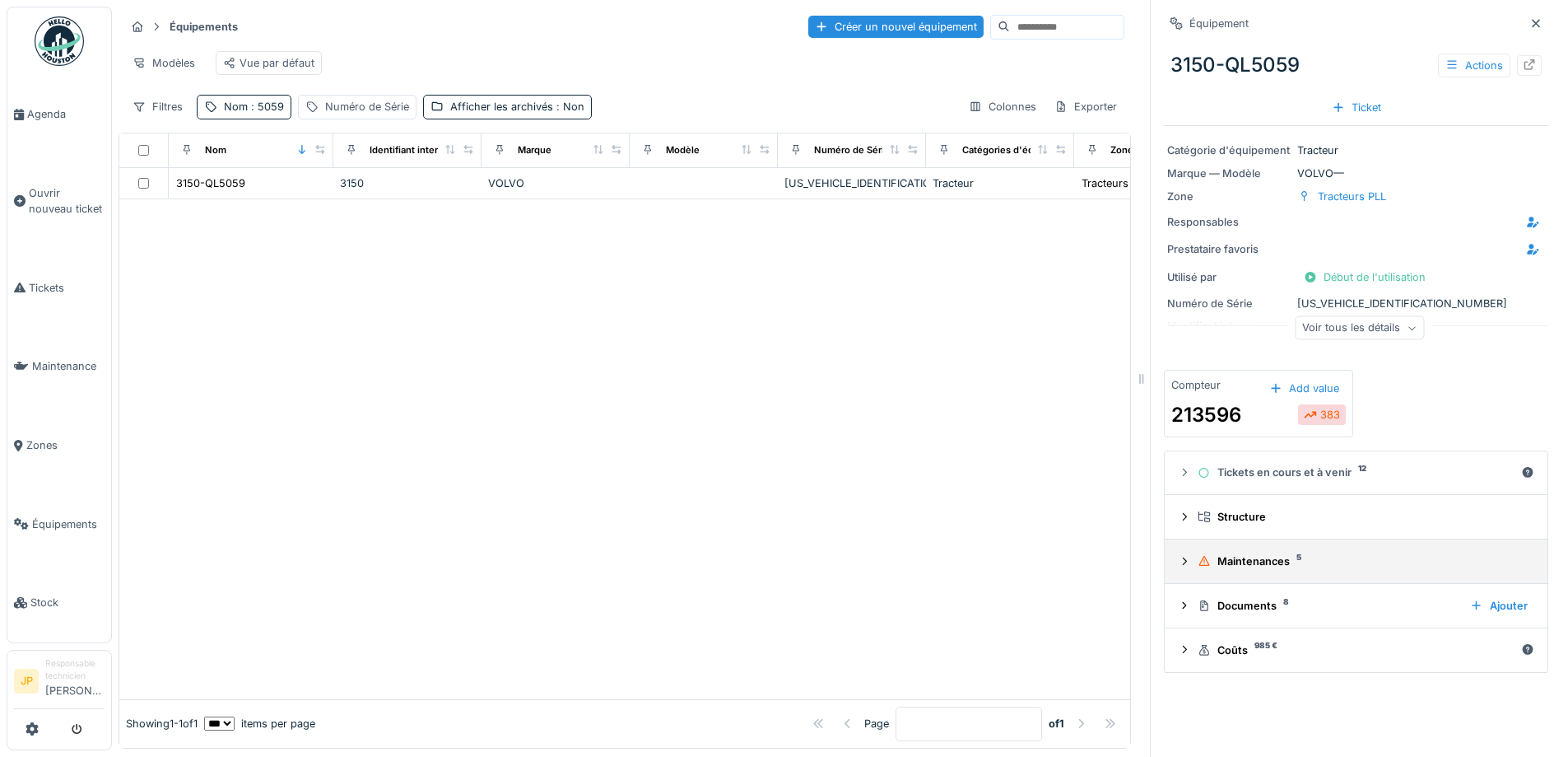
click at [1216, 558] on div "Maintenances 5" at bounding box center [1362, 561] width 330 height 16
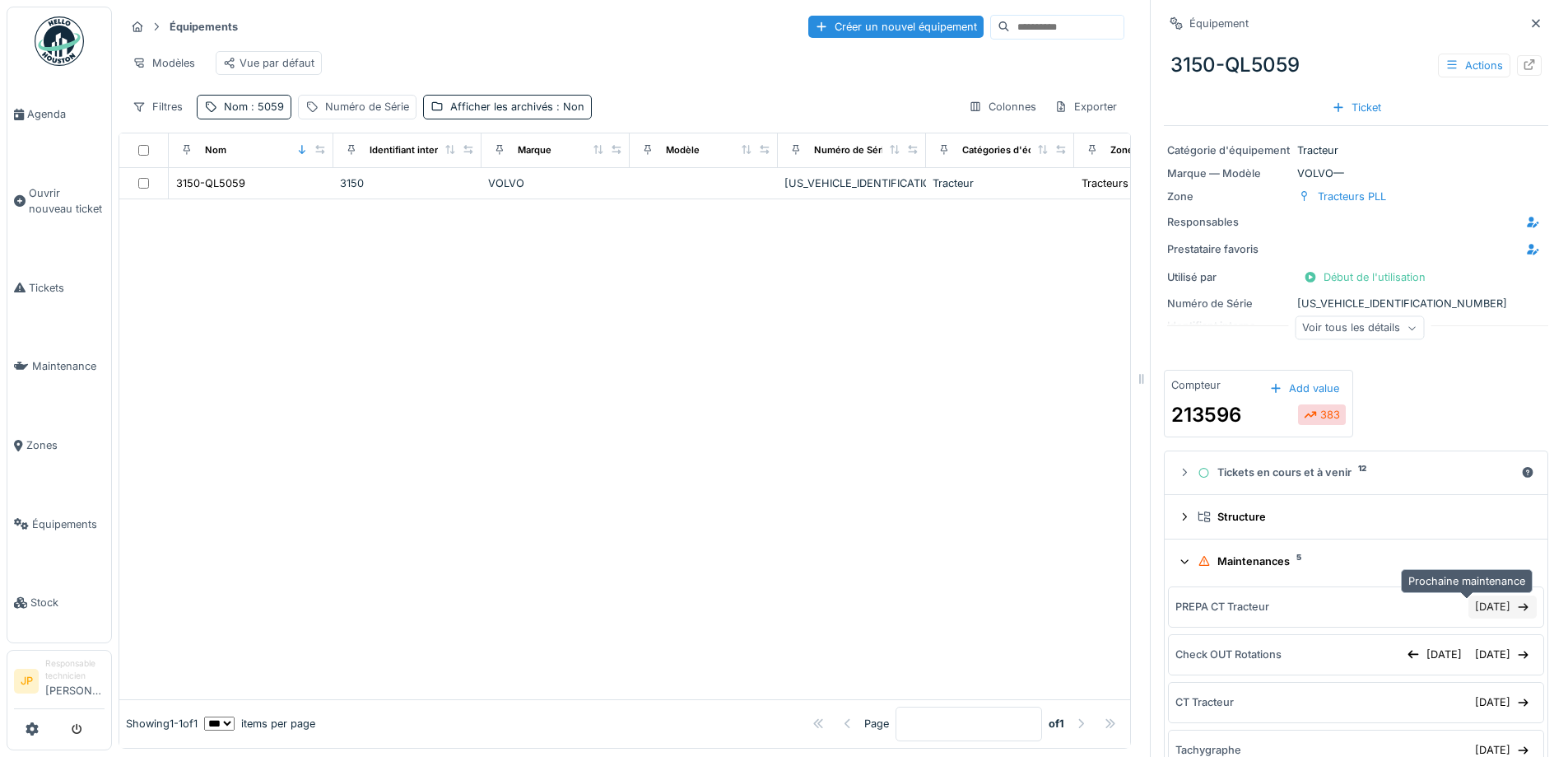
click at [1468, 611] on div "09/10/2025" at bounding box center [1502, 606] width 68 height 23
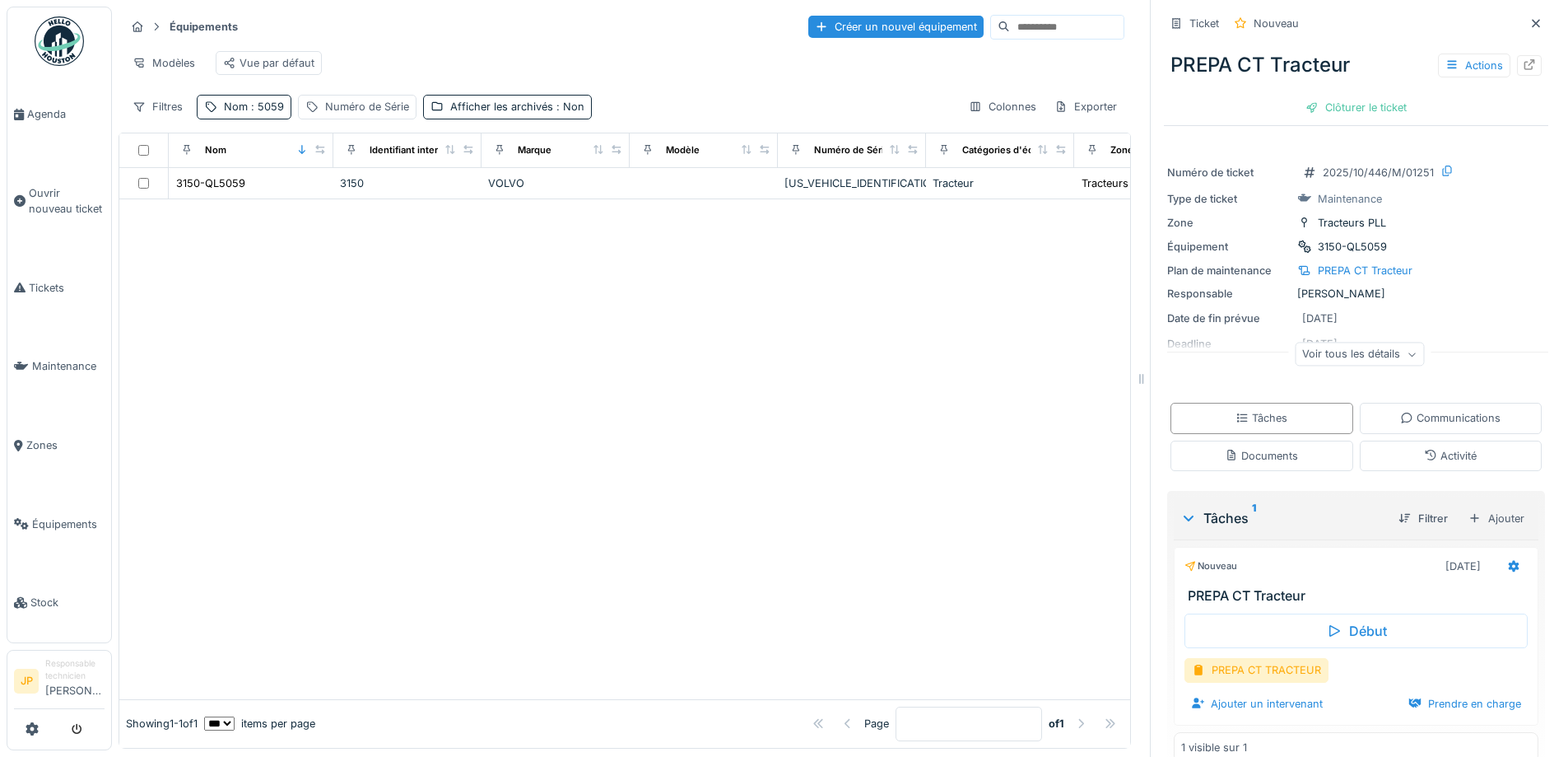
scroll to position [28, 0]
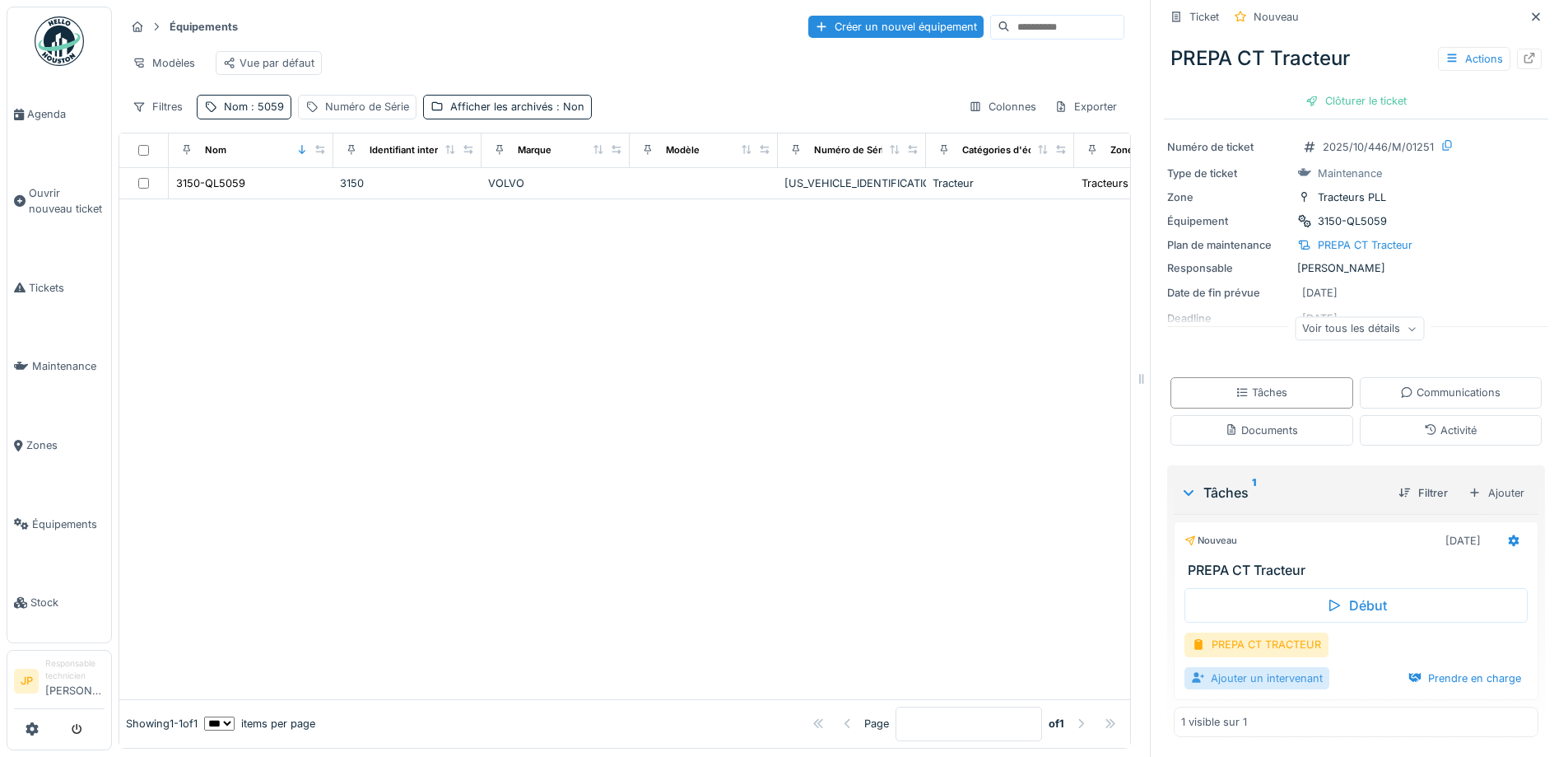
click at [1261, 670] on div "Ajouter un intervenant" at bounding box center [1256, 678] width 145 height 23
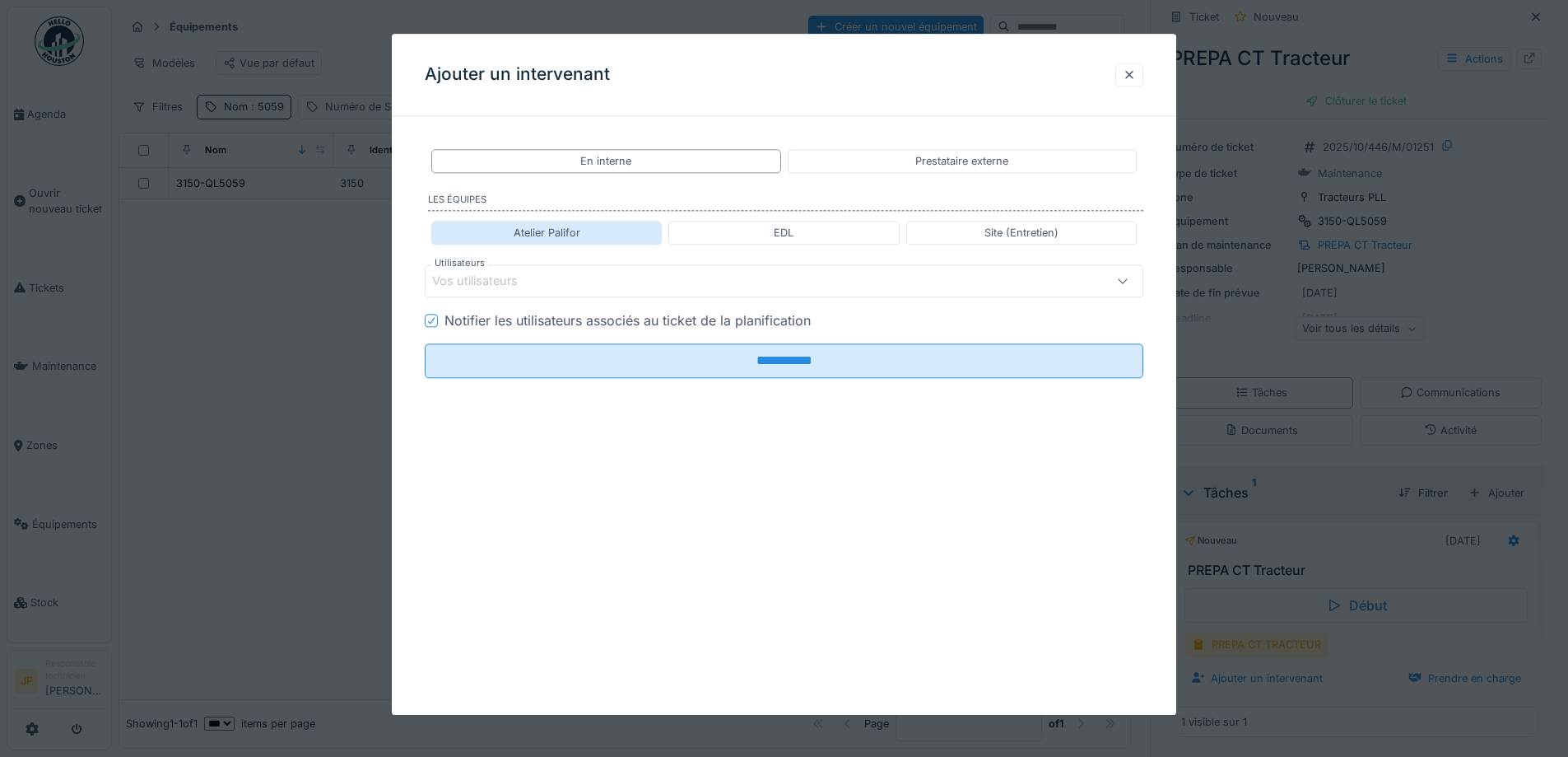
click at [557, 237] on div "Atelier Palifor" at bounding box center [546, 233] width 67 height 16
type input "**********"
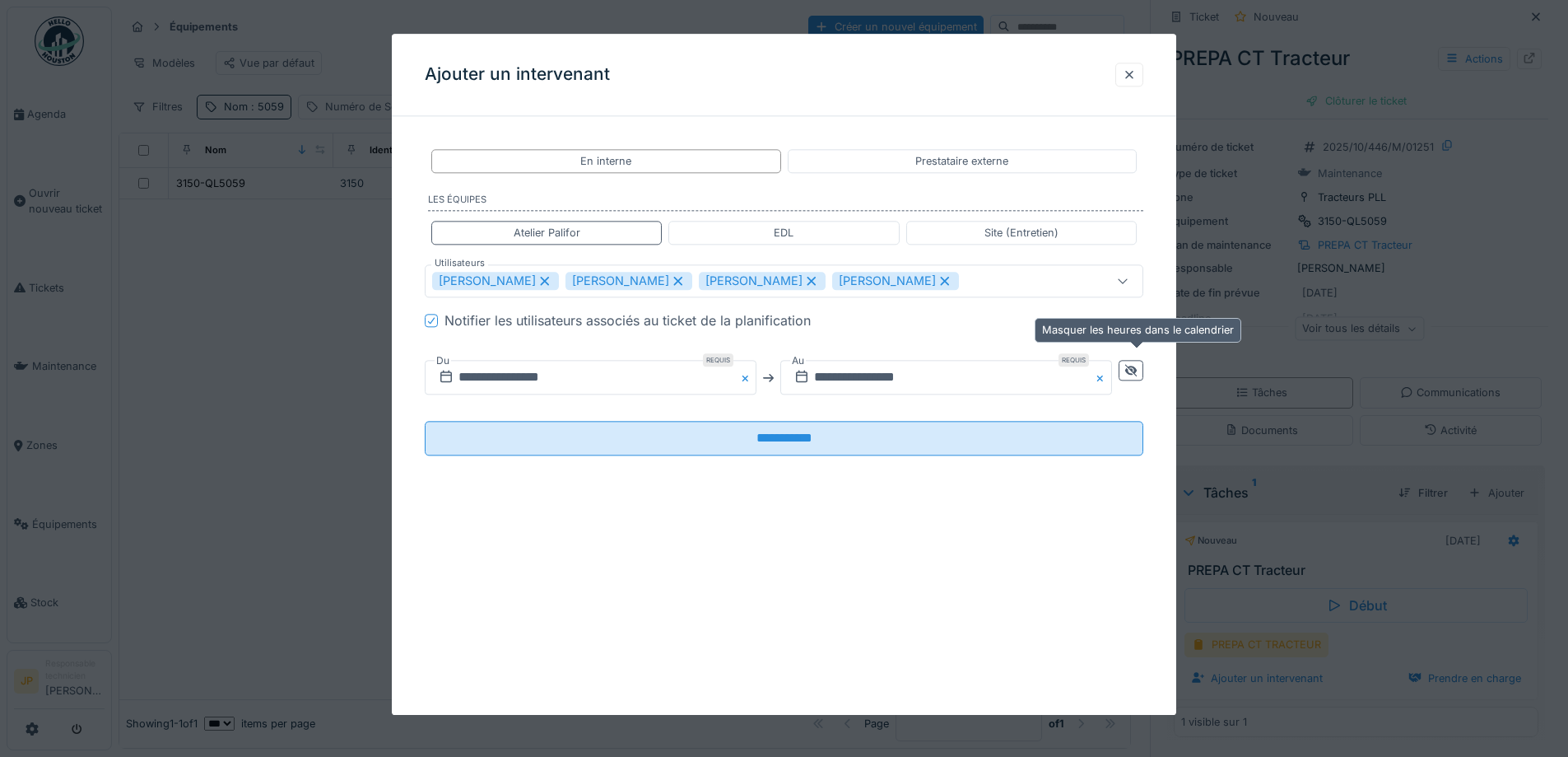
click at [1131, 371] on icon at bounding box center [1131, 370] width 13 height 10
click at [988, 385] on input "**********" at bounding box center [769, 378] width 687 height 35
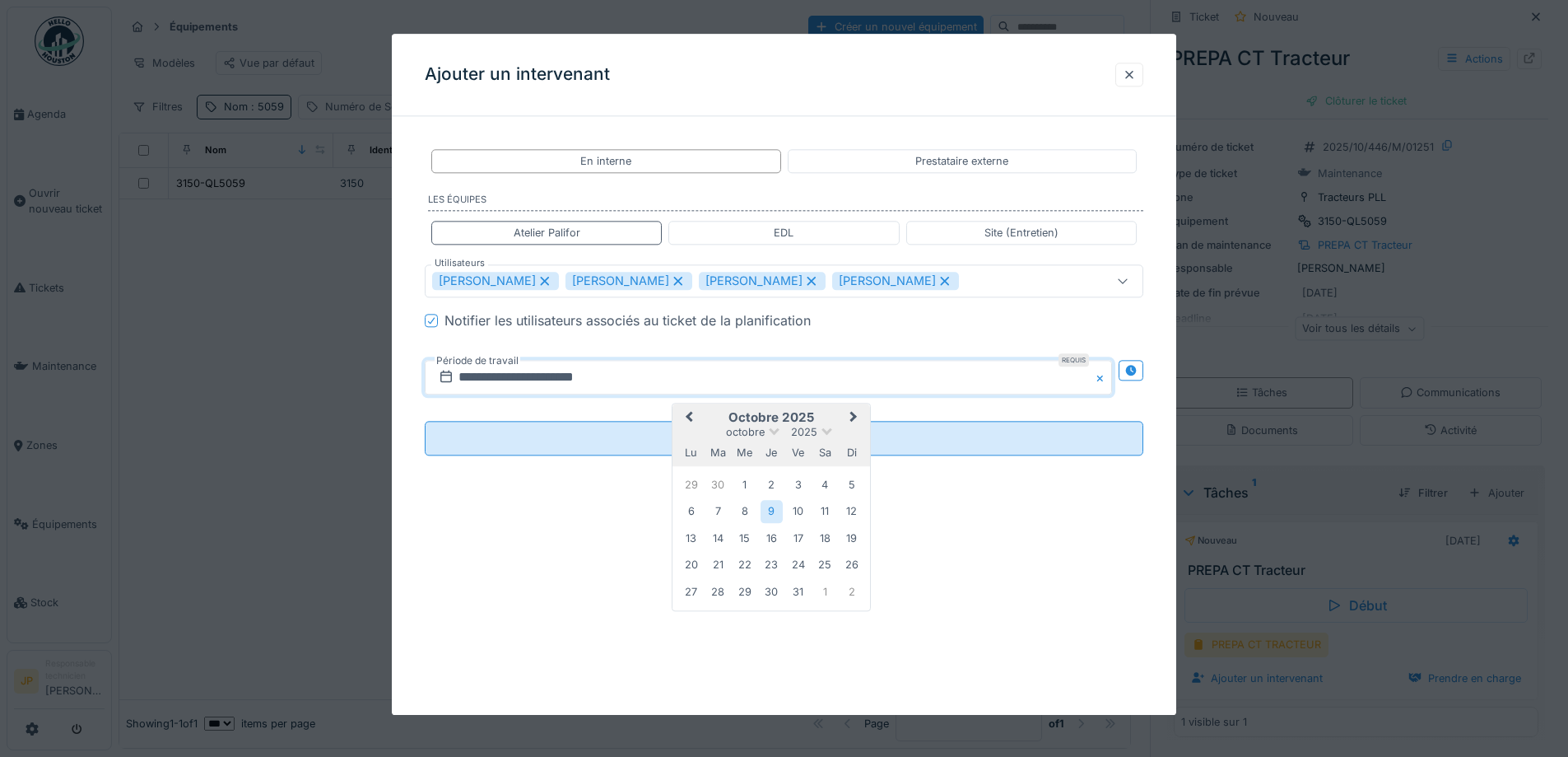
click at [687, 422] on button "Previous Month" at bounding box center [687, 419] width 26 height 26
click at [803, 571] on div "26" at bounding box center [798, 566] width 23 height 24
click at [816, 571] on div "27" at bounding box center [825, 566] width 23 height 23
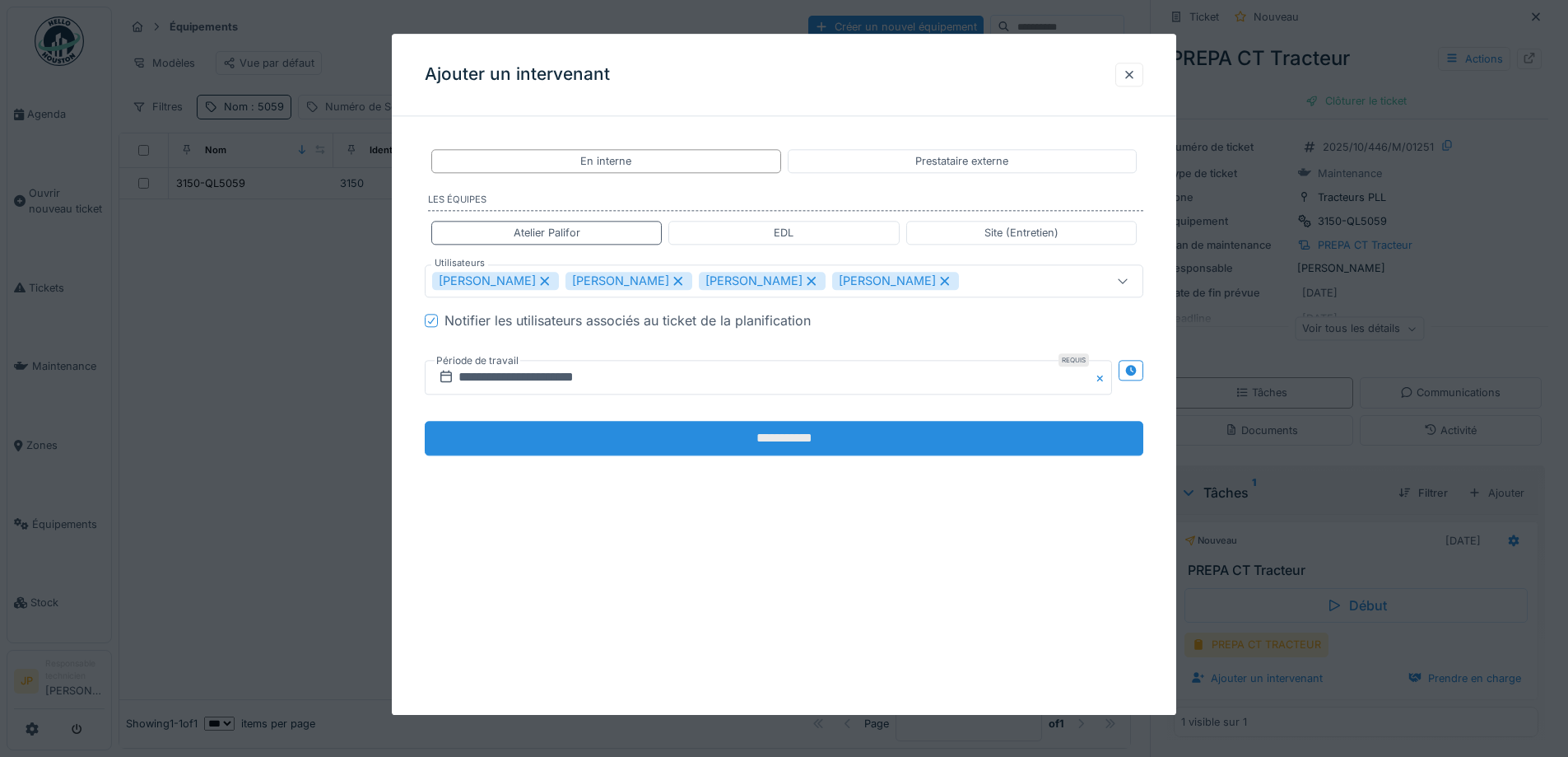
click at [759, 436] on input "**********" at bounding box center [784, 439] width 719 height 35
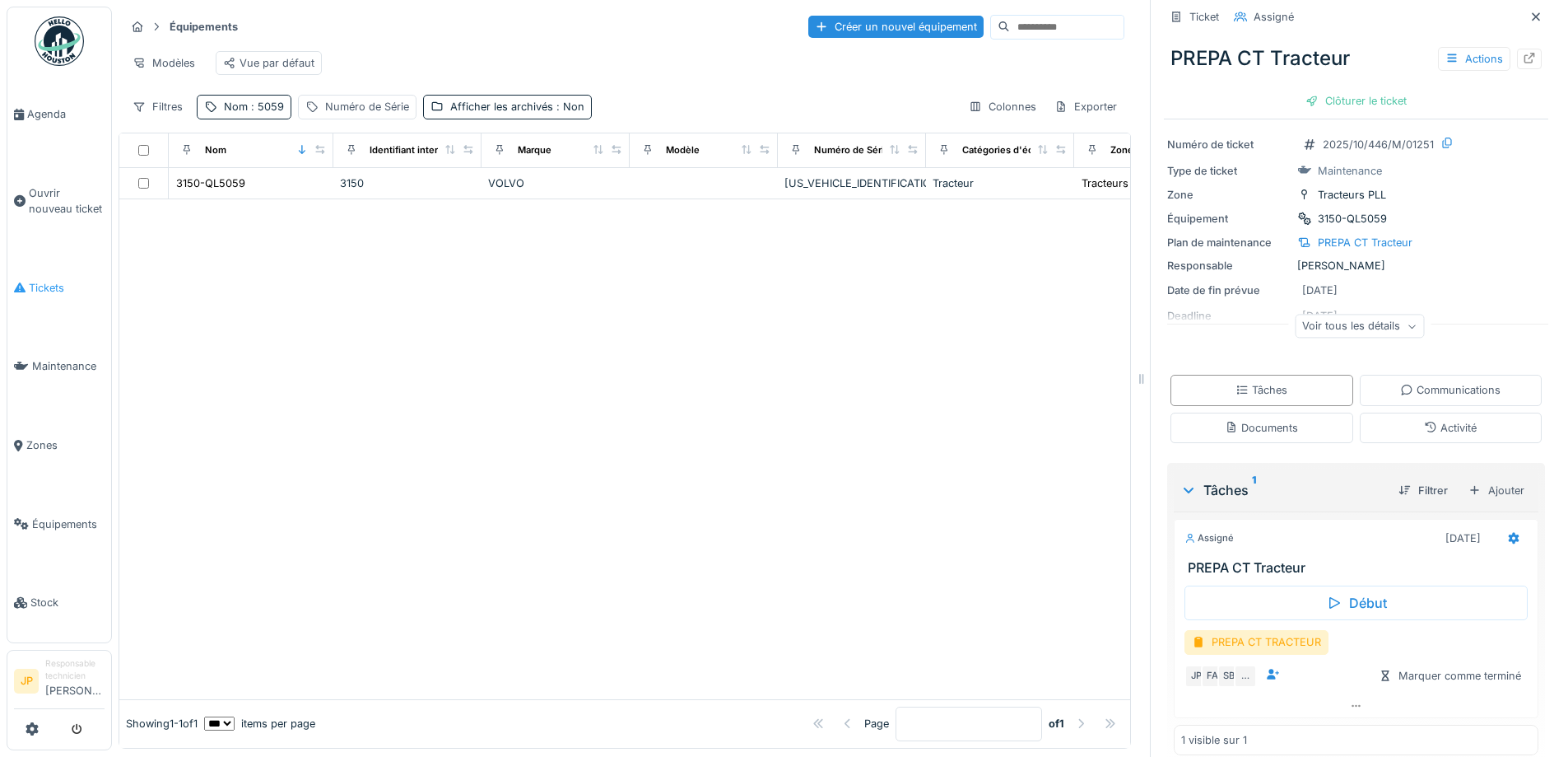
click at [37, 283] on span "Tickets" at bounding box center [66, 288] width 75 height 16
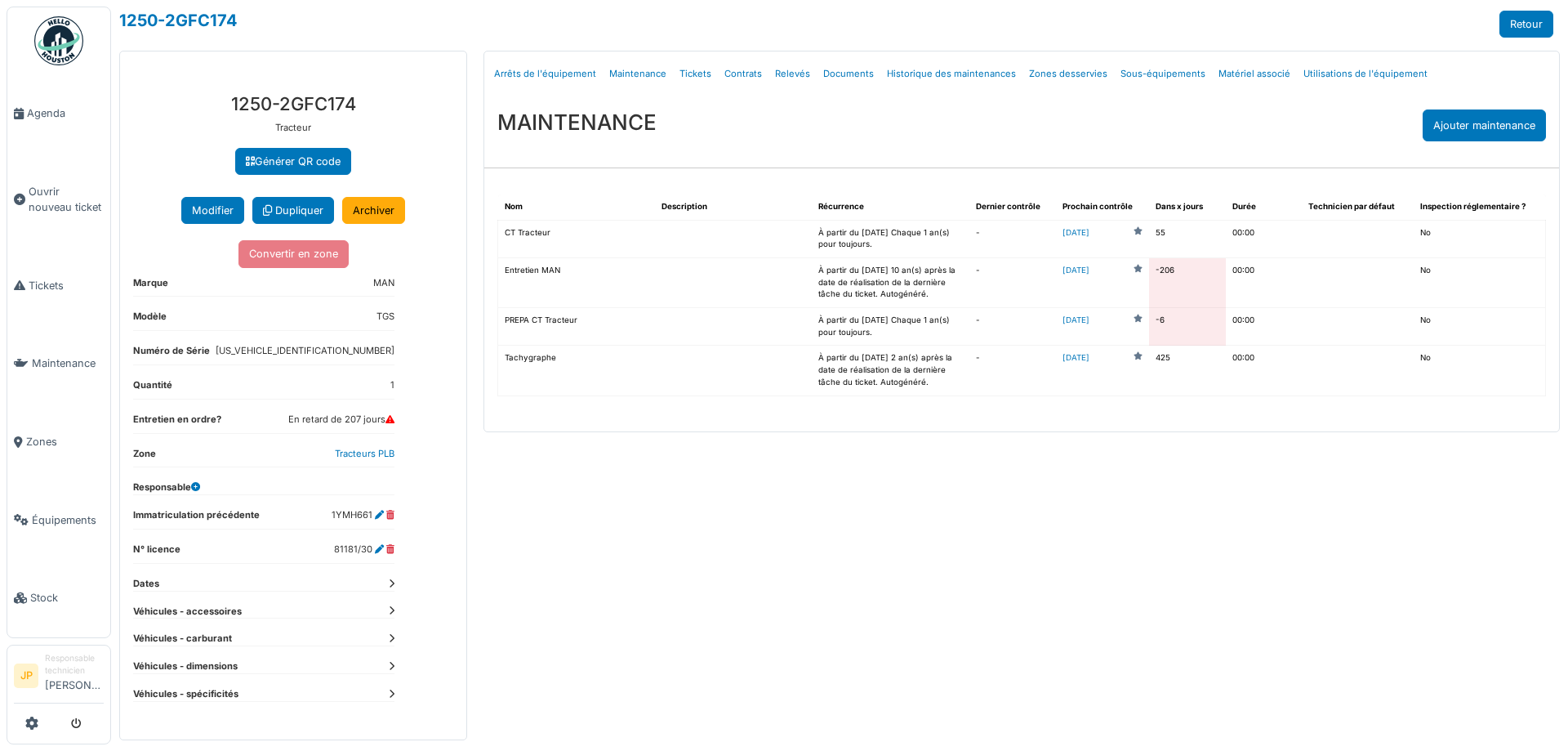
click at [1087, 320] on link "[DATE]" at bounding box center [1076, 321] width 27 height 12
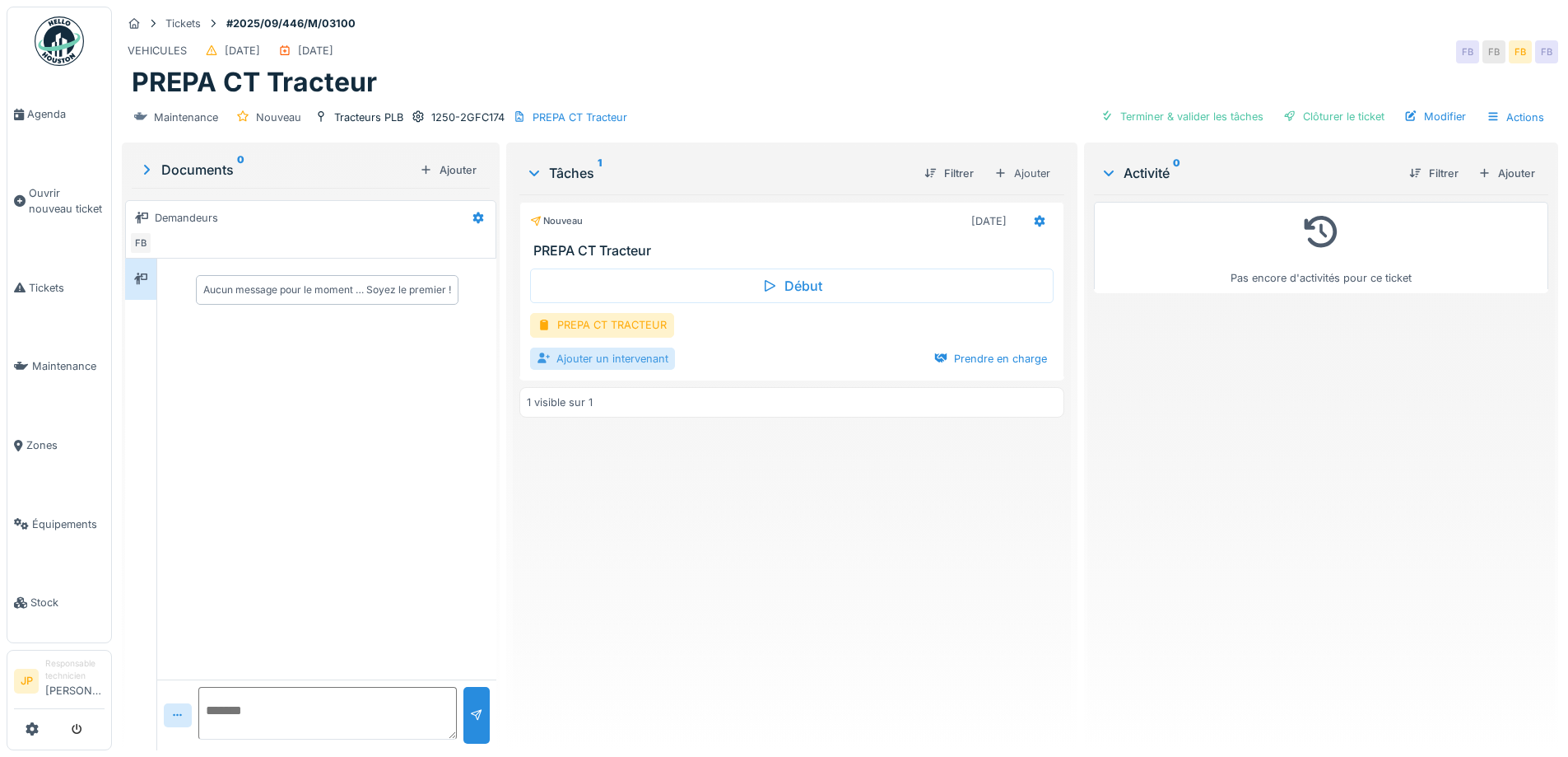
click at [567, 351] on div "Ajouter un intervenant" at bounding box center [602, 359] width 145 height 23
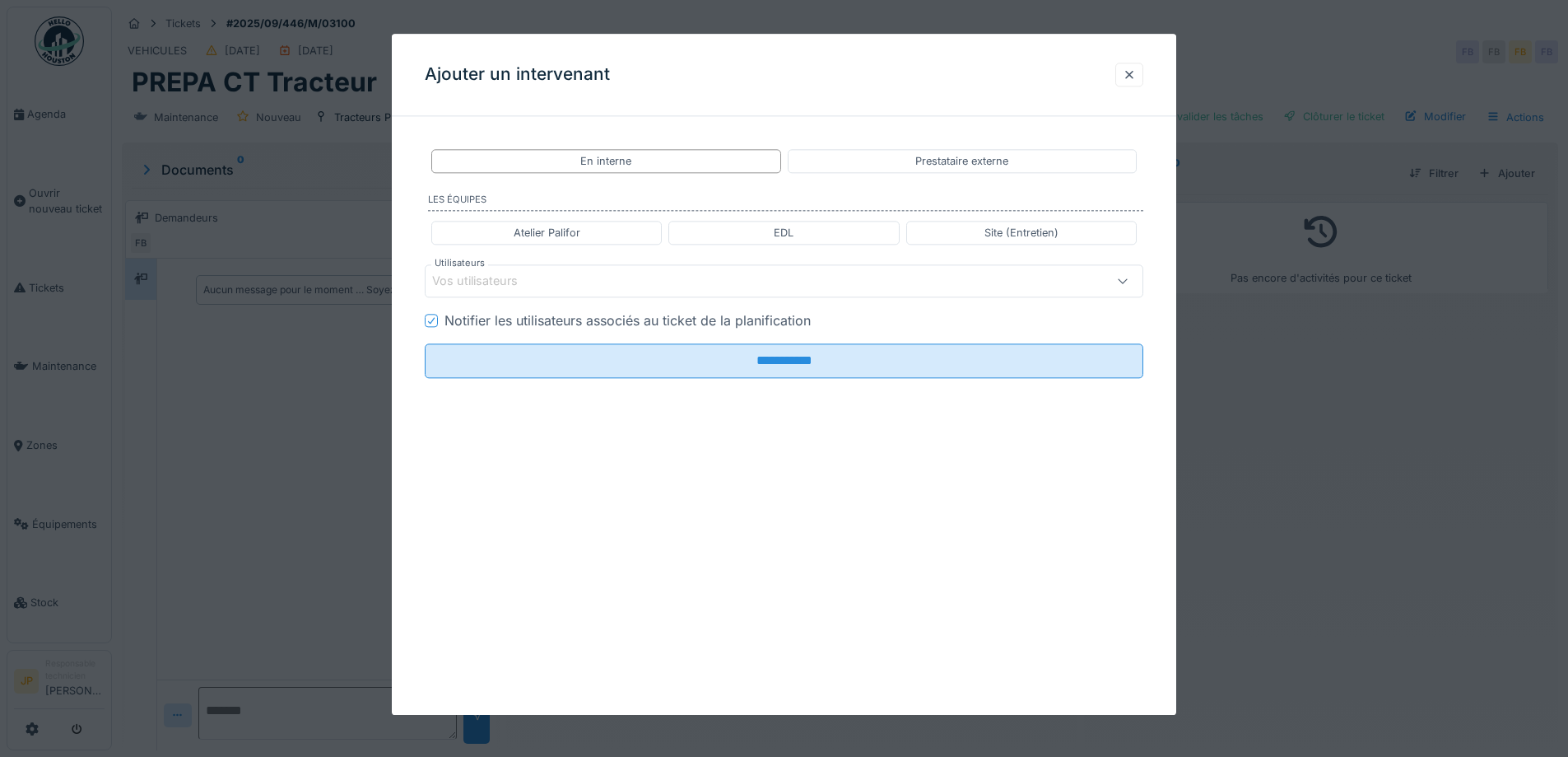
click at [507, 283] on div "Vos utilisateurs" at bounding box center [486, 281] width 108 height 18
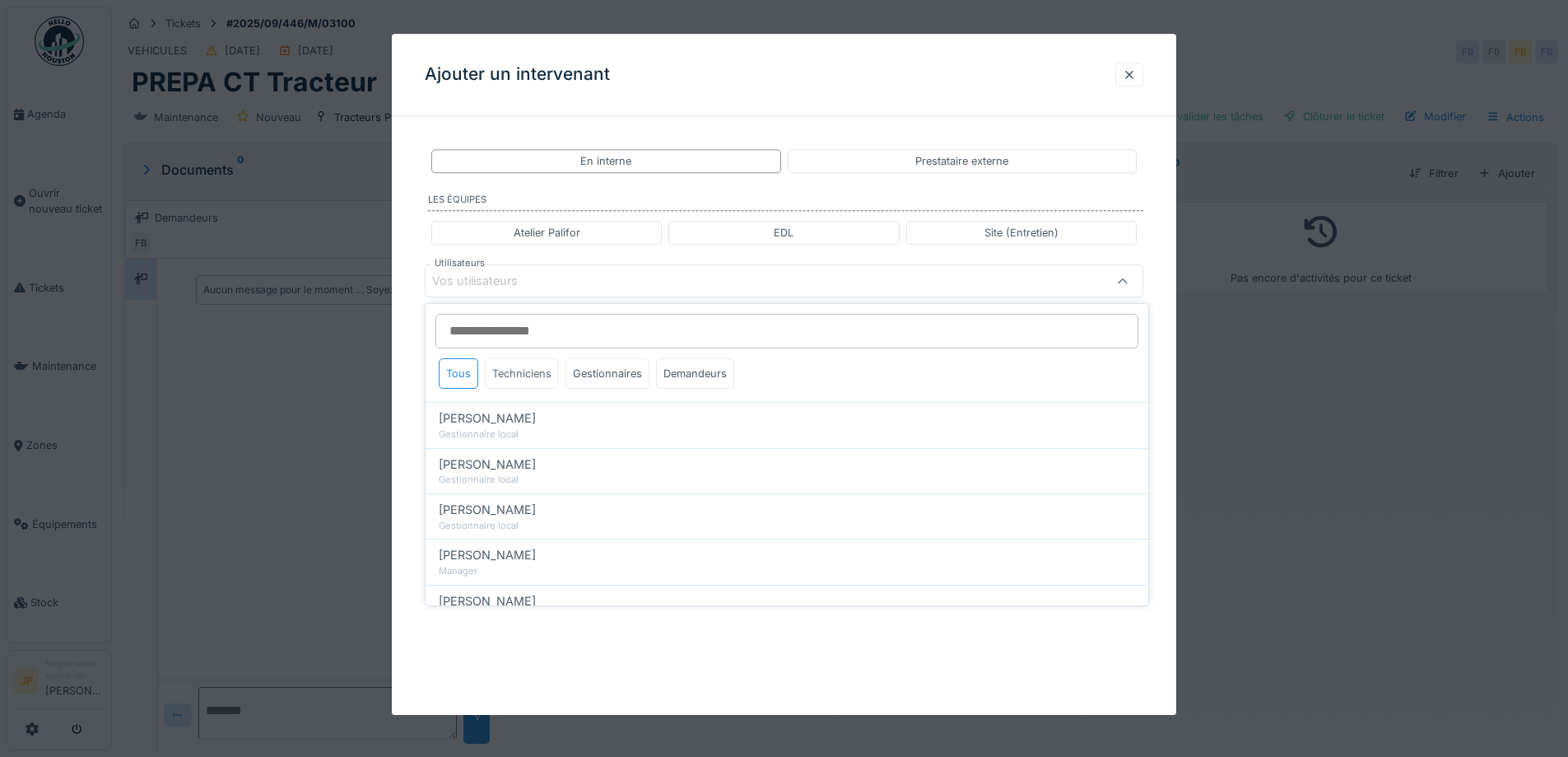
click at [533, 361] on div "Techniciens" at bounding box center [522, 373] width 74 height 30
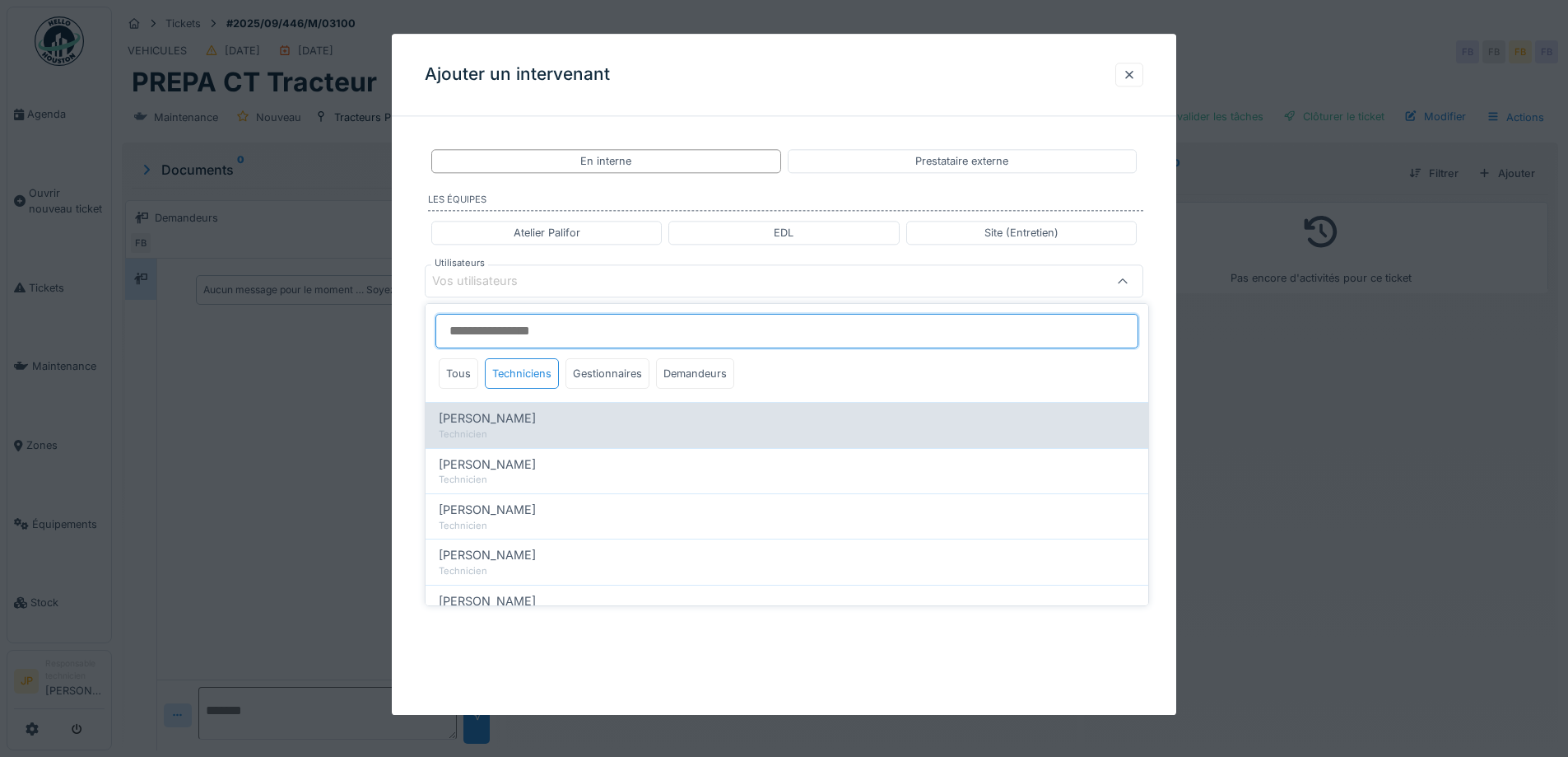
scroll to position [82, 0]
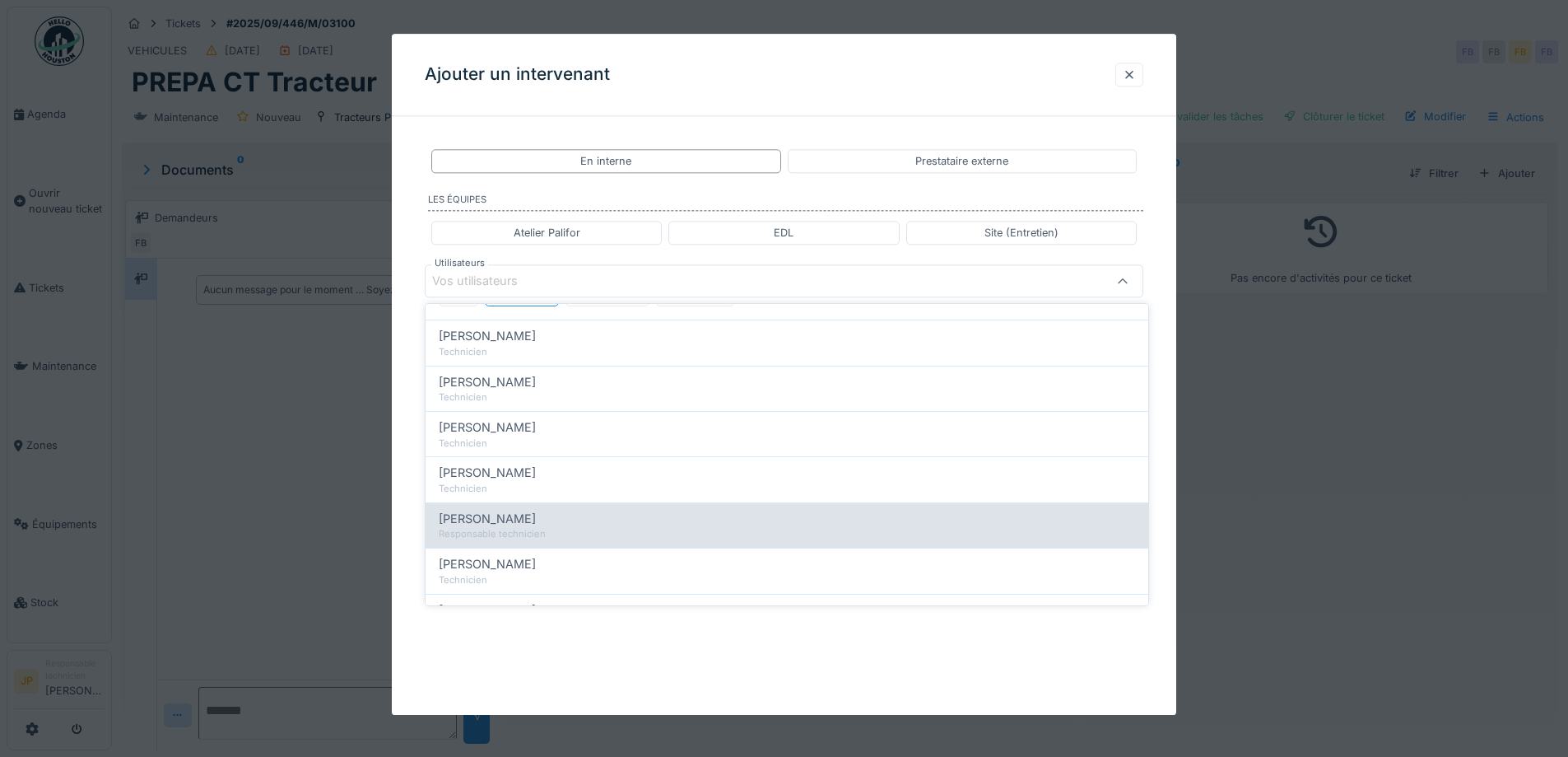
click at [534, 534] on div "Responsable technicien" at bounding box center [787, 534] width 696 height 14
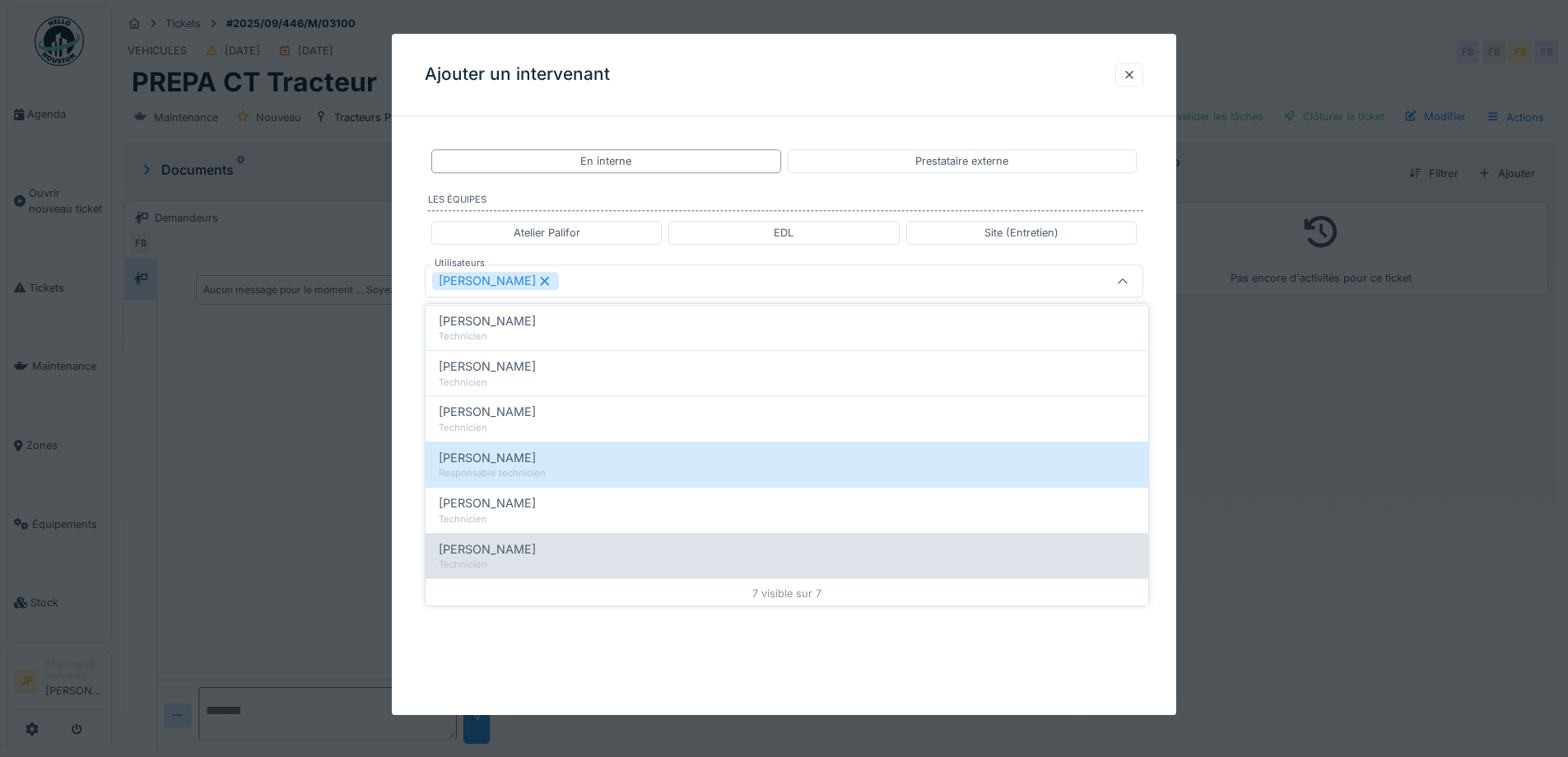
scroll to position [146, 0]
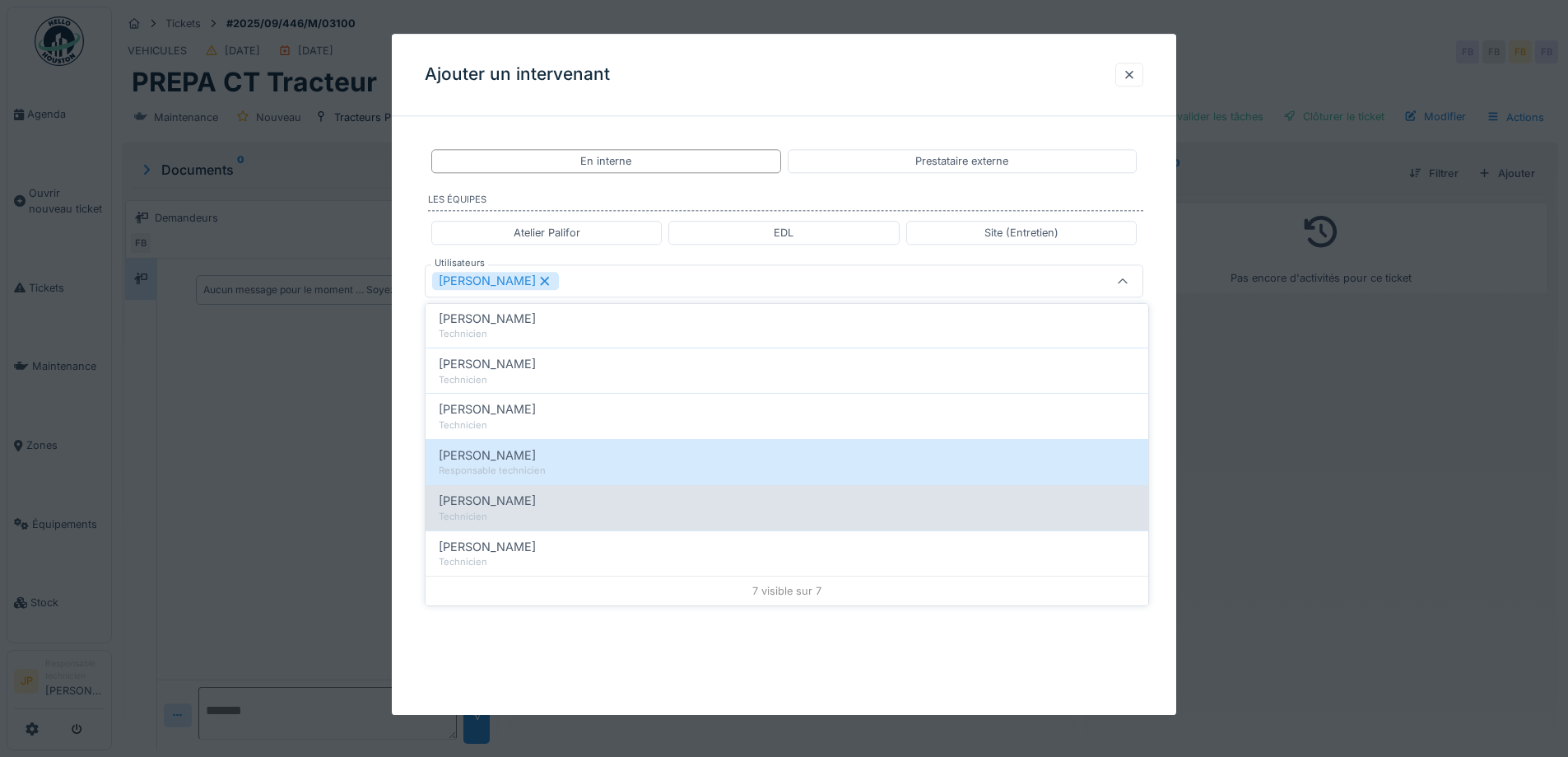
click at [521, 516] on div "Technicien" at bounding box center [787, 516] width 696 height 14
type input "**********"
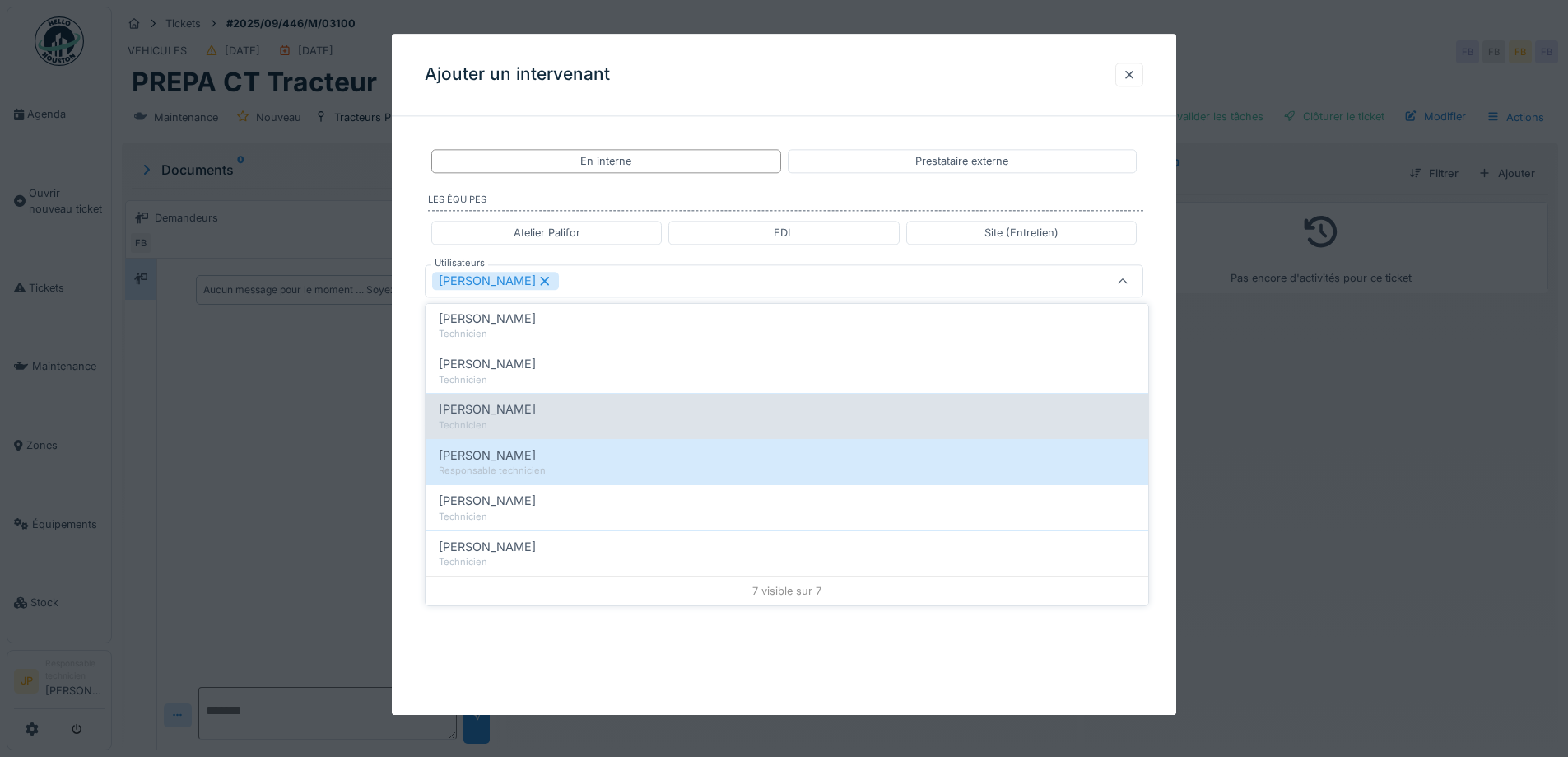
scroll to position [0, 0]
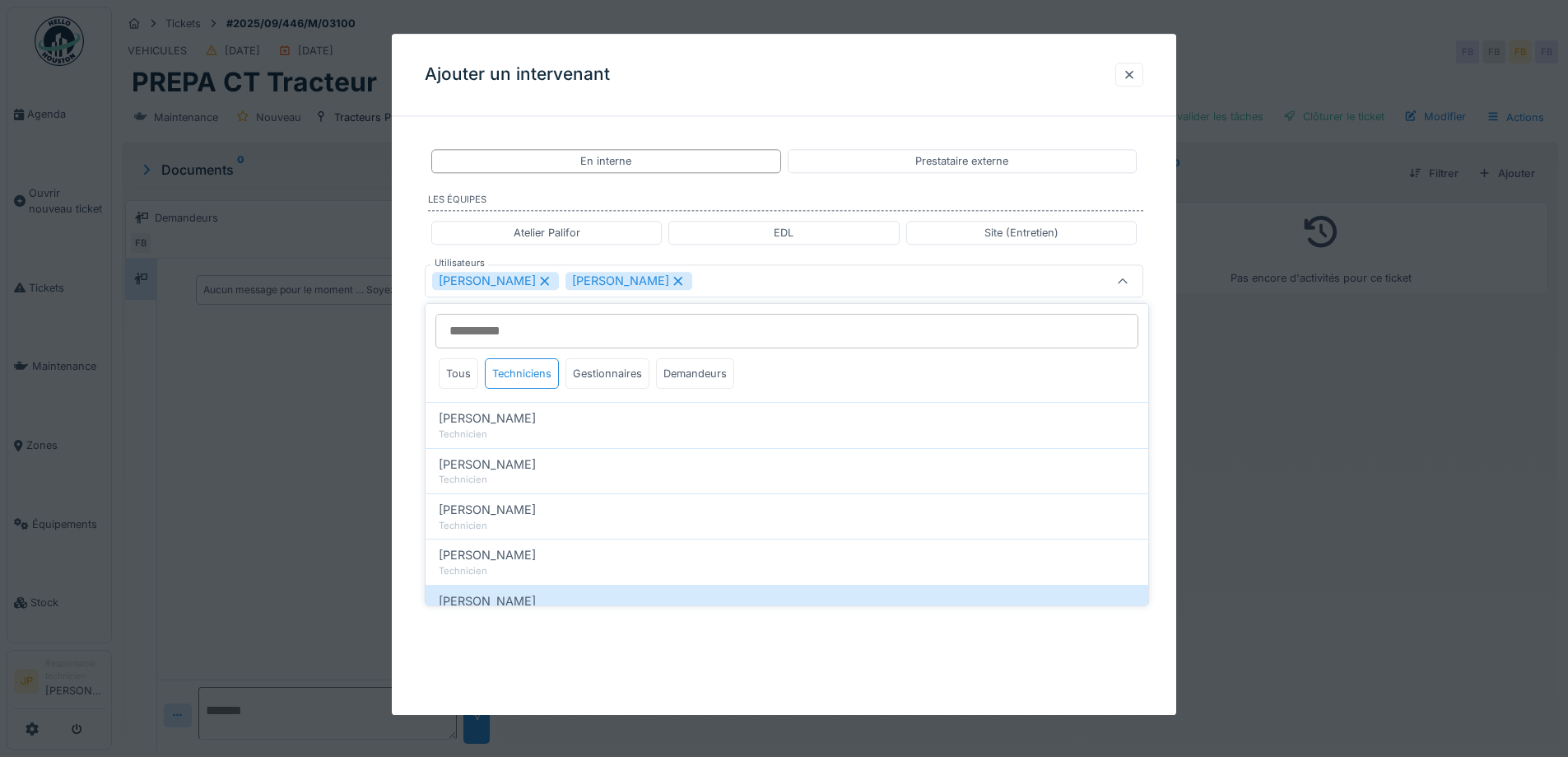
click at [839, 77] on div "Ajouter un intervenant" at bounding box center [784, 74] width 784 height 82
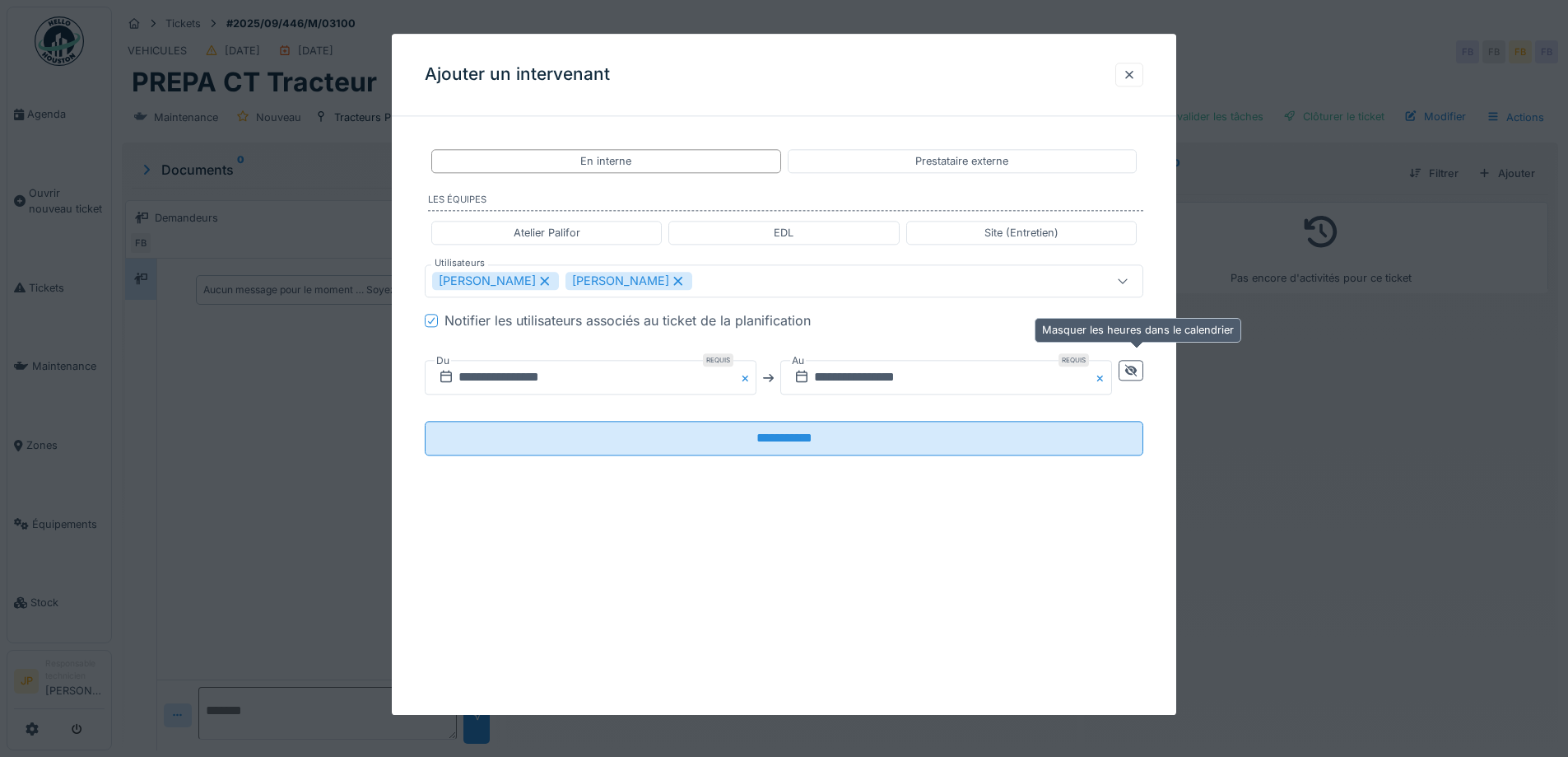
click at [1138, 372] on icon at bounding box center [1131, 370] width 13 height 10
click at [754, 372] on input "**********" at bounding box center [769, 378] width 687 height 35
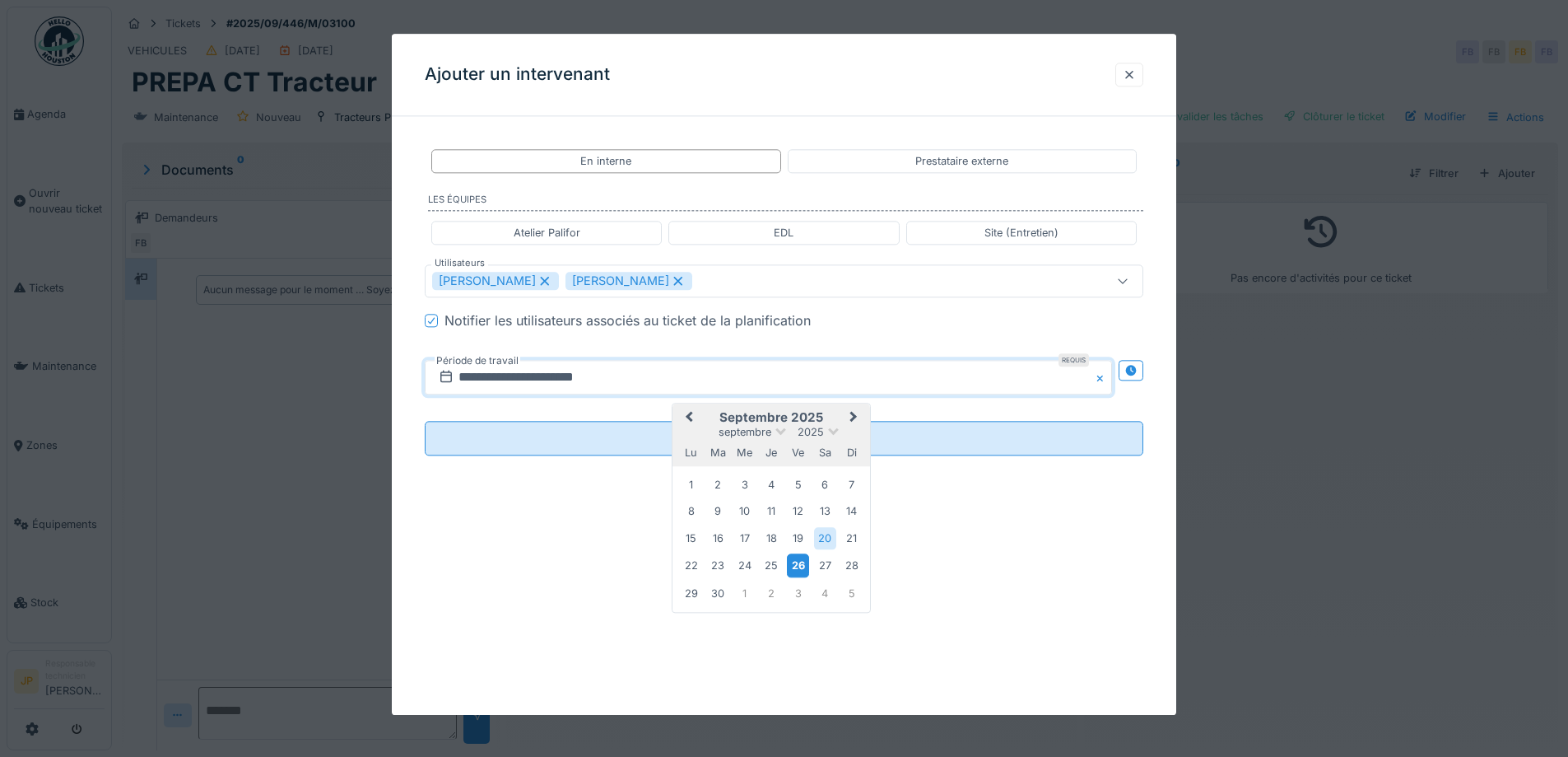
click at [797, 565] on div "26" at bounding box center [798, 566] width 23 height 24
click at [798, 565] on div "26" at bounding box center [798, 566] width 23 height 24
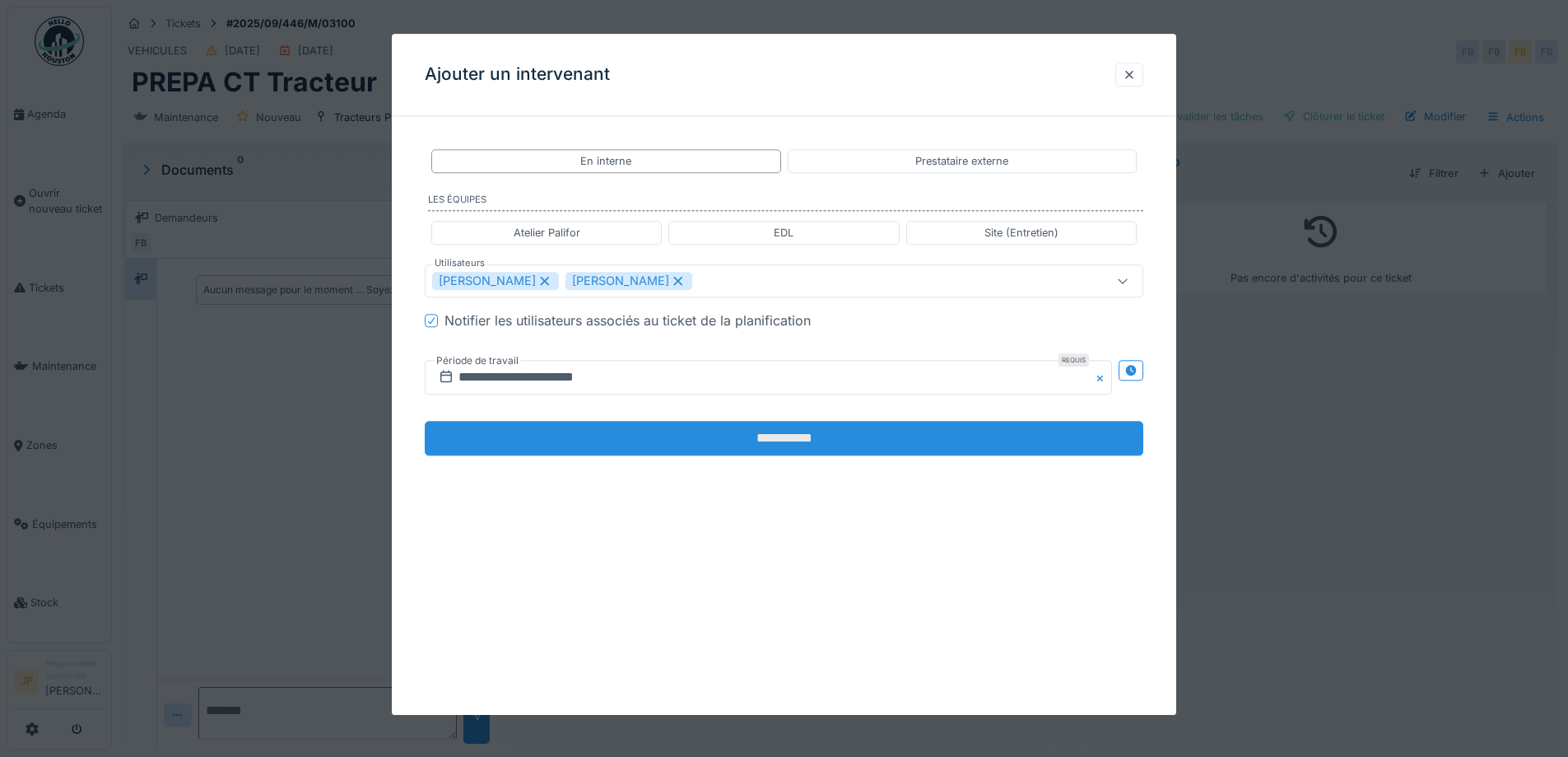
click at [772, 437] on input "**********" at bounding box center [784, 439] width 719 height 35
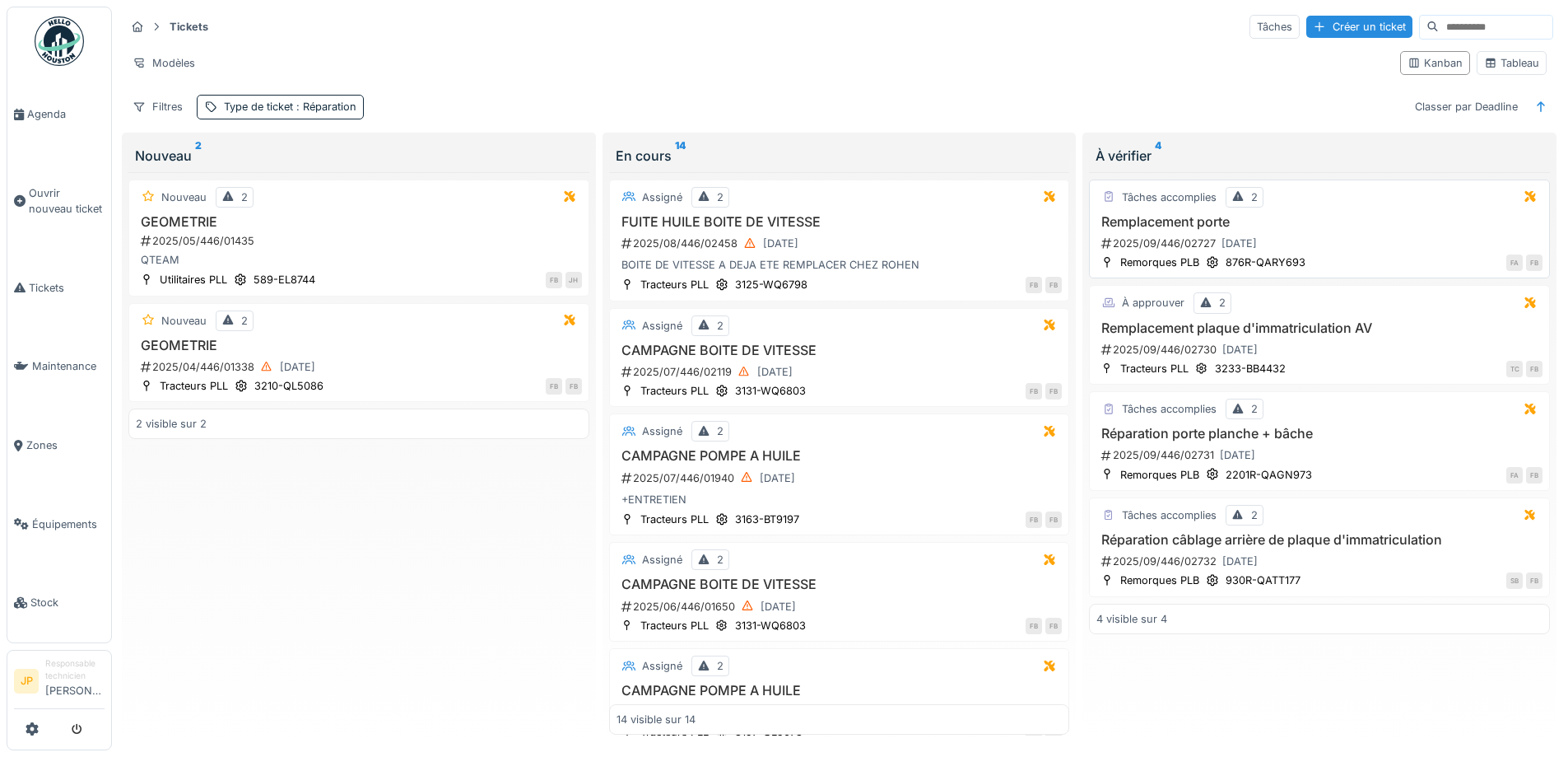
click at [1163, 227] on h3 "Remplacement porte" at bounding box center [1319, 222] width 446 height 16
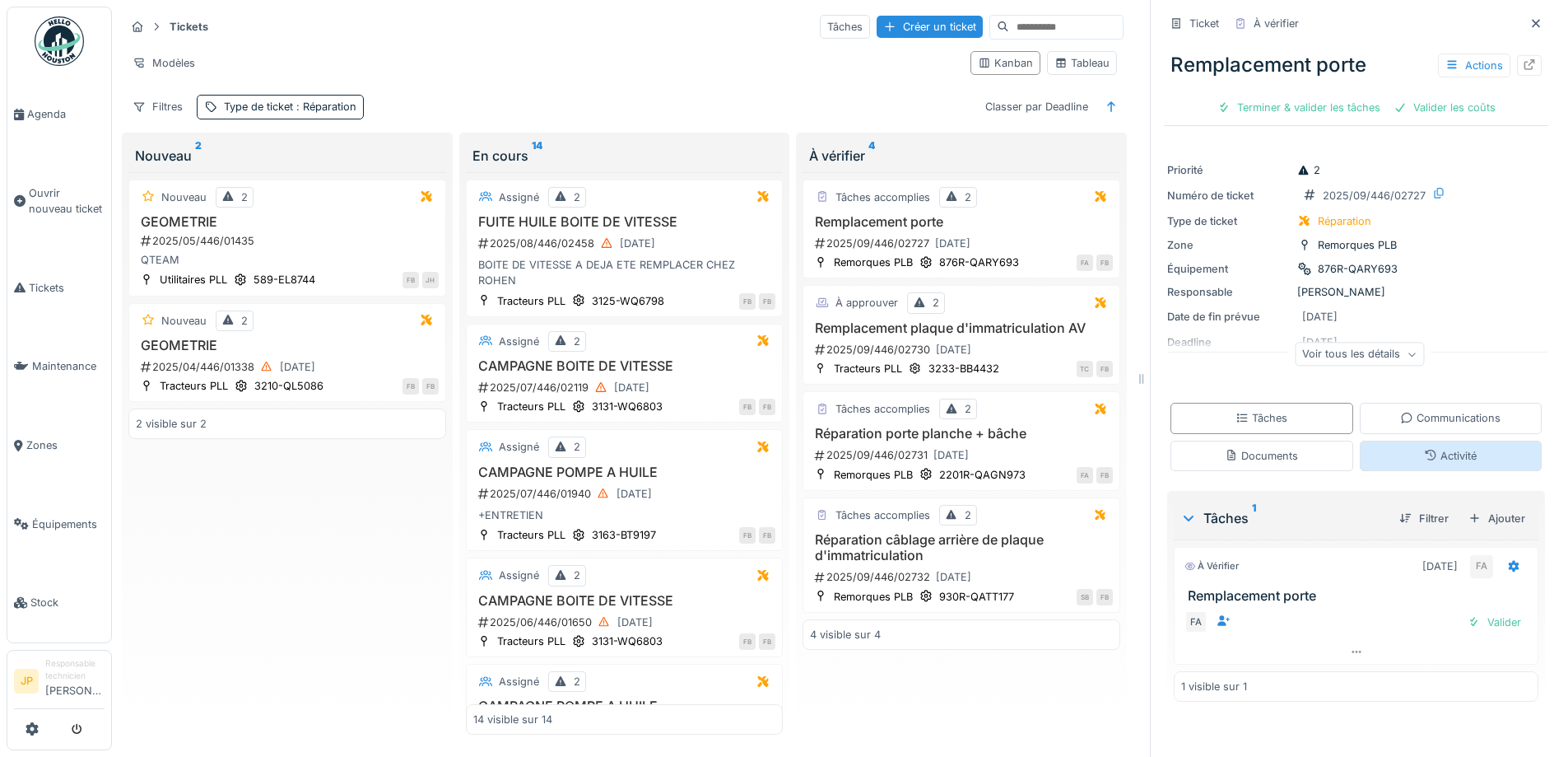
click at [1444, 462] on div "Activité" at bounding box center [1450, 456] width 53 height 16
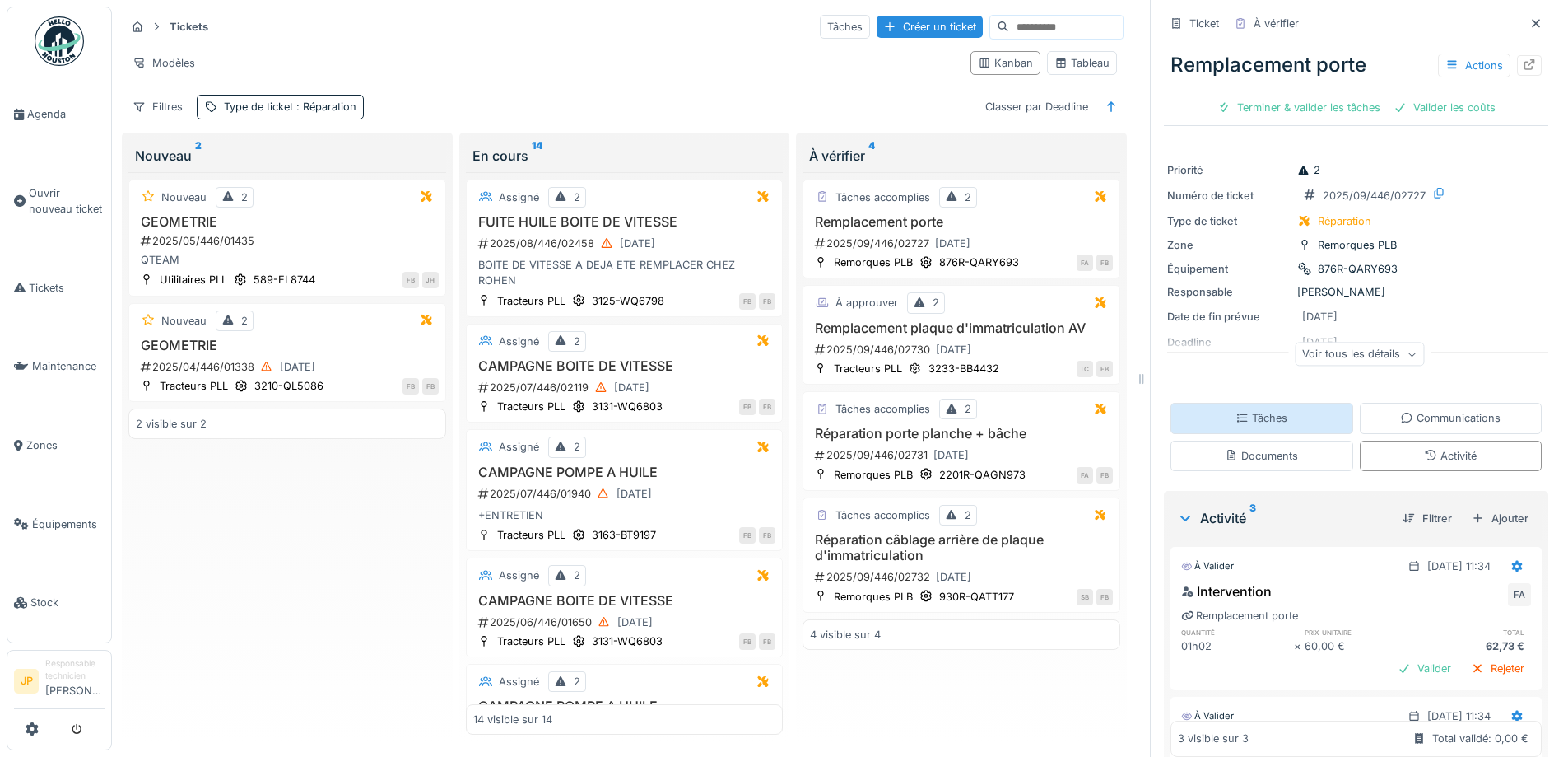
click at [1232, 403] on div "Tâches" at bounding box center [1261, 417] width 183 height 30
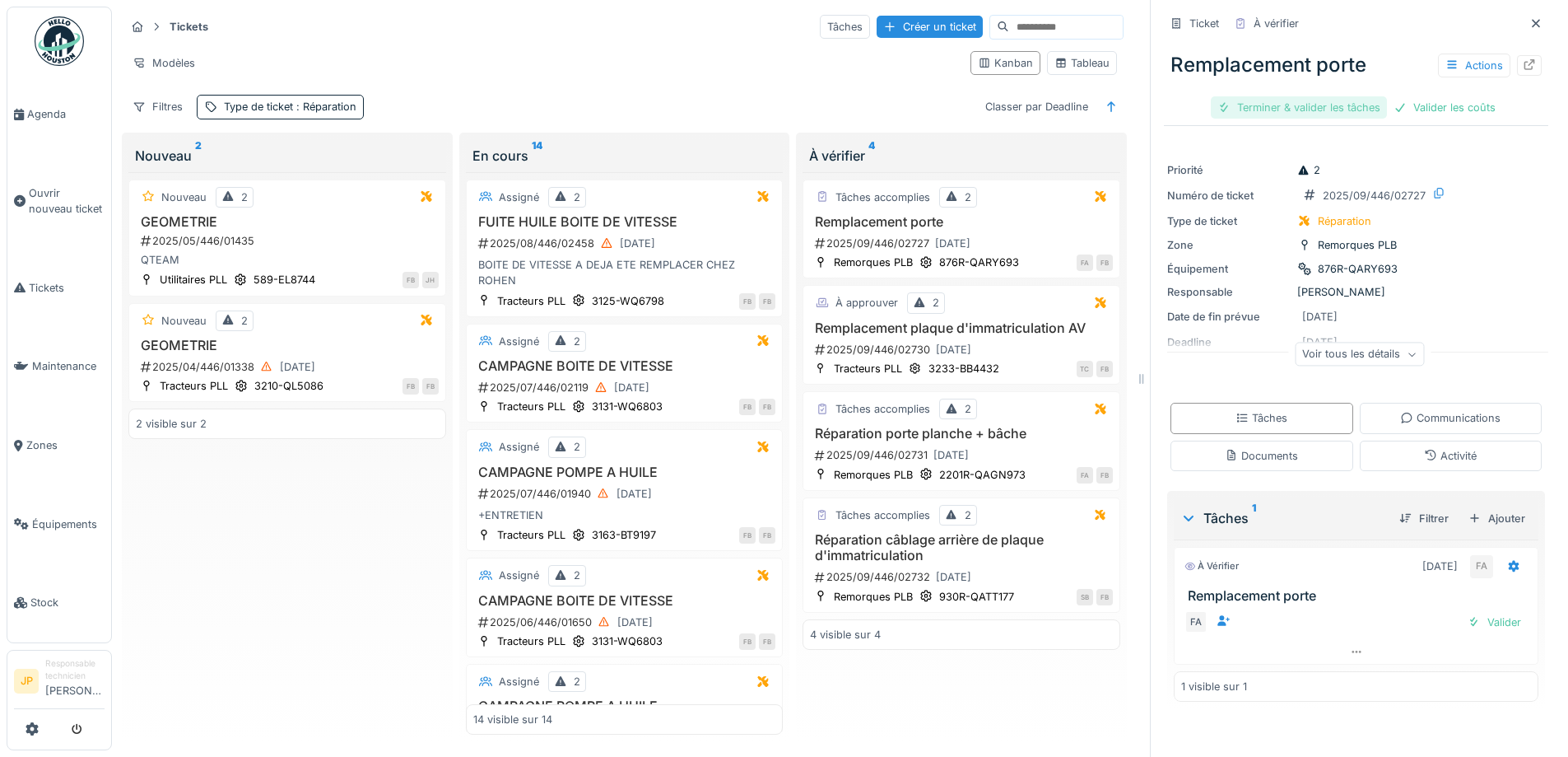
click at [1290, 102] on div "Terminer & valider les tâches" at bounding box center [1298, 107] width 176 height 23
click at [1319, 106] on div "Valider les coûts" at bounding box center [1356, 107] width 115 height 23
click at [1335, 106] on div "Envoyer pour approbation" at bounding box center [1356, 107] width 165 height 23
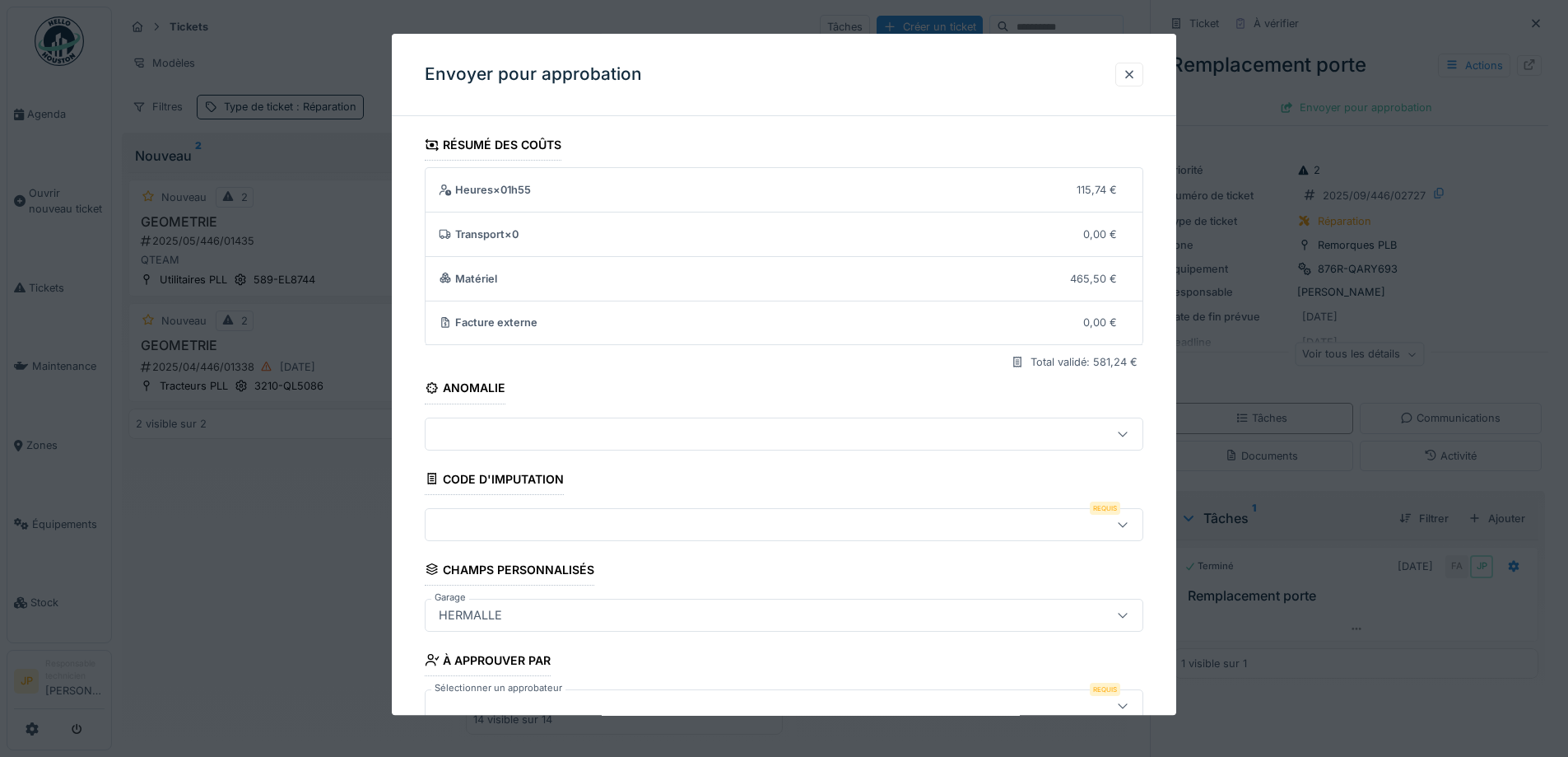
click at [521, 523] on div at bounding box center [742, 524] width 620 height 18
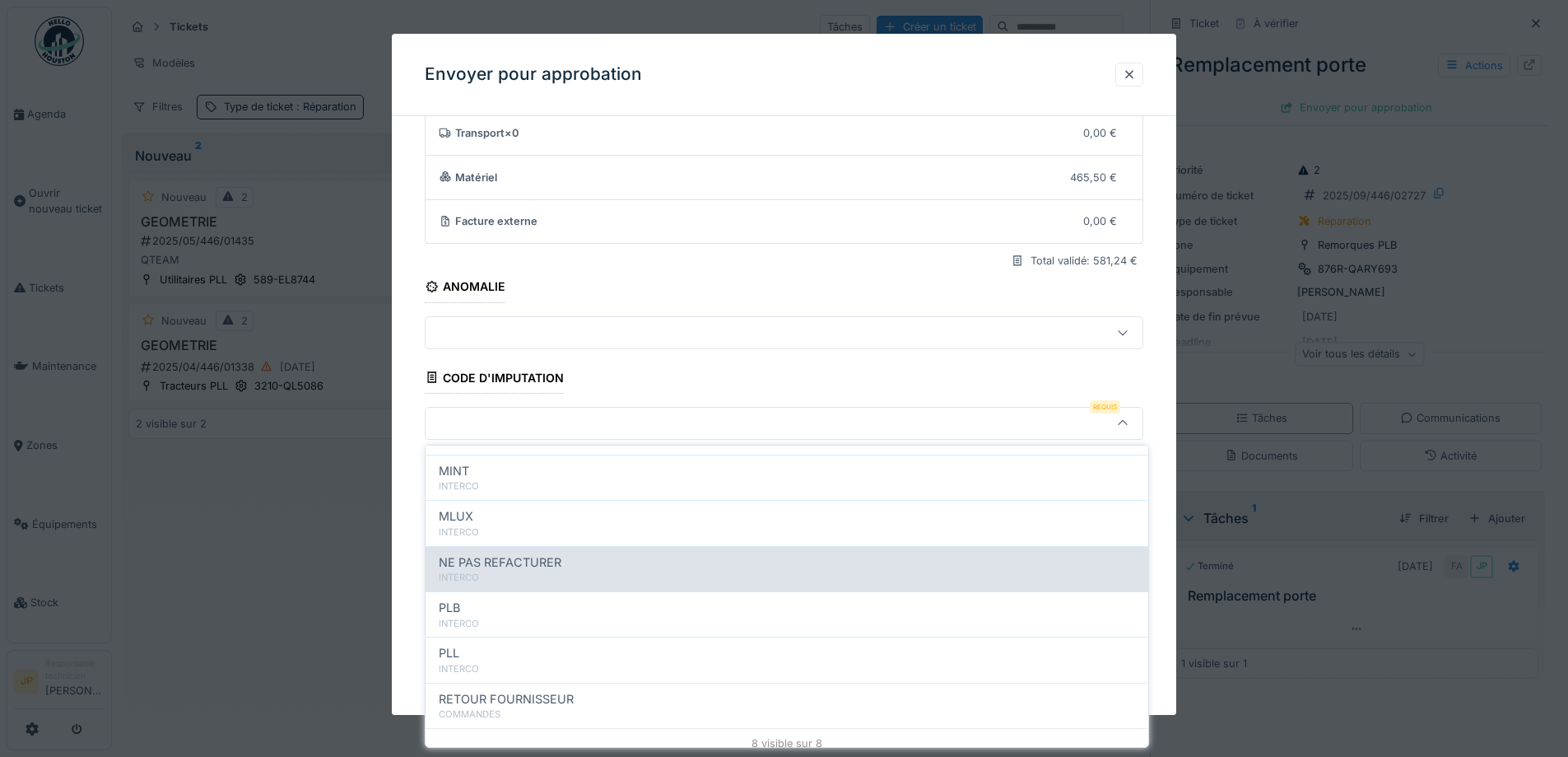
scroll to position [180, 0]
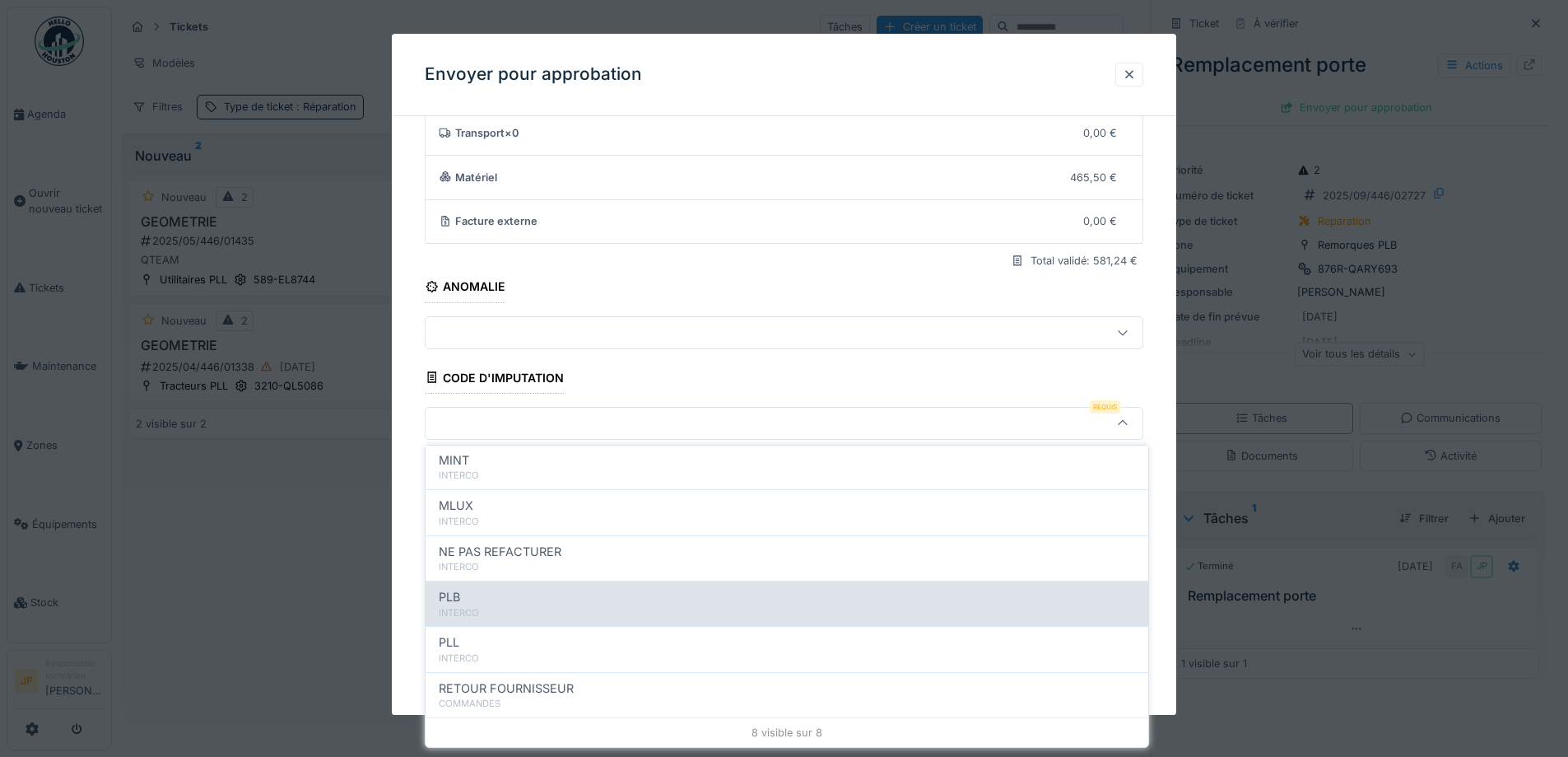
click at [551, 606] on div "INTERCO" at bounding box center [787, 613] width 696 height 14
type input "***"
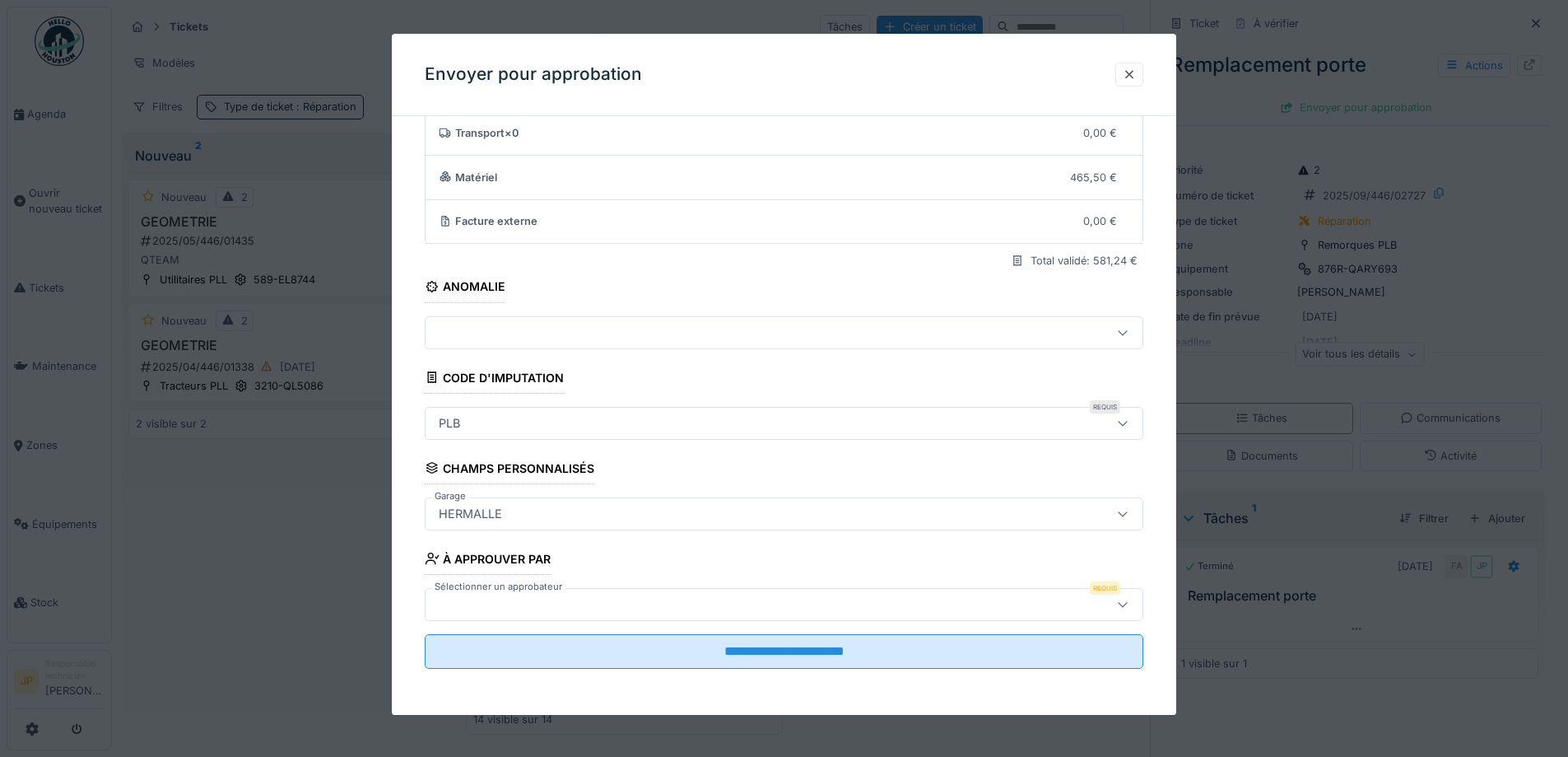
click at [653, 601] on div at bounding box center [742, 604] width 620 height 18
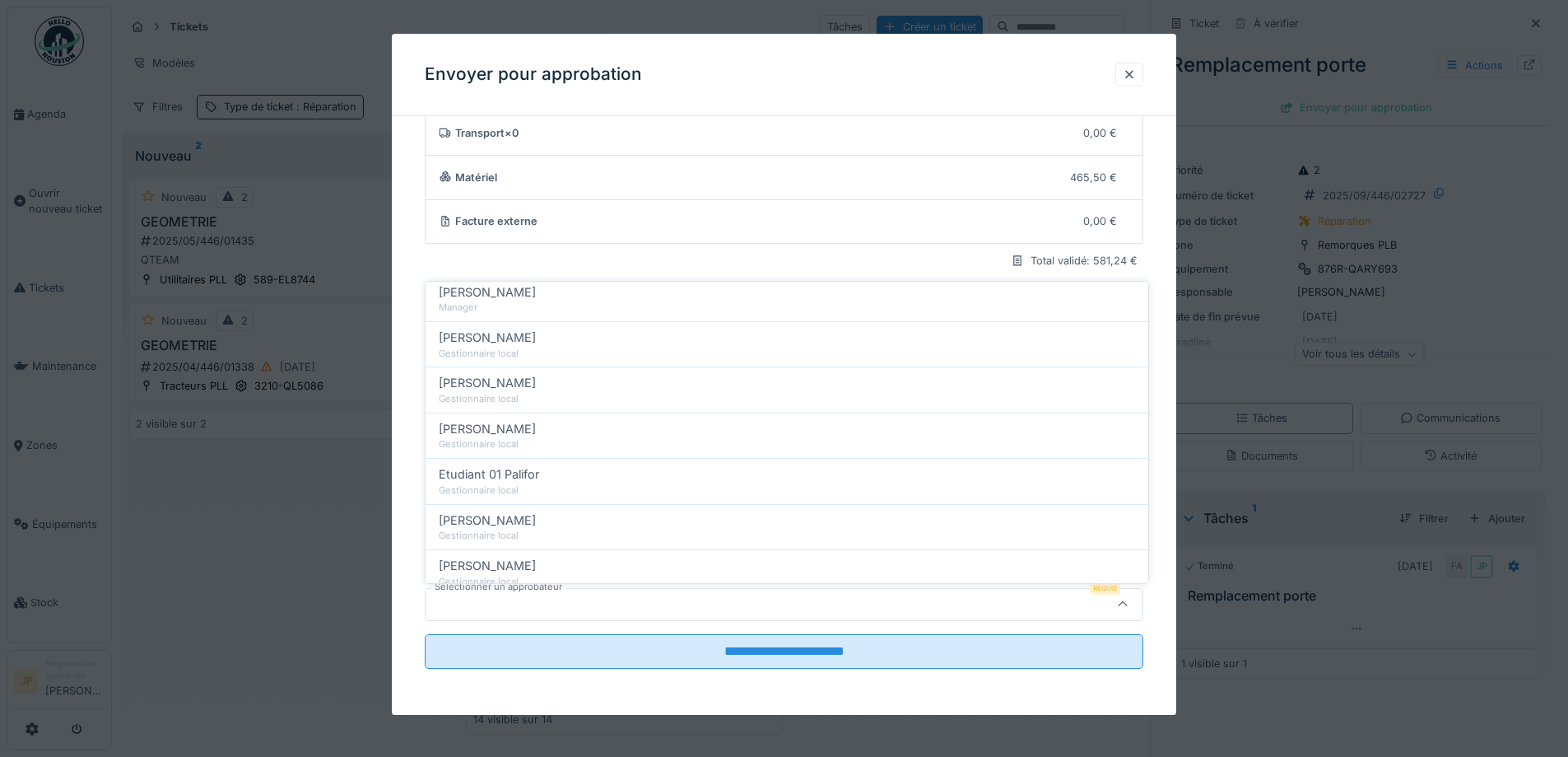
scroll to position [247, 0]
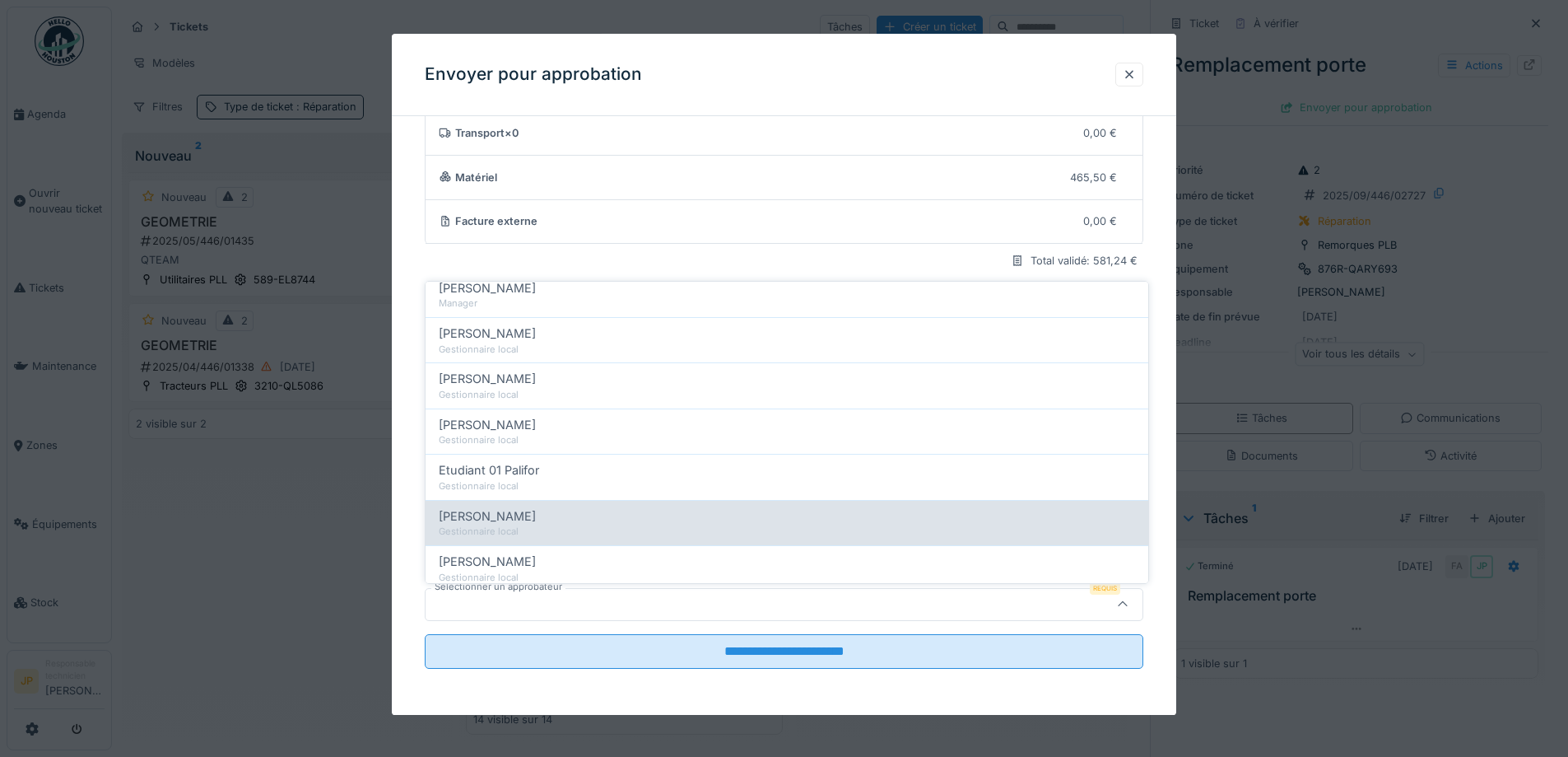
click at [547, 529] on div "Gestionnaire local" at bounding box center [787, 532] width 696 height 14
type input "*****"
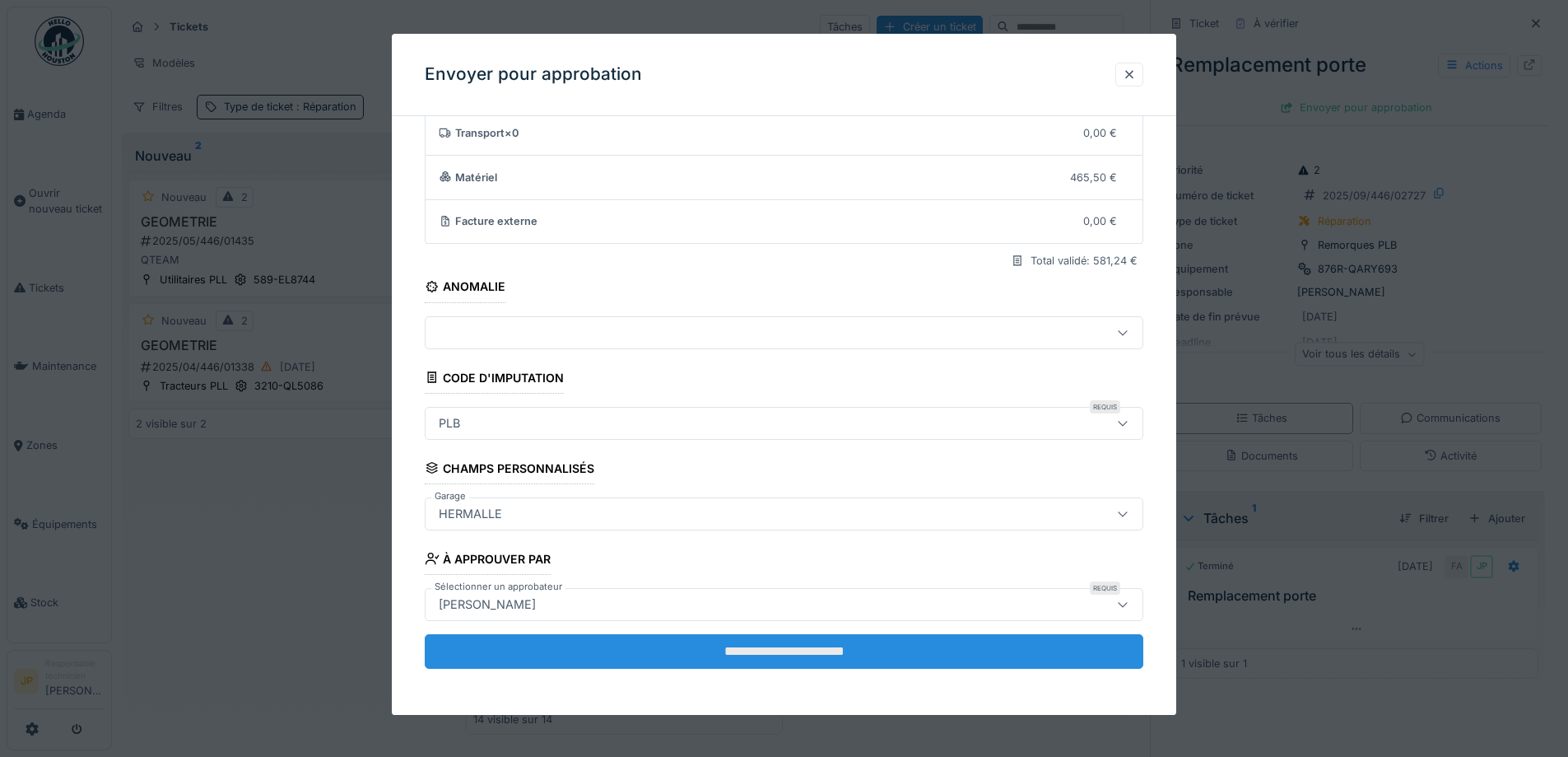
click at [789, 647] on input "**********" at bounding box center [784, 651] width 719 height 35
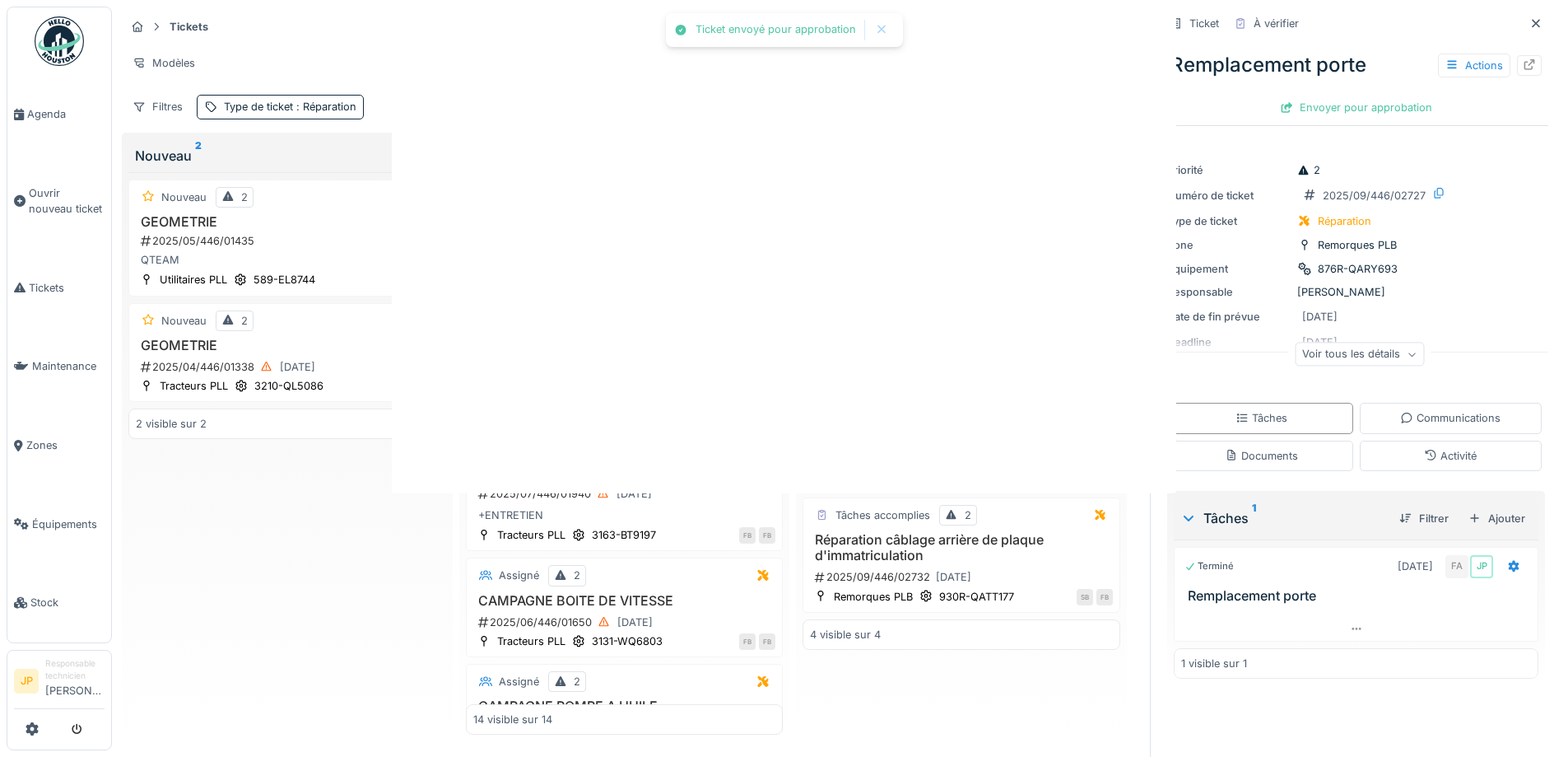
scroll to position [0, 0]
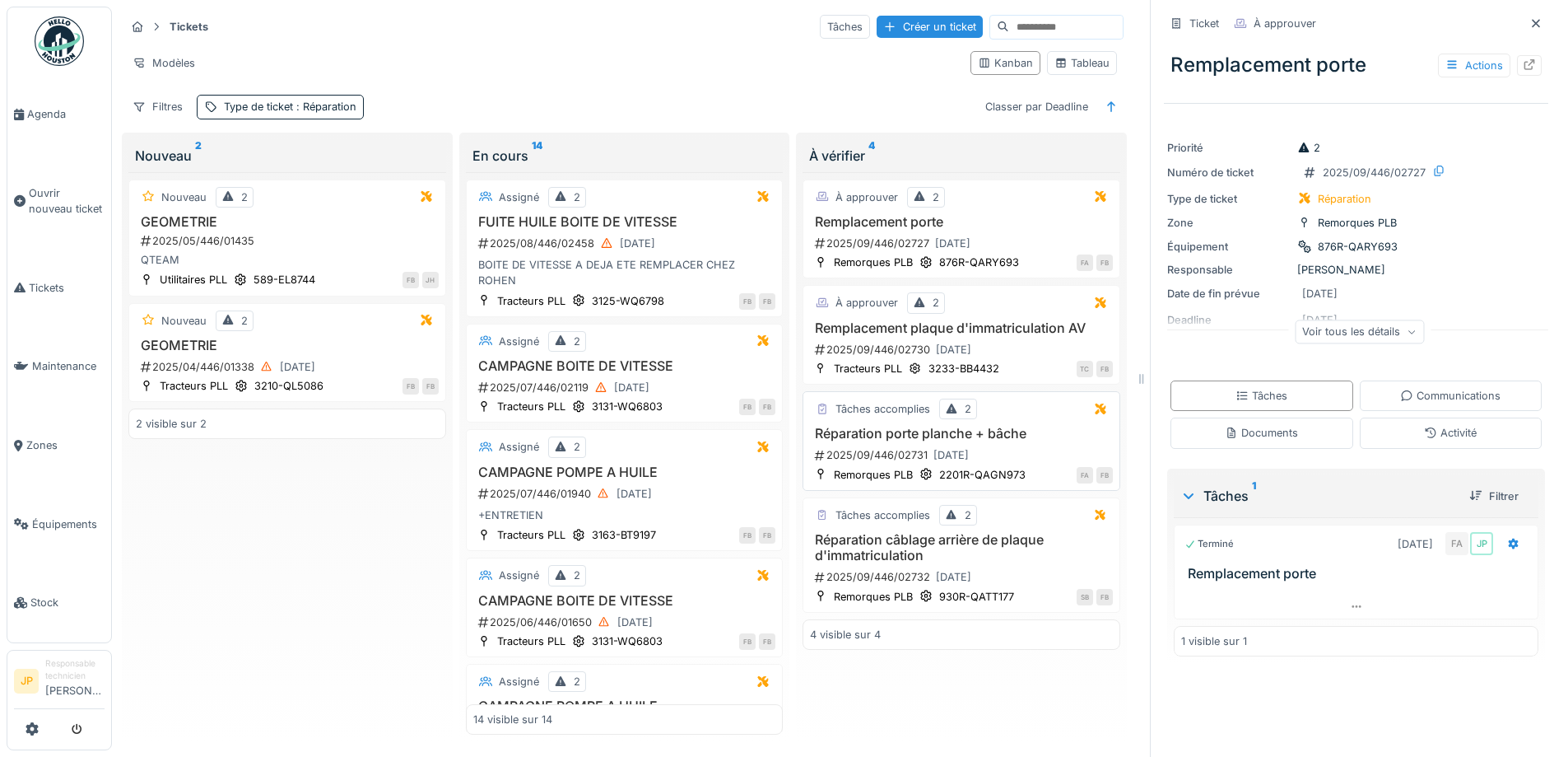
click at [921, 438] on h3 "Réparation porte planche + bâche" at bounding box center [961, 433] width 303 height 16
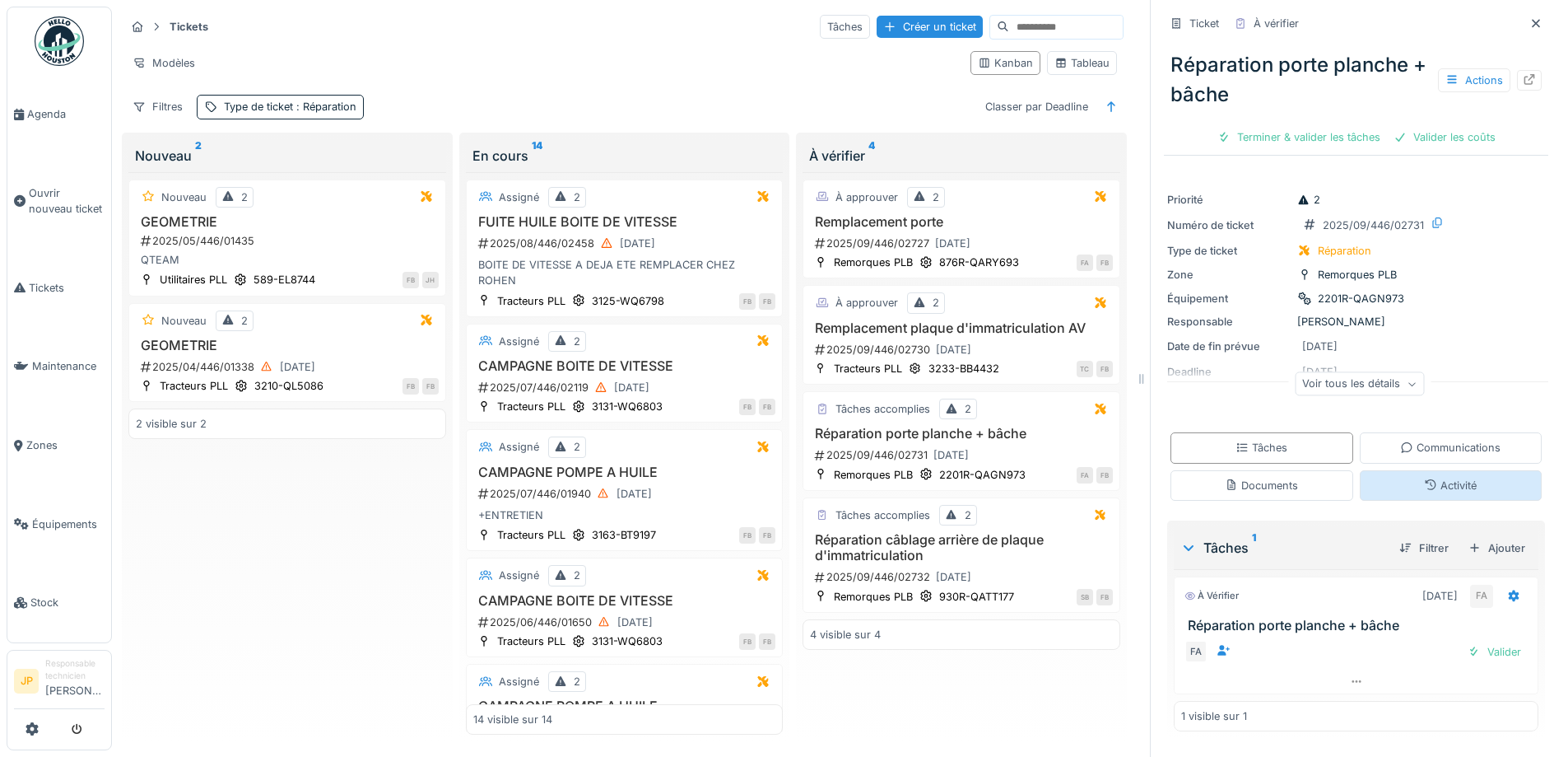
click at [1427, 484] on div "Activité" at bounding box center [1450, 485] width 53 height 16
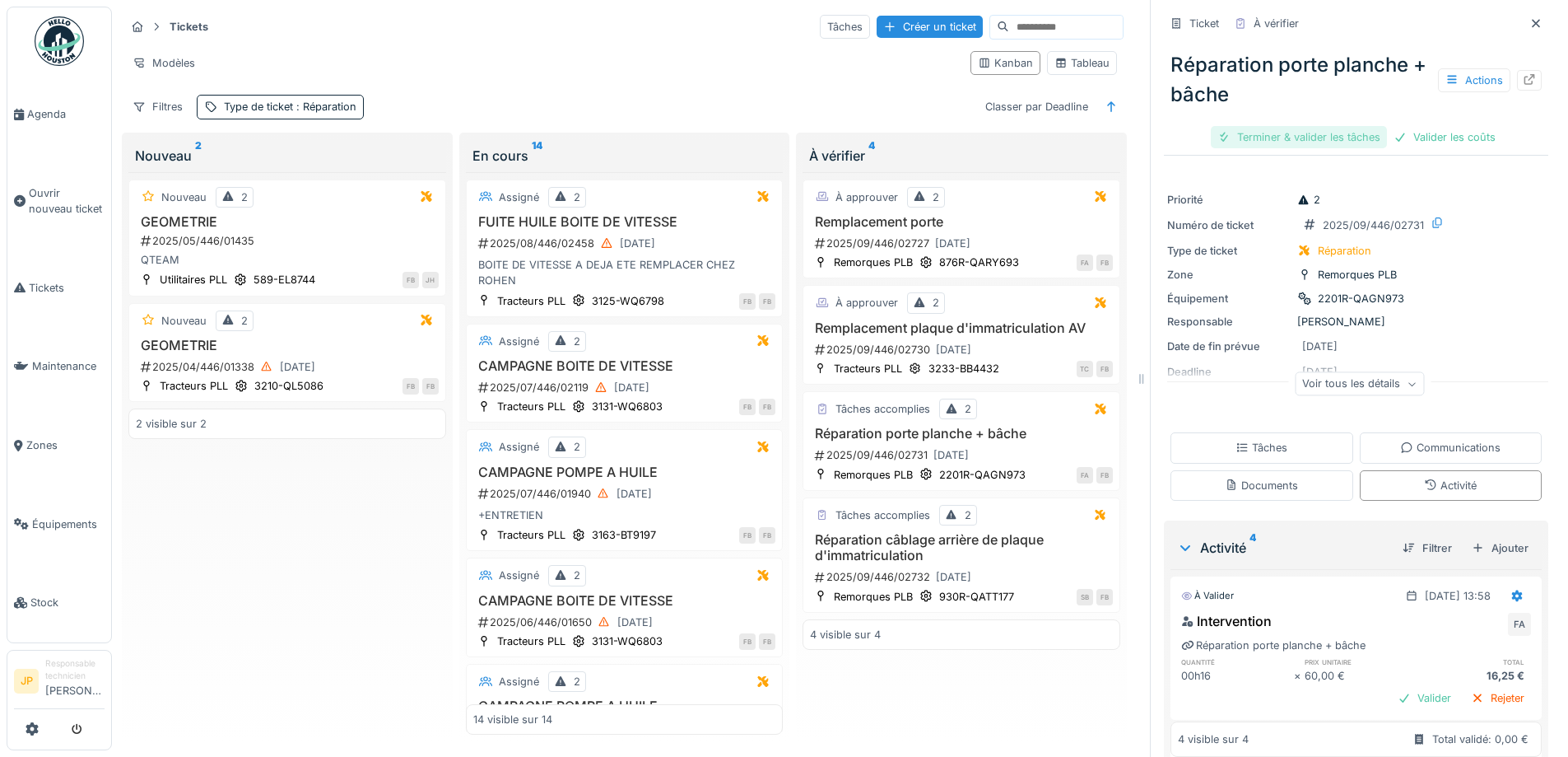
click at [1286, 126] on div "Terminer & valider les tâches" at bounding box center [1298, 137] width 176 height 23
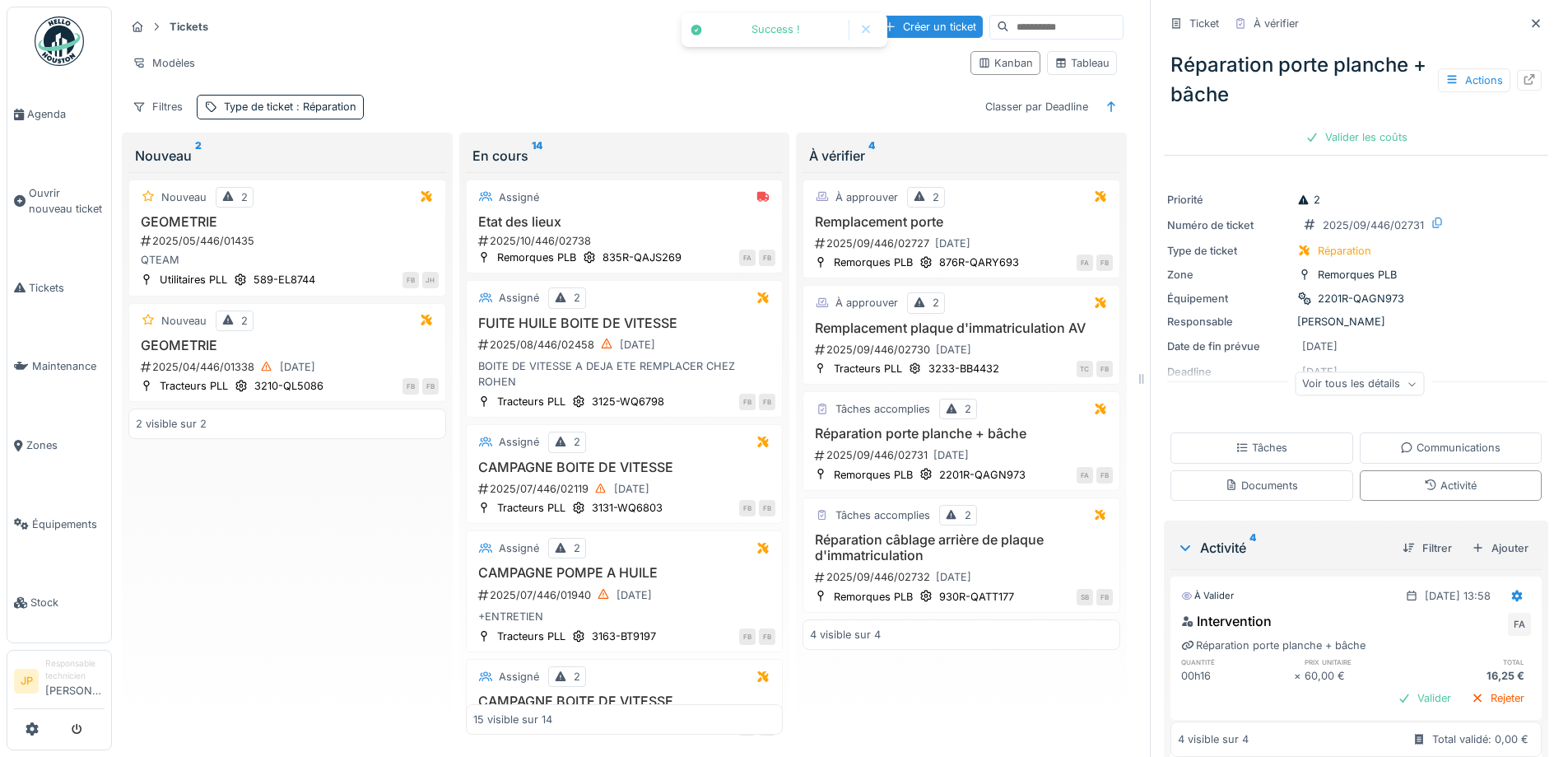
click at [1334, 126] on div "Valider les coûts" at bounding box center [1356, 137] width 115 height 23
click at [1334, 126] on div "Envoyer pour approbation" at bounding box center [1356, 137] width 165 height 23
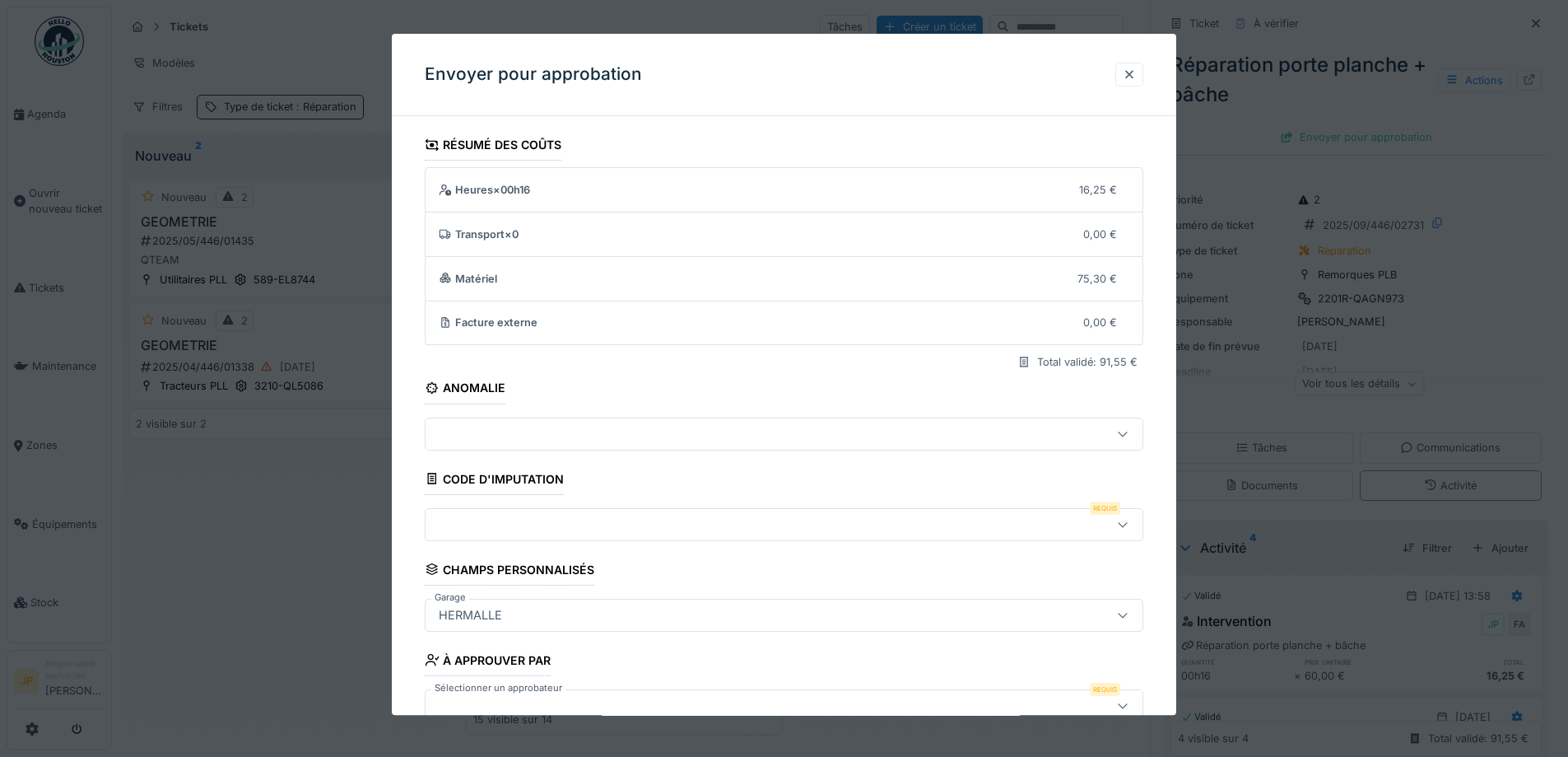
click at [487, 521] on div at bounding box center [742, 524] width 620 height 18
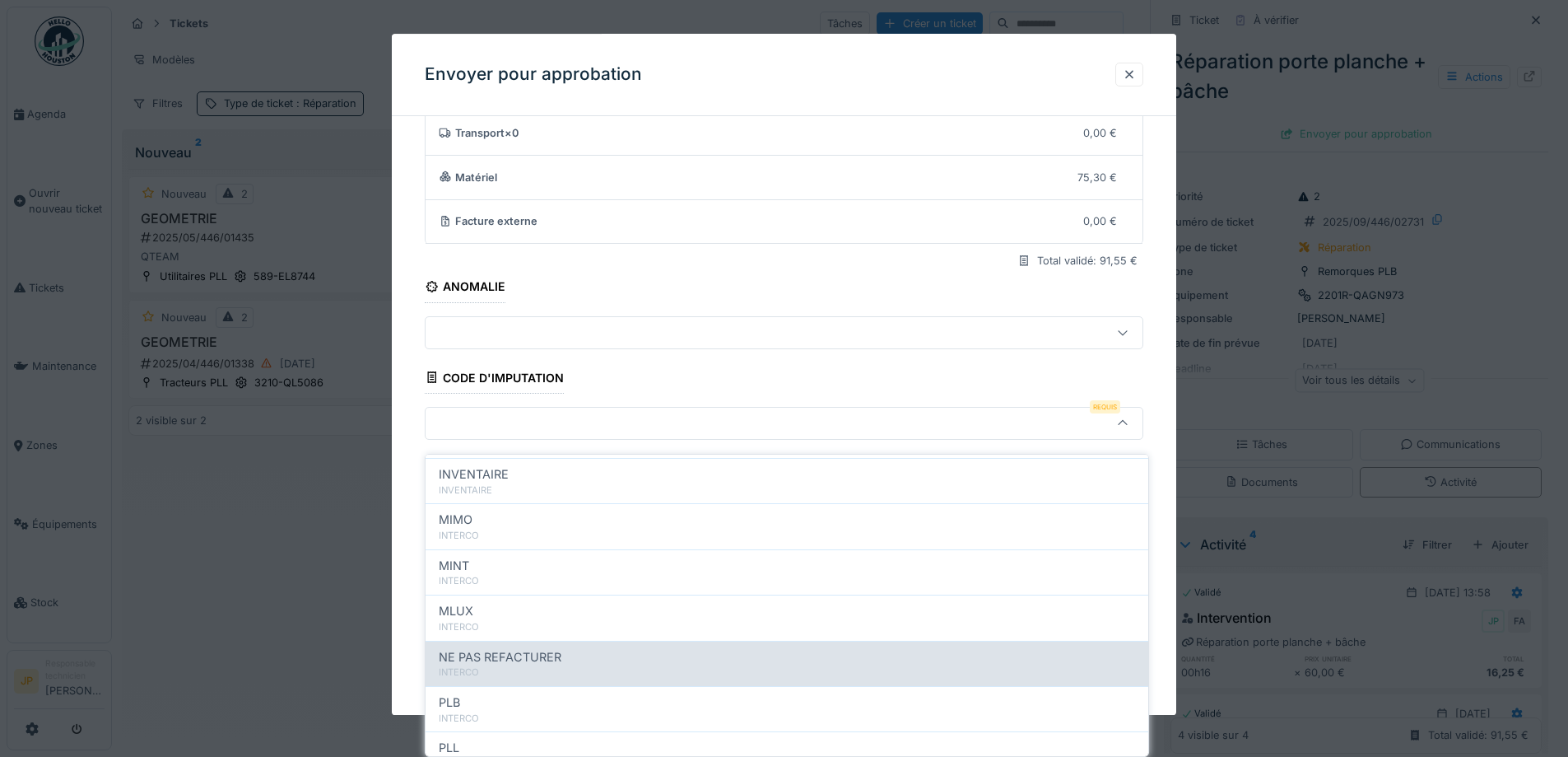
scroll to position [180, 0]
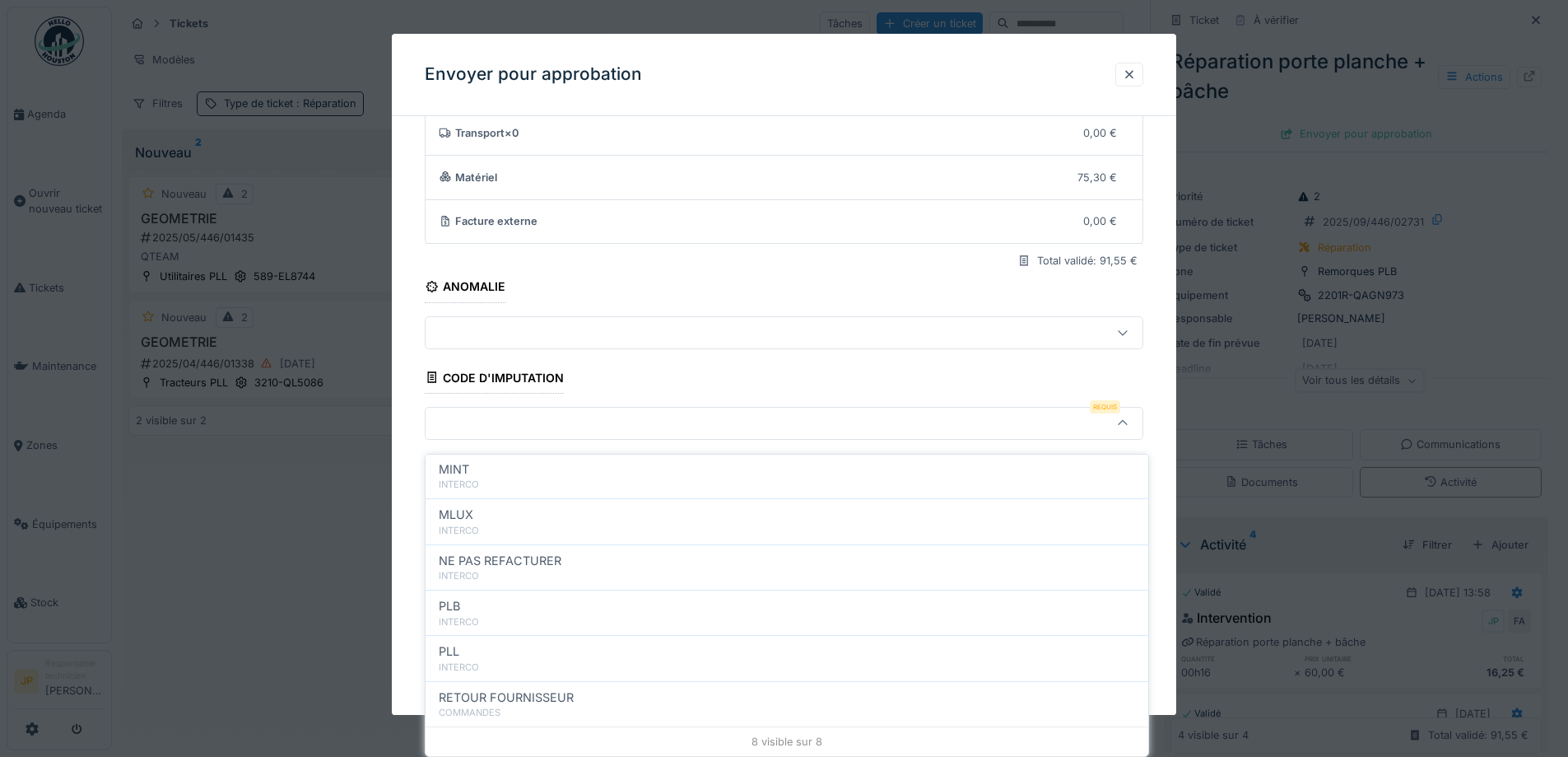
click at [519, 615] on div "INTERCO" at bounding box center [787, 622] width 696 height 14
type input "***"
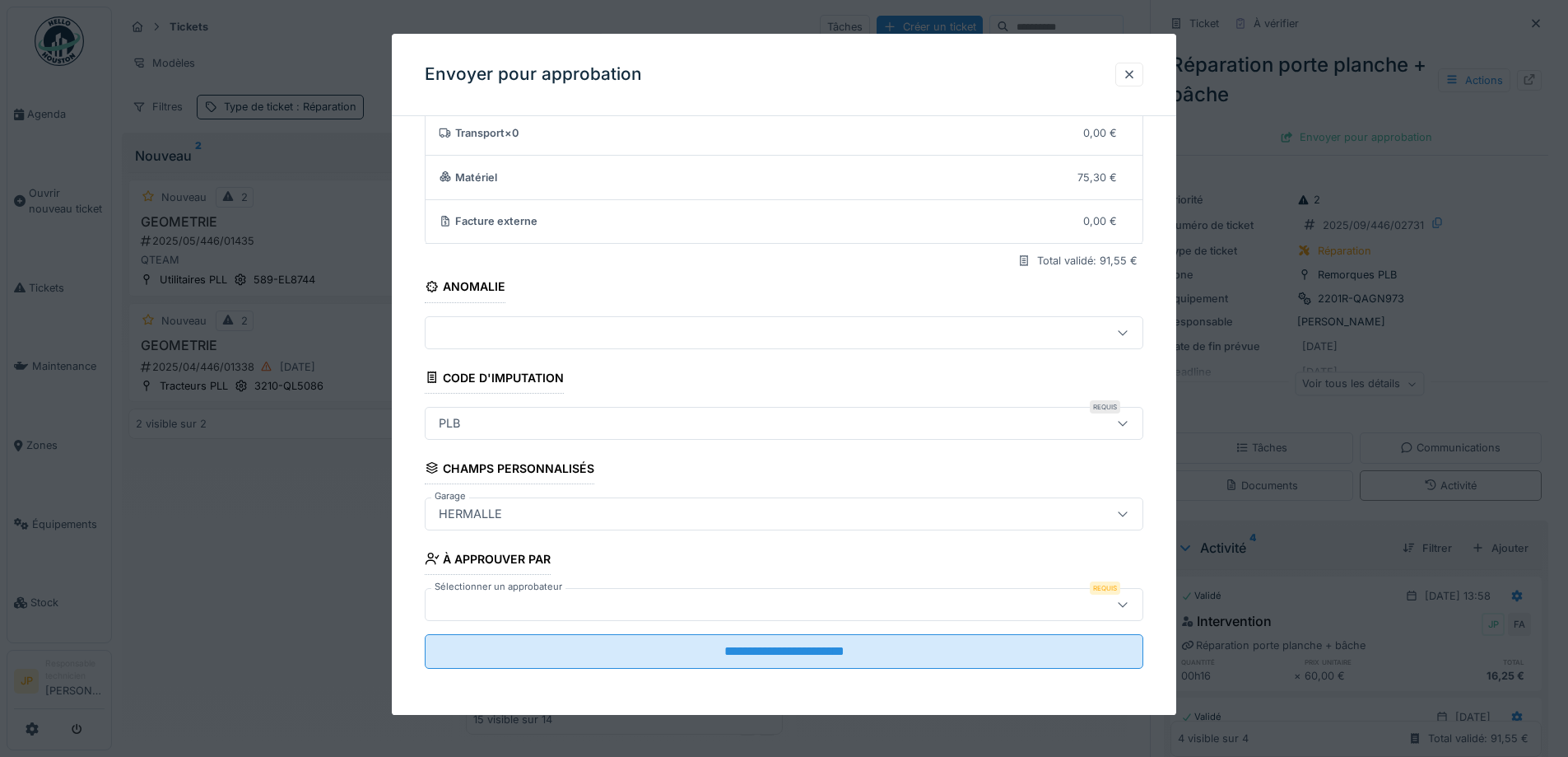
click at [544, 603] on div at bounding box center [742, 604] width 620 height 18
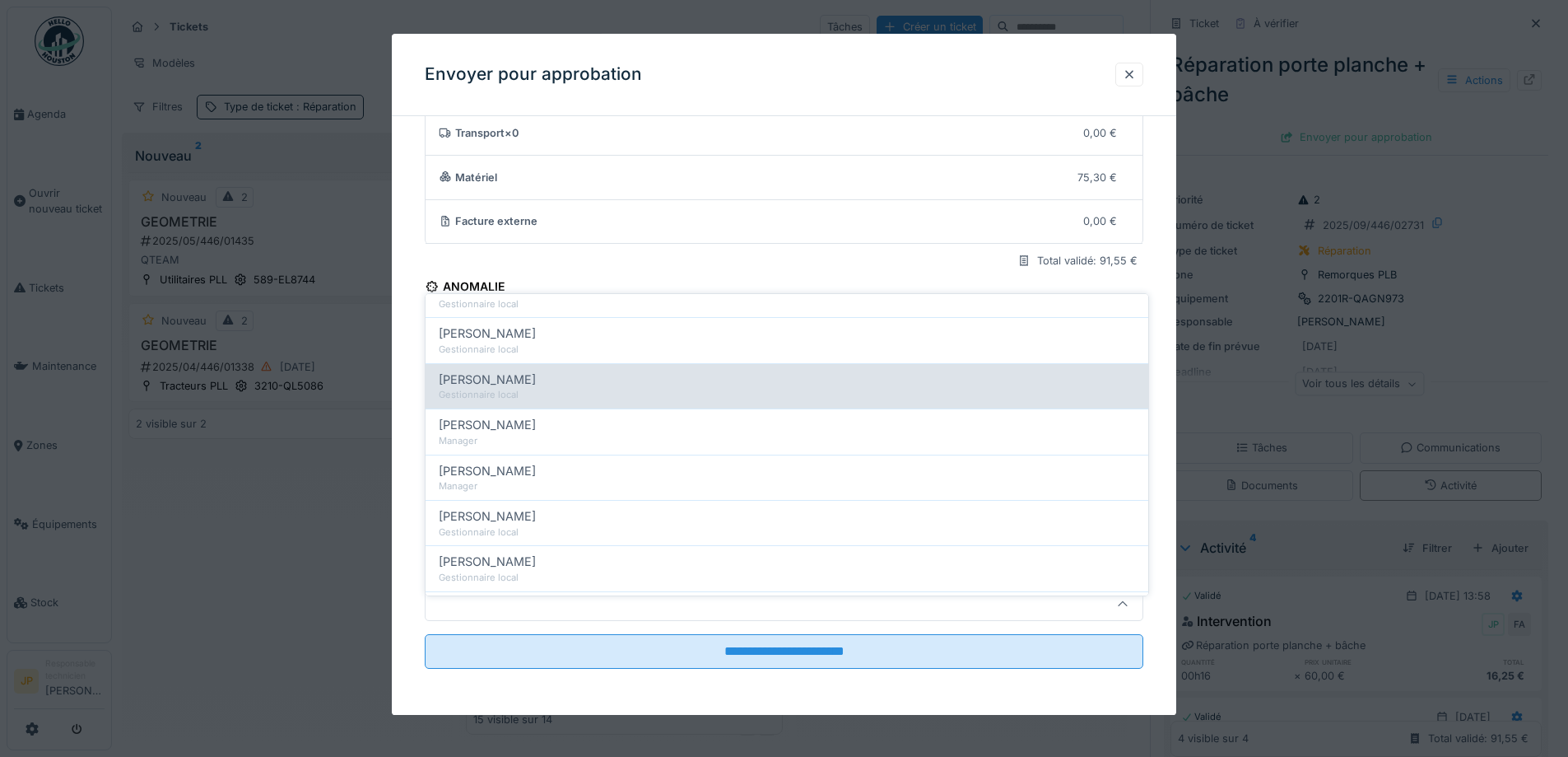
scroll to position [247, 0]
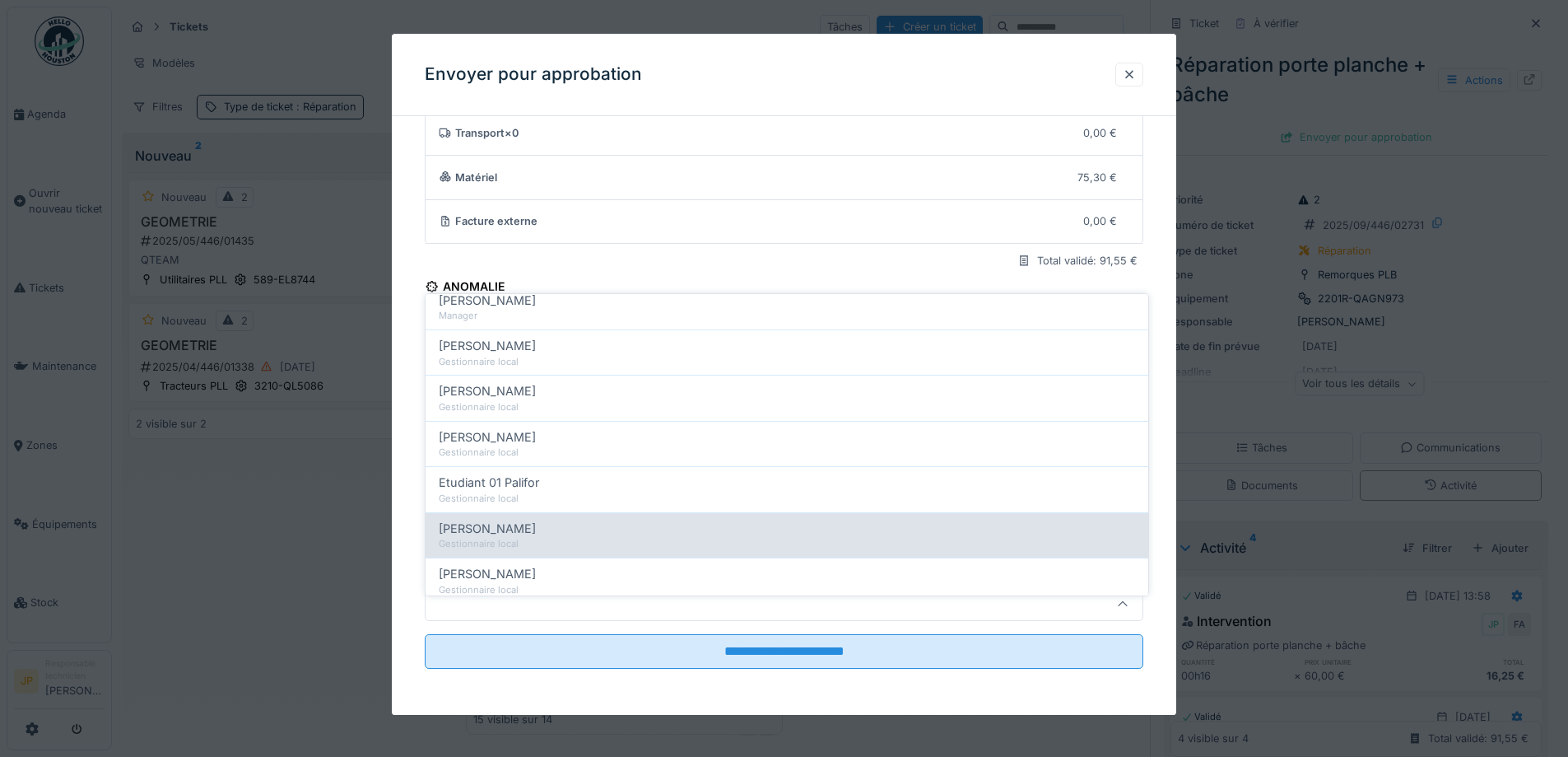
click at [539, 537] on div "Gestionnaire local" at bounding box center [787, 544] width 696 height 14
type input "*****"
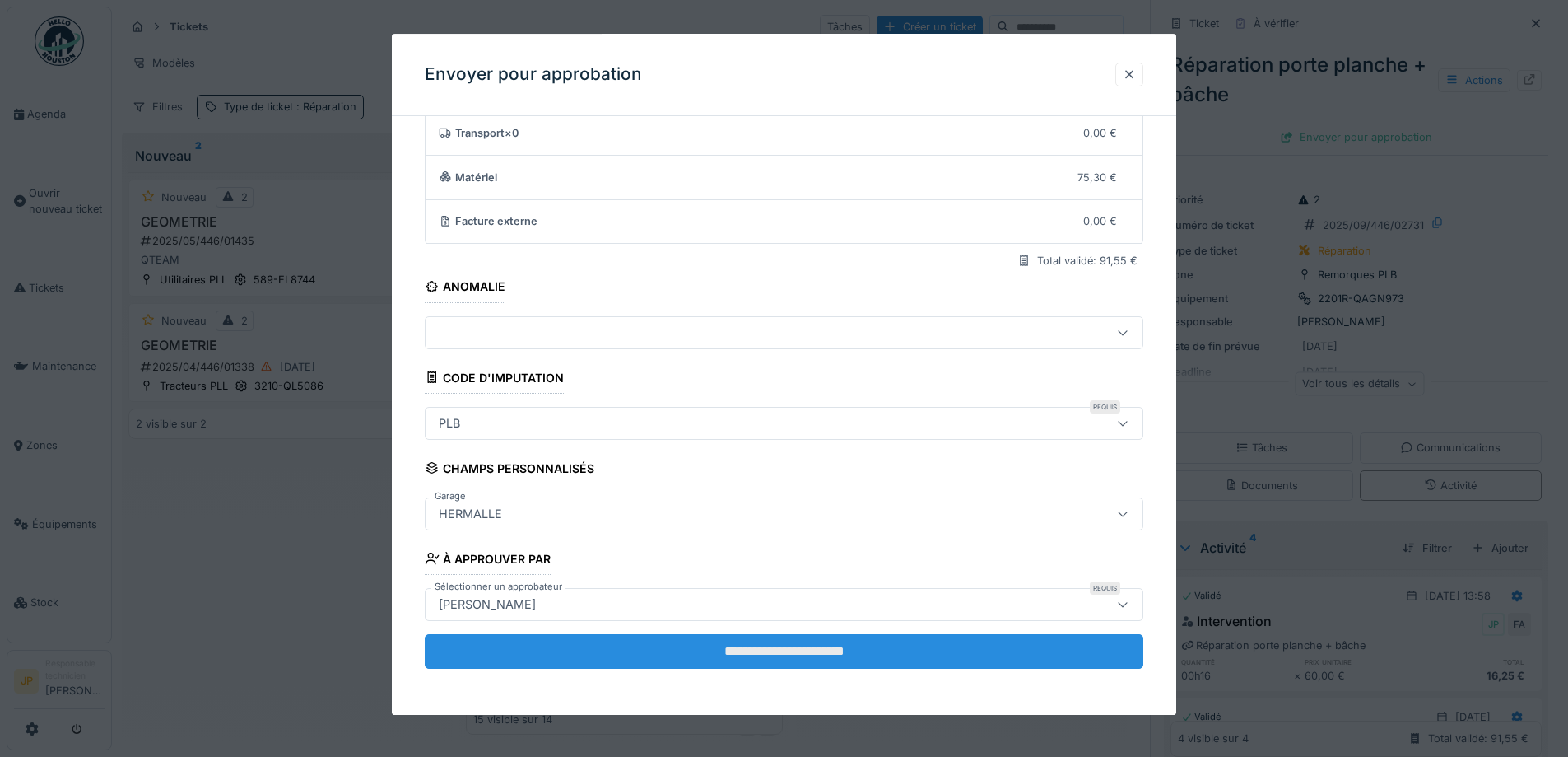
click at [782, 657] on input "**********" at bounding box center [784, 651] width 719 height 35
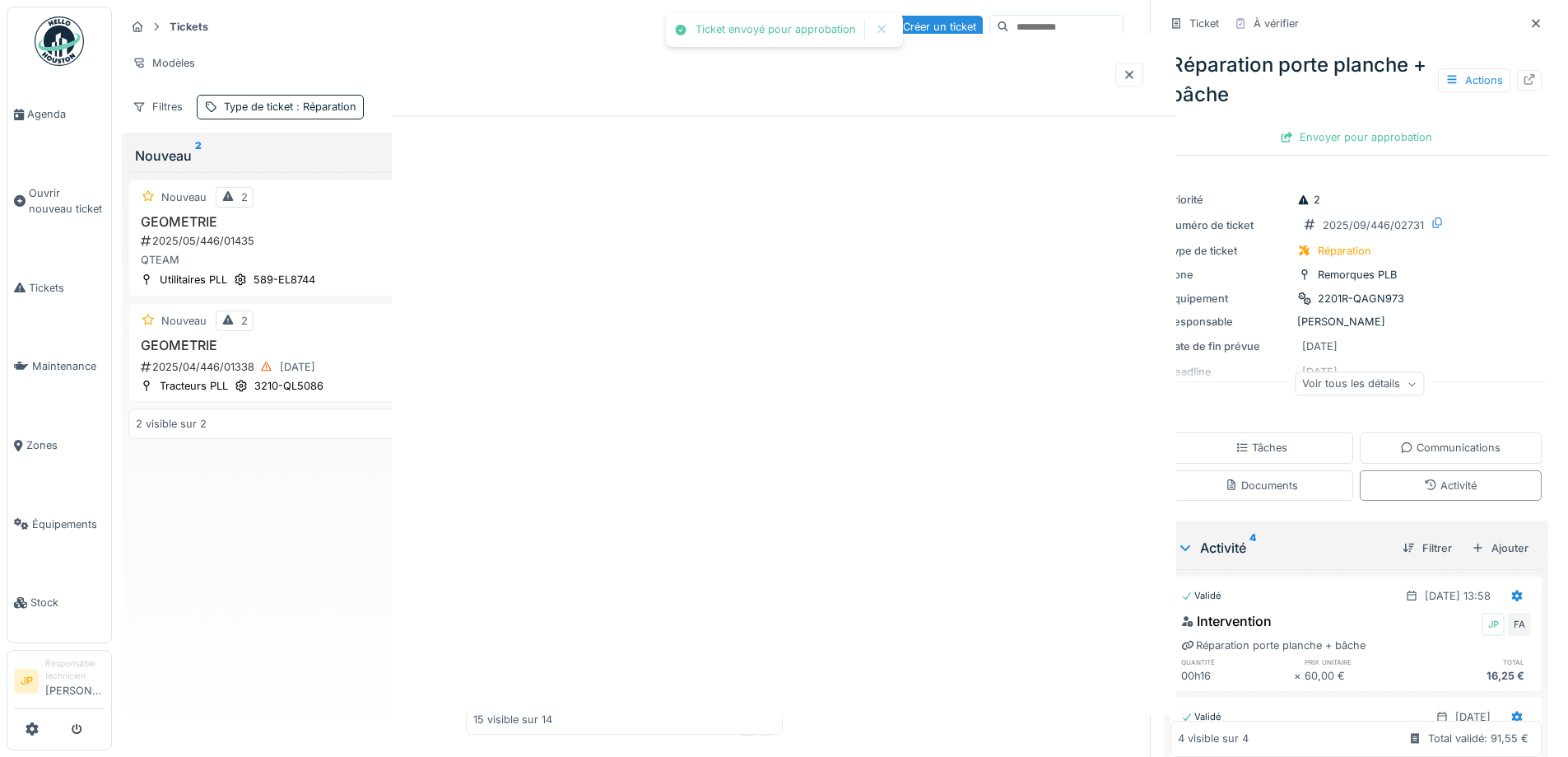
scroll to position [0, 0]
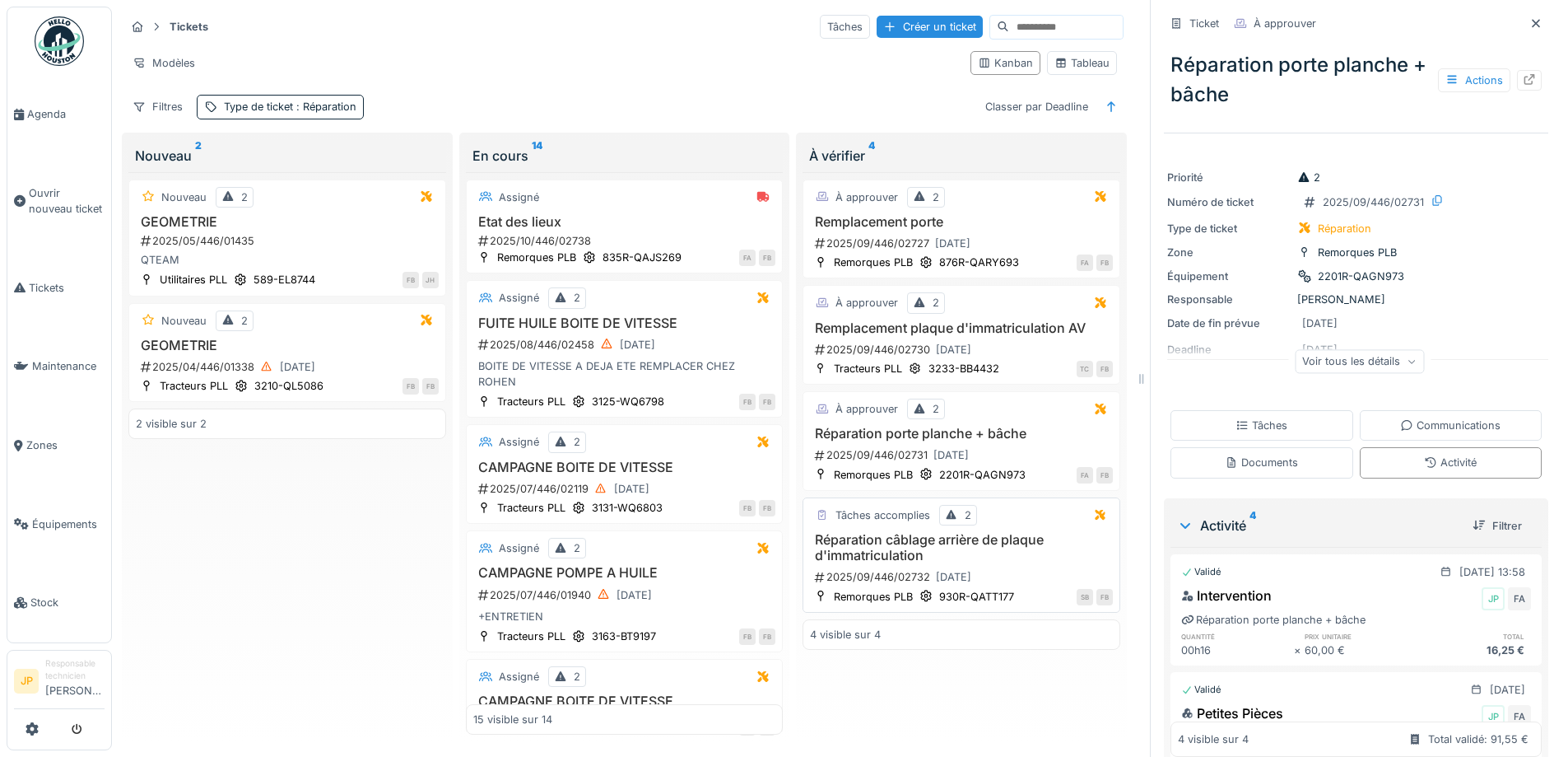
click at [902, 540] on h3 "Réparation câblage arrière de plaque d'immatriculation" at bounding box center [961, 547] width 303 height 31
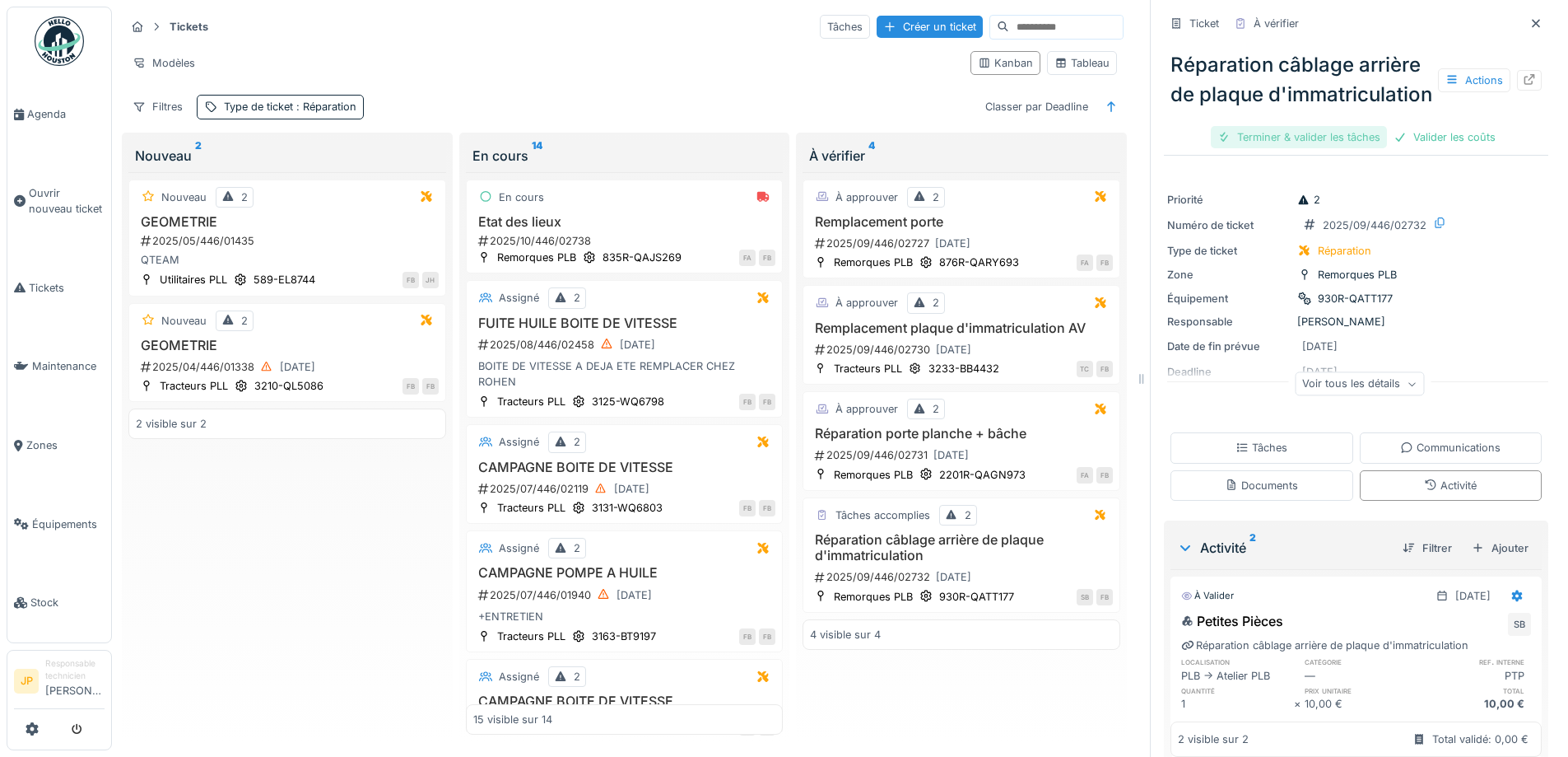
click at [1287, 148] on div "Terminer & valider les tâches" at bounding box center [1298, 137] width 176 height 23
click at [1316, 148] on div "Valider les coûts" at bounding box center [1356, 137] width 115 height 23
click at [1343, 147] on div "Envoyer pour approbation" at bounding box center [1356, 137] width 165 height 23
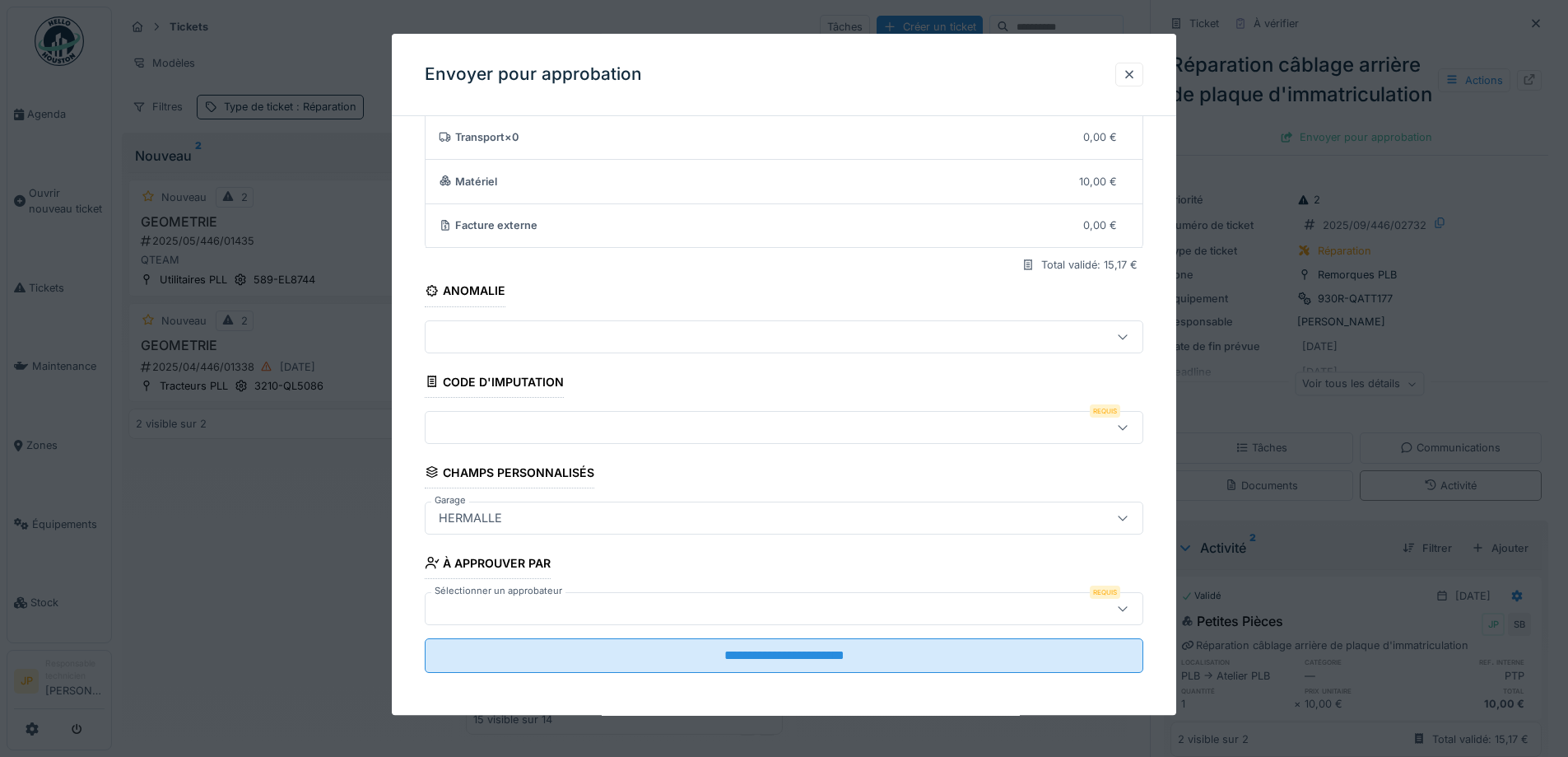
scroll to position [101, 0]
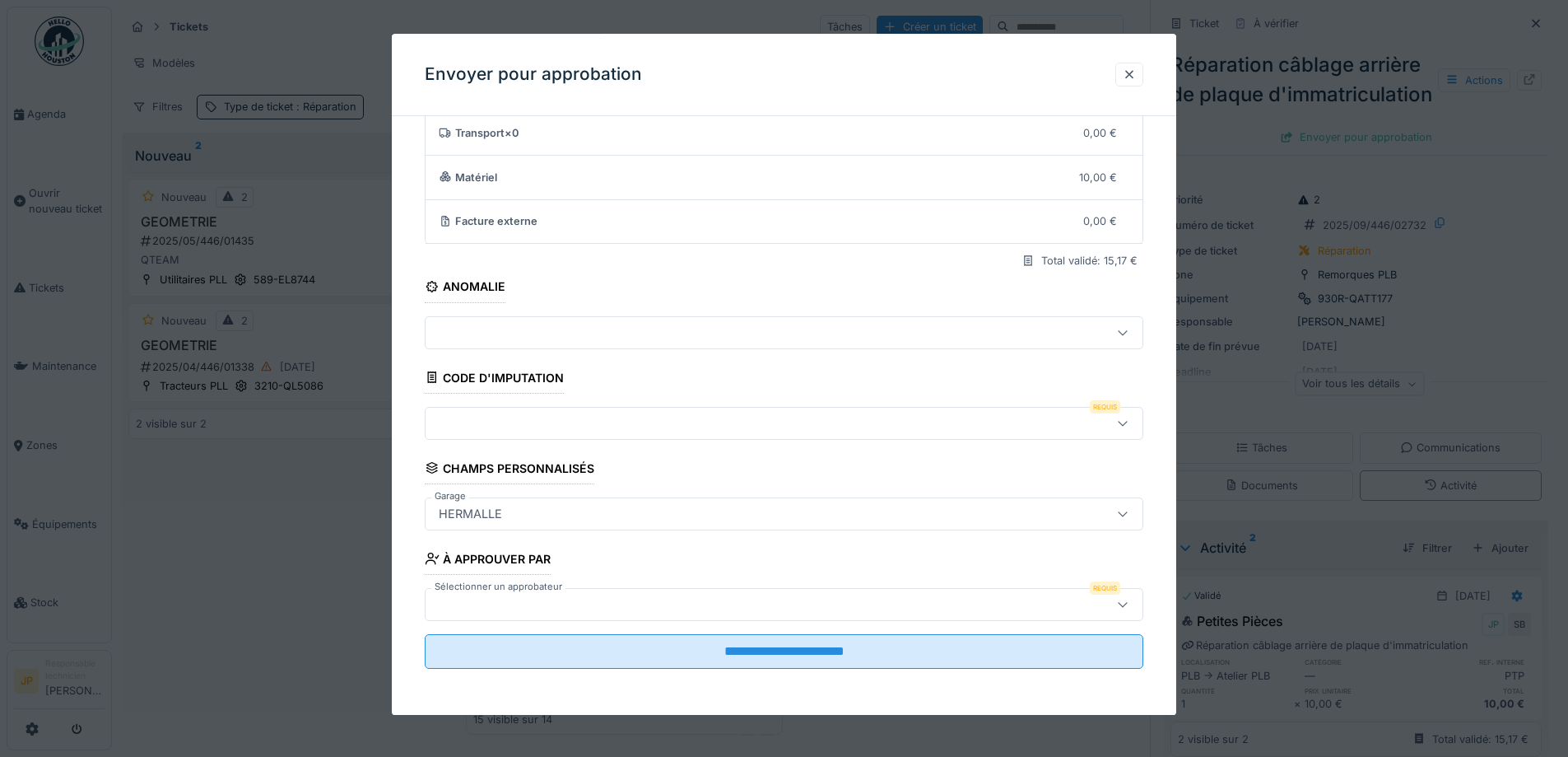
click at [530, 404] on fieldset "**********" at bounding box center [784, 354] width 719 height 654
click at [526, 417] on div at bounding box center [742, 423] width 620 height 18
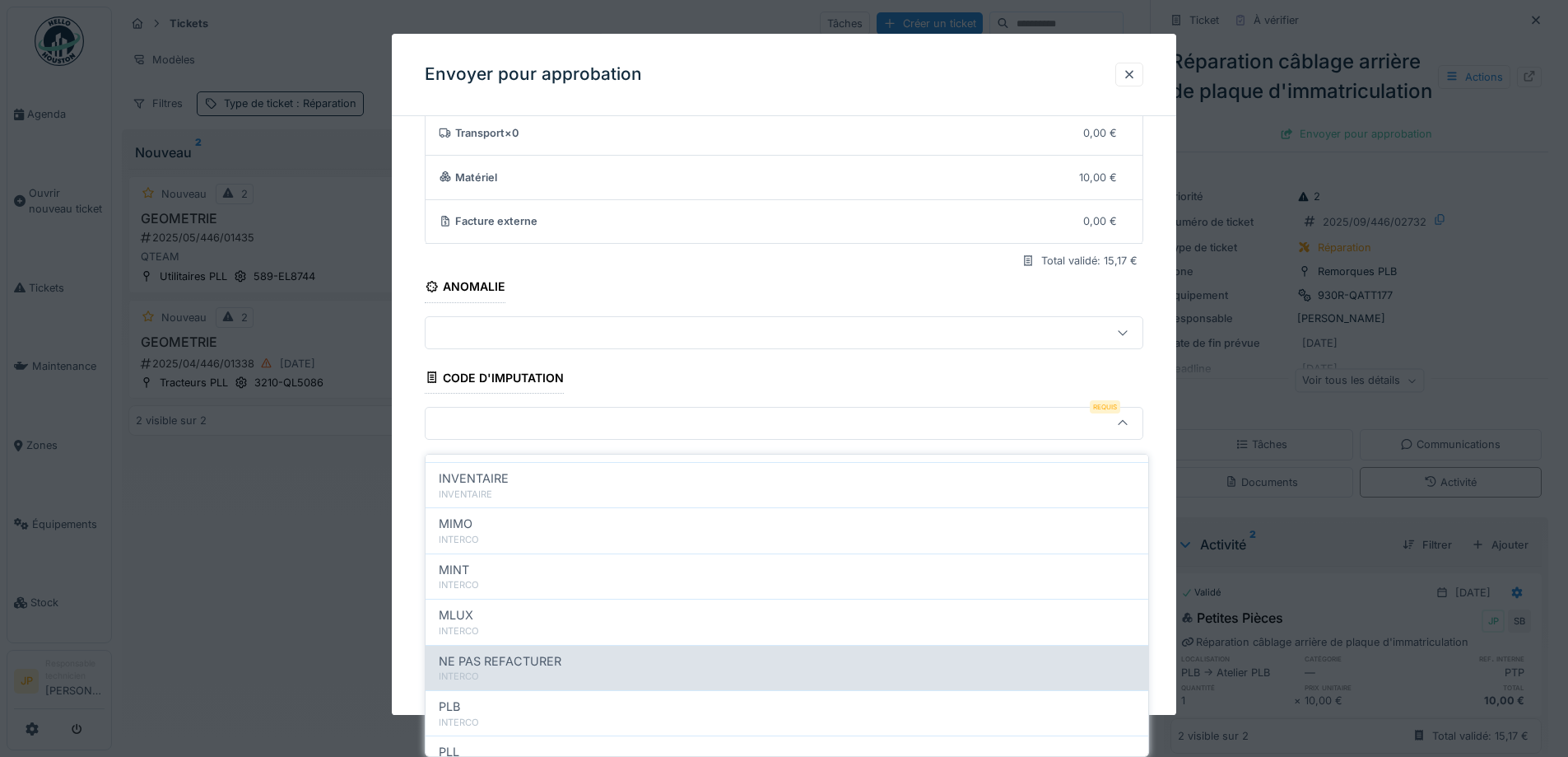
scroll to position [180, 0]
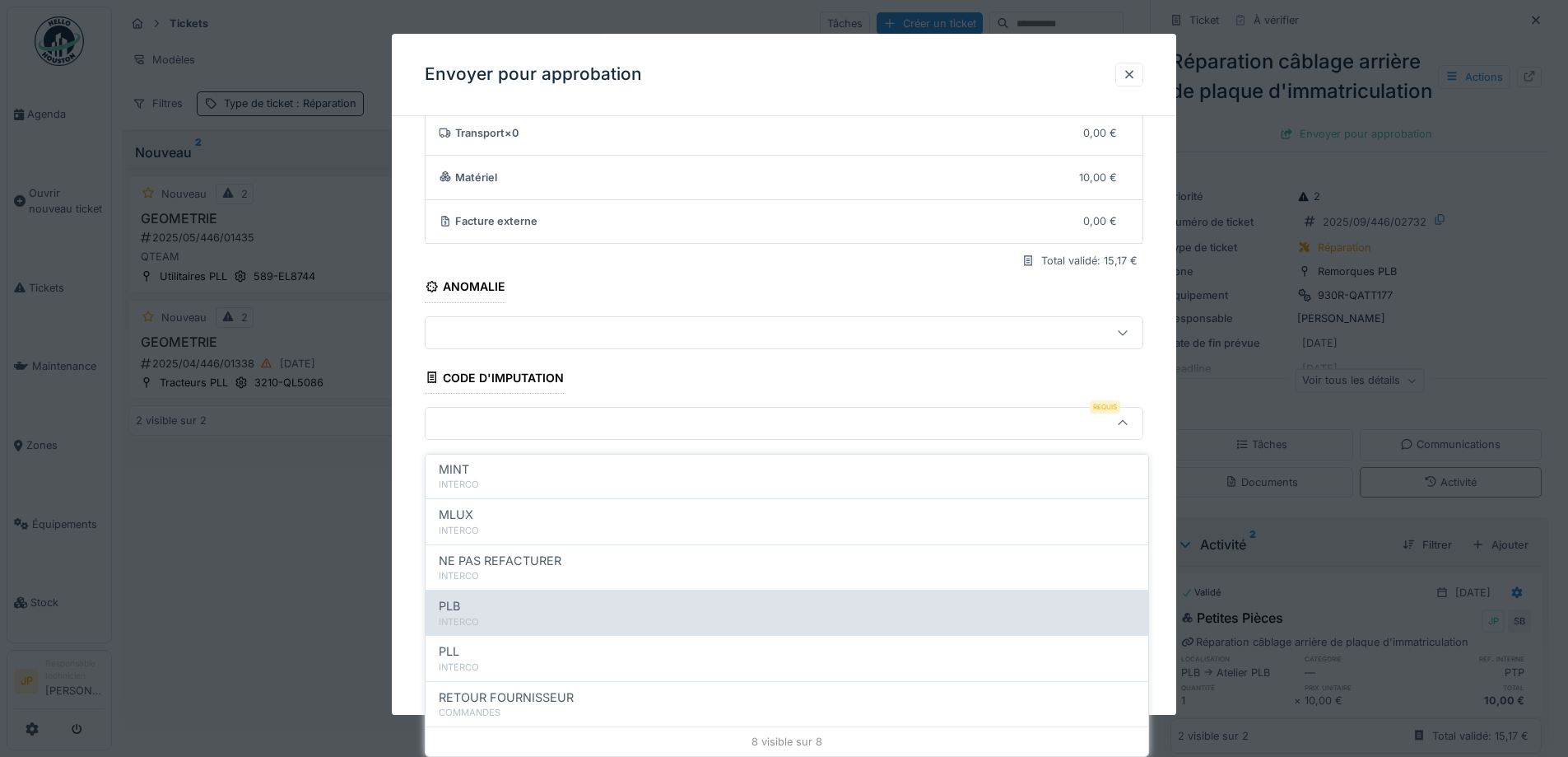
click at [505, 615] on div "INTERCO" at bounding box center [787, 622] width 696 height 14
type input "***"
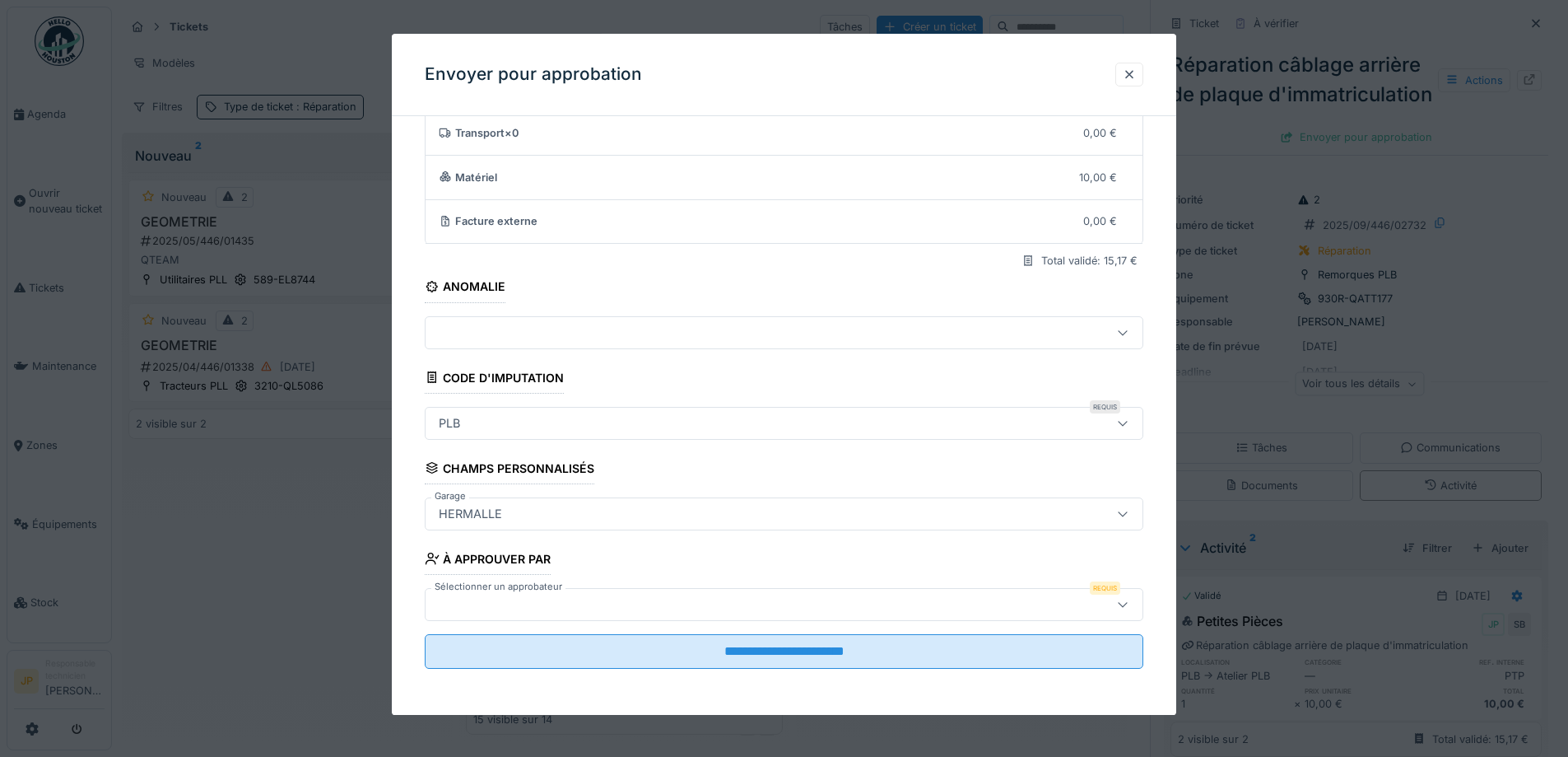
click at [572, 600] on div at bounding box center [742, 604] width 620 height 18
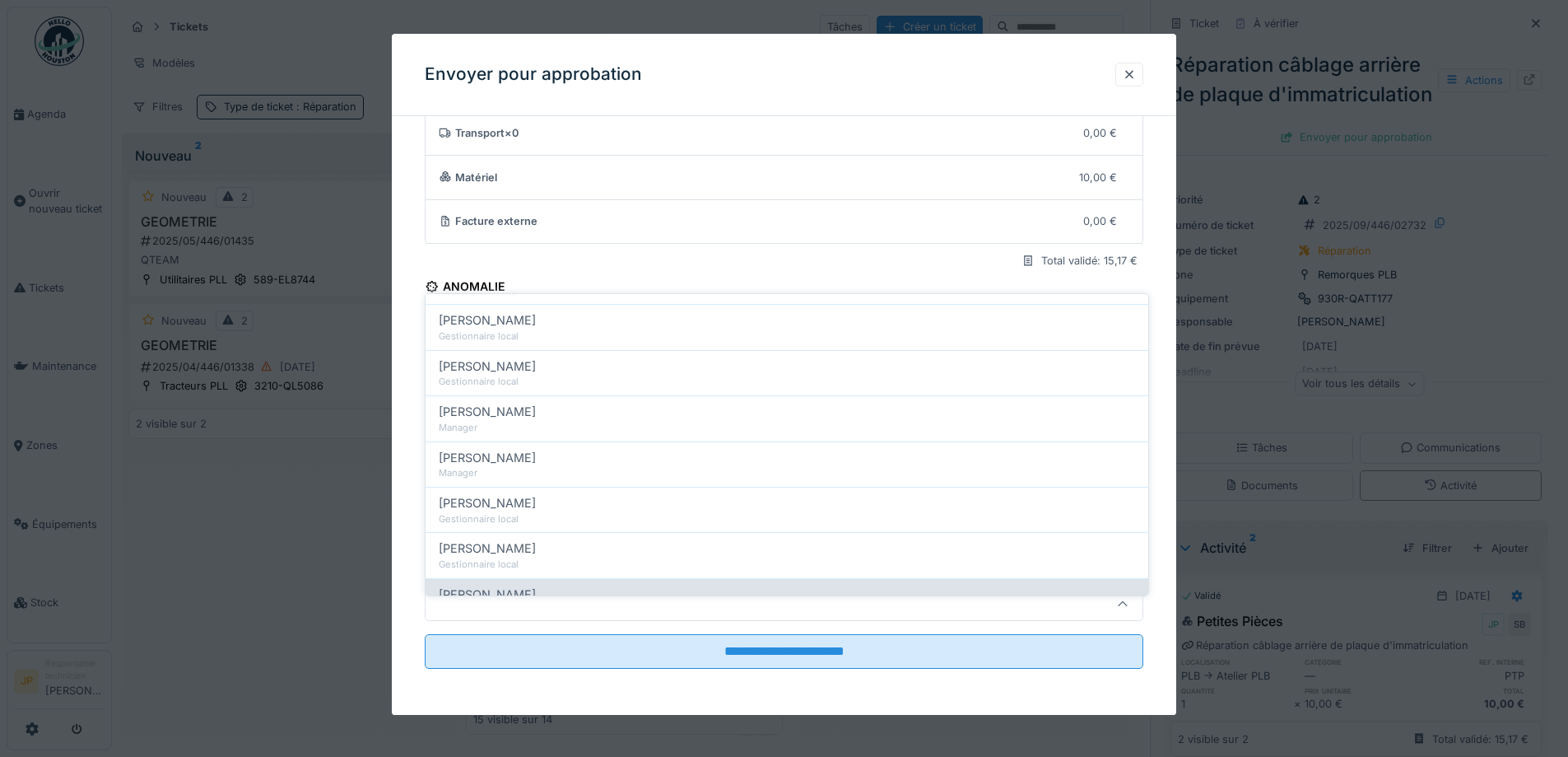
scroll to position [247, 0]
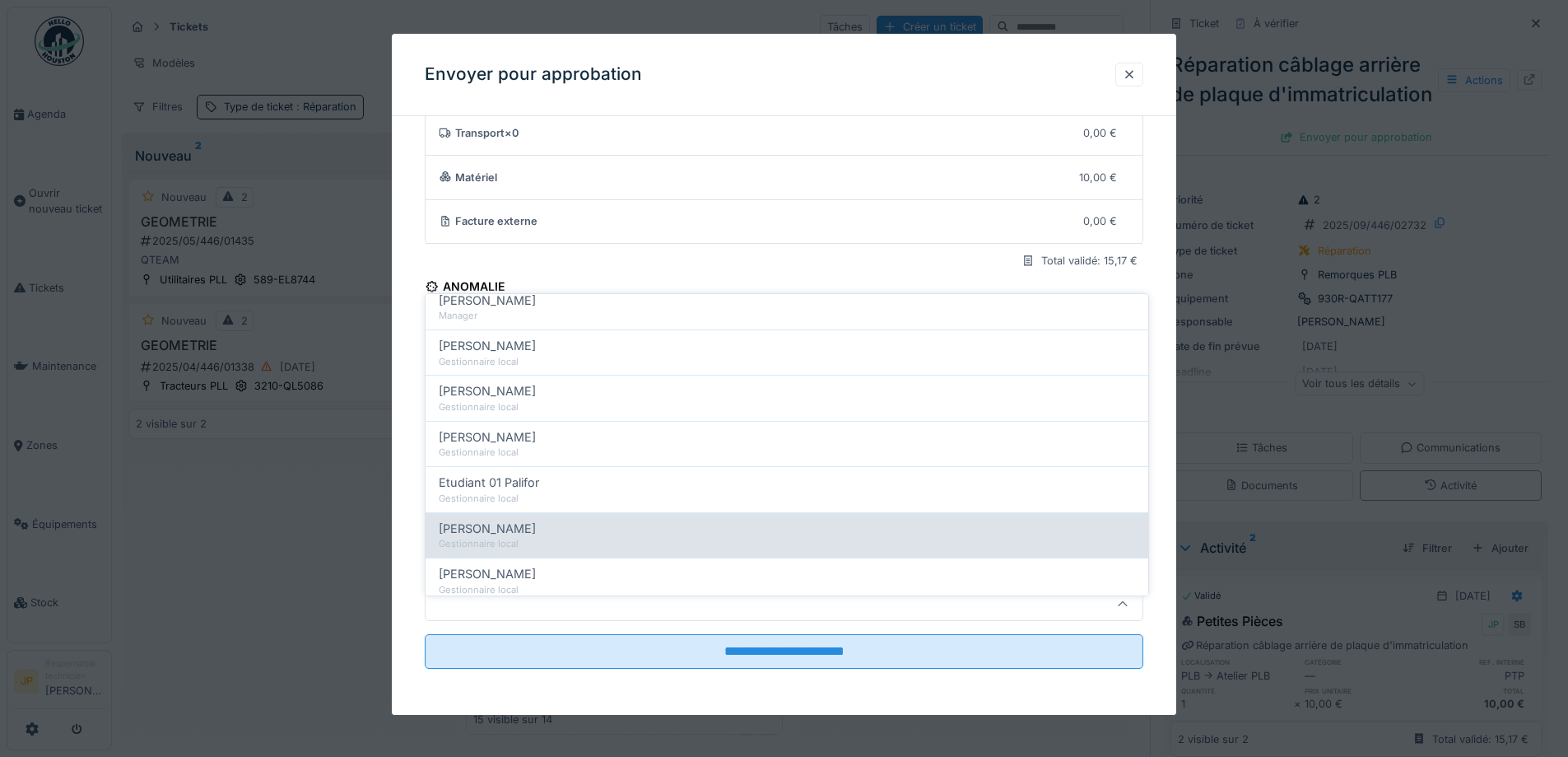
click at [536, 520] on div "[PERSON_NAME]" at bounding box center [787, 528] width 696 height 18
type input "*****"
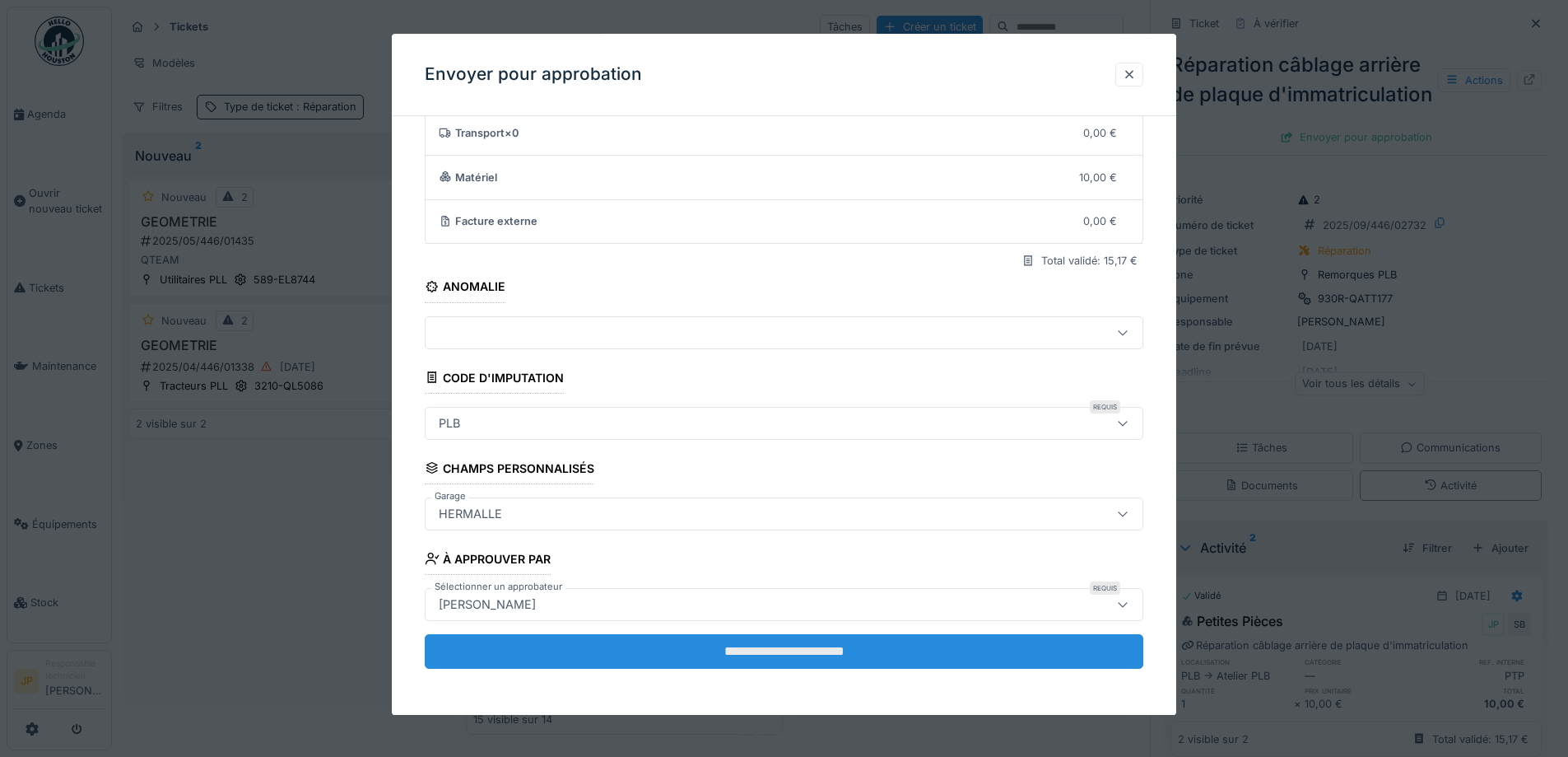
click at [772, 656] on input "**********" at bounding box center [784, 651] width 719 height 35
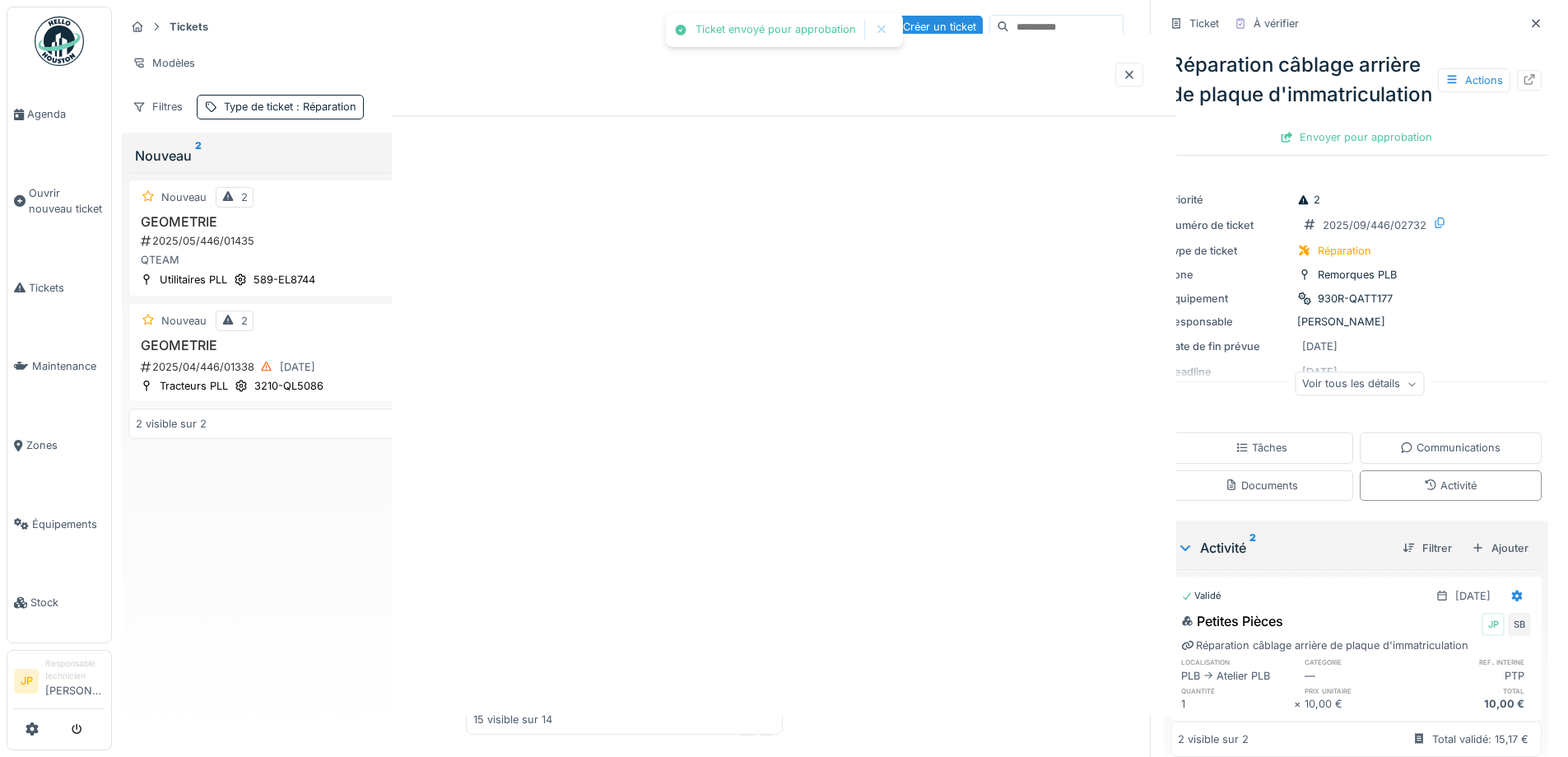
scroll to position [0, 0]
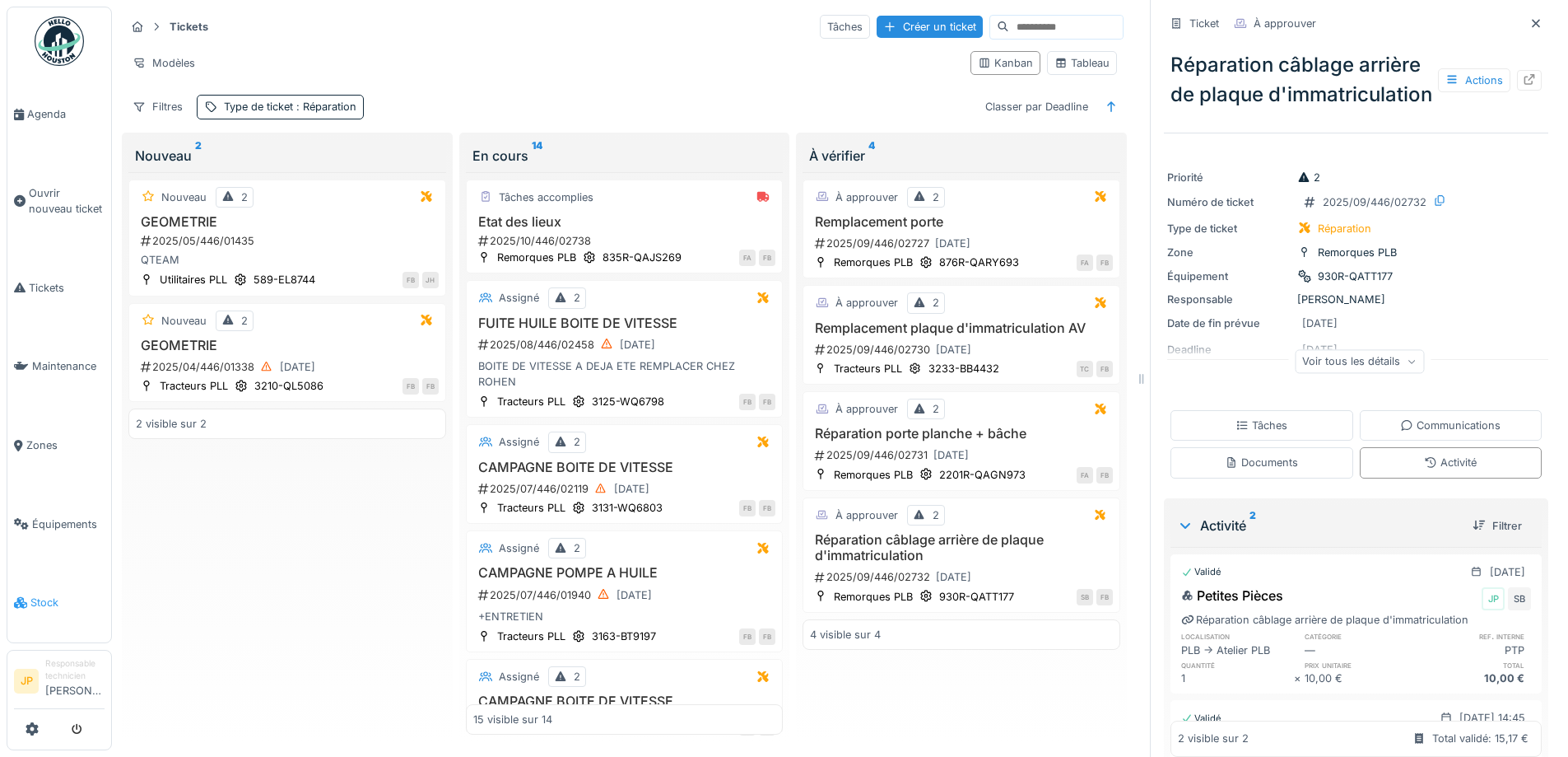
click at [47, 594] on span "Stock" at bounding box center [68, 602] width 74 height 16
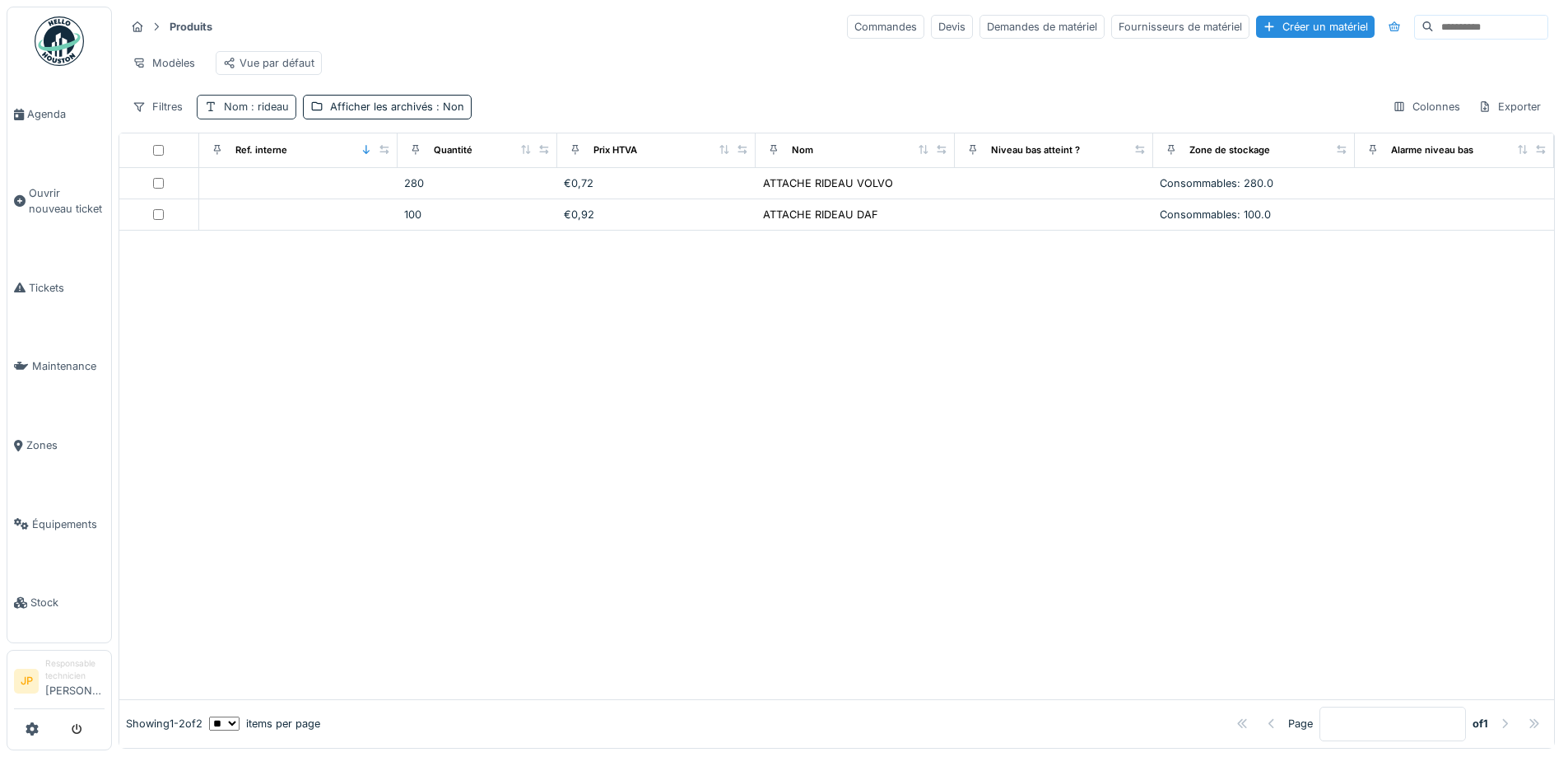
click at [268, 114] on div "Nom : rideau" at bounding box center [256, 107] width 65 height 16
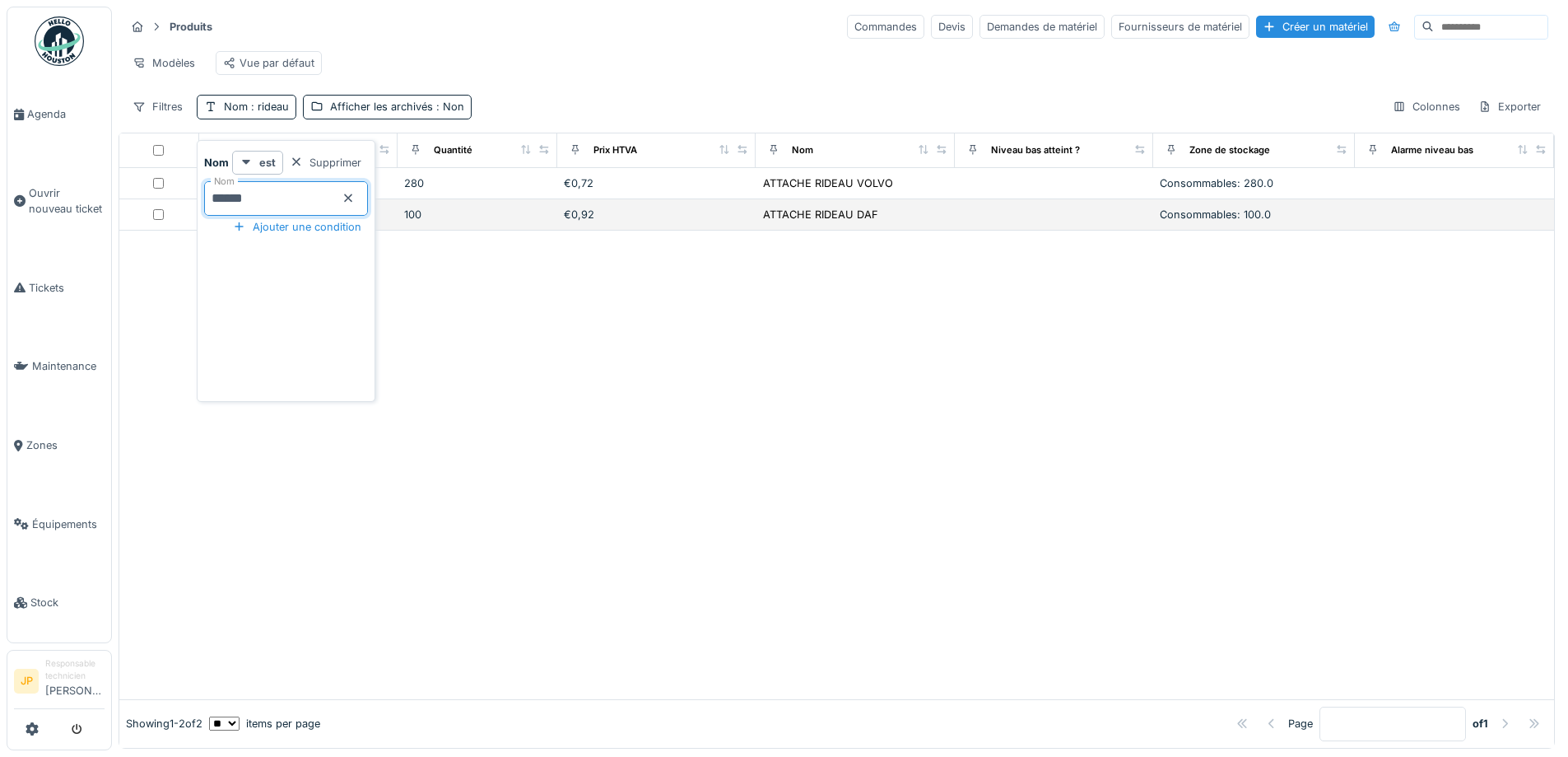
drag, startPoint x: 271, startPoint y: 197, endPoint x: 156, endPoint y: 217, distance: 116.7
click at [156, 217] on body "Agenda Ouvrir nouveau ticket Tickets Maintenance Zones Équipements Stock JP Res…" at bounding box center [784, 378] width 1568 height 757
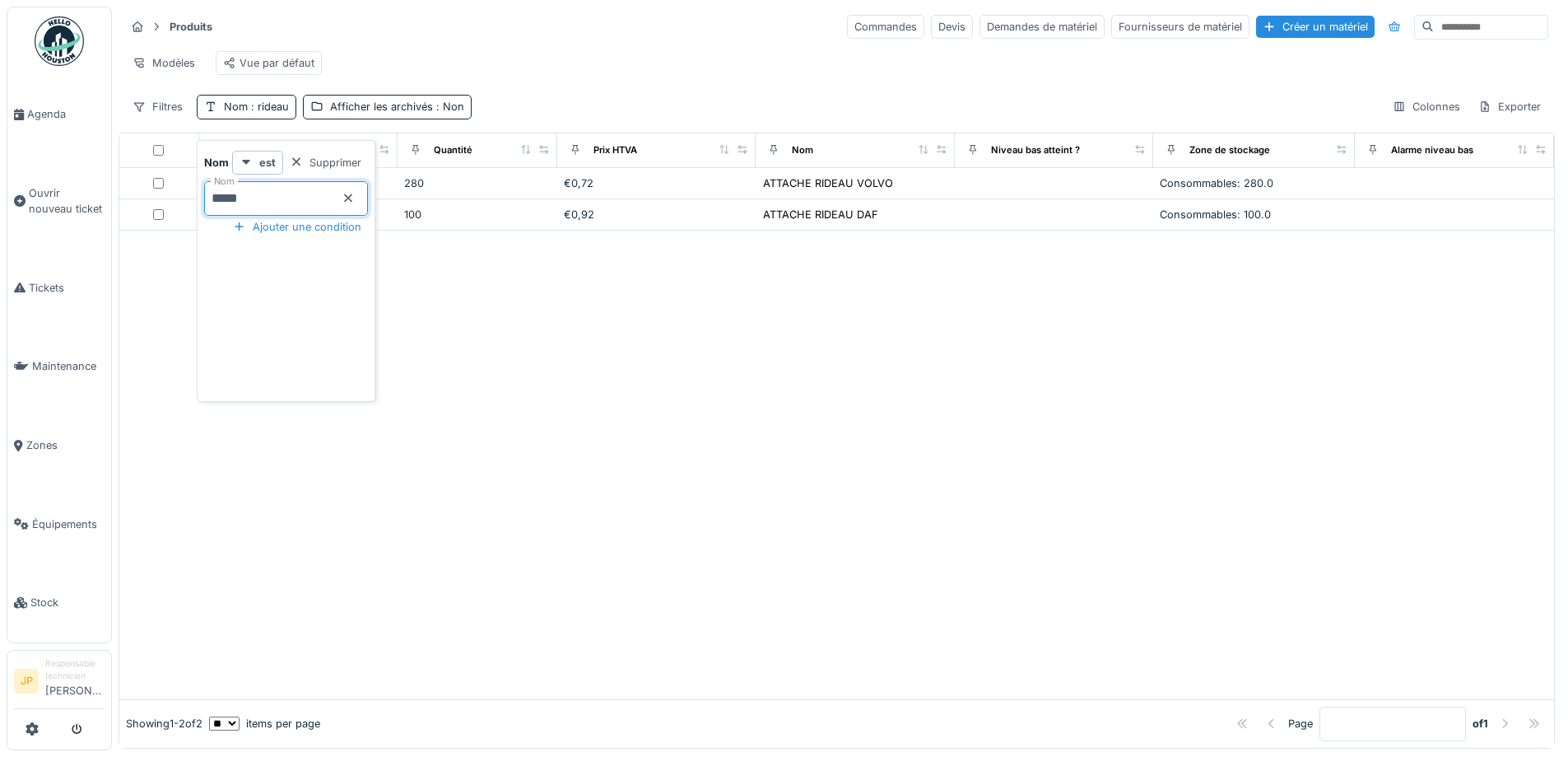
type input "******"
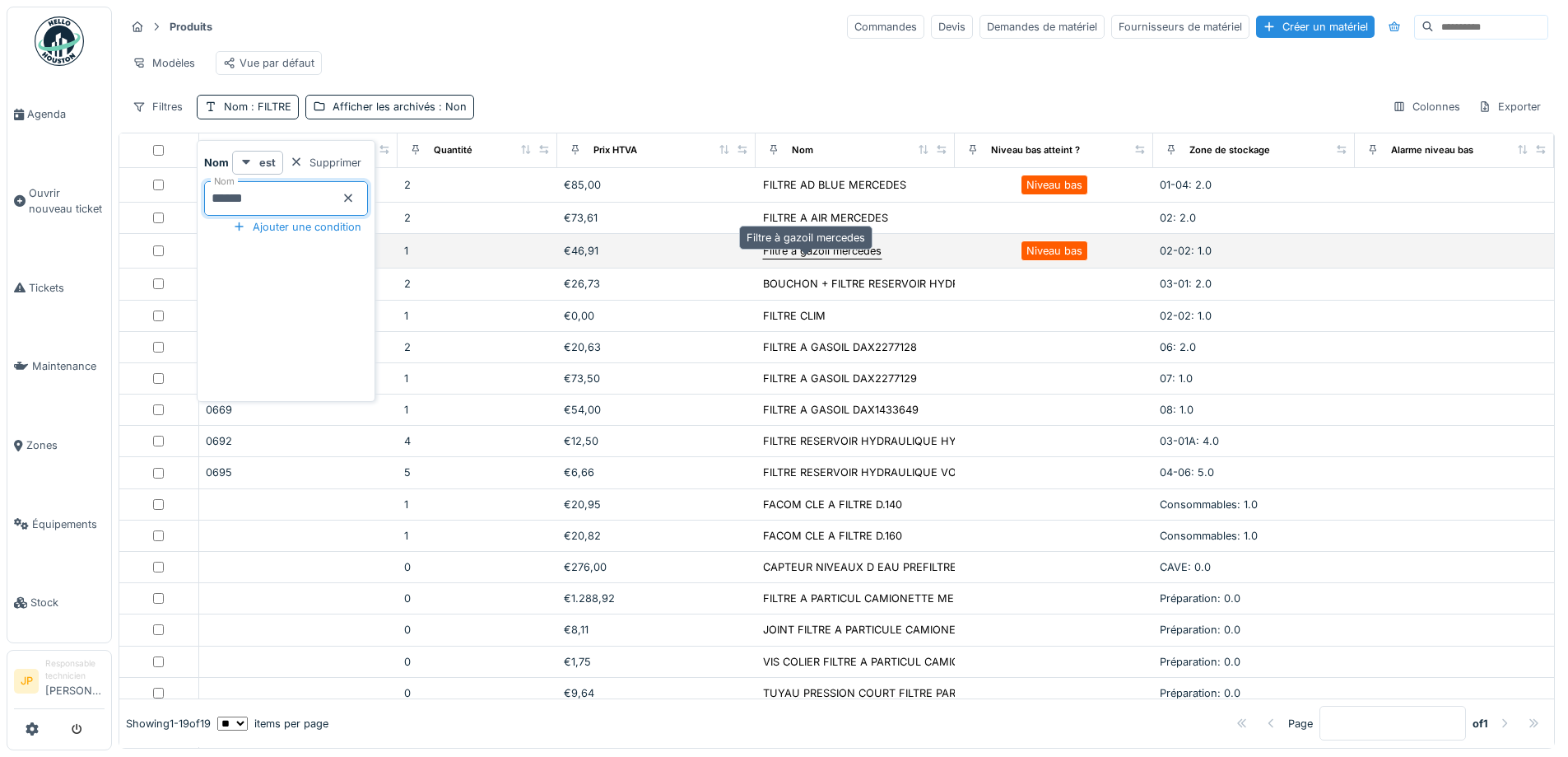
click at [763, 259] on div "Filtre à gazoil mercedes" at bounding box center [822, 250] width 119 height 16
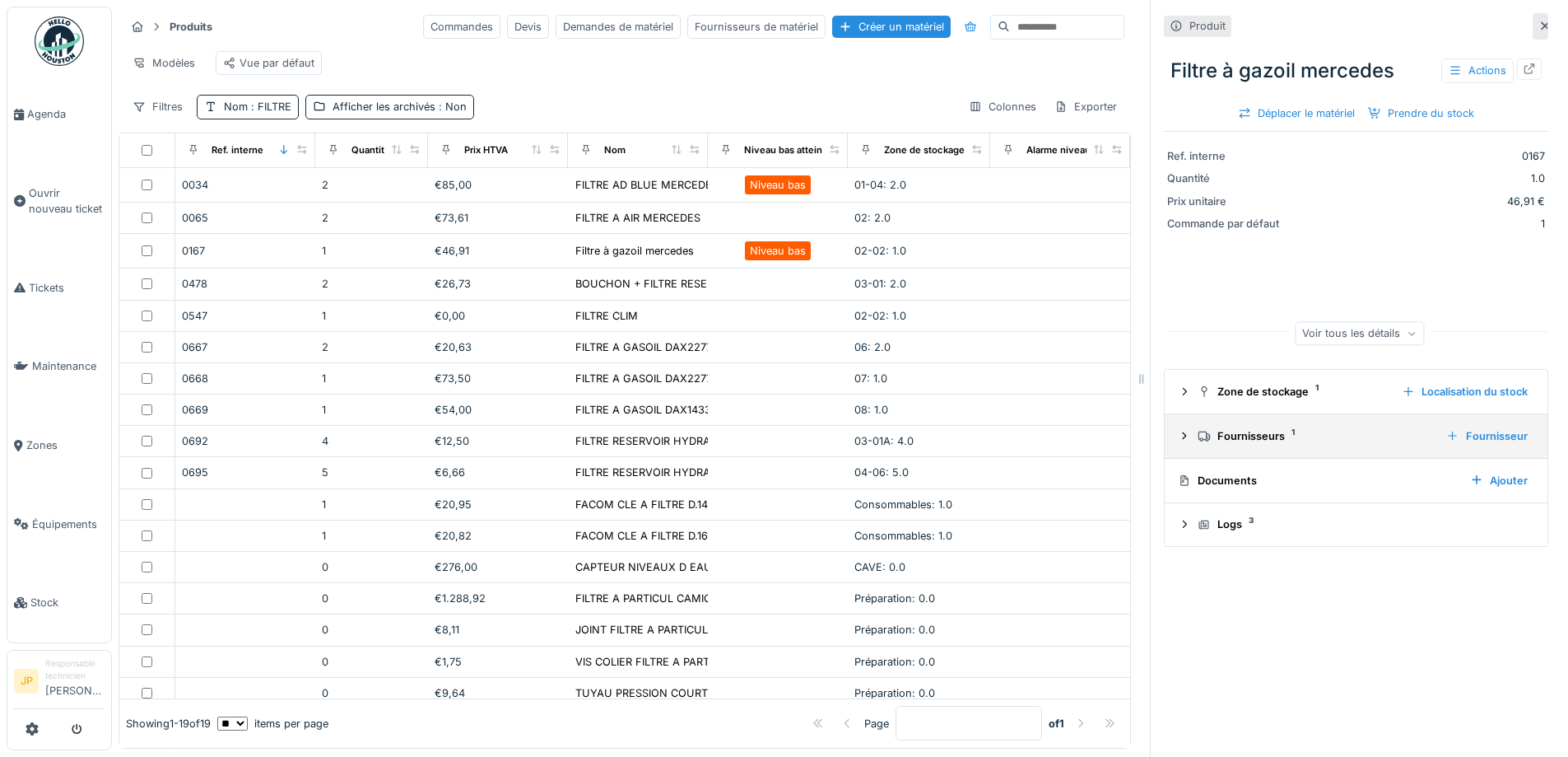
click at [1240, 439] on div "Fournisseurs 1" at bounding box center [1315, 436] width 236 height 16
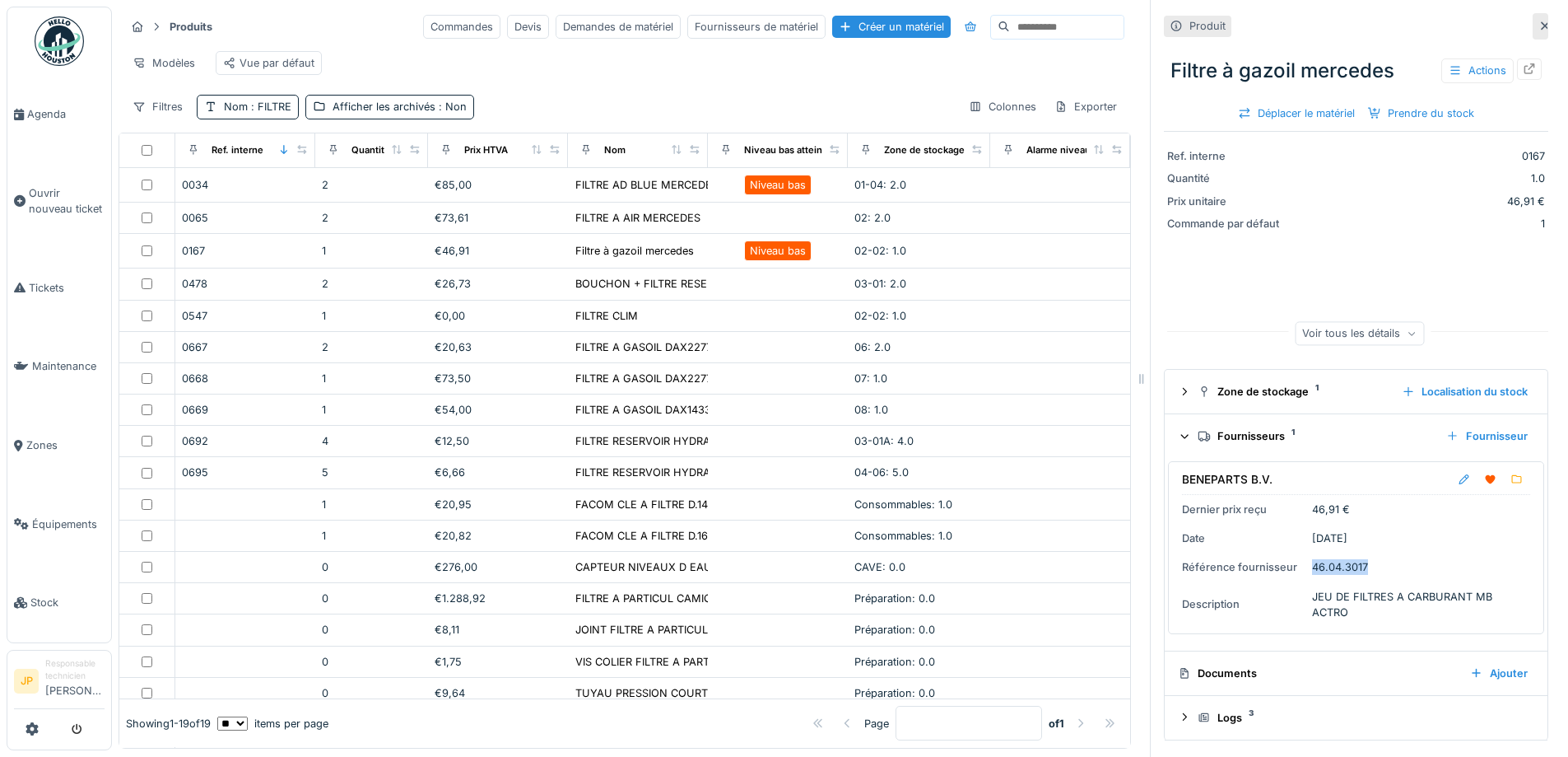
drag, startPoint x: 1361, startPoint y: 573, endPoint x: 1303, endPoint y: 579, distance: 58.3
click at [1303, 579] on div "BENEPARTS B.V. Dernier prix reçu 46,91 € Date [DATE] Référence fournisseur 46.0…" at bounding box center [1356, 547] width 376 height 173
copy div "46.04.3017"
drag, startPoint x: 281, startPoint y: 117, endPoint x: 287, endPoint y: 131, distance: 15.2
click at [281, 113] on span ": FILTRE" at bounding box center [269, 107] width 43 height 12
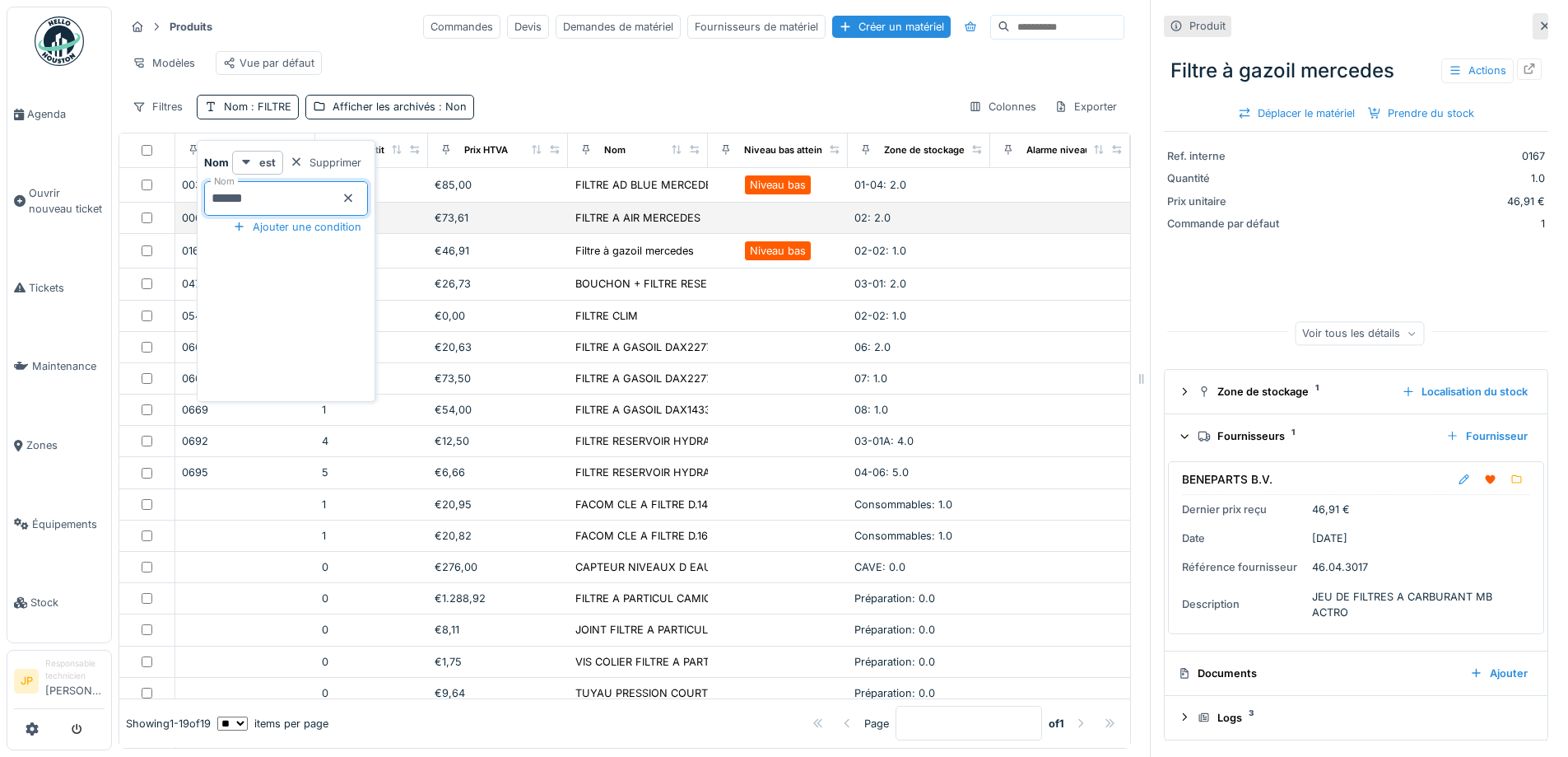
drag, startPoint x: 298, startPoint y: 208, endPoint x: 142, endPoint y: 214, distance: 156.1
click at [142, 214] on body "Agenda Ouvrir nouveau ticket Tickets Maintenance Zones Équipements Stock JP Res…" at bounding box center [784, 378] width 1568 height 757
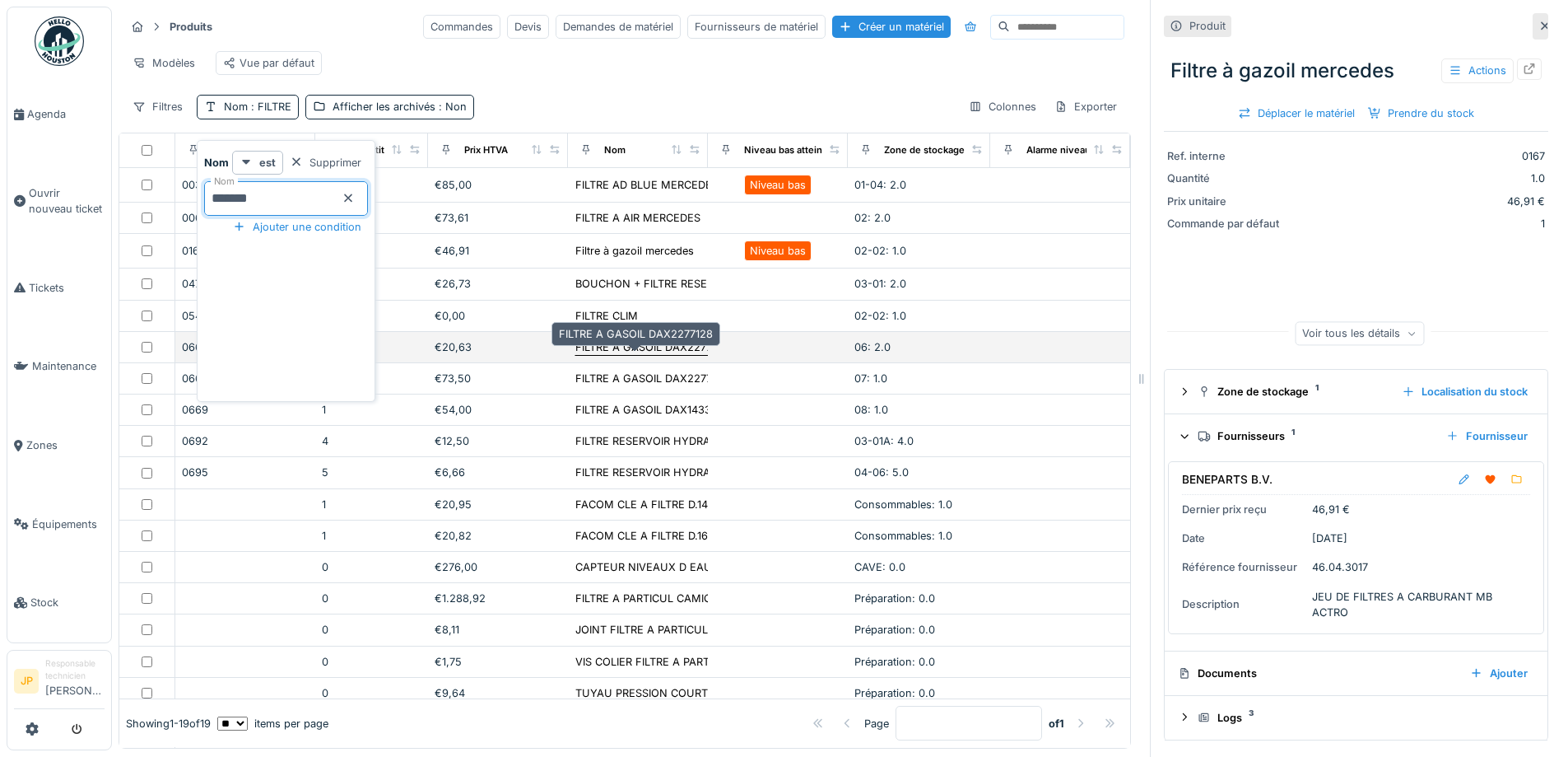
type input "*******"
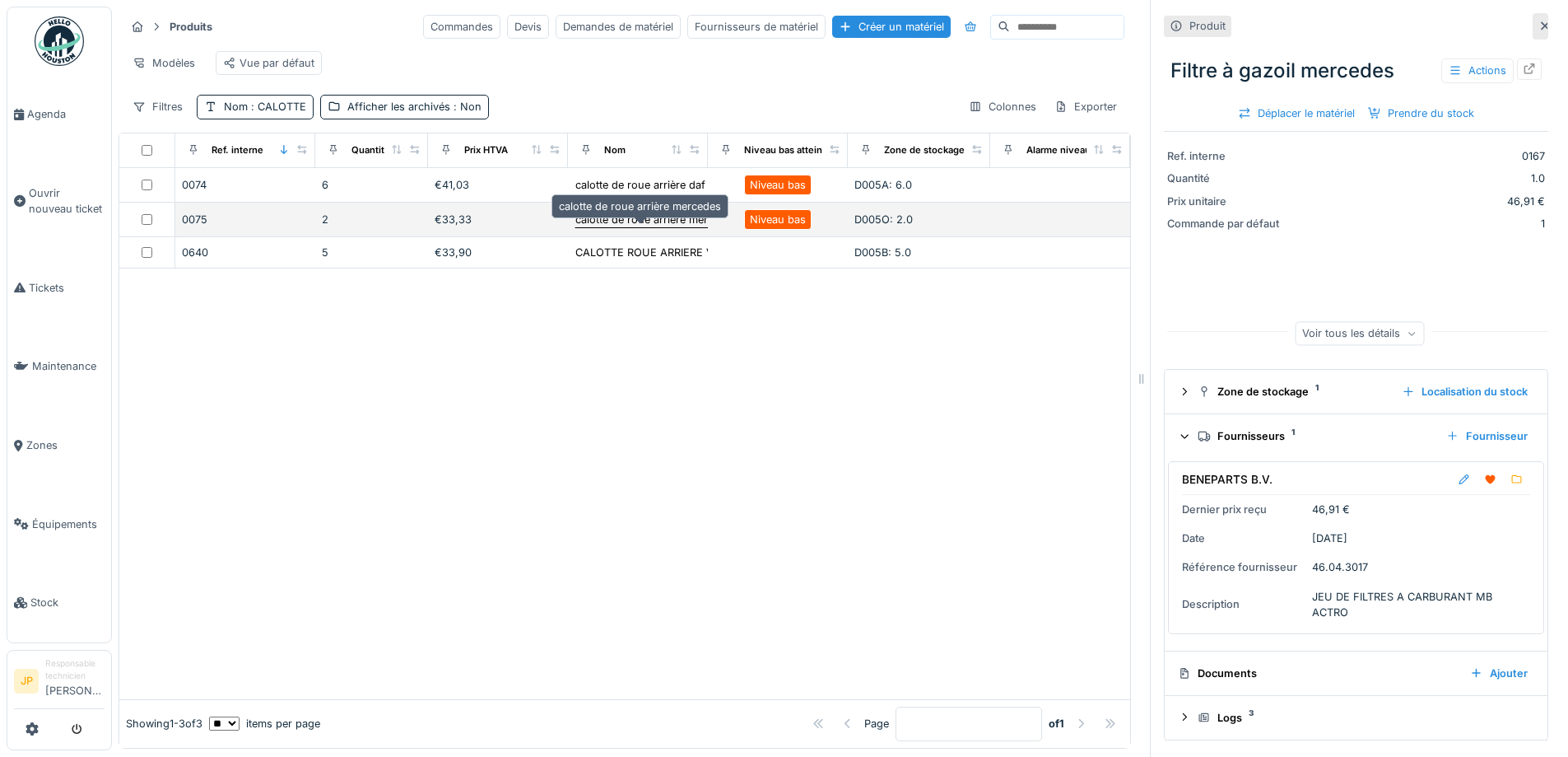
click at [662, 227] on div "calotte de roue arrière mercedes" at bounding box center [656, 219] width 162 height 16
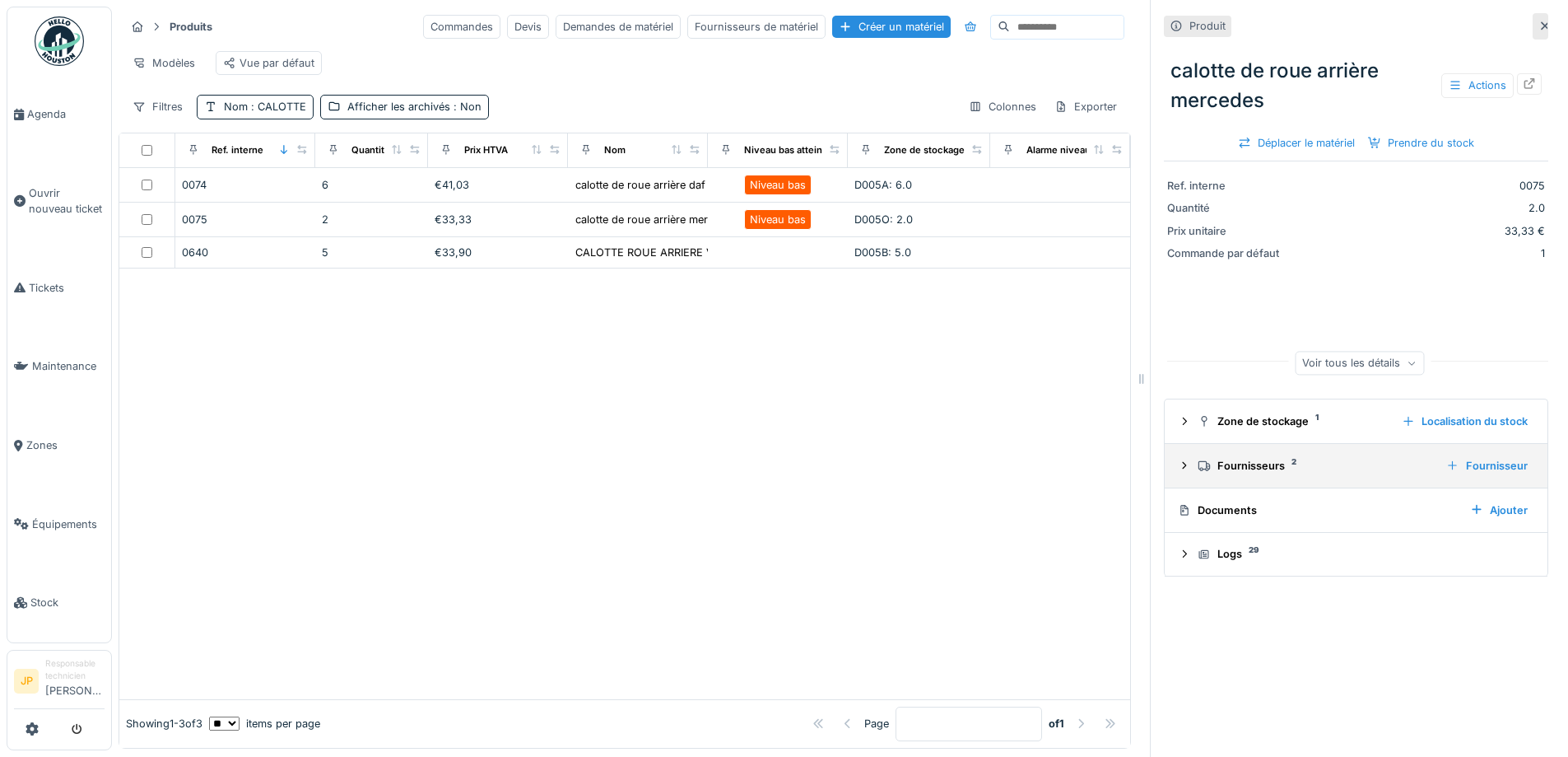
click at [1245, 465] on div "Fournisseurs 2" at bounding box center [1315, 466] width 236 height 16
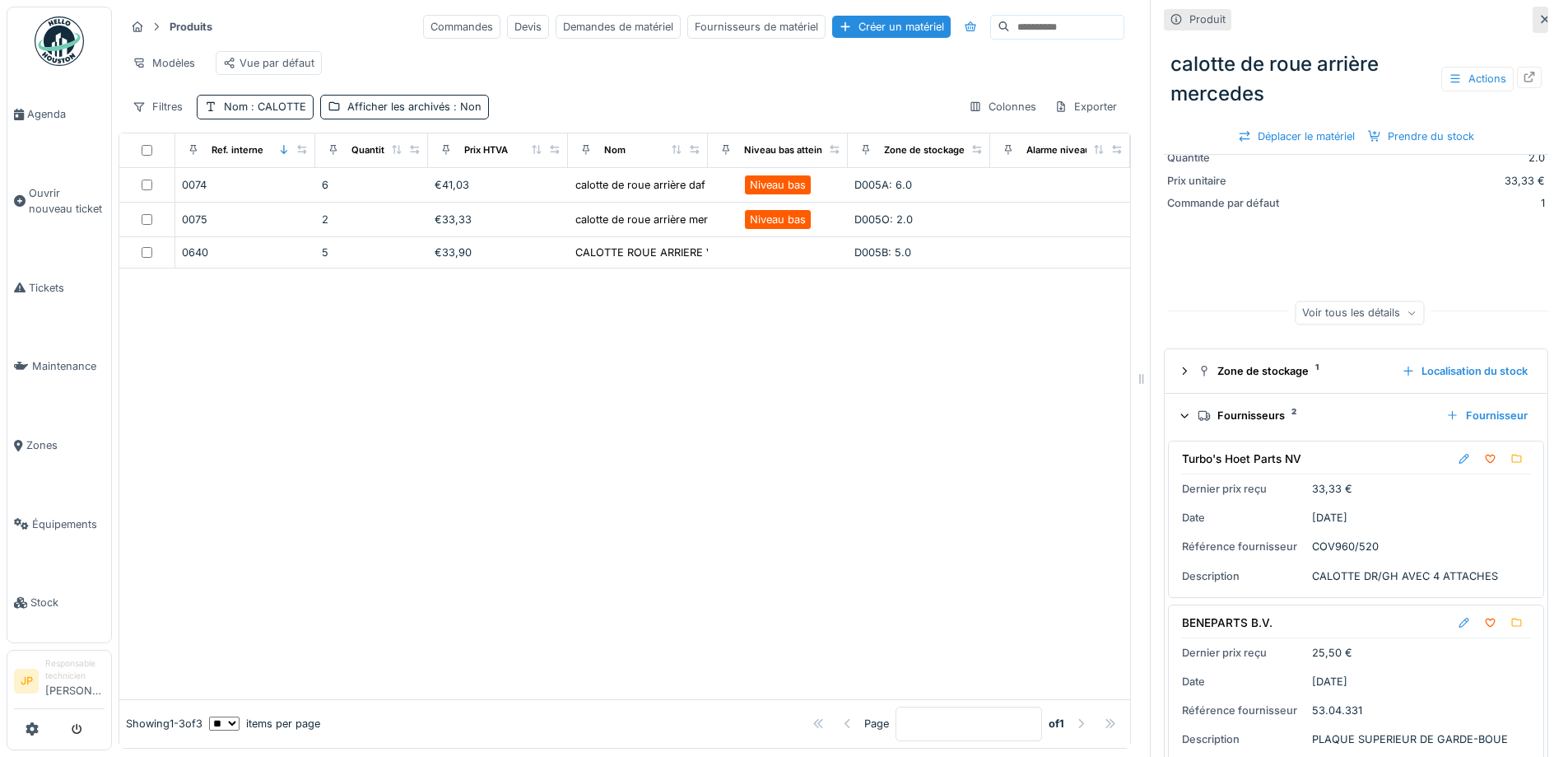
scroll to position [176, 0]
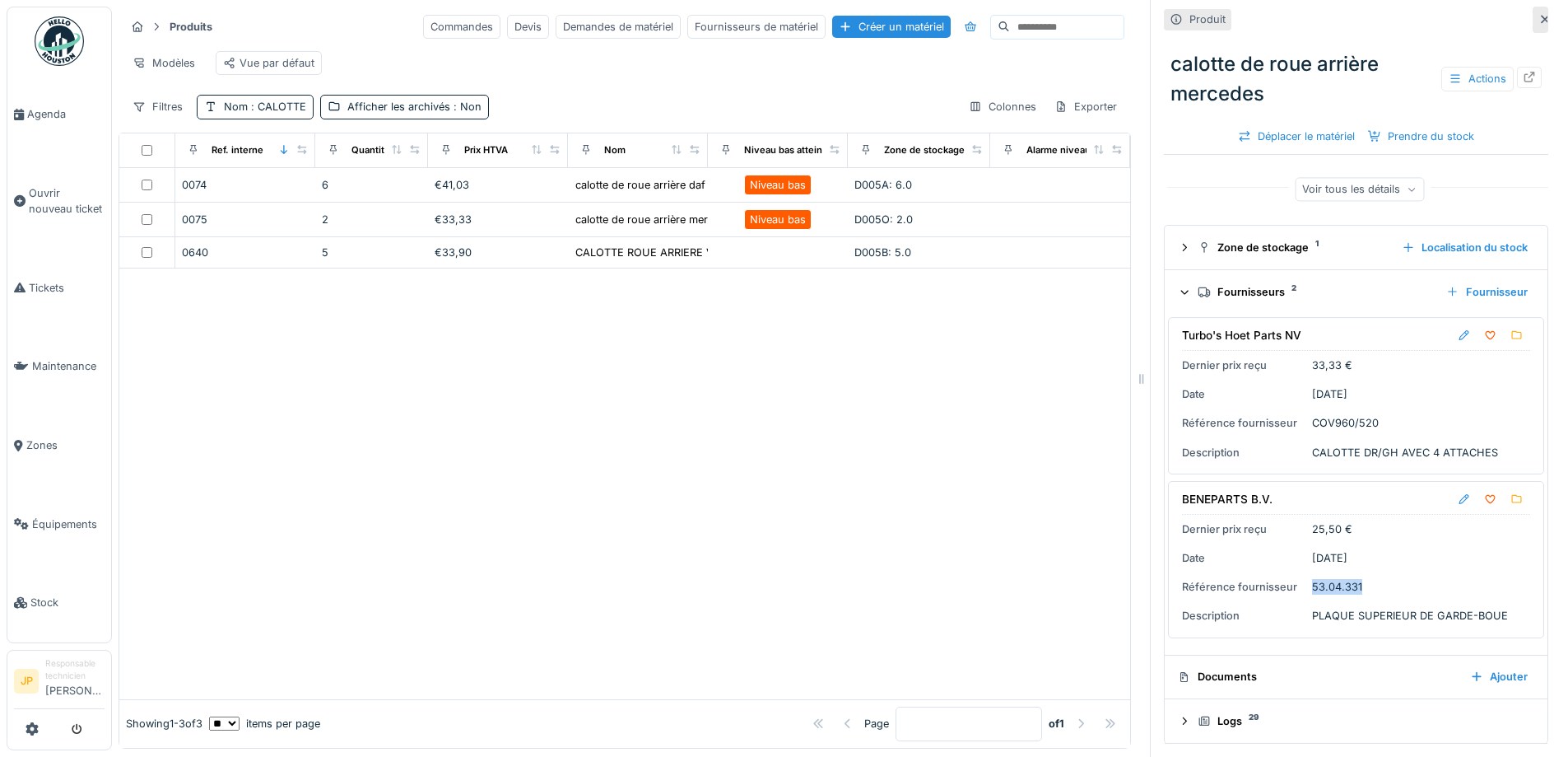
drag, startPoint x: 1357, startPoint y: 583, endPoint x: 1298, endPoint y: 598, distance: 60.9
click at [1298, 598] on div "BENEPARTS B.V. Dernier prix reçu 25,50 € Date [DATE] Référence fournisseur 53.0…" at bounding box center [1356, 560] width 376 height 158
copy div "53.04.331"
click at [280, 114] on div "Nom : CALOTTE" at bounding box center [265, 107] width 82 height 16
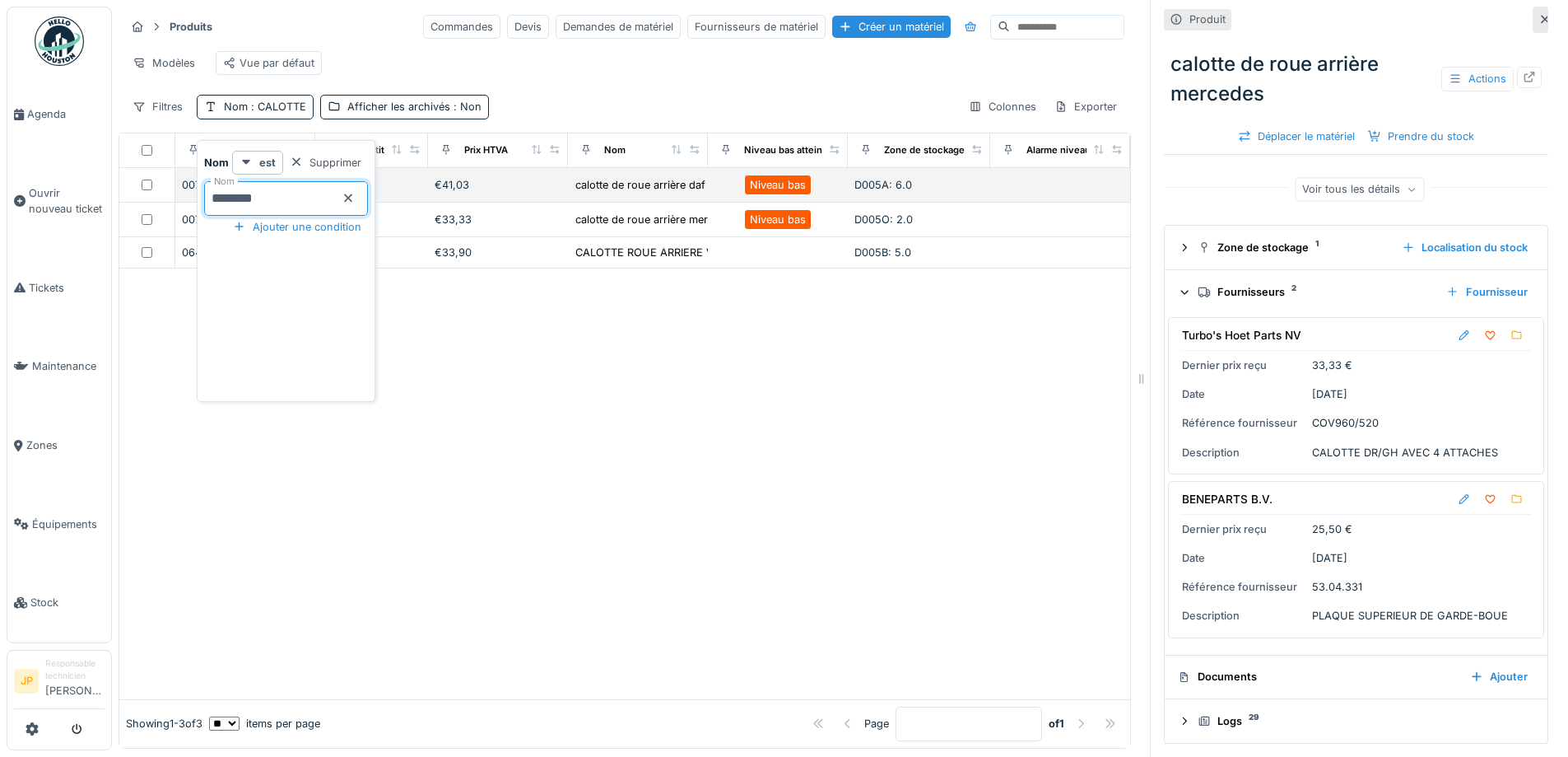
drag, startPoint x: 287, startPoint y: 204, endPoint x: 135, endPoint y: 213, distance: 152.3
click at [135, 213] on body "Agenda Ouvrir nouveau ticket Tickets Maintenance Zones Équipements Stock JP Res…" at bounding box center [784, 378] width 1568 height 757
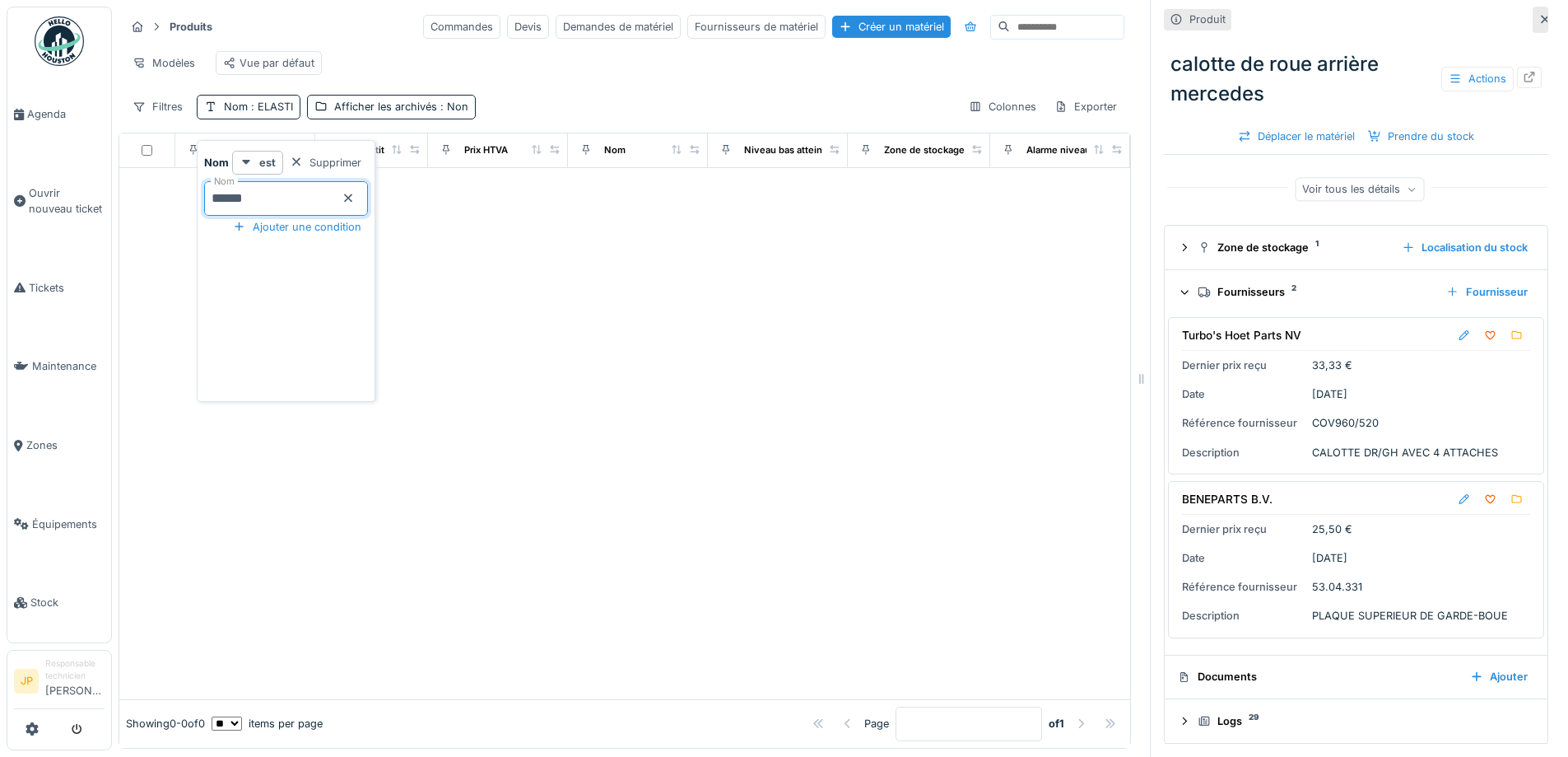
drag, startPoint x: 282, startPoint y: 204, endPoint x: 197, endPoint y: 197, distance: 85.3
click at [197, 197] on div "Nom est Supprimer Nom ****** Ajouter une condition" at bounding box center [286, 271] width 178 height 262
type input "*******"
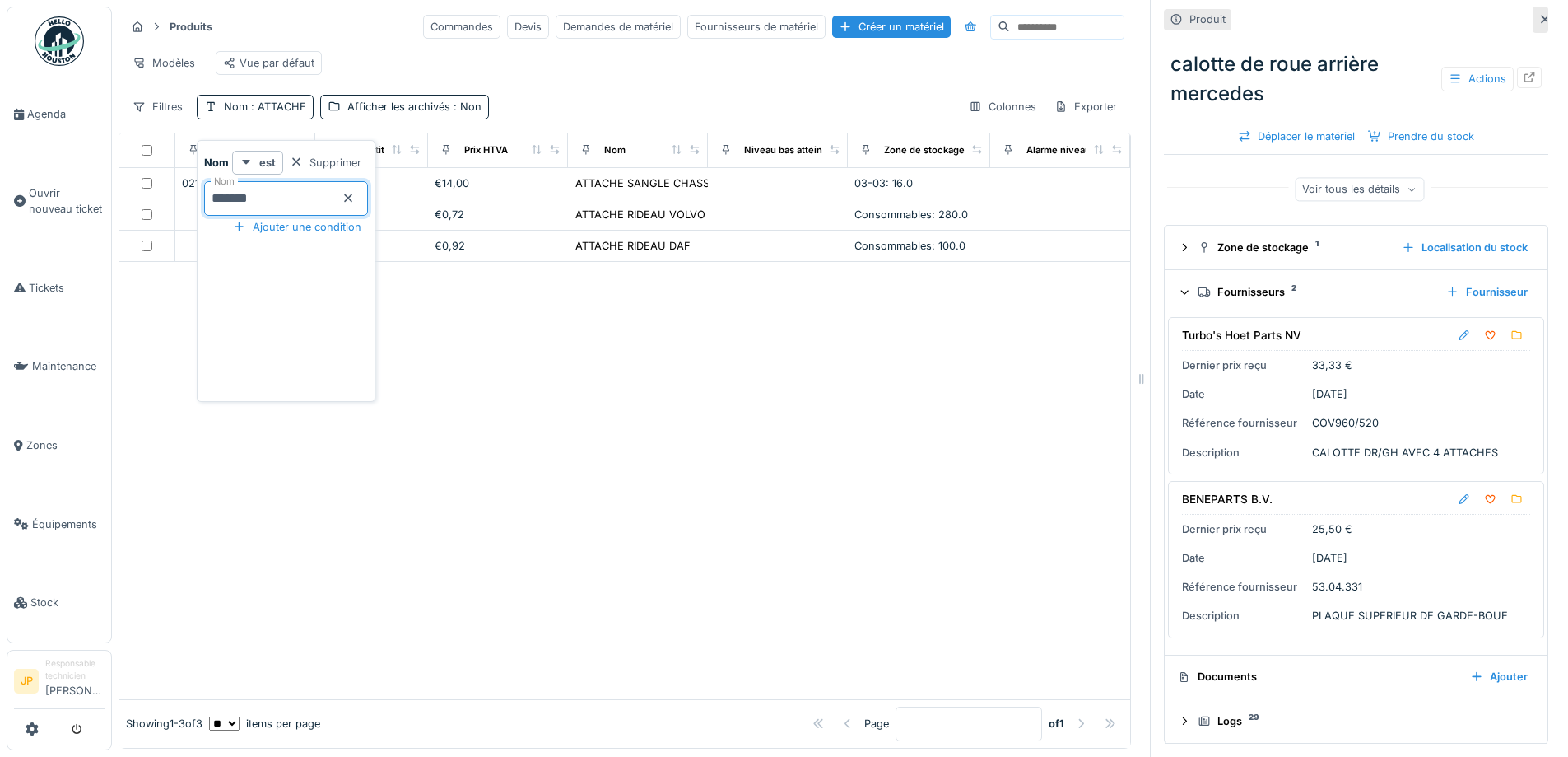
drag, startPoint x: 281, startPoint y: 204, endPoint x: 212, endPoint y: 237, distance: 76.5
click at [190, 204] on body "Agenda Ouvrir nouveau ticket Tickets Maintenance Zones Équipements Stock JP Res…" at bounding box center [784, 378] width 1568 height 757
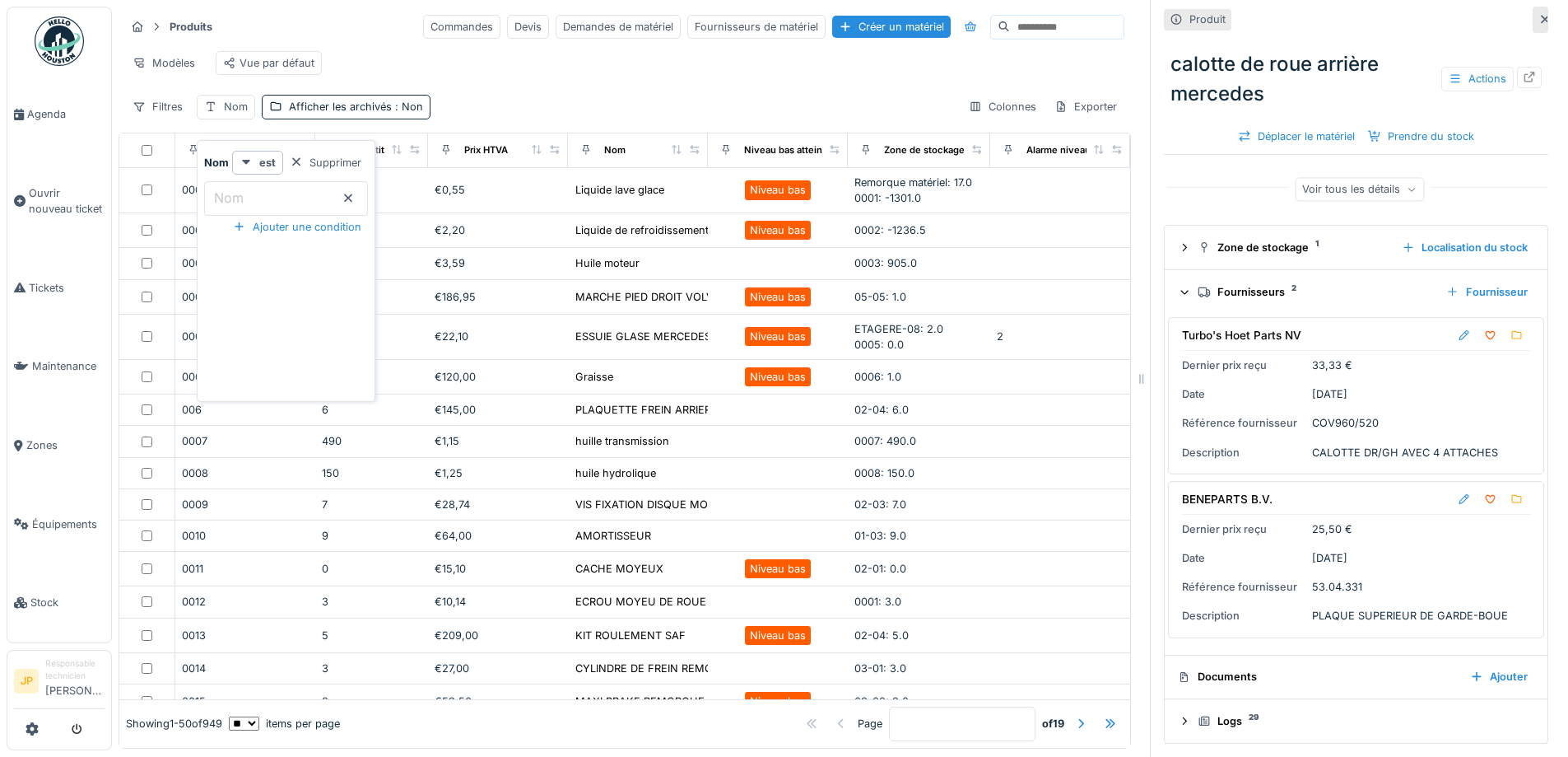
click at [273, 199] on input "Nom" at bounding box center [286, 198] width 164 height 35
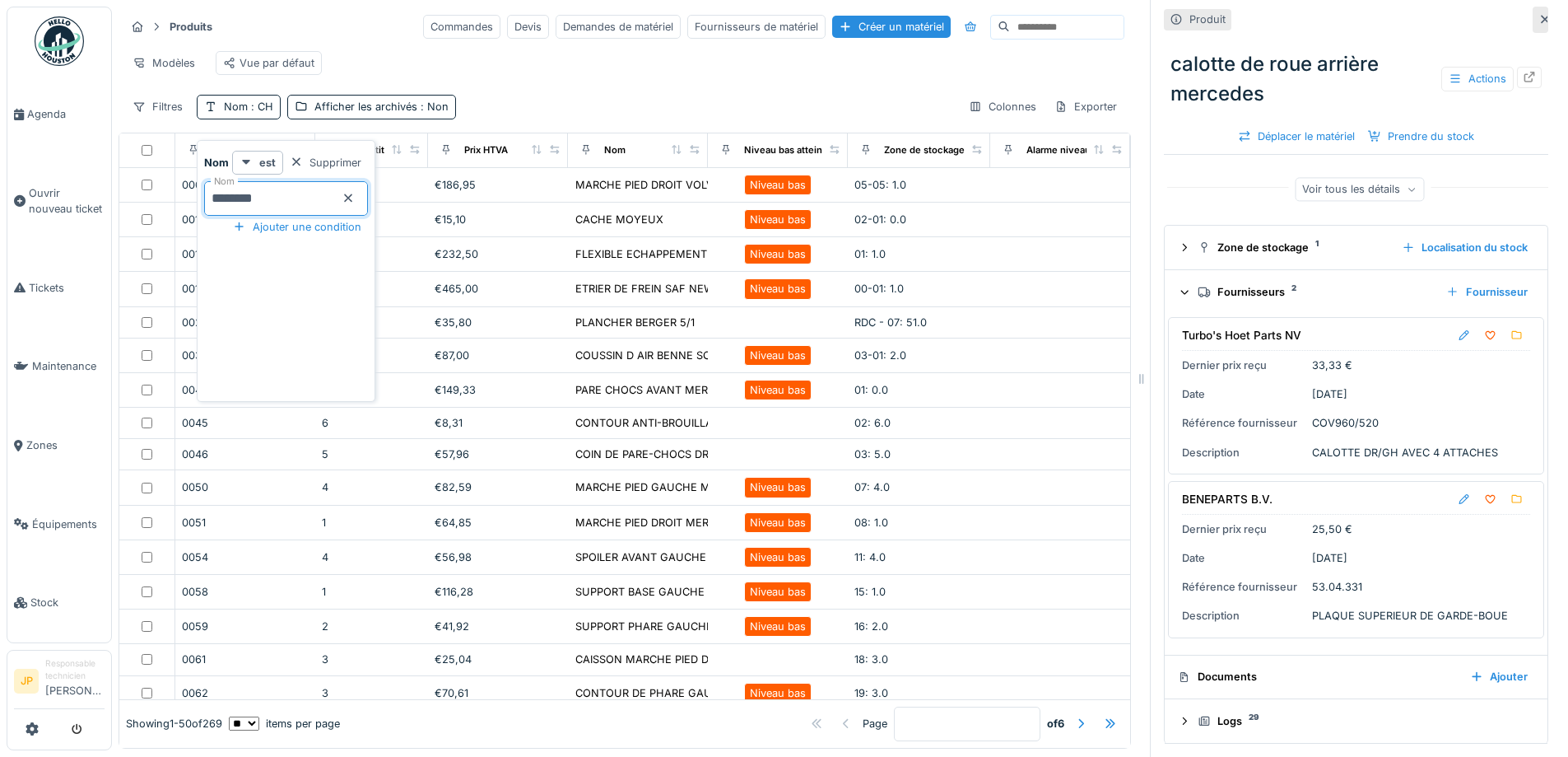
type input "*********"
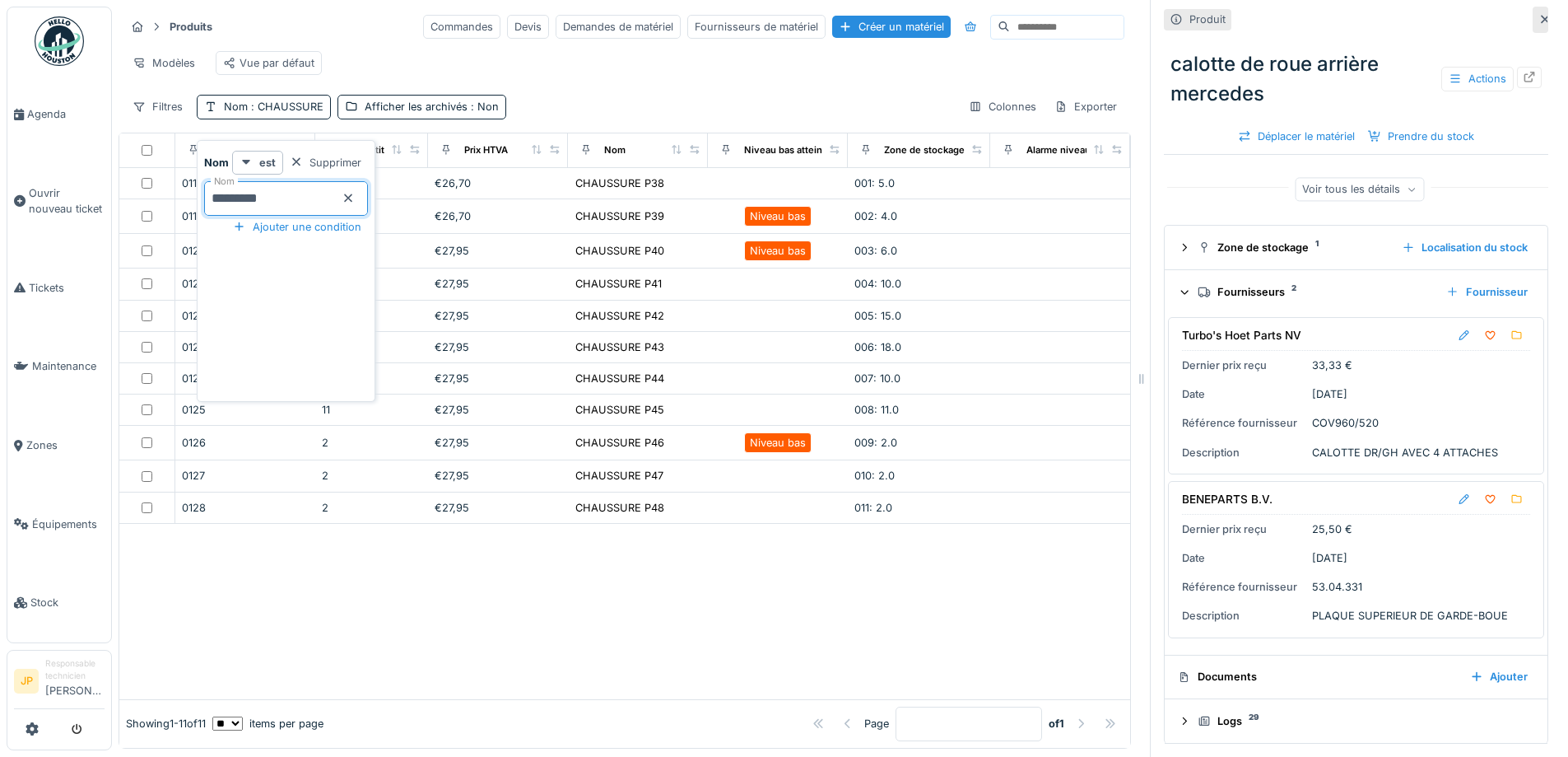
click at [681, 103] on div "Produits Commandes Devis Demandes de matériel Fournisseurs de matériel Créer un…" at bounding box center [624, 67] width 1012 height 120
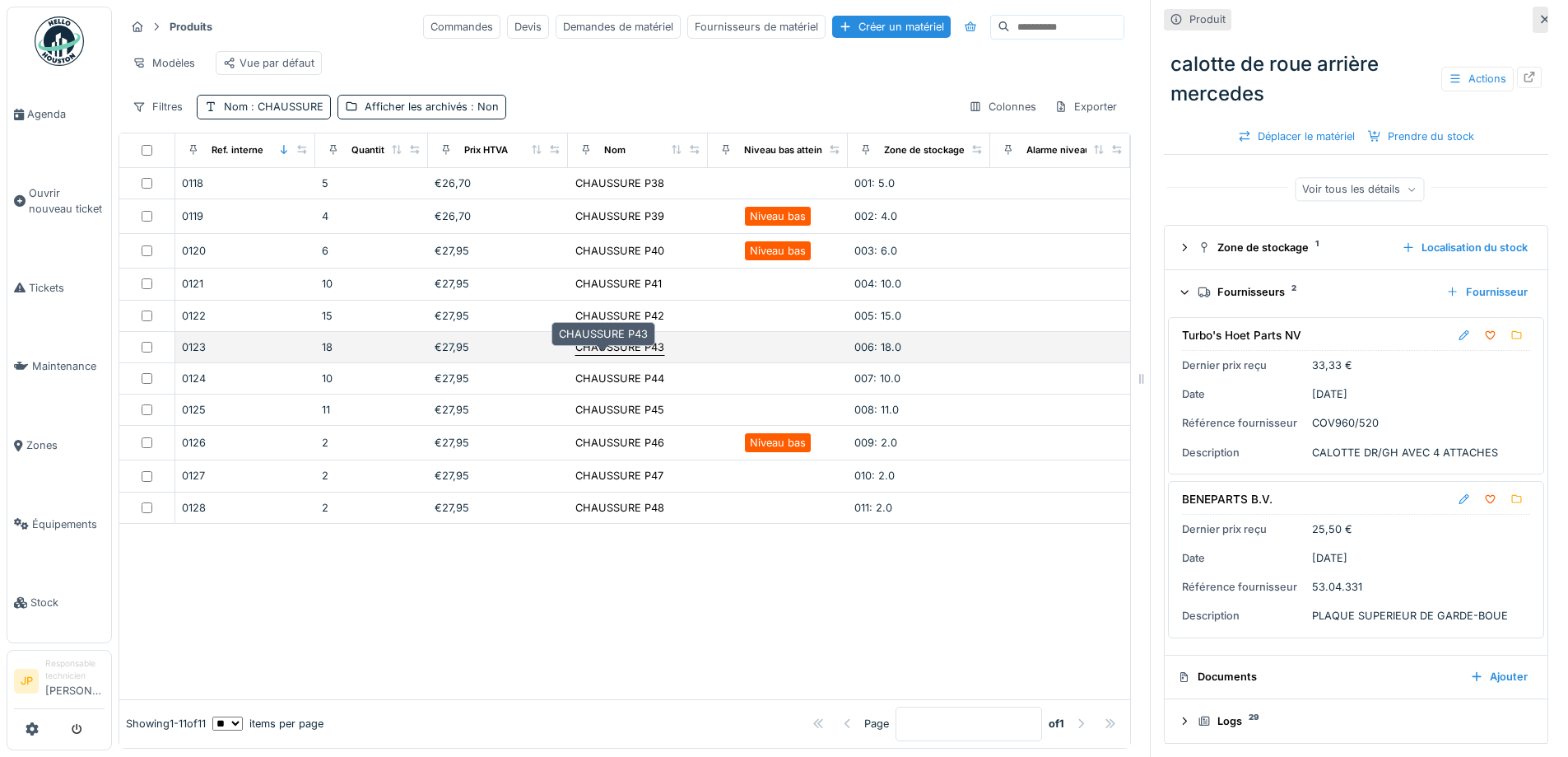
click at [576, 355] on div "CHAUSSURE P43" at bounding box center [620, 347] width 89 height 16
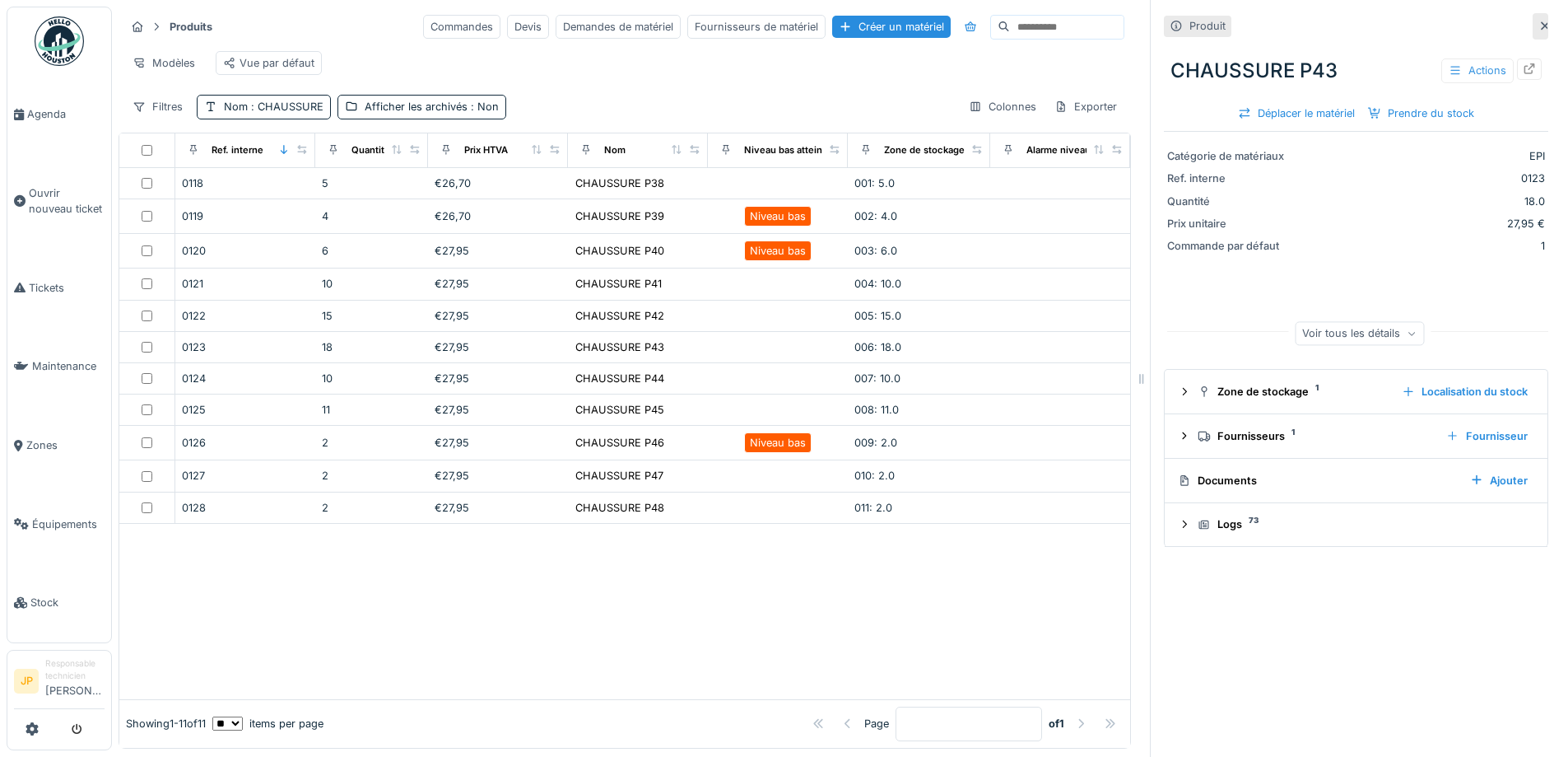
click at [1468, 68] on div "Actions" at bounding box center [1478, 70] width 73 height 24
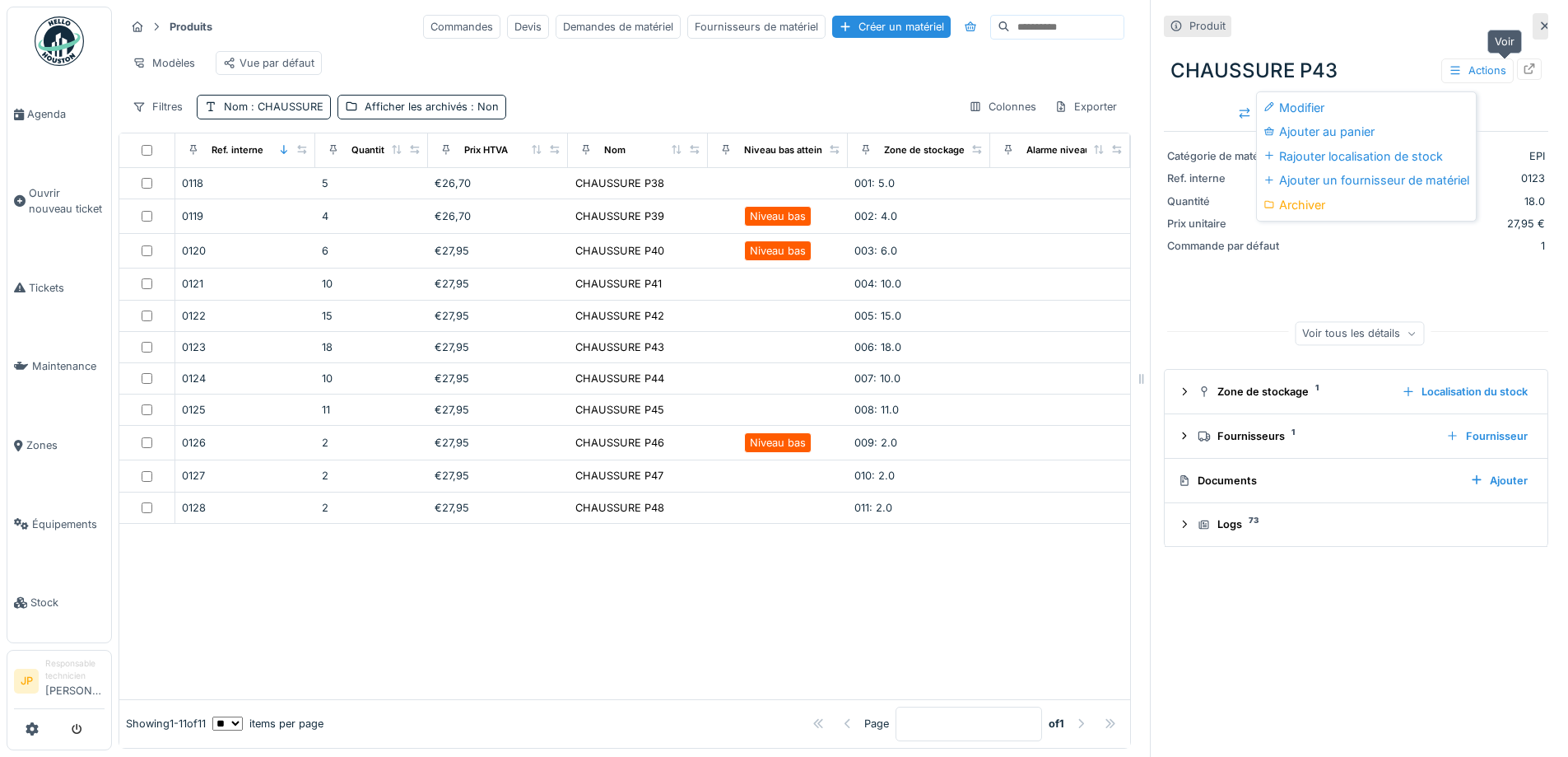
click at [1523, 75] on div at bounding box center [1529, 68] width 13 height 16
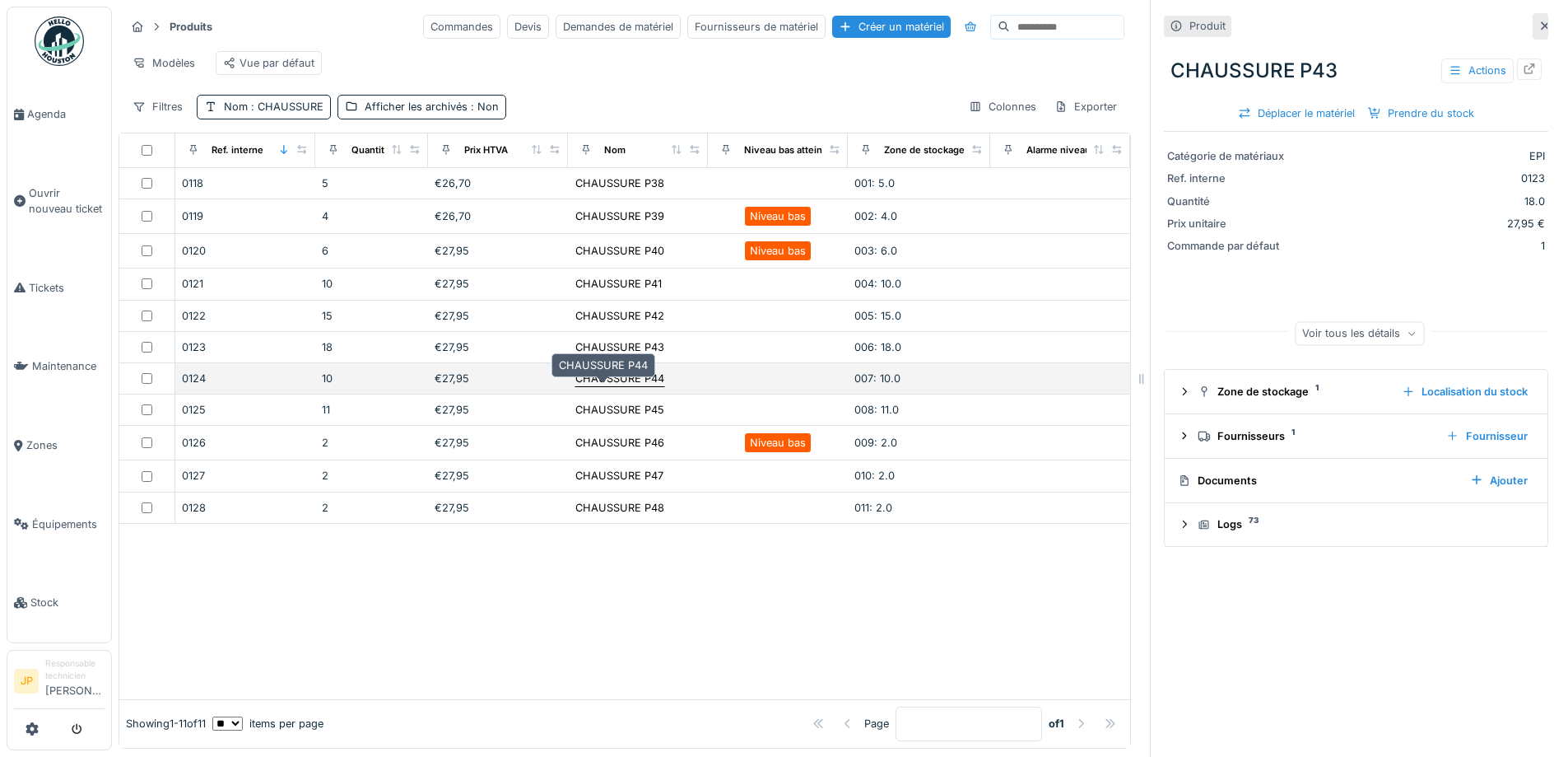
click at [603, 386] on div "CHAUSSURE P44" at bounding box center [620, 378] width 89 height 16
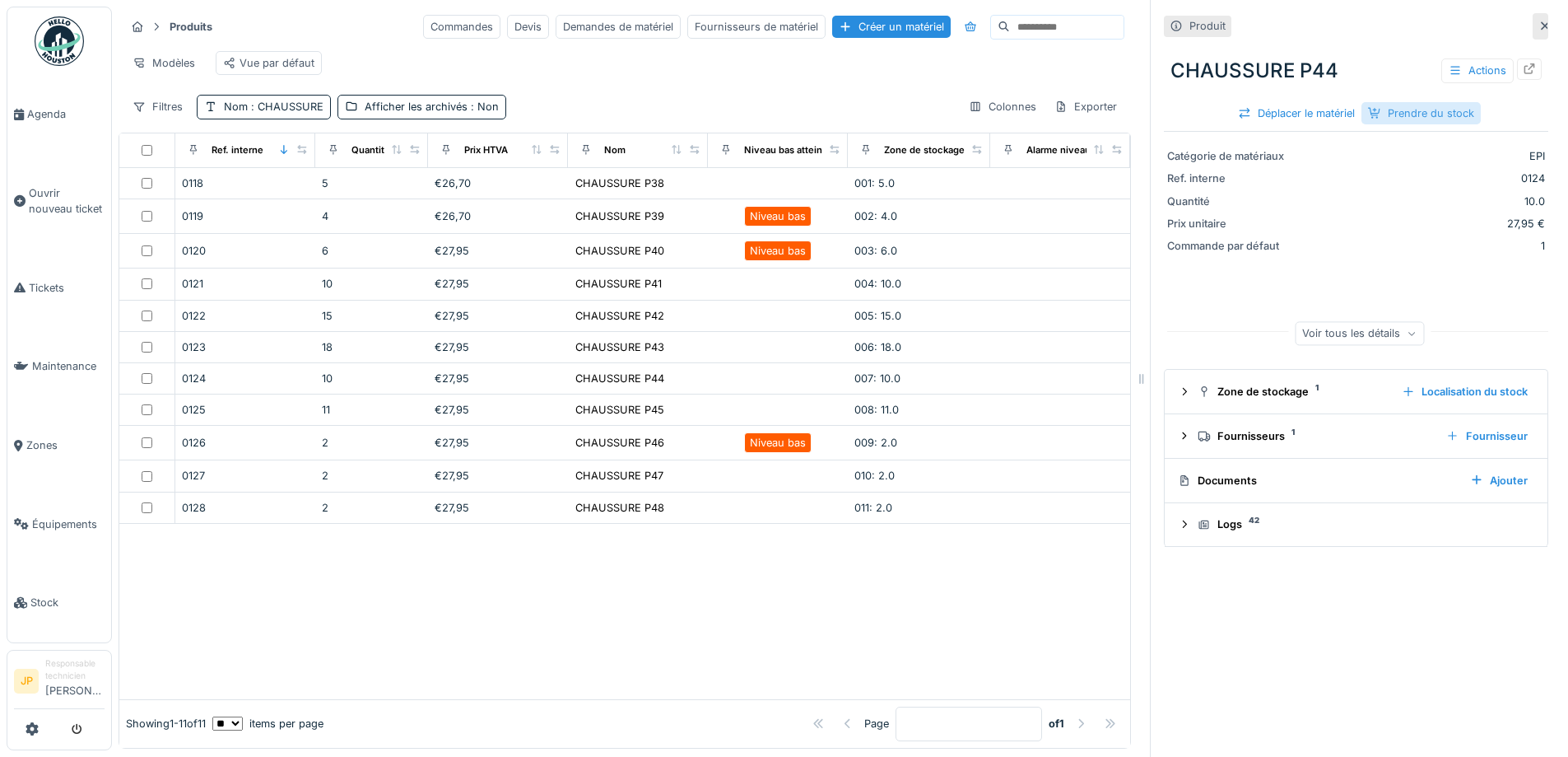
click at [1401, 112] on div "Prendre du stock" at bounding box center [1421, 113] width 119 height 23
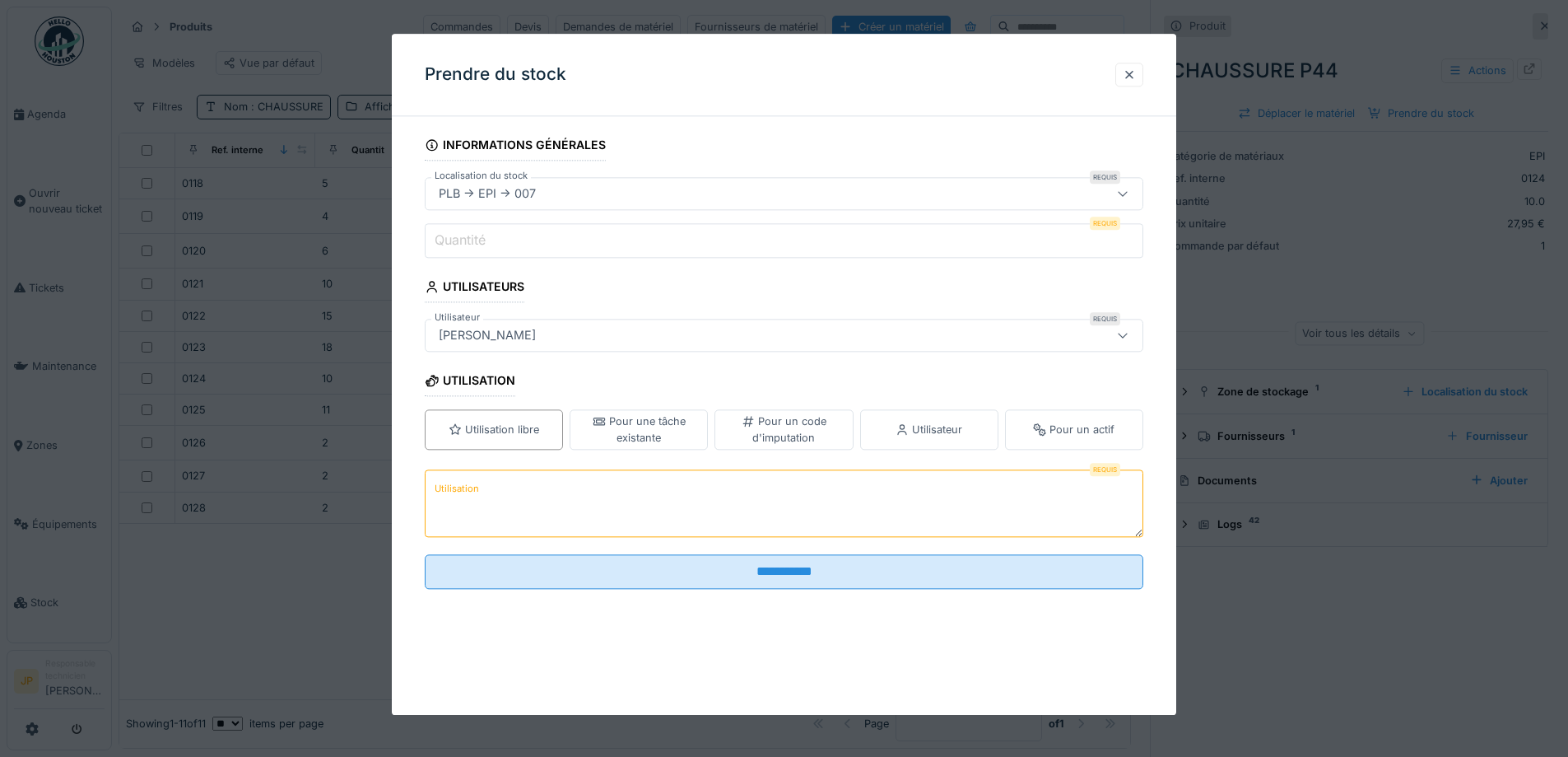
click at [497, 235] on input "Quantité" at bounding box center [784, 241] width 719 height 35
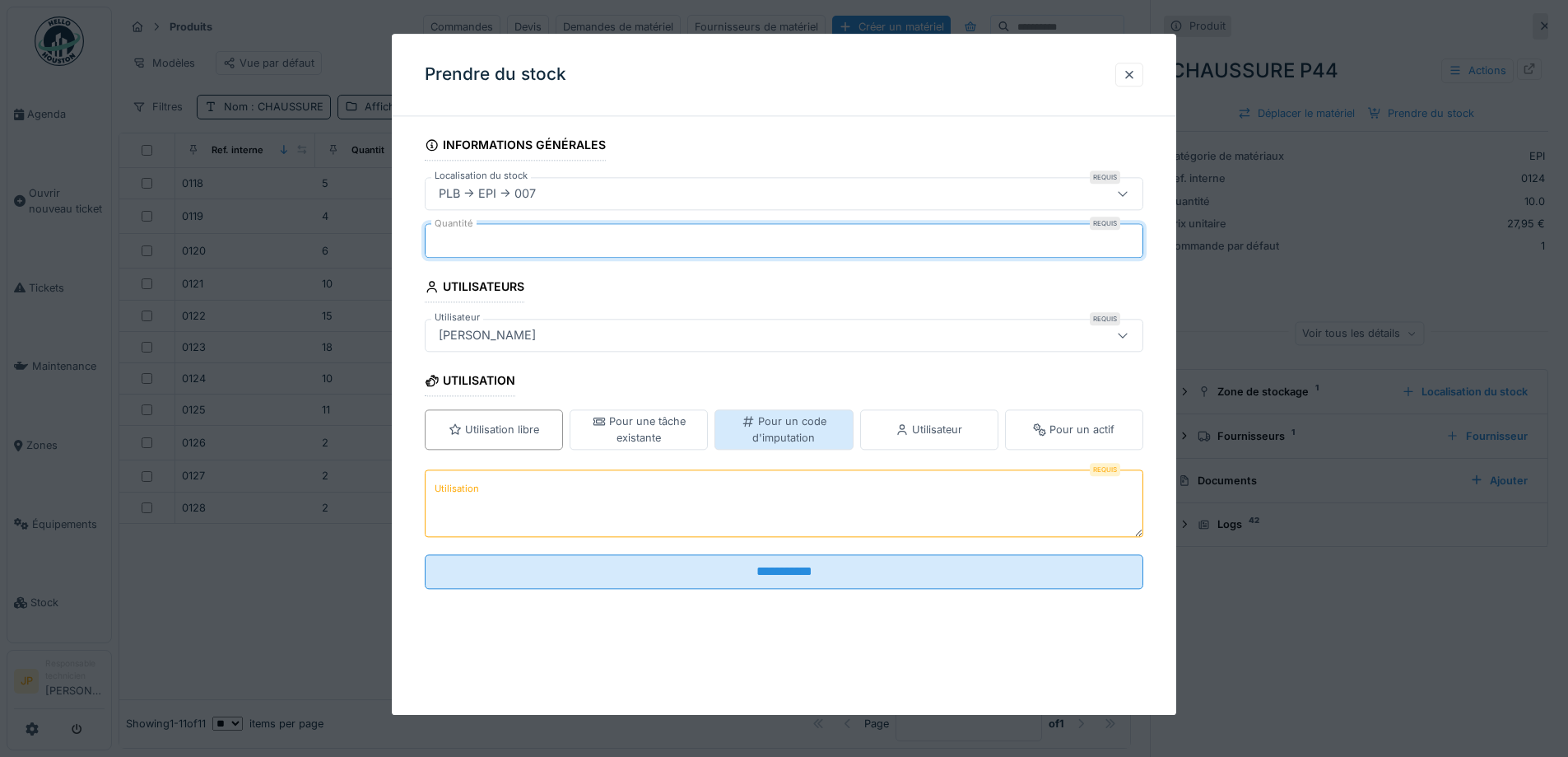
type input "*"
click at [826, 437] on div "Pour un code d'imputation" at bounding box center [784, 430] width 124 height 31
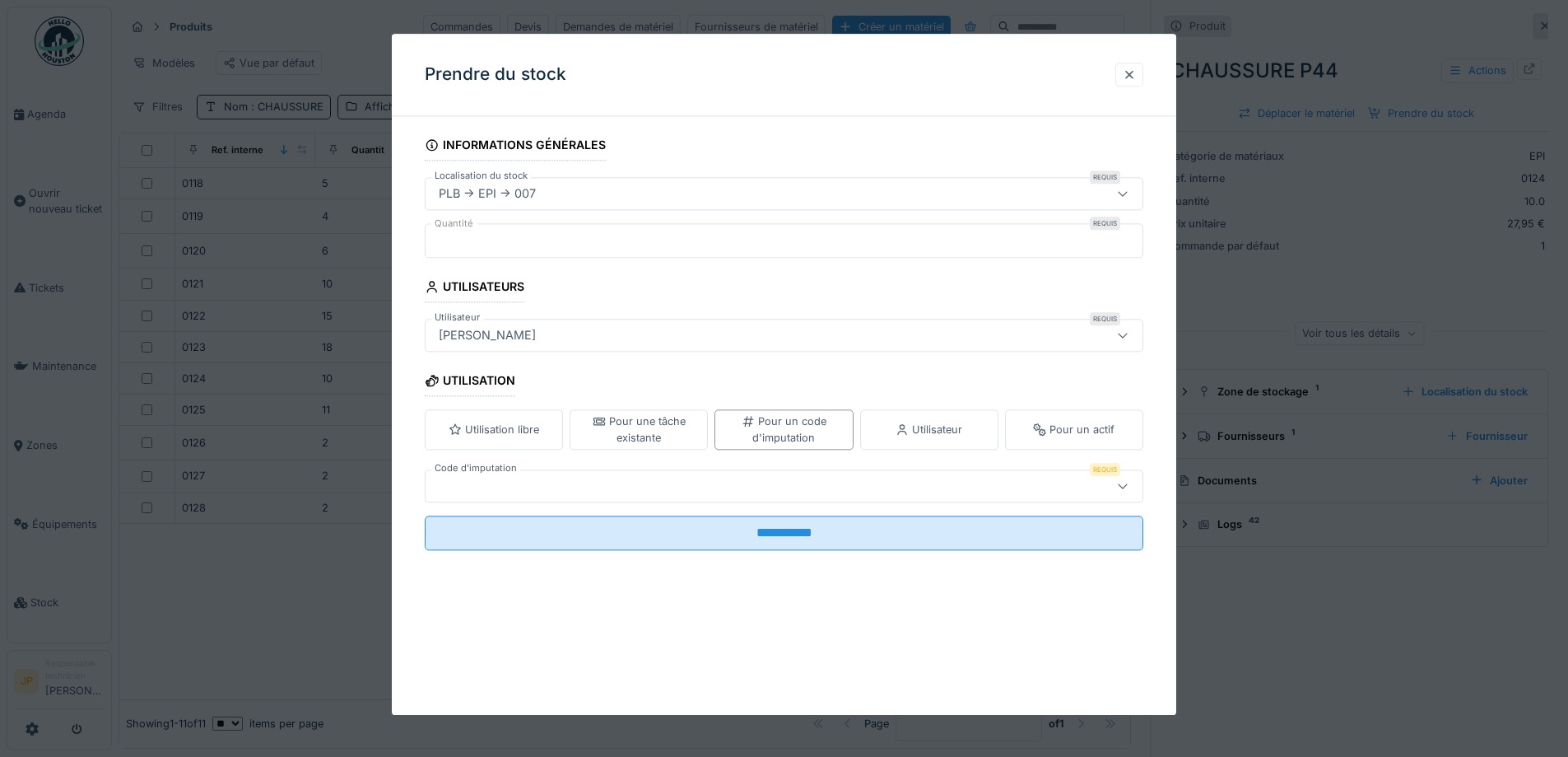
click at [726, 469] on div at bounding box center [784, 486] width 719 height 33
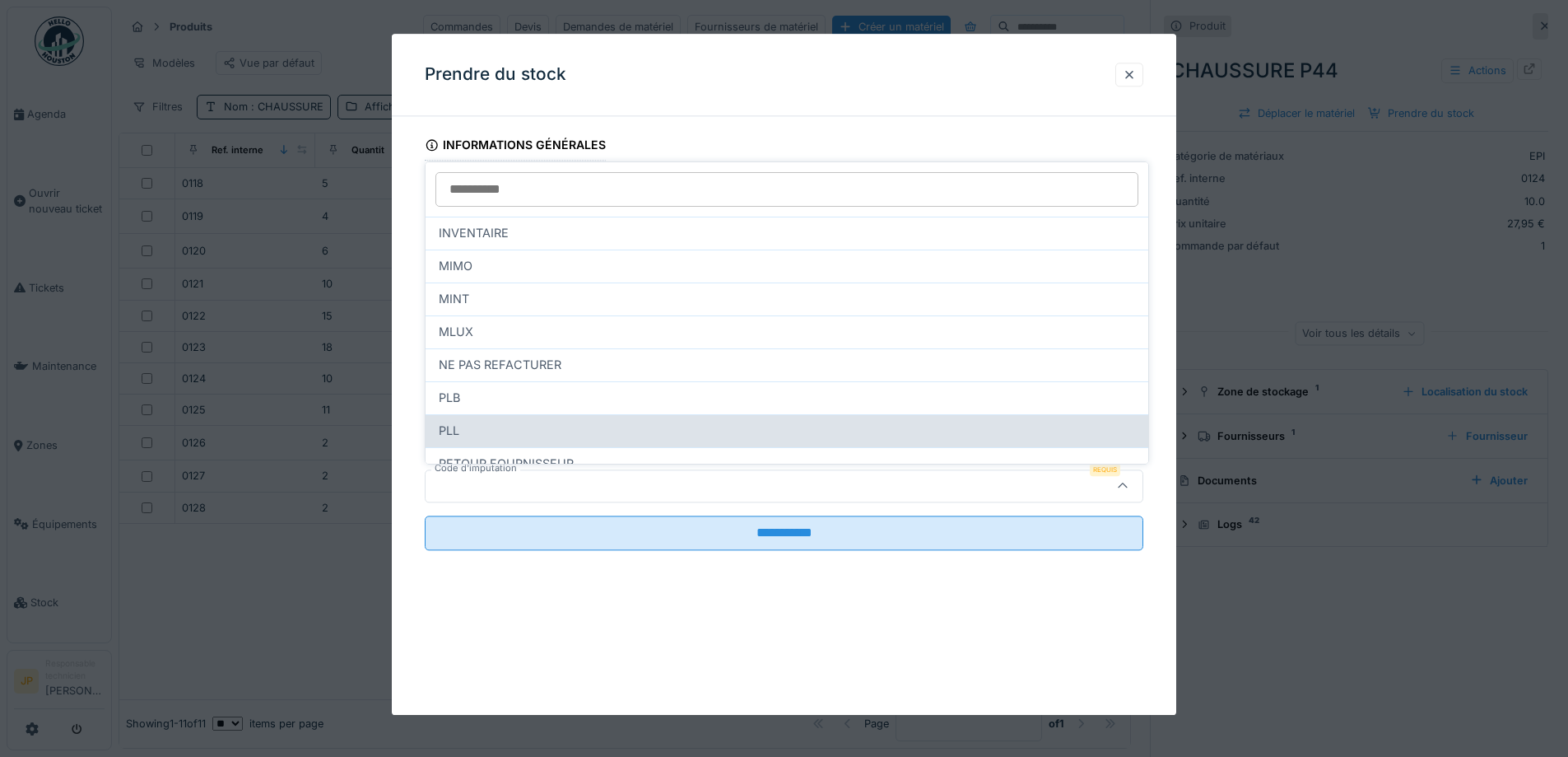
click at [577, 417] on div "PLL" at bounding box center [786, 430] width 723 height 33
type input "***"
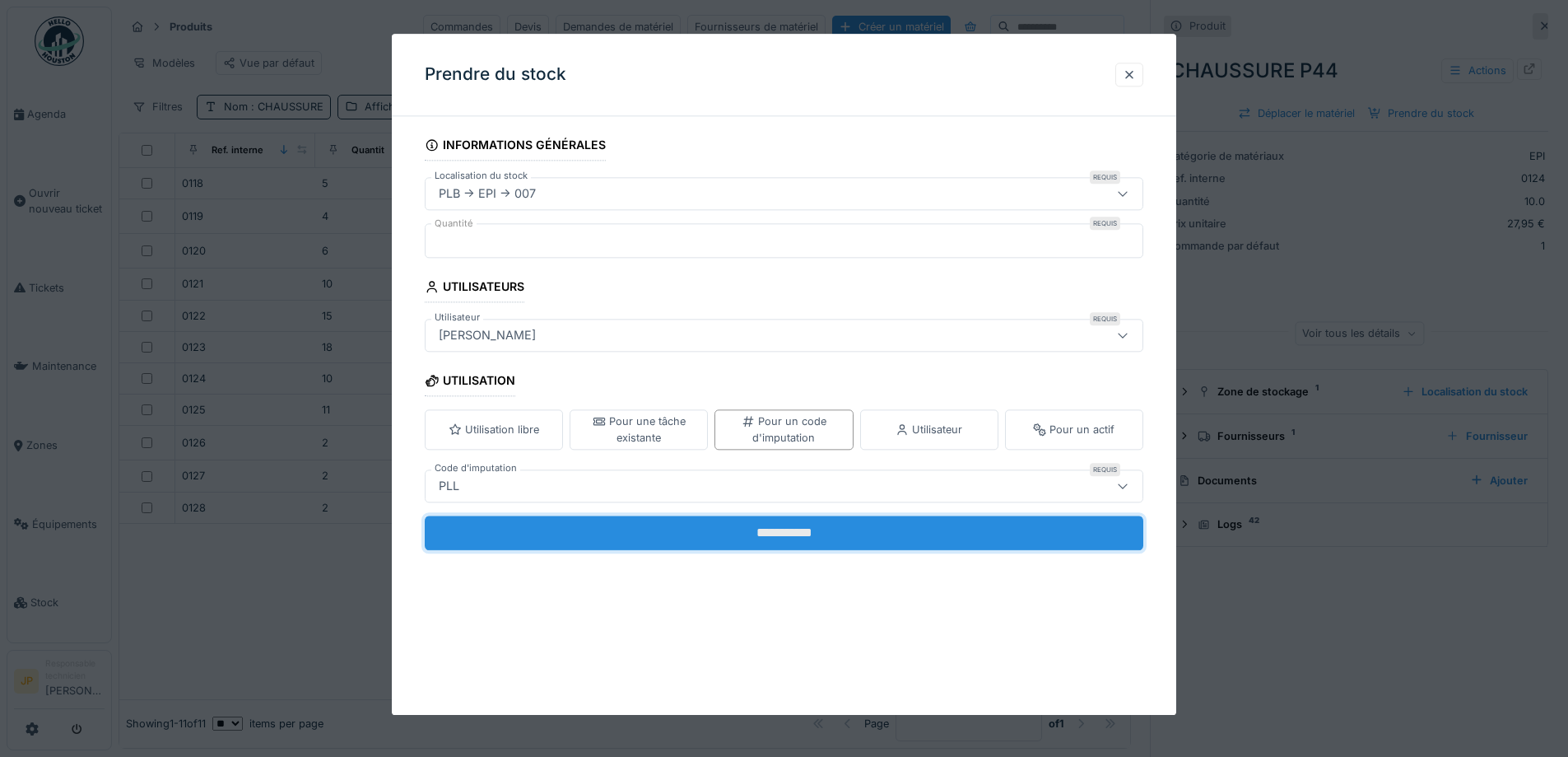
click at [776, 537] on input "**********" at bounding box center [784, 533] width 719 height 35
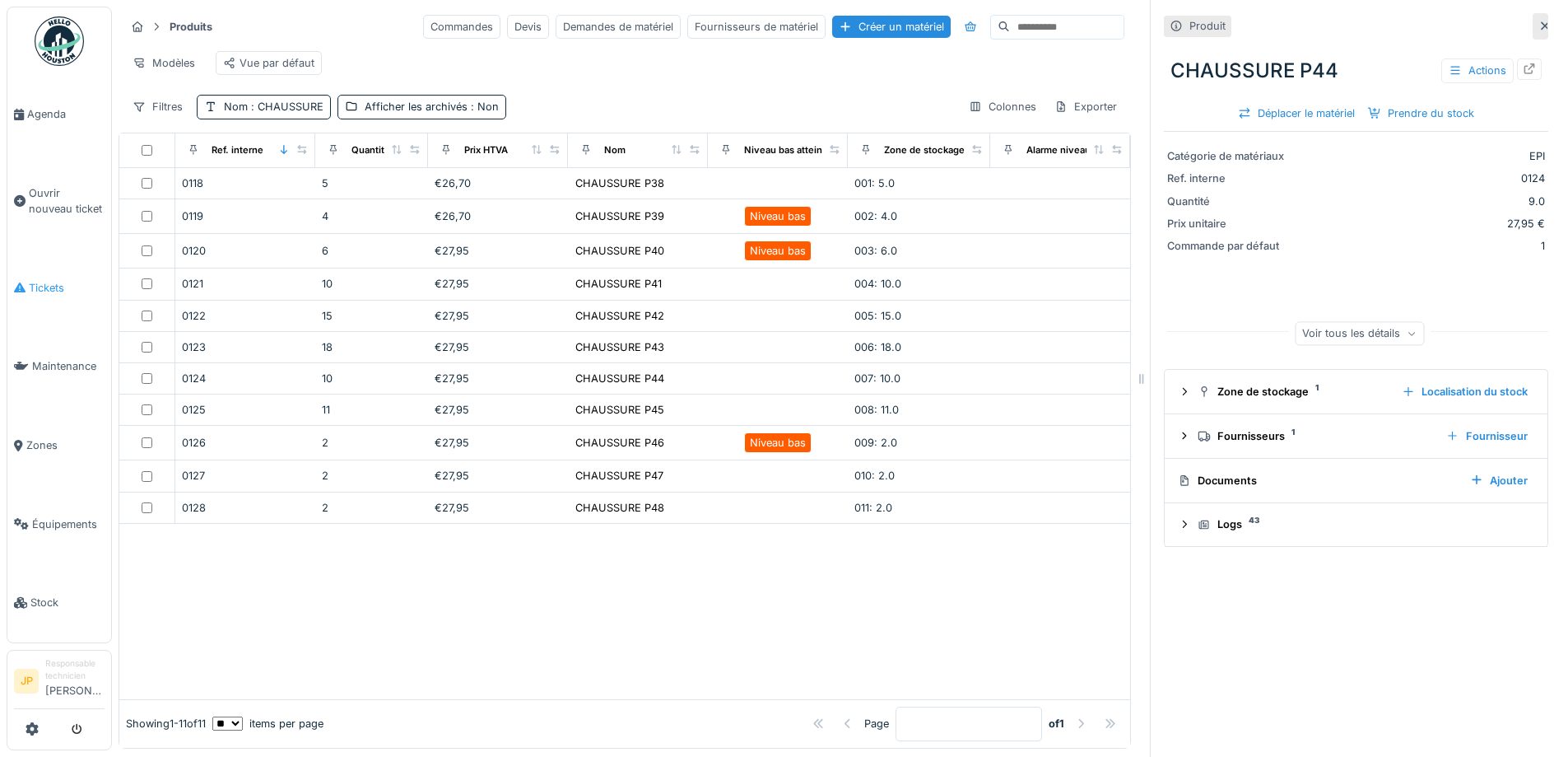
drag, startPoint x: 77, startPoint y: 274, endPoint x: 84, endPoint y: 267, distance: 9.9
click at [77, 280] on span "Tickets" at bounding box center [66, 288] width 75 height 16
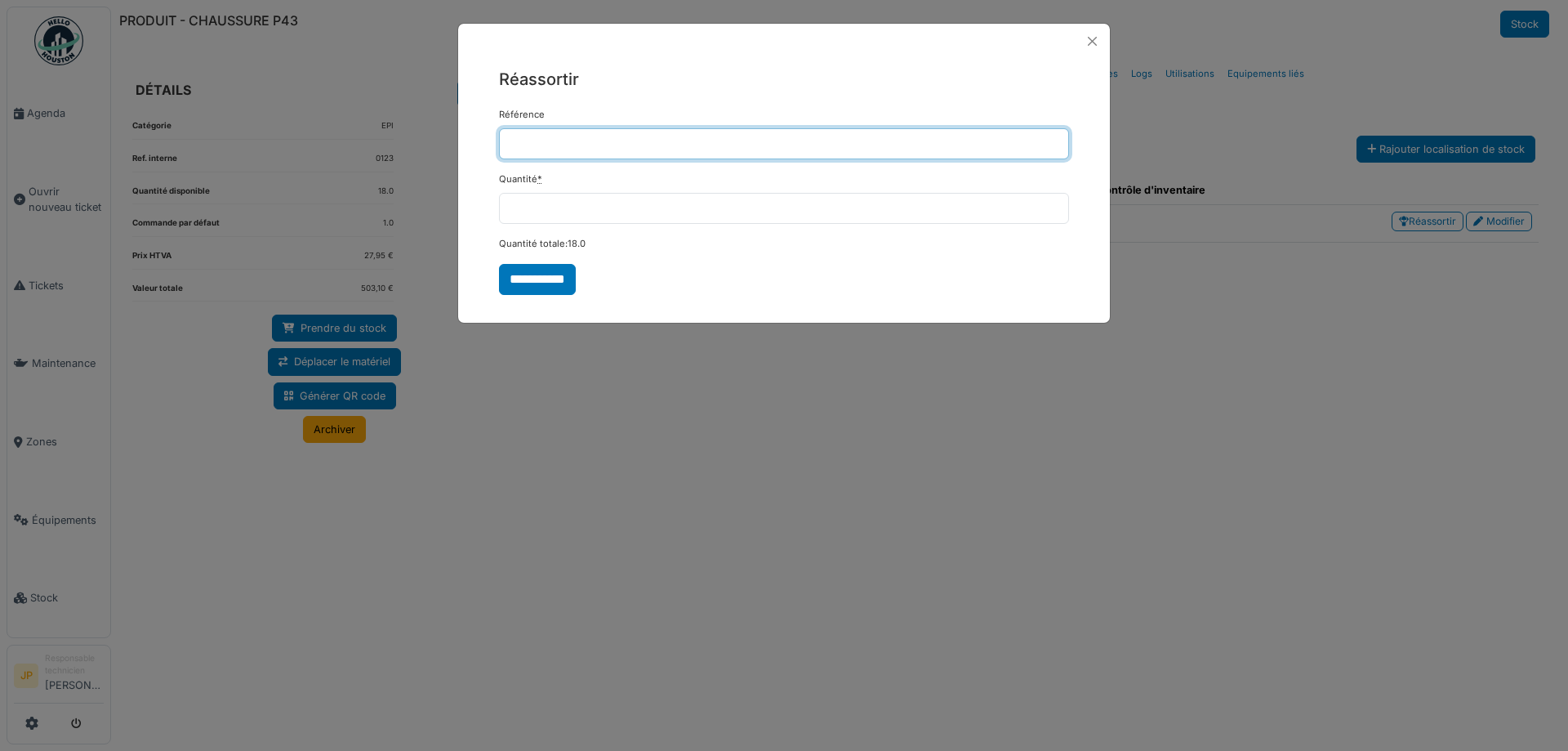
click at [543, 138] on input "Référence" at bounding box center [784, 143] width 570 height 31
type input "*"
type input "**********"
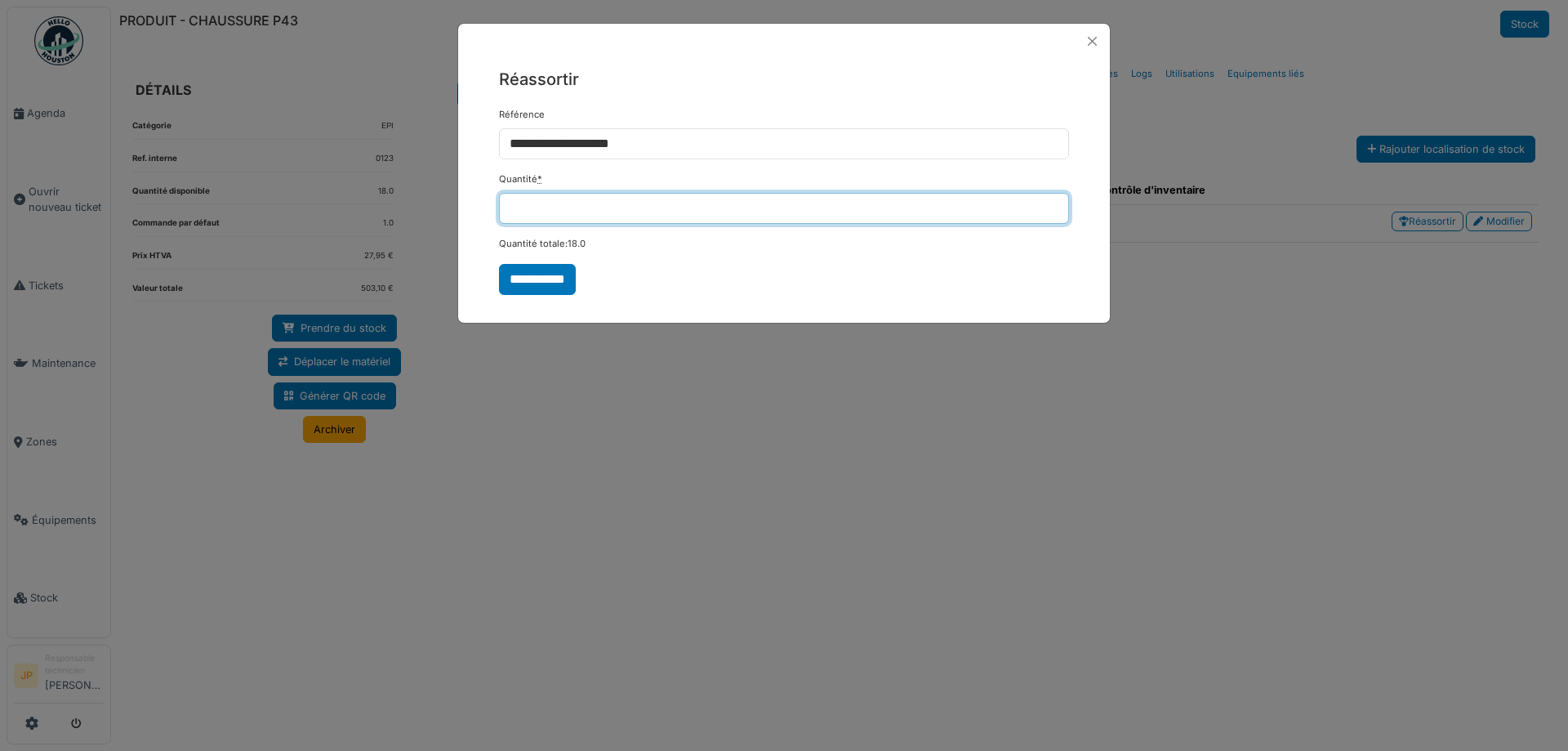
drag, startPoint x: 550, startPoint y: 219, endPoint x: 473, endPoint y: 224, distance: 77.2
click at [473, 224] on div "**********" at bounding box center [784, 180] width 652 height 243
type input "*"
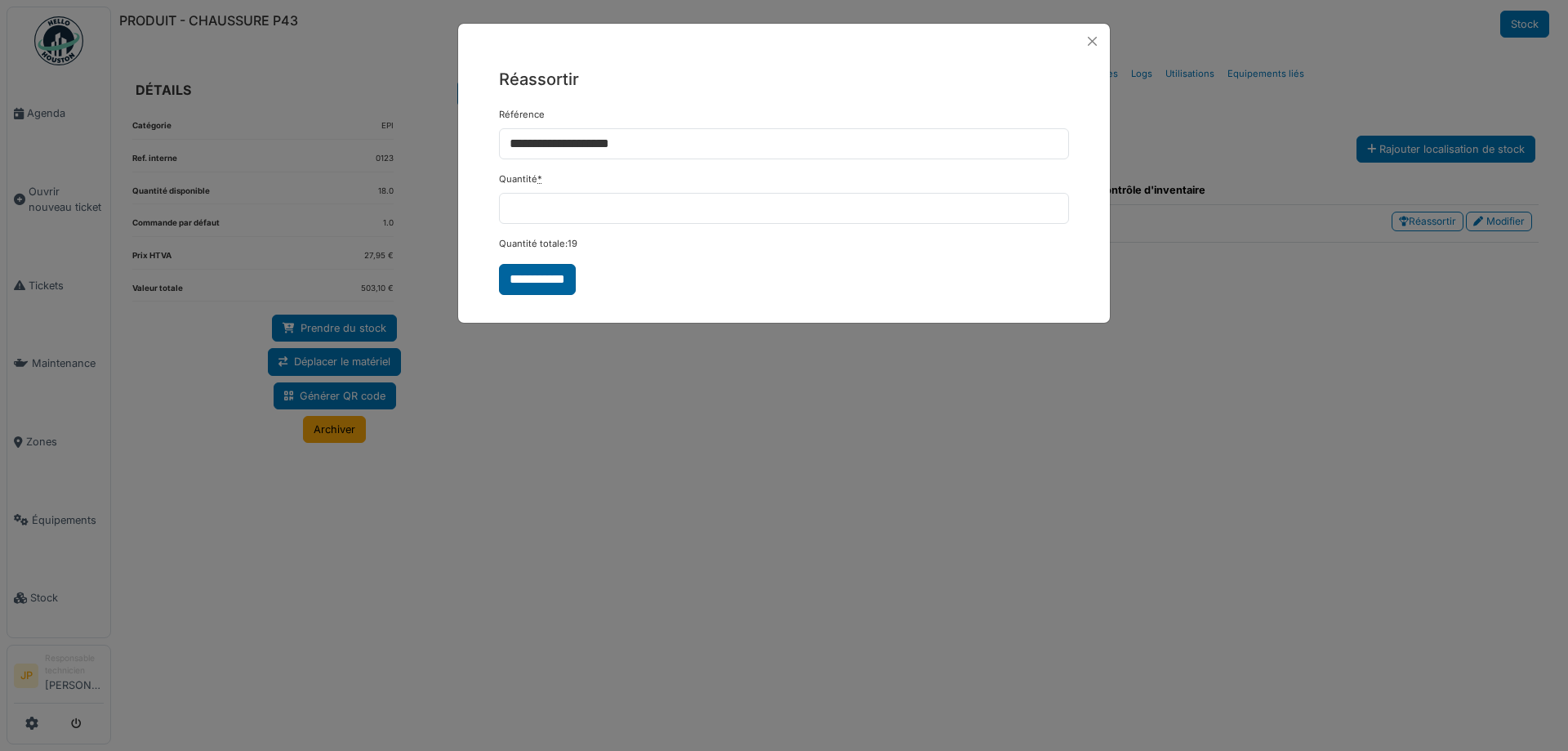
click at [564, 281] on input "**********" at bounding box center [537, 279] width 76 height 31
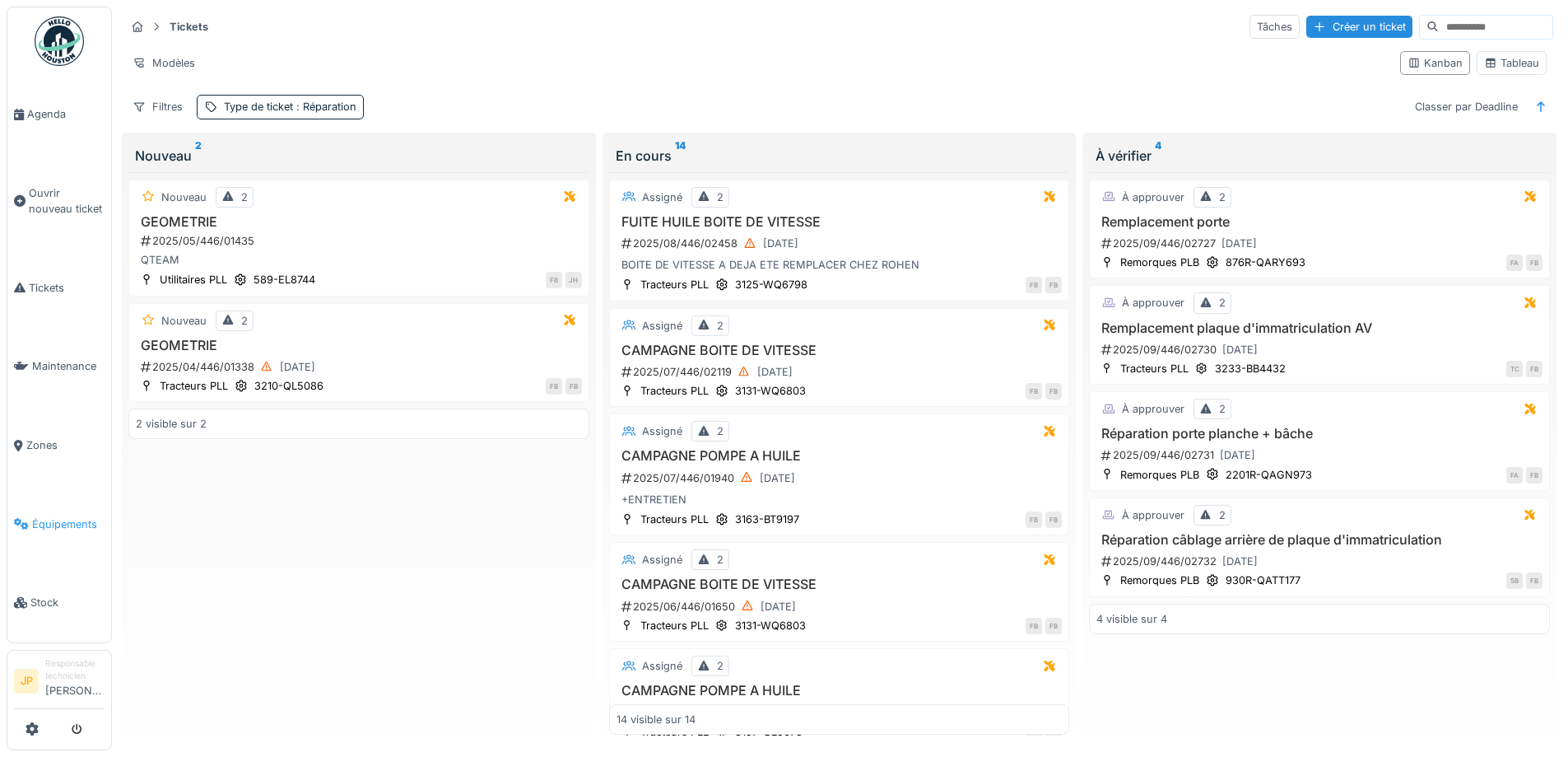
click at [44, 516] on span "Équipements" at bounding box center [68, 524] width 73 height 16
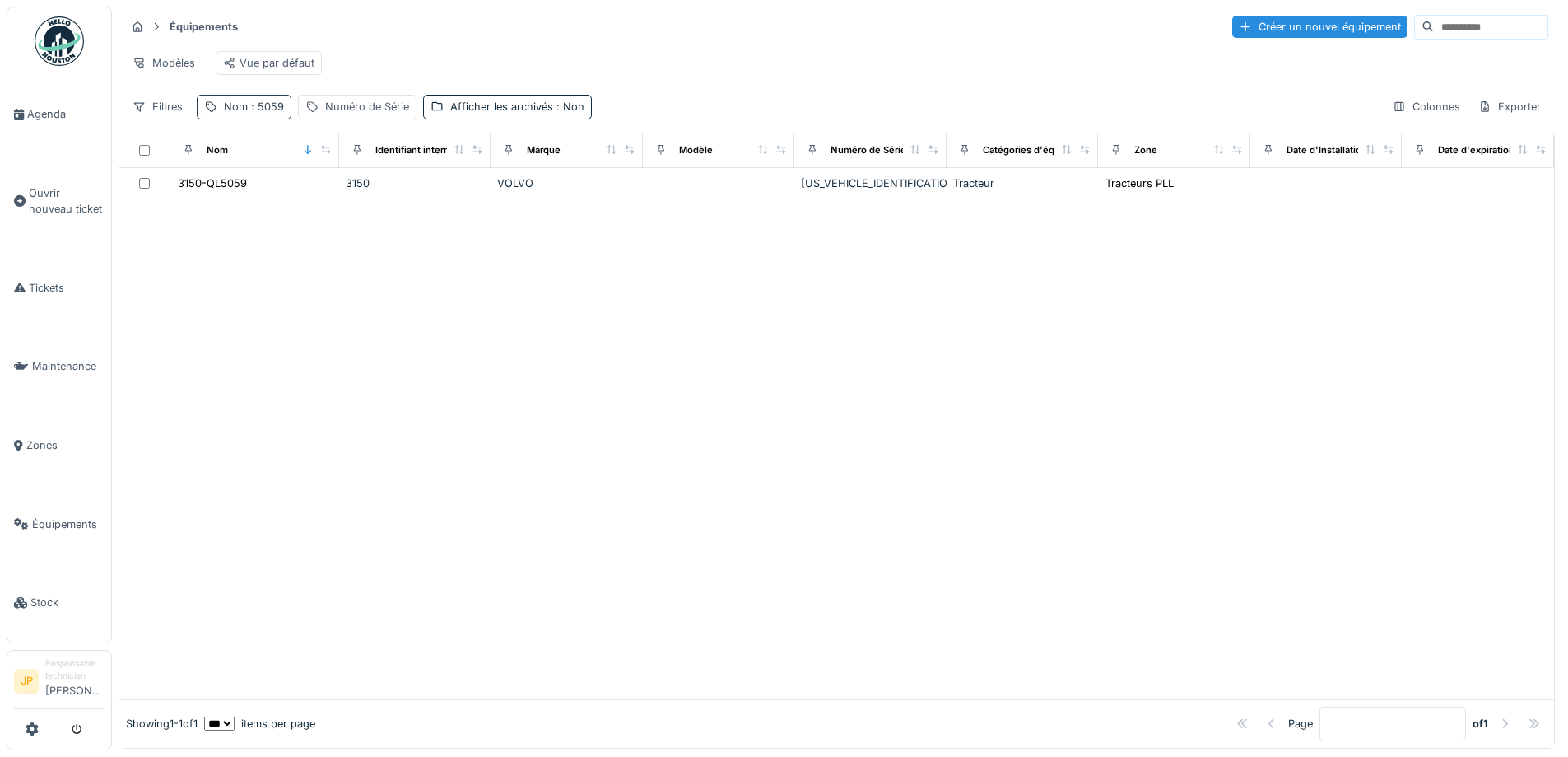
click at [259, 113] on span ": 5059" at bounding box center [266, 107] width 36 height 12
drag, startPoint x: 248, startPoint y: 194, endPoint x: 191, endPoint y: 216, distance: 61.1
click at [192, 216] on body "Agenda Ouvrir nouveau ticket Tickets Maintenance Zones Équipements Stock JP Res…" at bounding box center [784, 378] width 1568 height 757
type input "****"
click at [739, 351] on div at bounding box center [836, 449] width 1435 height 500
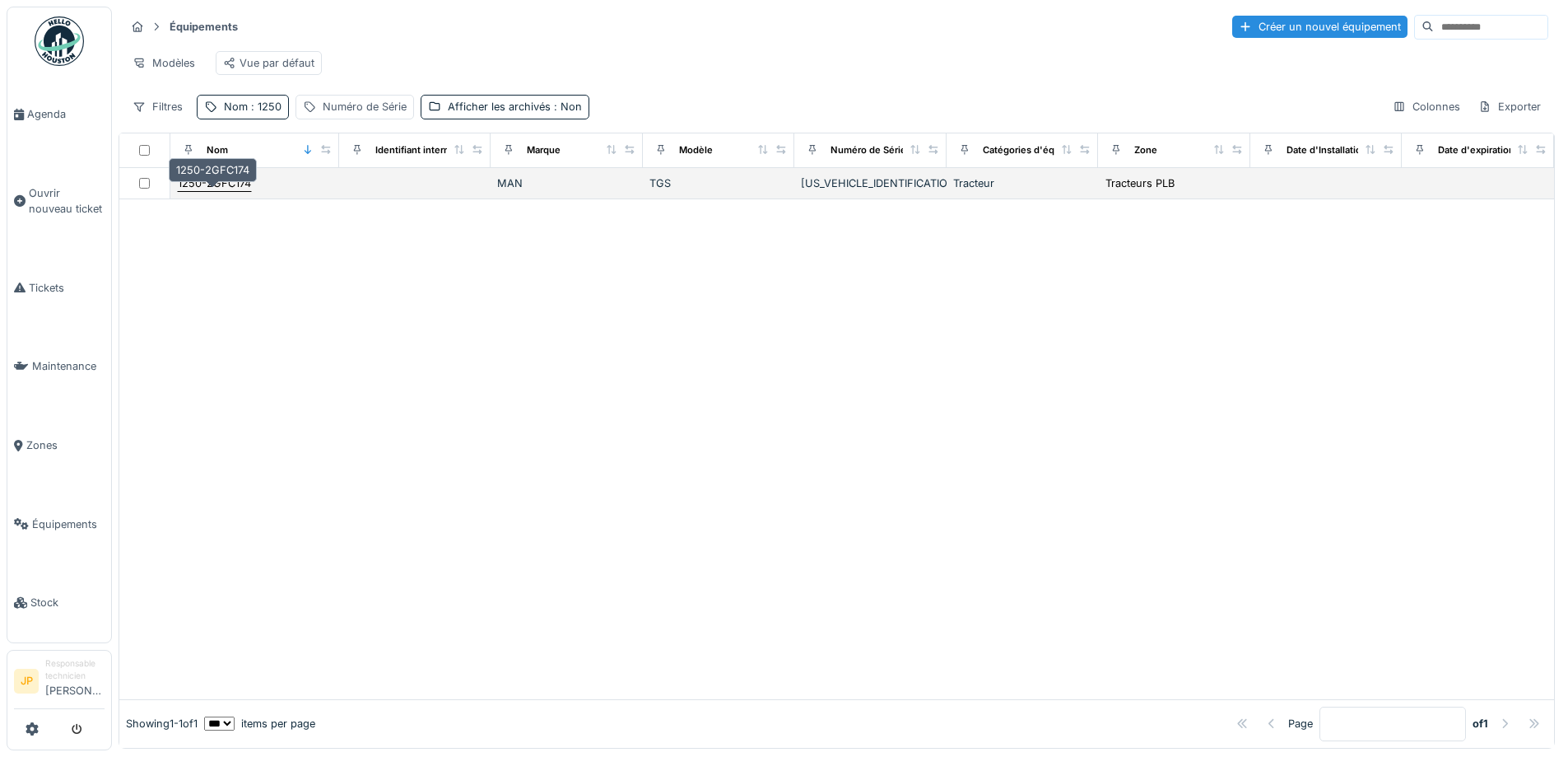
click at [203, 191] on div "1250-2GFC174" at bounding box center [214, 183] width 74 height 16
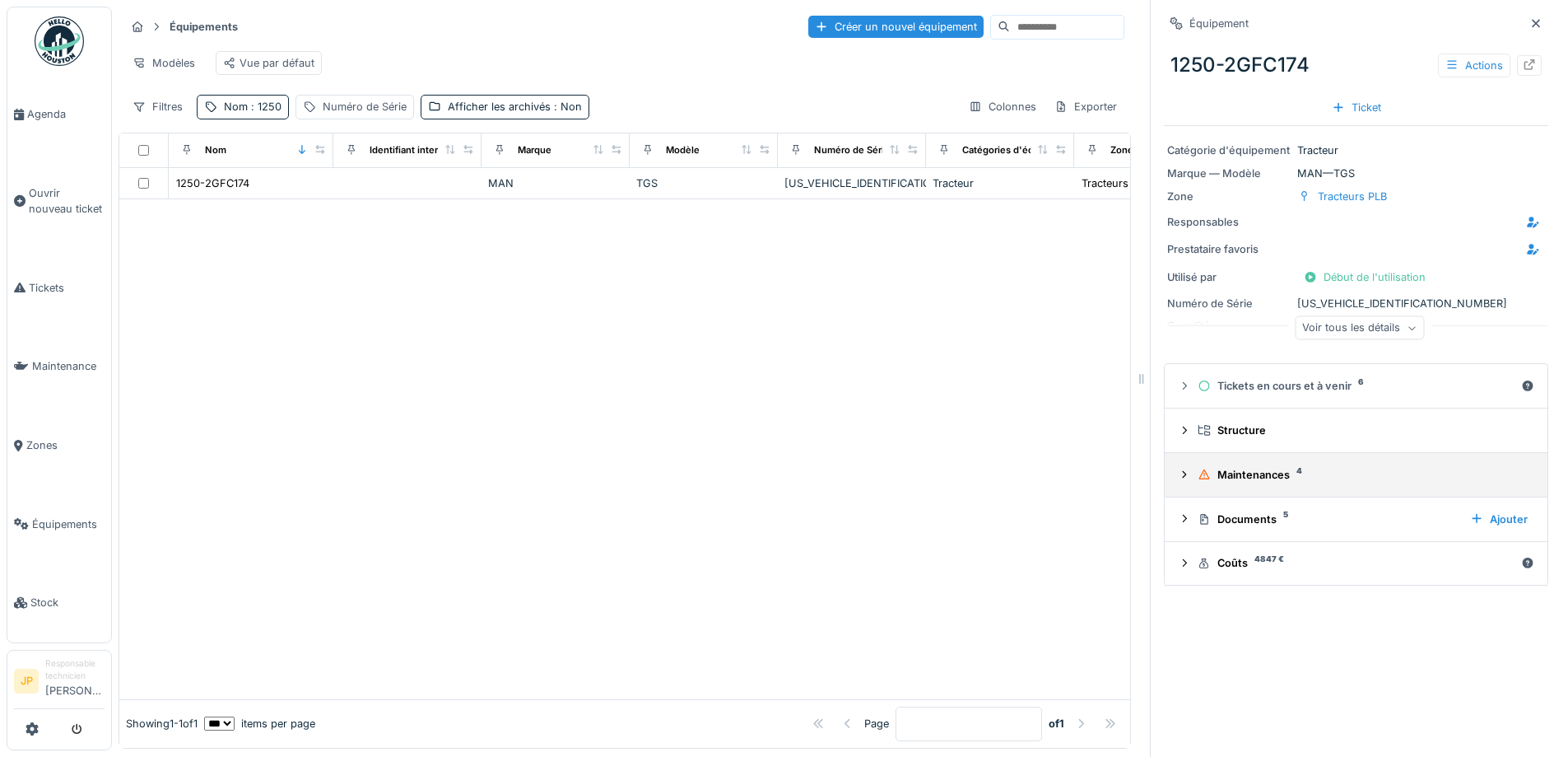
click at [1228, 482] on div "Maintenances 4" at bounding box center [1362, 475] width 330 height 16
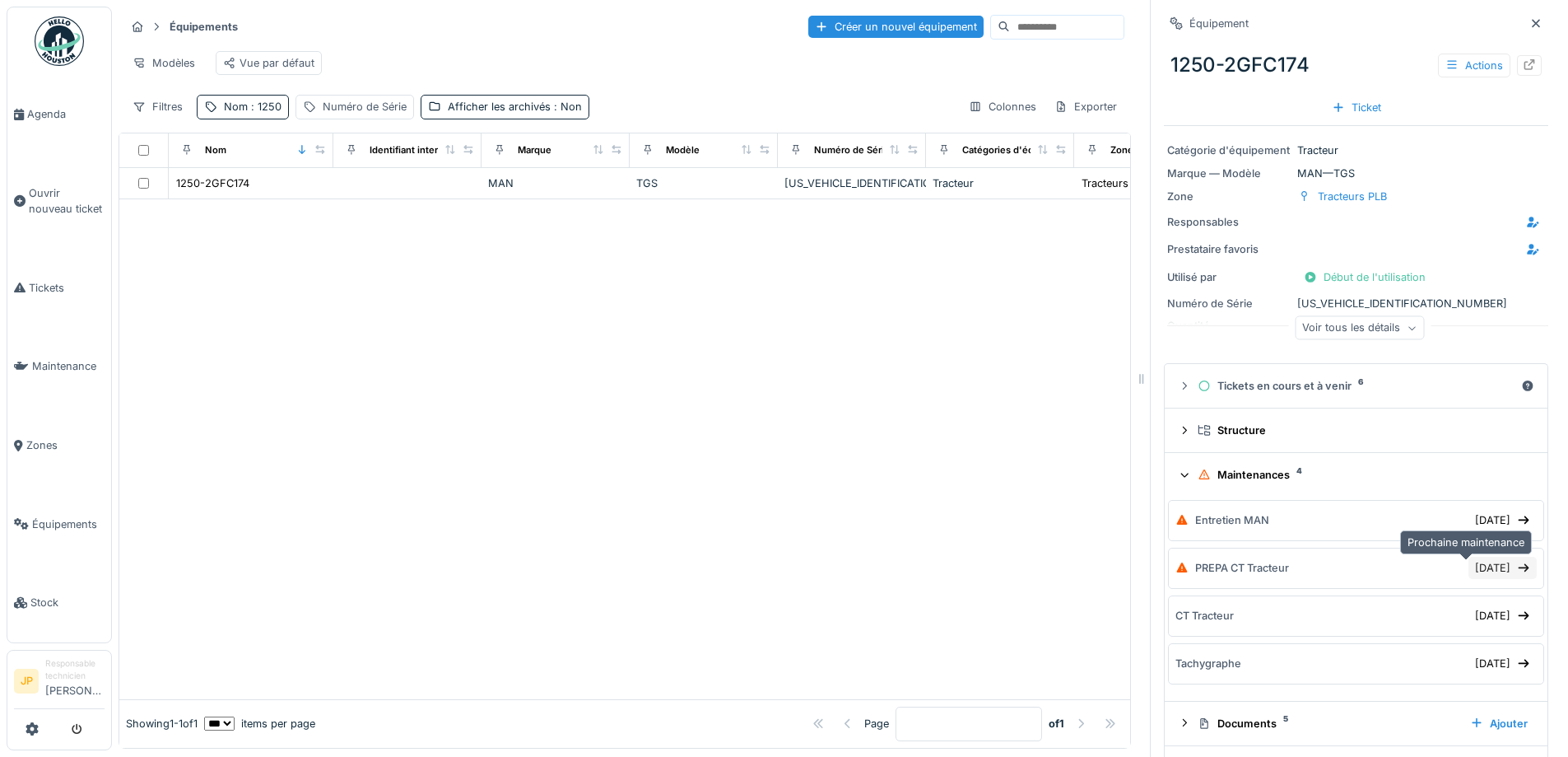
click at [1473, 576] on div "[DATE]" at bounding box center [1502, 568] width 68 height 23
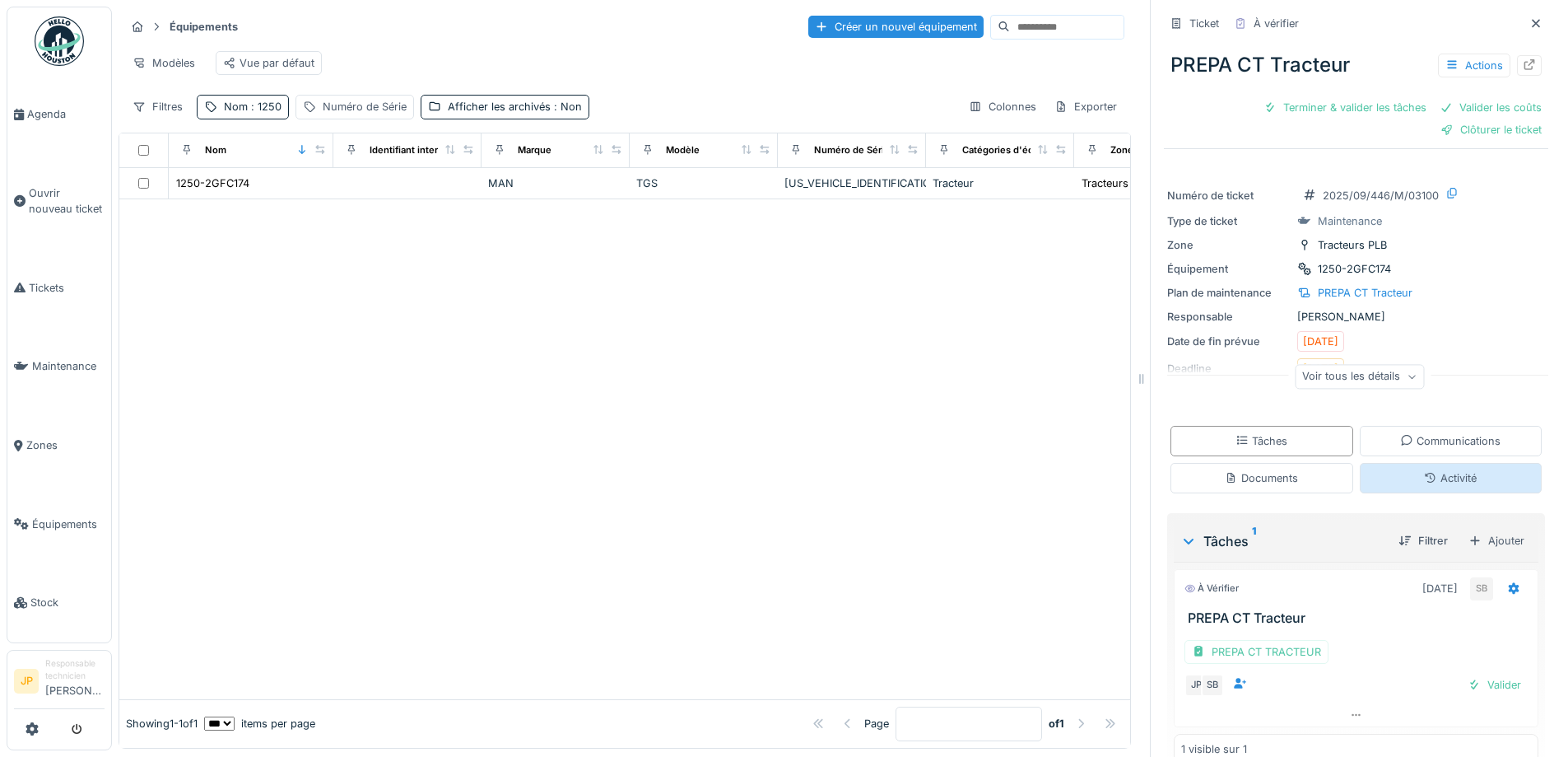
click at [1401, 470] on div "Activité" at bounding box center [1450, 477] width 183 height 30
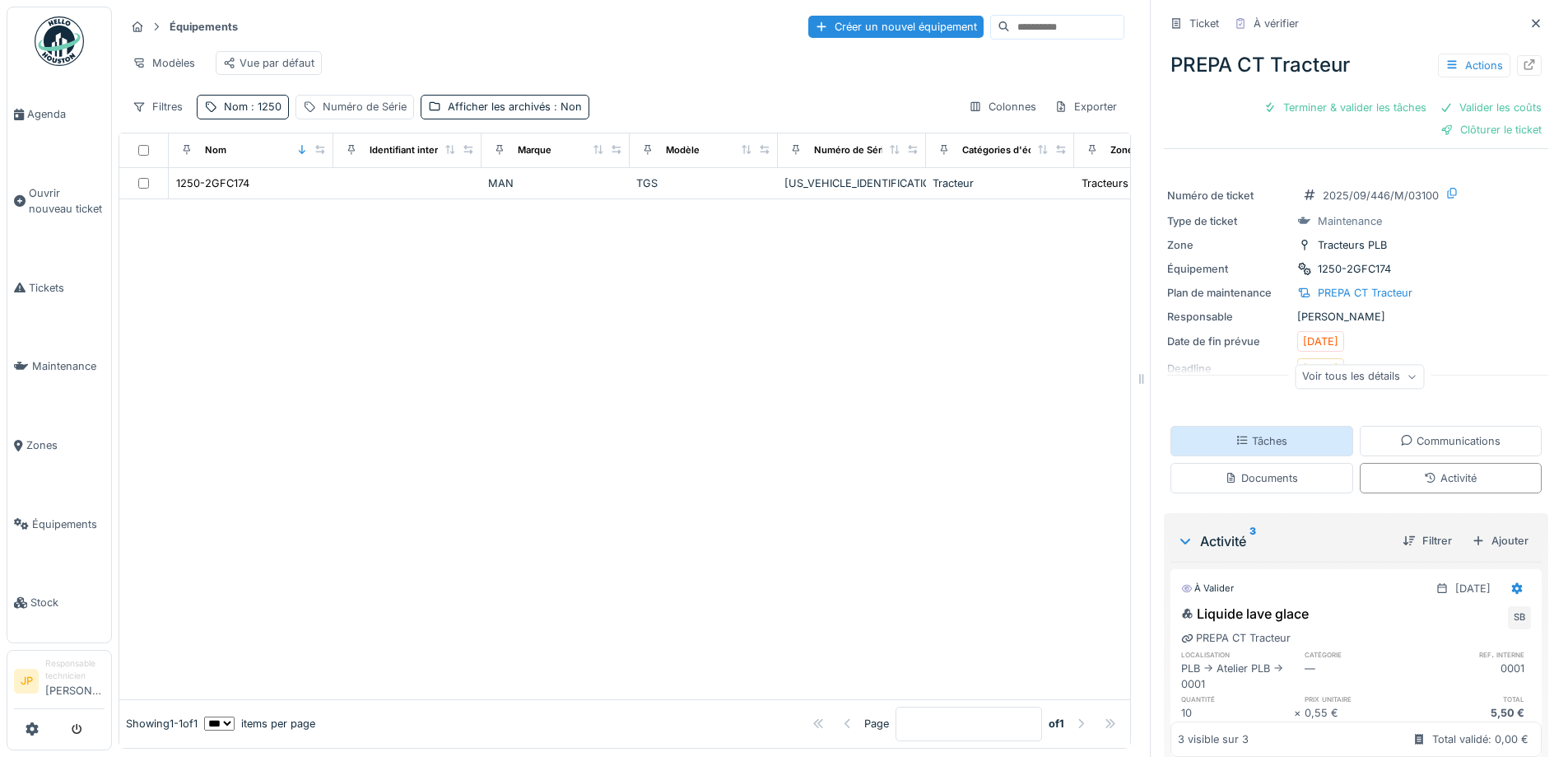
click at [1263, 433] on div "Tâches" at bounding box center [1261, 441] width 52 height 16
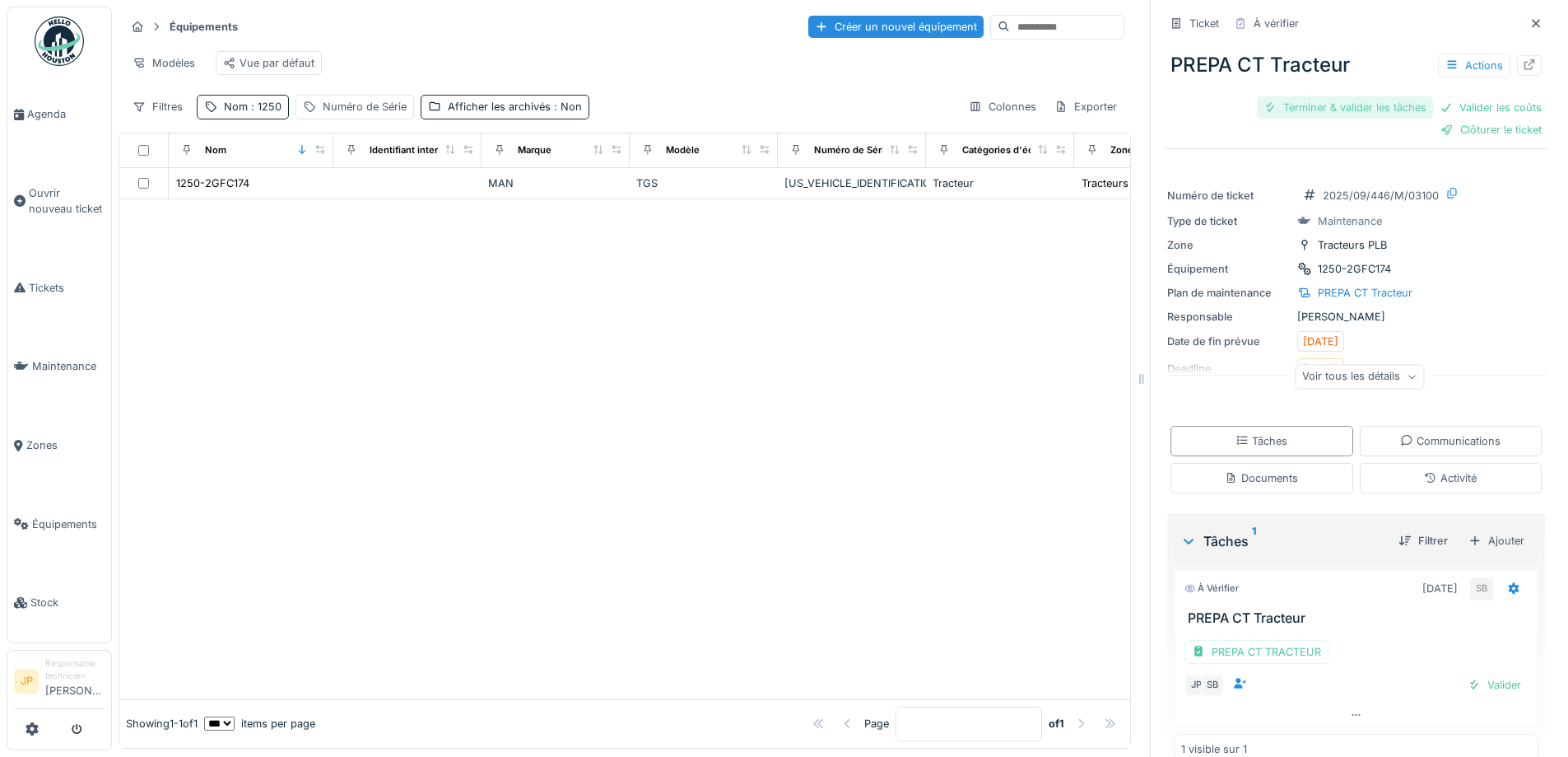
click at [1337, 102] on div "Terminer & valider les tâches" at bounding box center [1345, 107] width 176 height 23
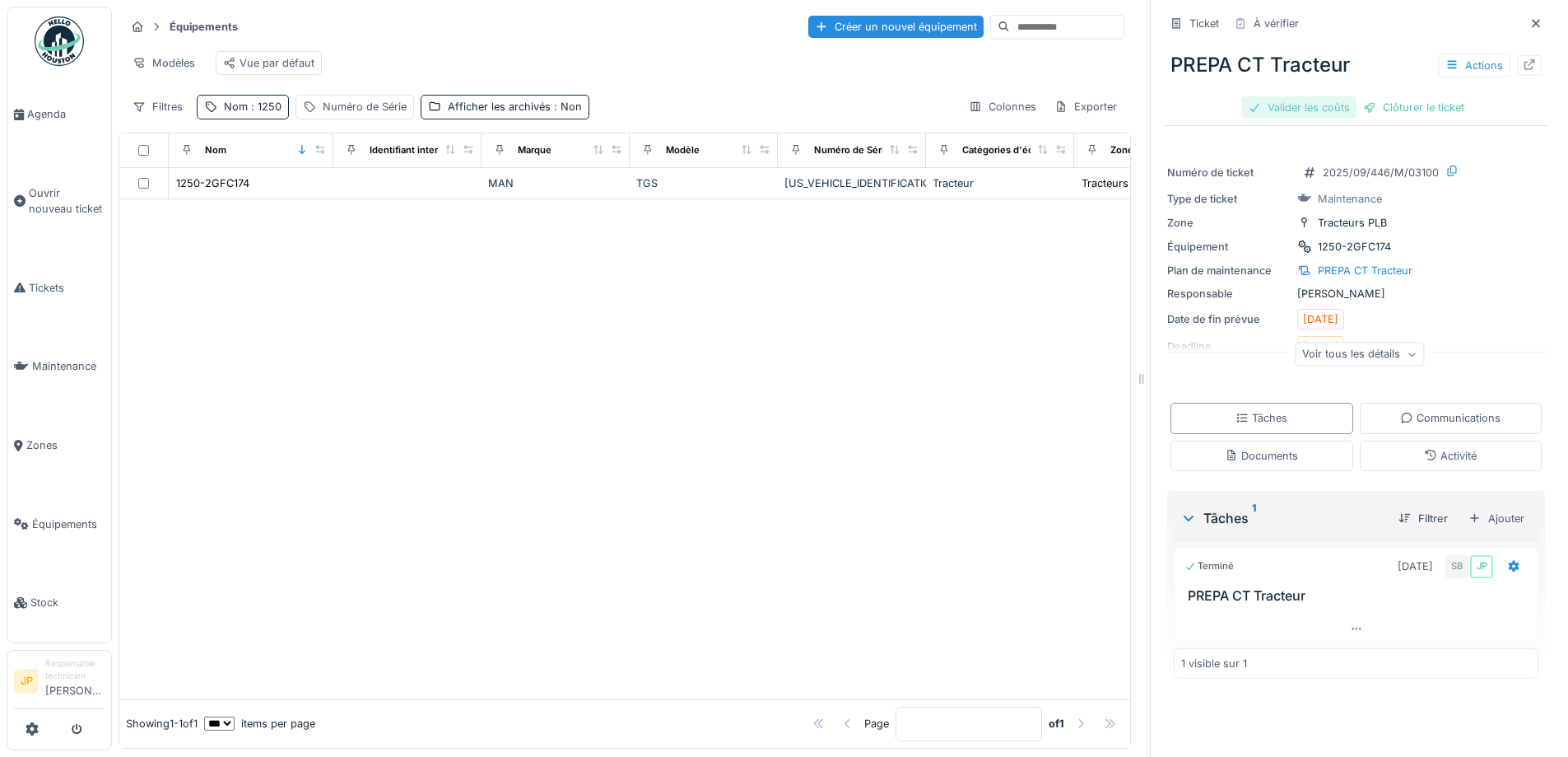
click at [1320, 96] on div "Valider les coûts" at bounding box center [1299, 107] width 115 height 23
click at [1359, 102] on div "Clôturer le ticket" at bounding box center [1356, 107] width 114 height 23
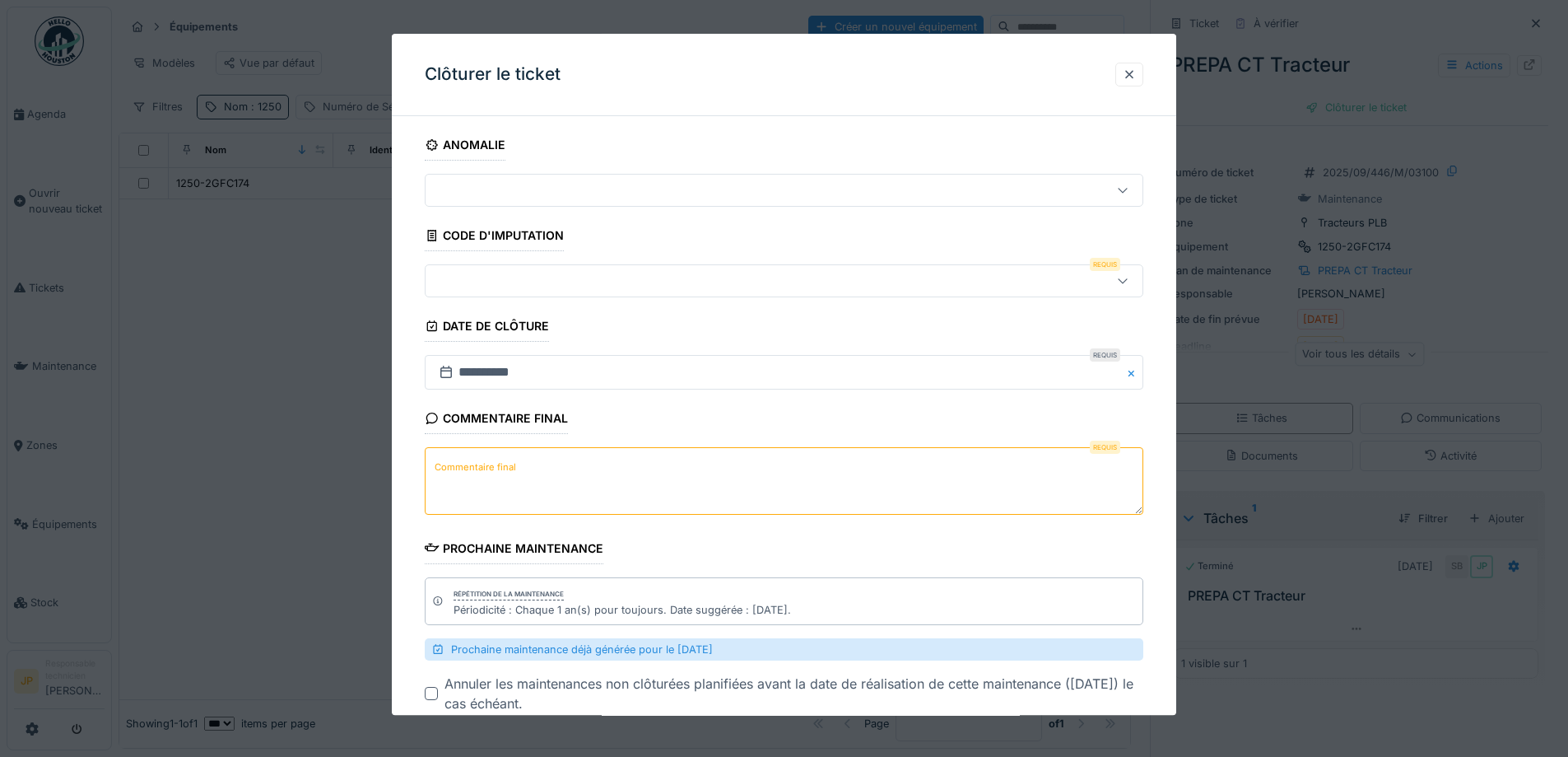
click at [543, 476] on textarea "Commentaire final" at bounding box center [784, 482] width 719 height 68
type textarea "**"
click at [561, 281] on div at bounding box center [742, 281] width 620 height 18
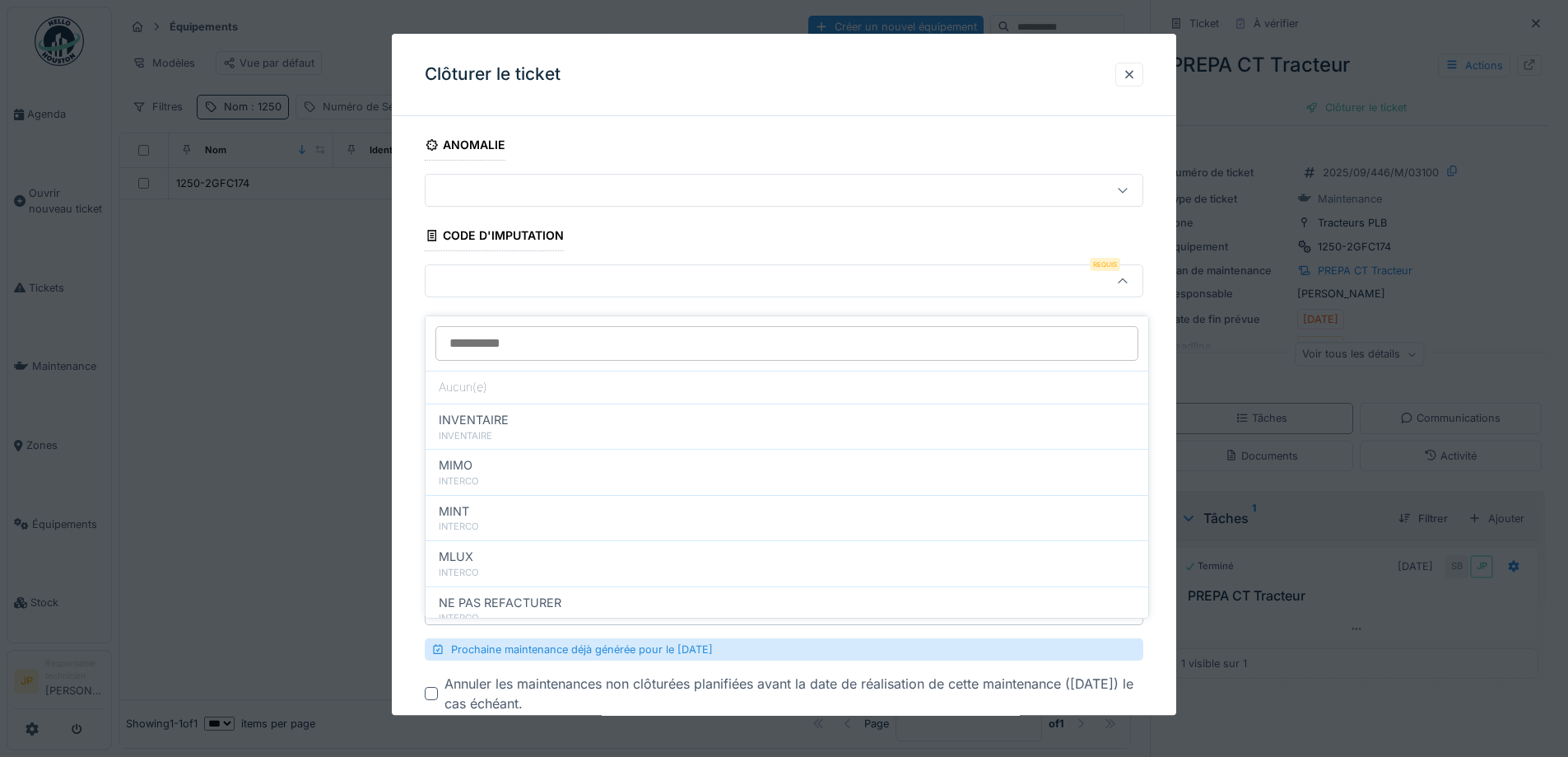
scroll to position [165, 0]
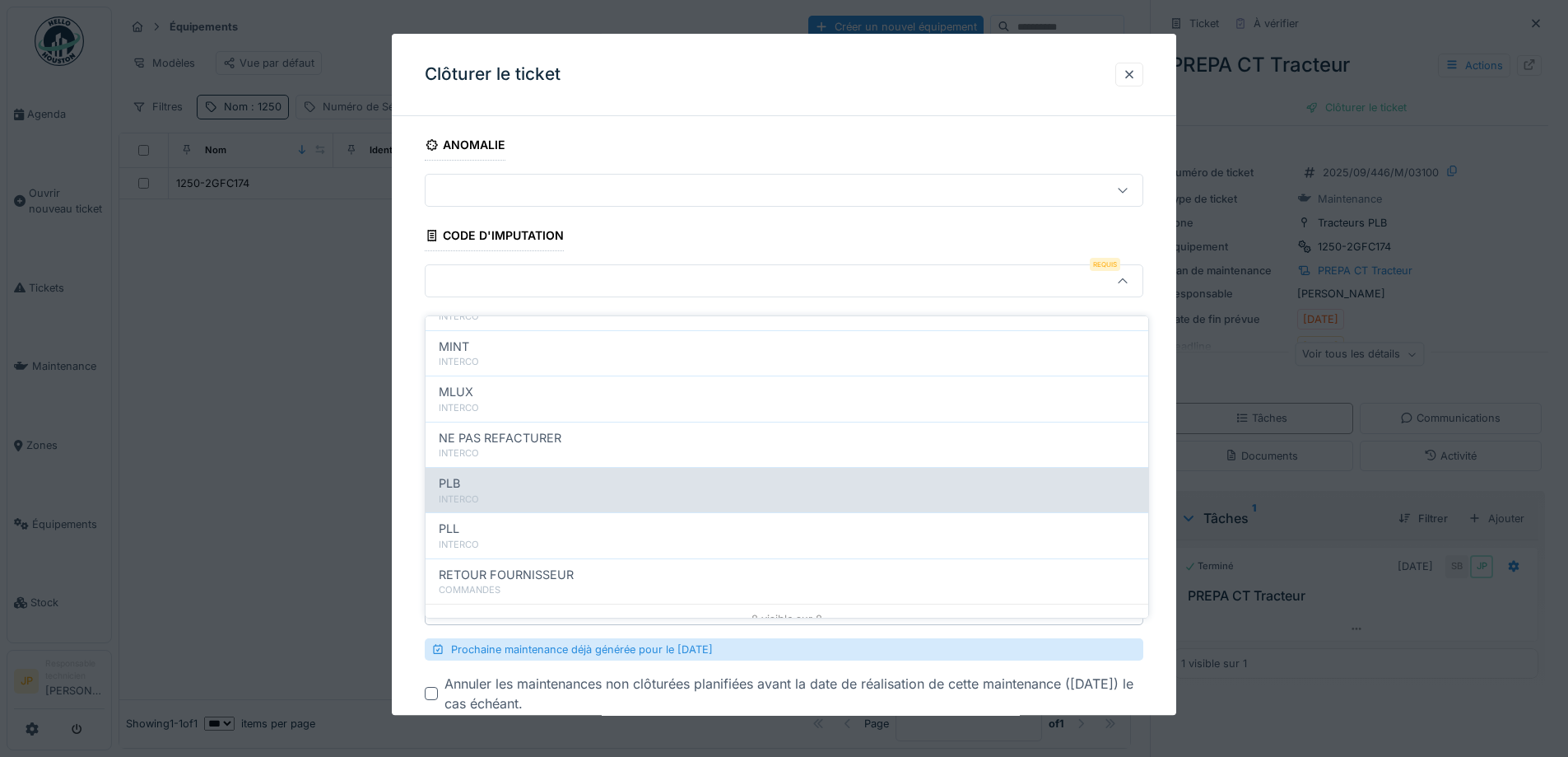
click at [515, 492] on div "INTERCO" at bounding box center [787, 499] width 696 height 14
type input "***"
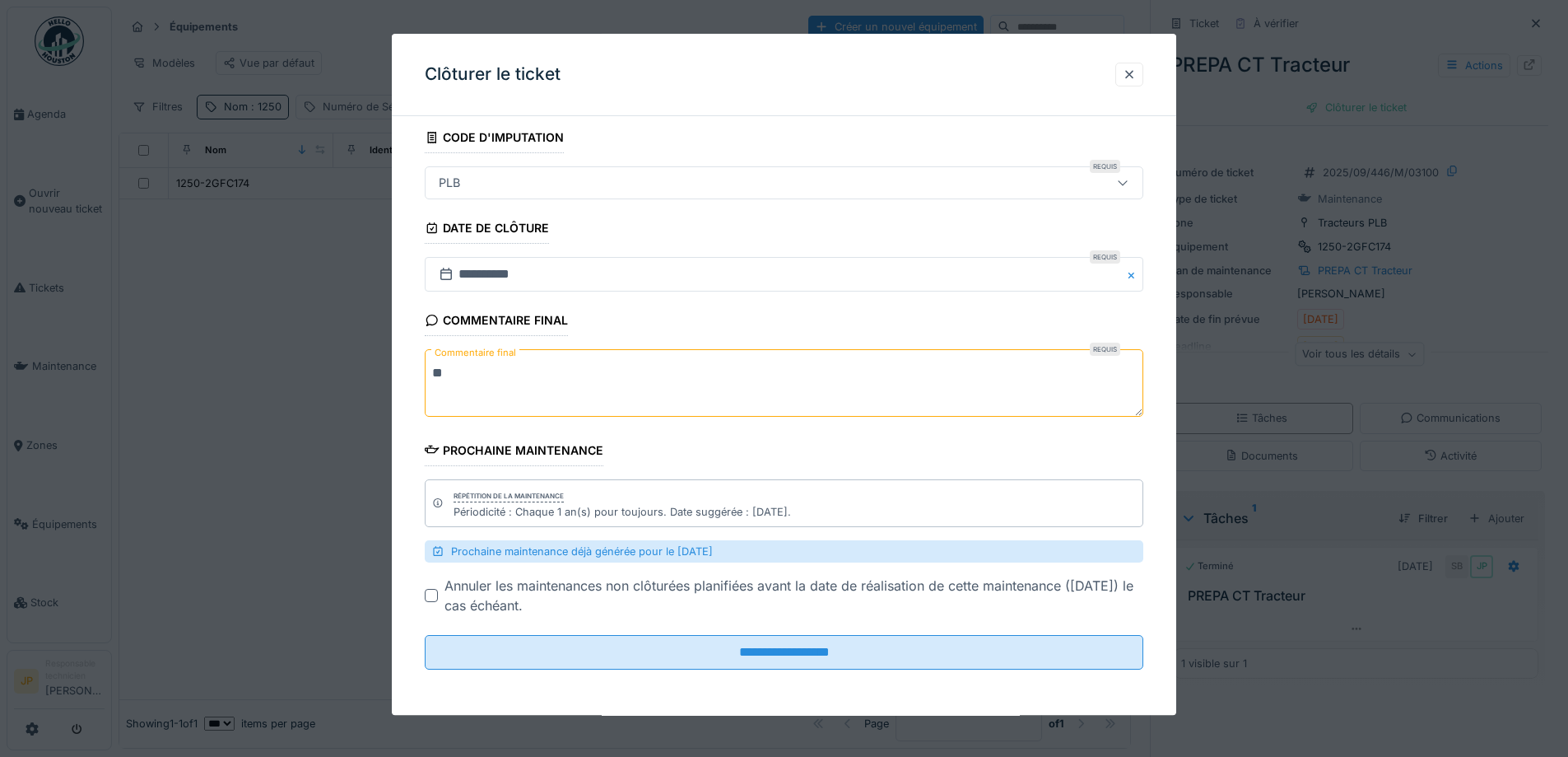
scroll to position [99, 0]
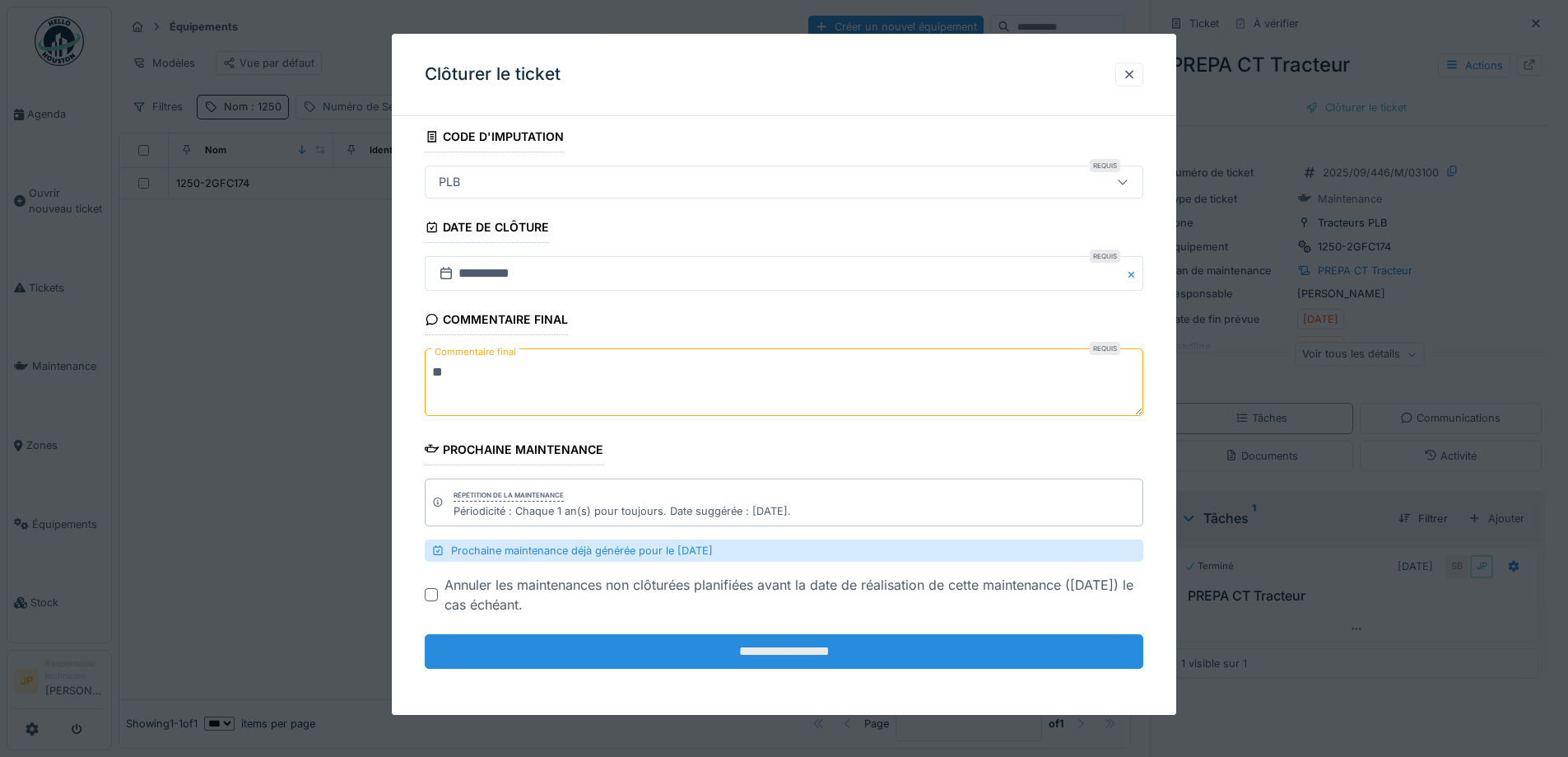
click at [784, 652] on input "**********" at bounding box center [784, 652] width 719 height 35
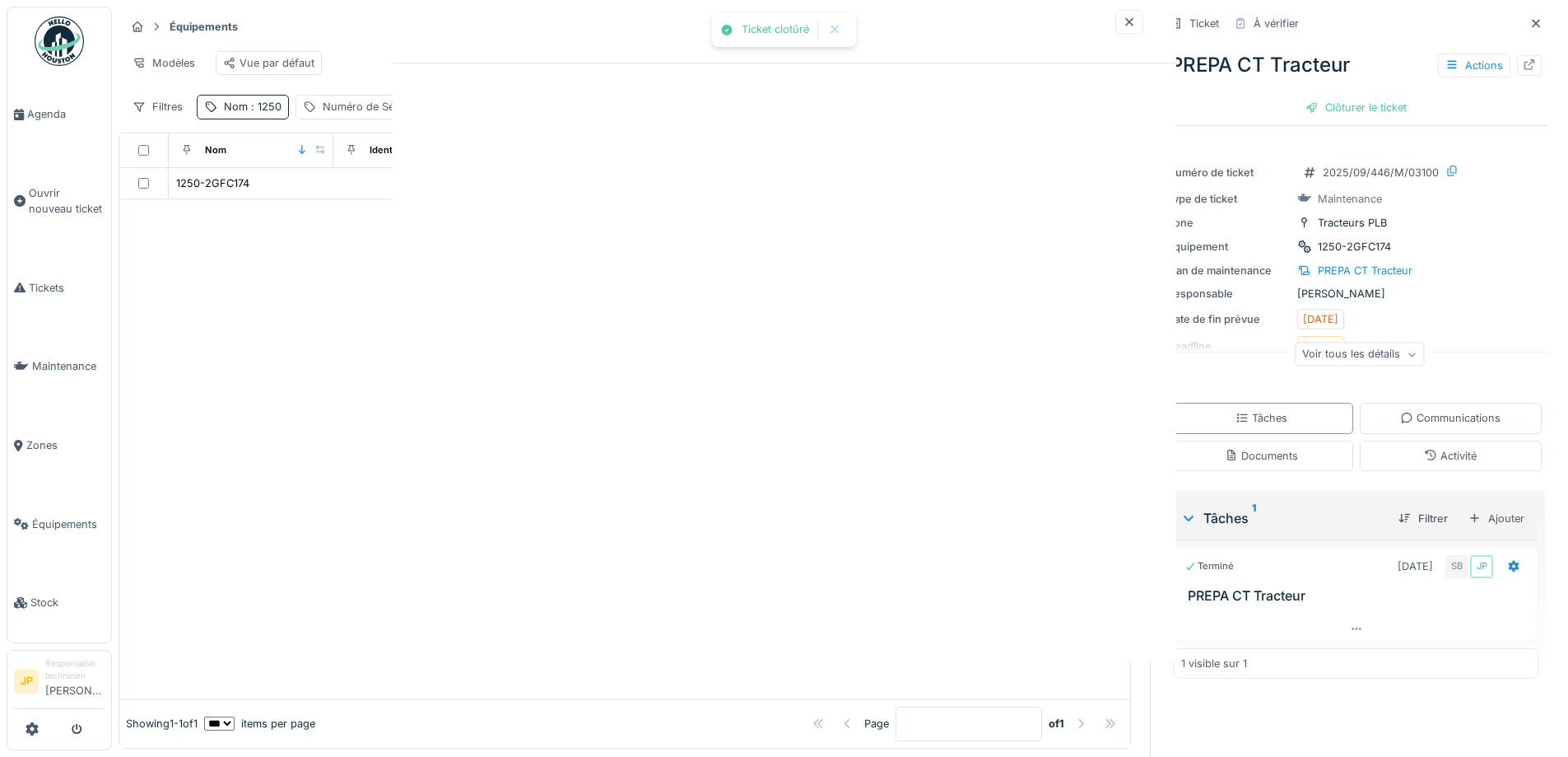
scroll to position [0, 0]
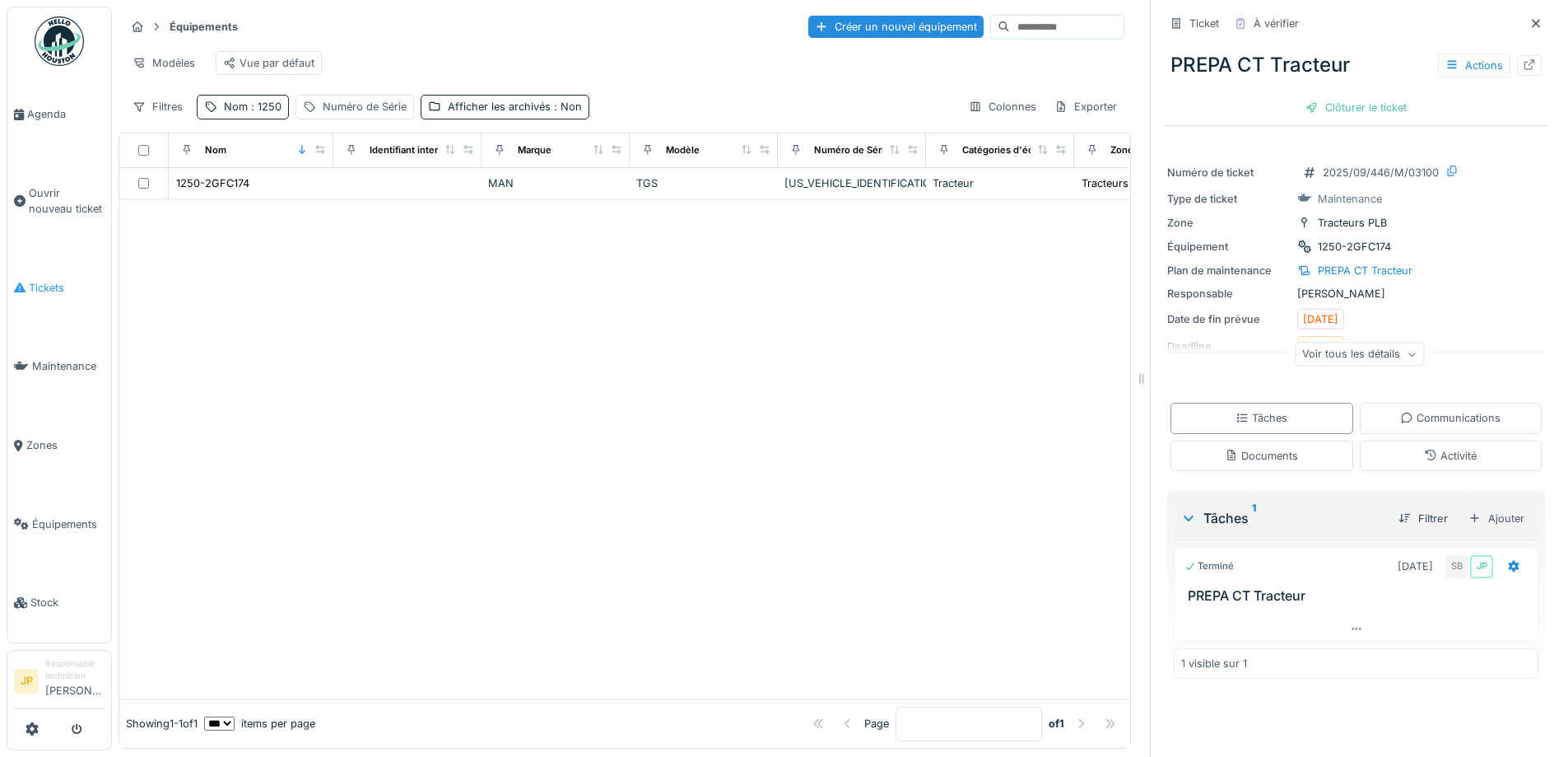
click at [23, 286] on icon at bounding box center [19, 287] width 11 height 11
